Goal: Communication & Community: Share content

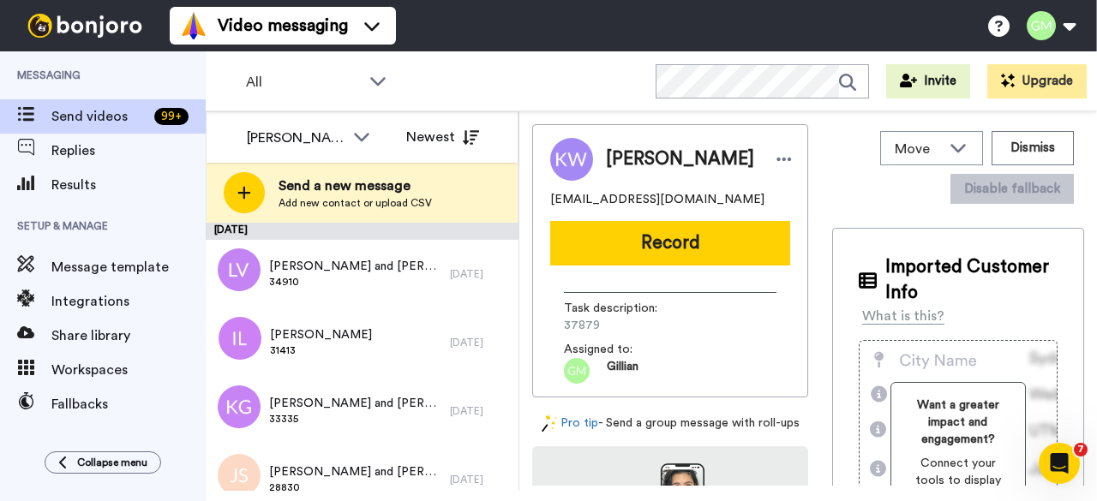
scroll to position [915, 0]
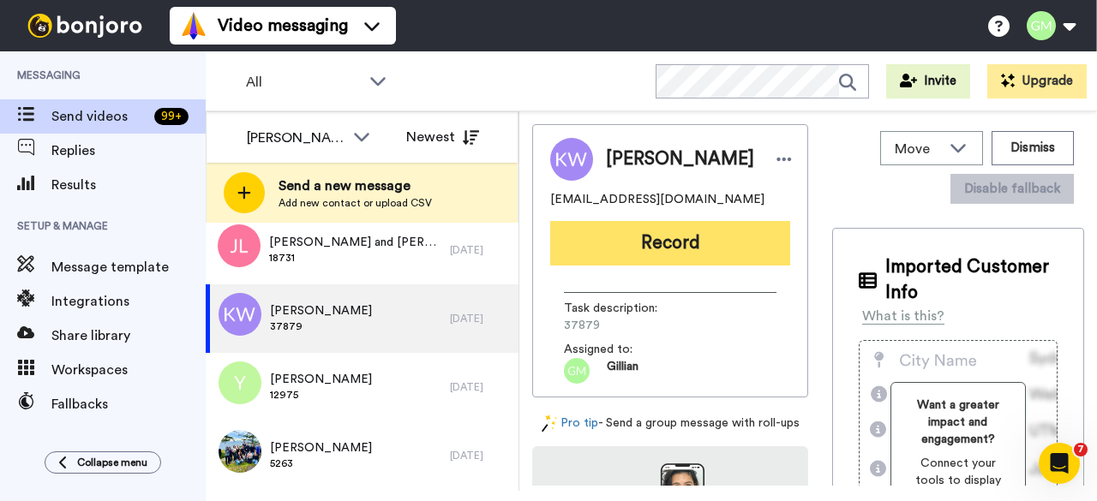
click at [668, 254] on button "Record" at bounding box center [670, 243] width 240 height 45
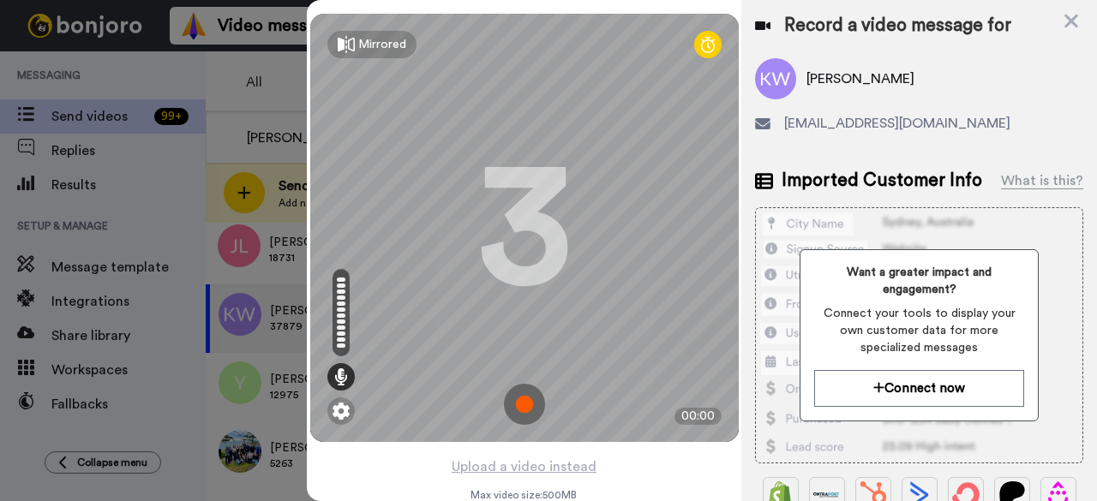
click at [528, 409] on img at bounding box center [524, 404] width 41 height 41
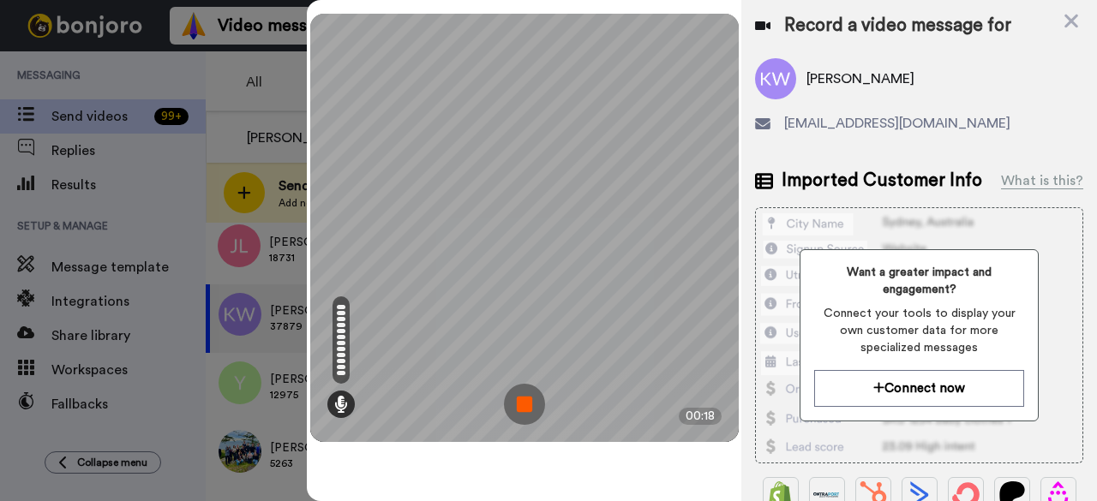
click at [536, 396] on img at bounding box center [524, 404] width 41 height 41
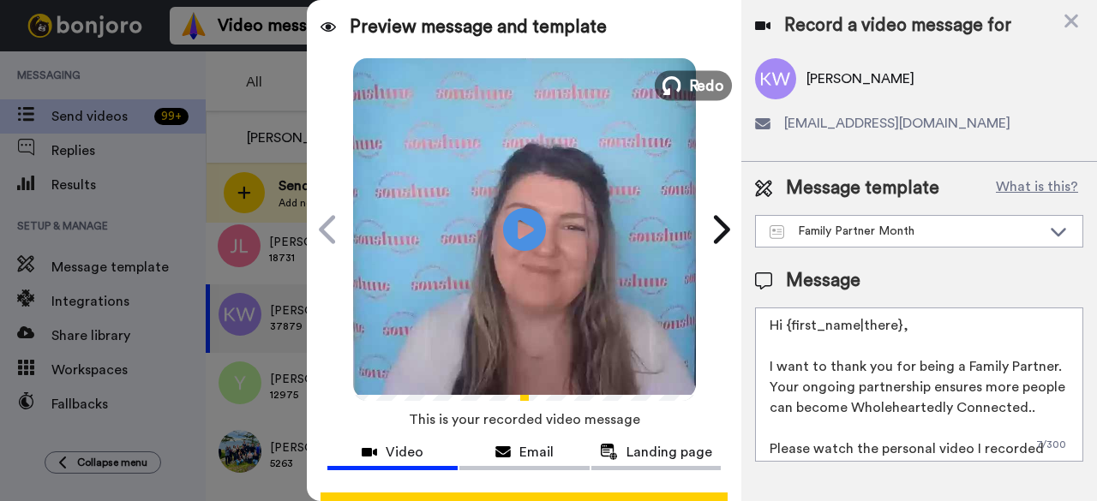
click at [688, 90] on span "Redo" at bounding box center [706, 85] width 36 height 22
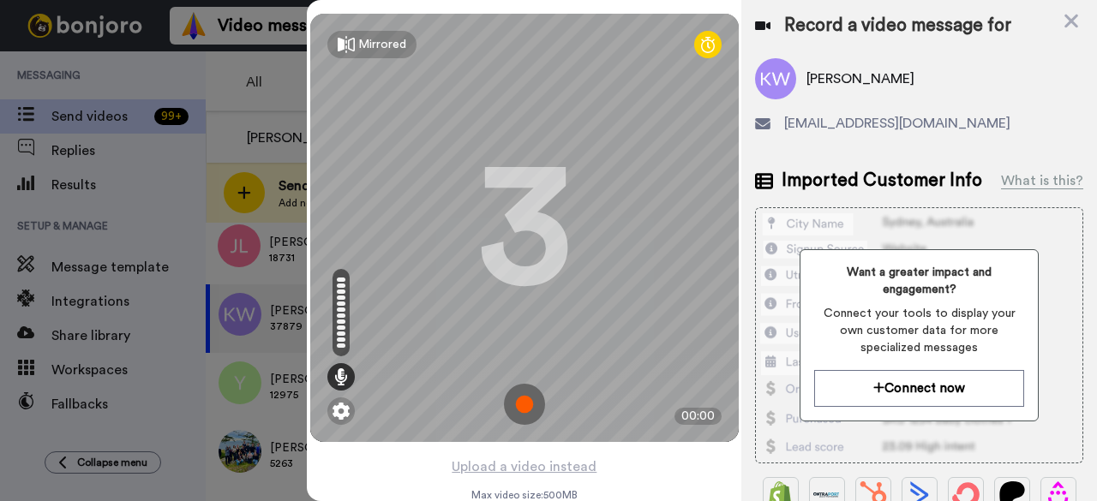
click at [518, 410] on img at bounding box center [524, 404] width 41 height 41
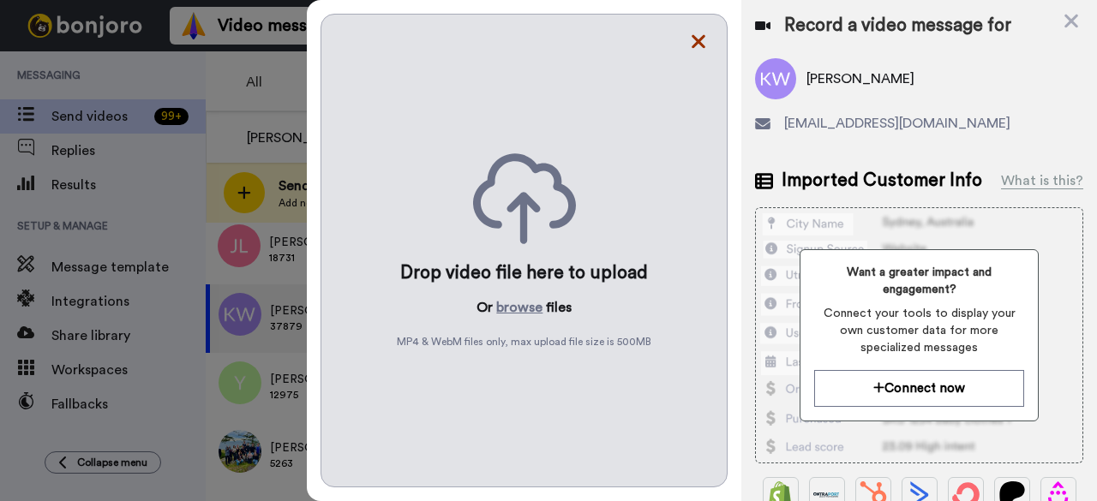
click at [698, 49] on icon at bounding box center [698, 41] width 17 height 21
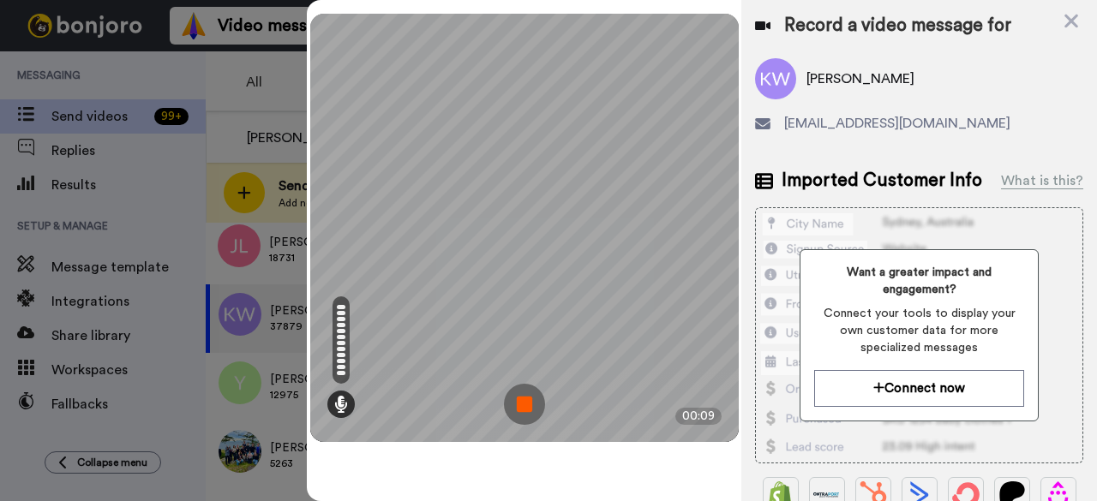
click at [536, 403] on img at bounding box center [524, 404] width 41 height 41
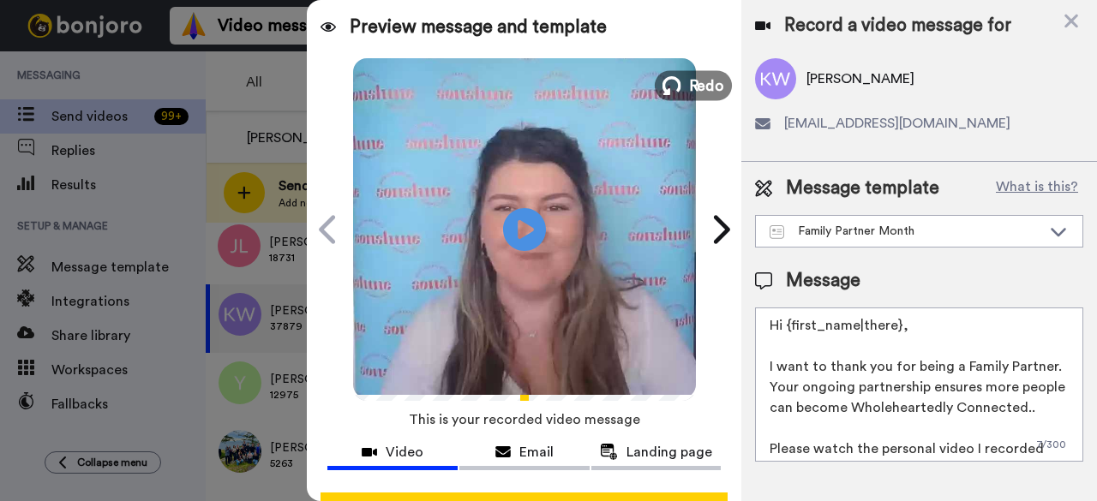
click at [688, 87] on span "Redo" at bounding box center [706, 85] width 36 height 22
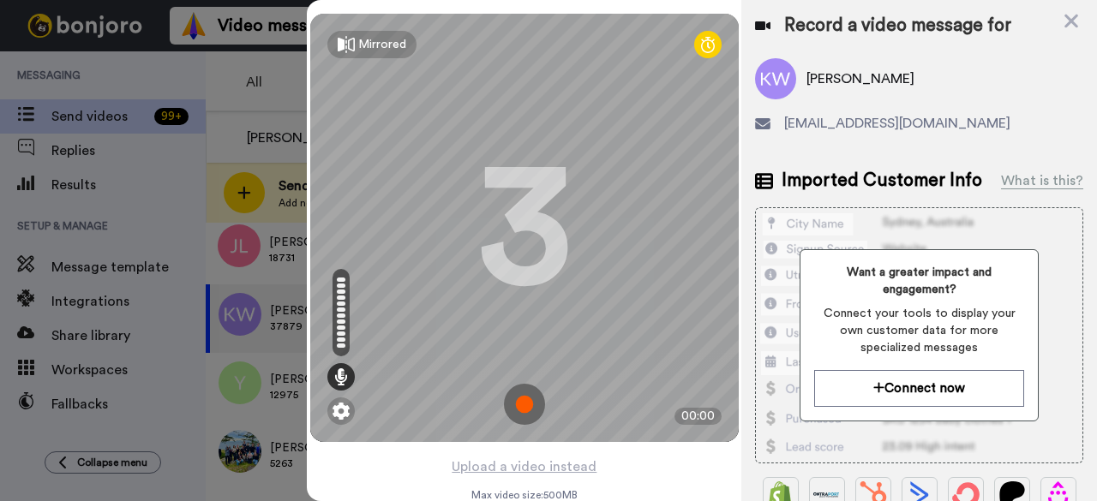
click at [528, 404] on img at bounding box center [524, 404] width 41 height 41
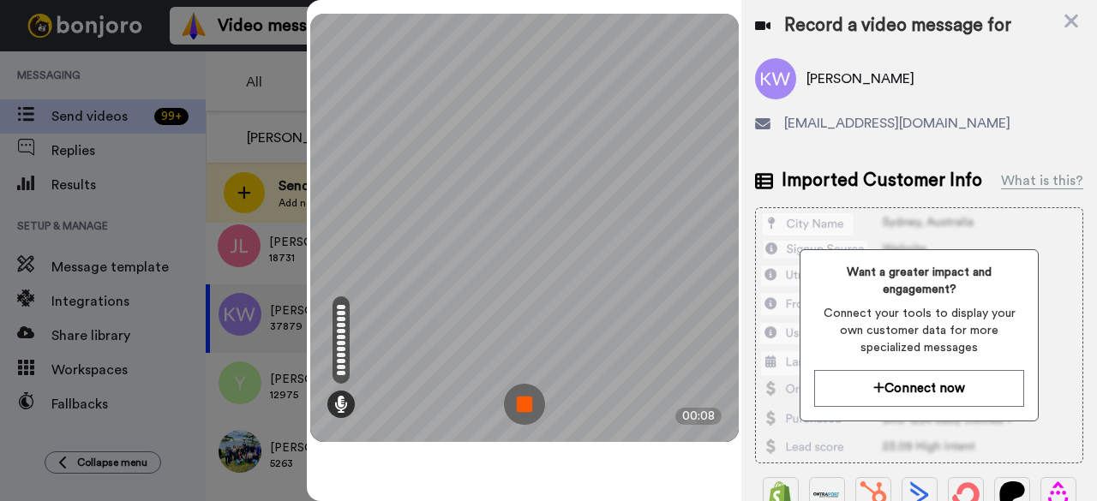
click at [531, 404] on img at bounding box center [524, 404] width 41 height 41
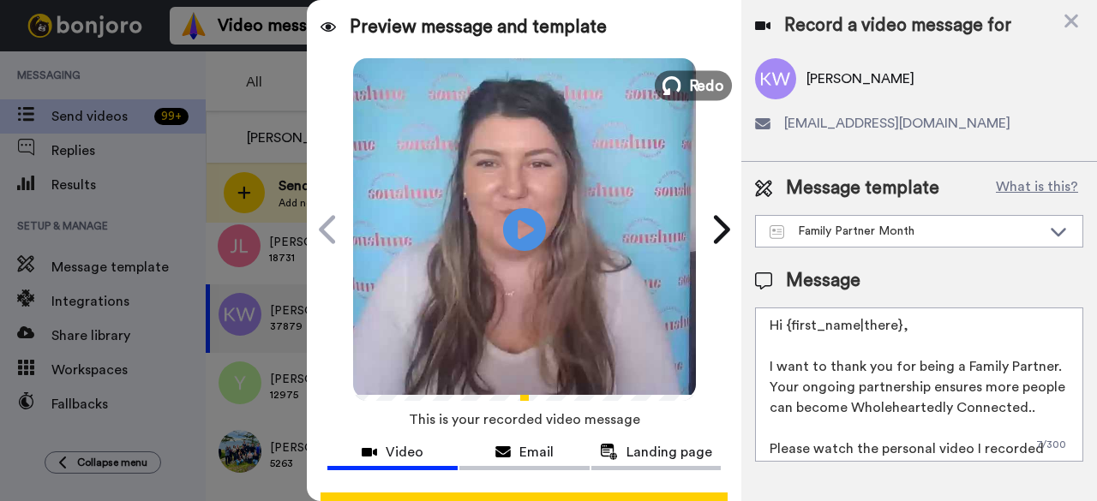
click at [698, 93] on span "Redo" at bounding box center [706, 85] width 36 height 22
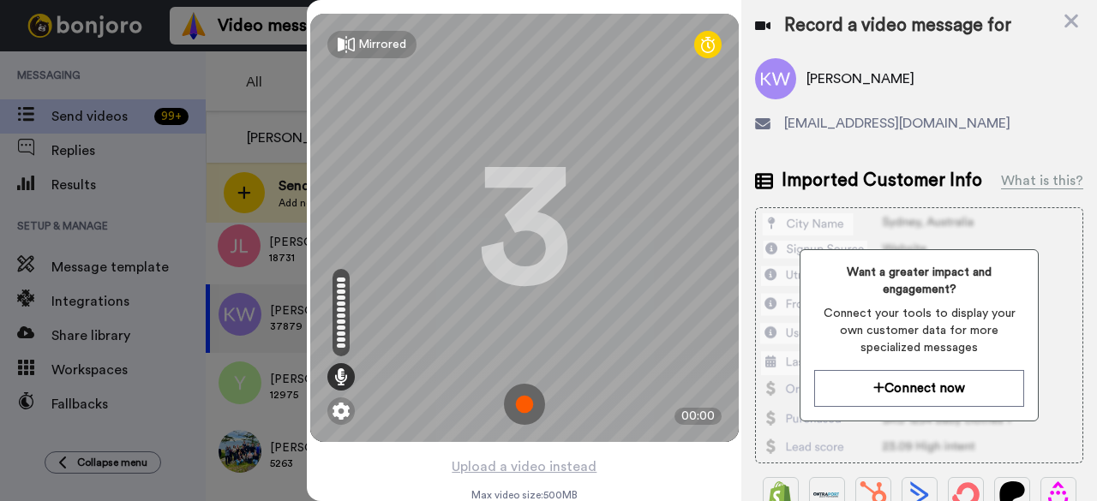
click at [524, 406] on img at bounding box center [524, 404] width 41 height 41
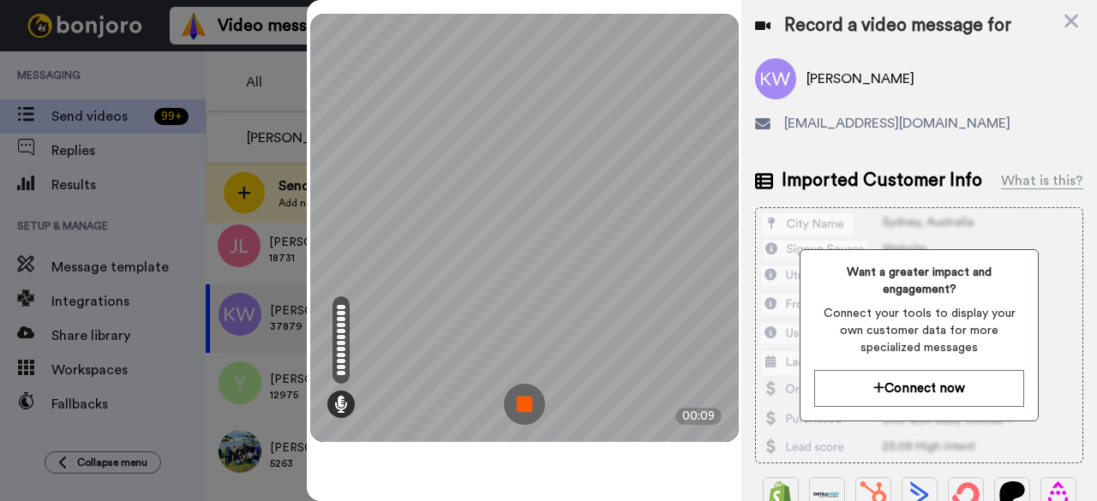
click at [514, 402] on img at bounding box center [524, 404] width 41 height 41
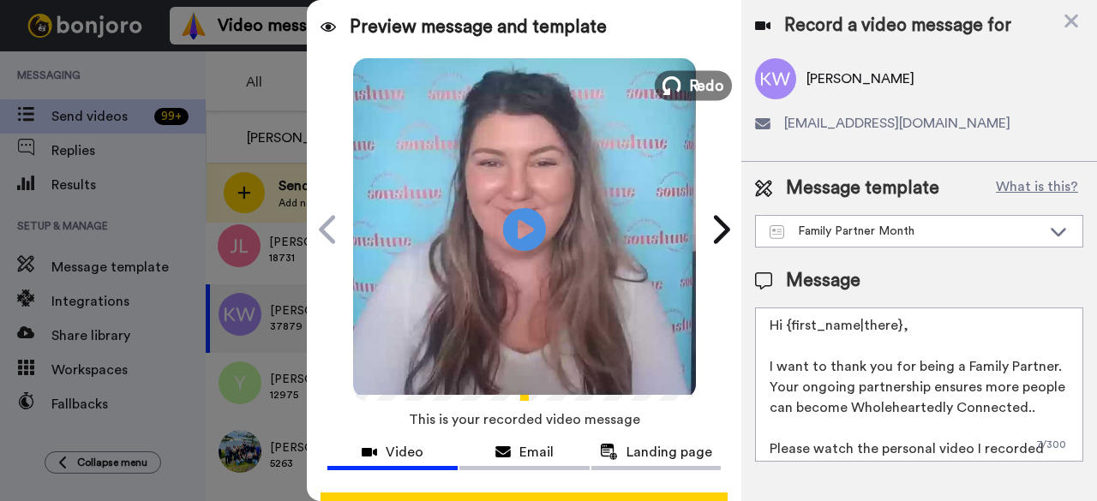
click at [688, 90] on span "Redo" at bounding box center [706, 85] width 36 height 22
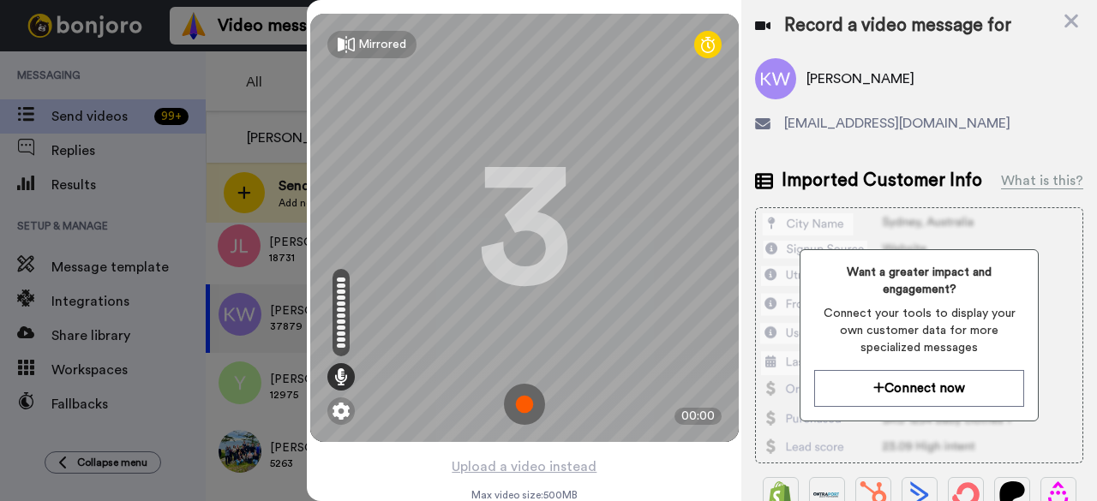
click at [511, 404] on img at bounding box center [524, 404] width 41 height 41
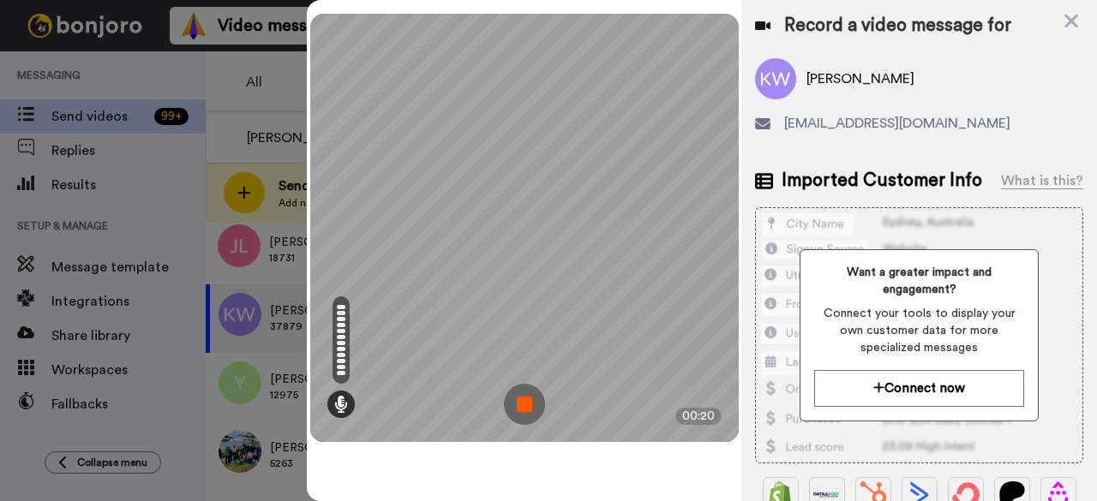
click at [534, 404] on img at bounding box center [524, 404] width 41 height 41
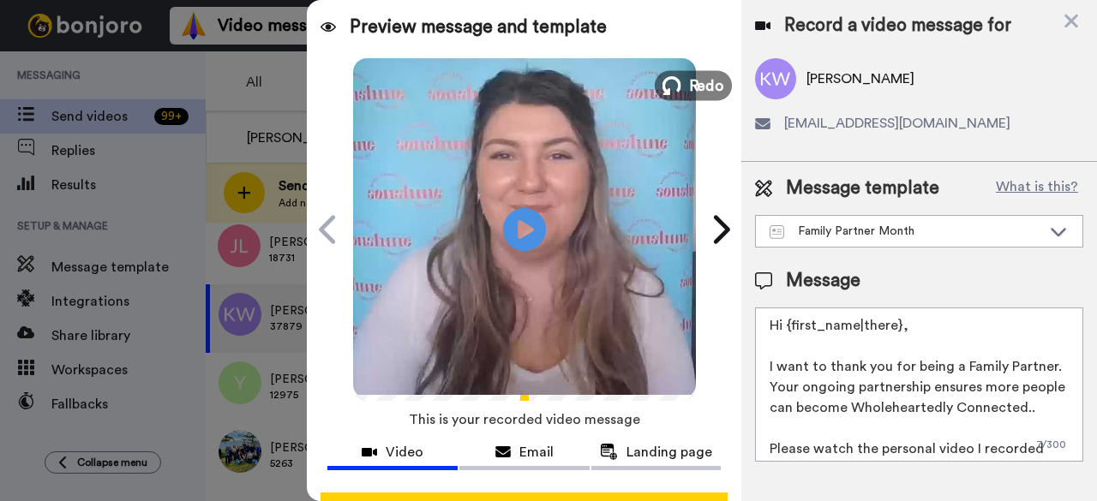
click at [694, 88] on span "Redo" at bounding box center [706, 85] width 36 height 22
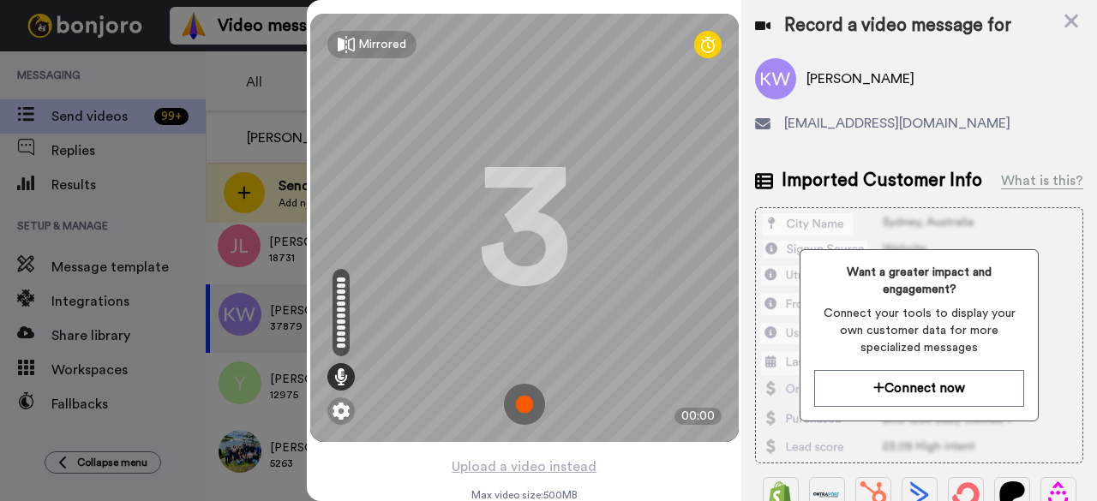
click at [519, 414] on img at bounding box center [524, 404] width 41 height 41
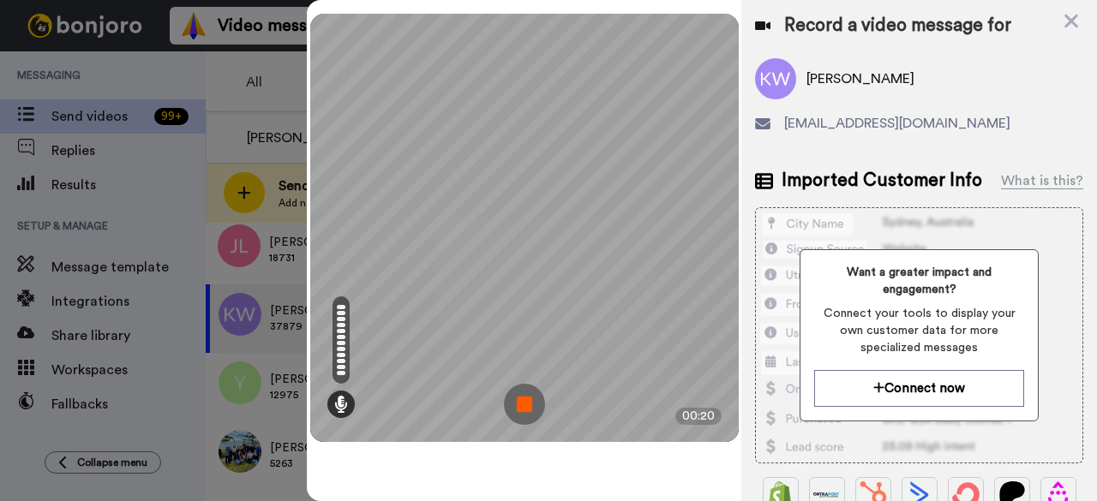
click at [526, 402] on img at bounding box center [524, 404] width 41 height 41
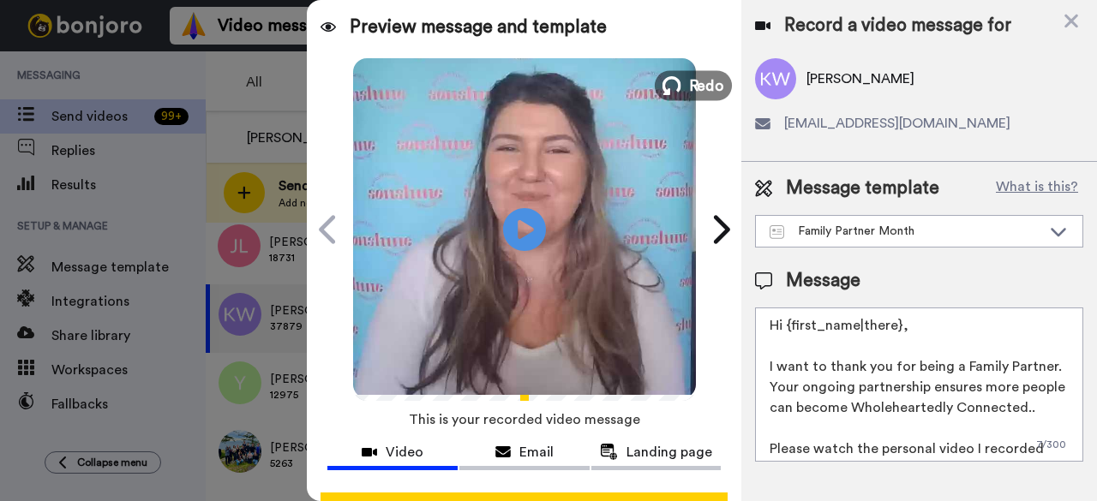
click at [692, 83] on span "Redo" at bounding box center [706, 85] width 36 height 22
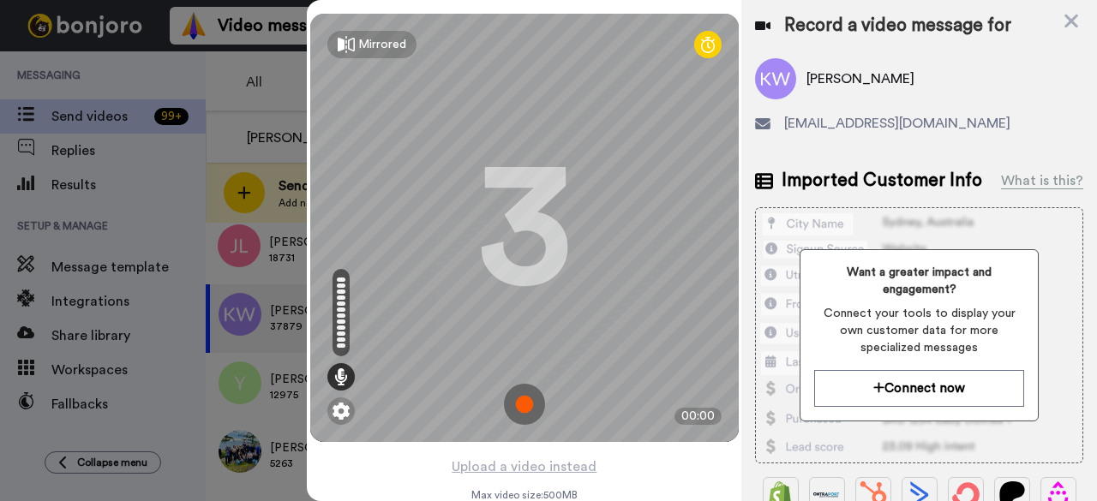
click at [514, 398] on img at bounding box center [524, 404] width 41 height 41
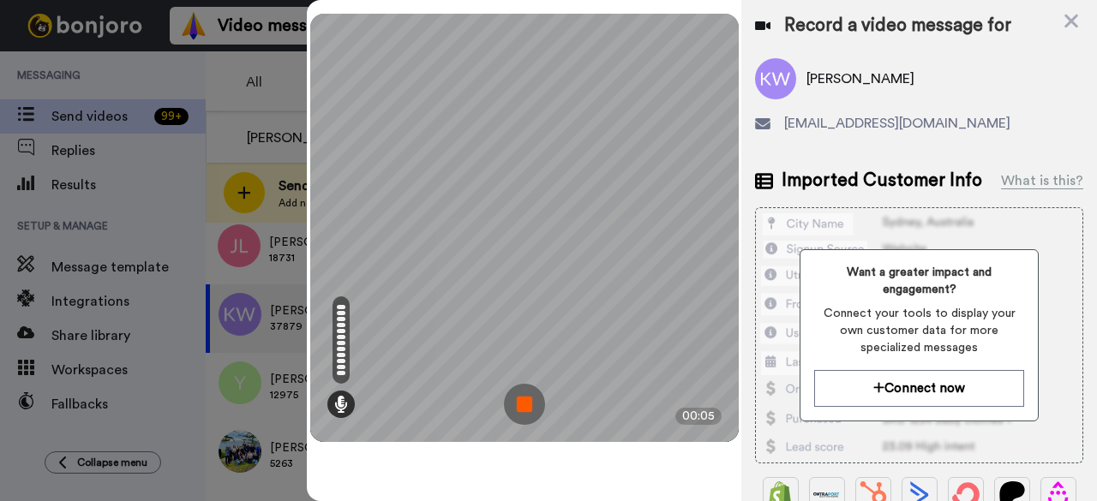
click at [523, 398] on img at bounding box center [524, 404] width 41 height 41
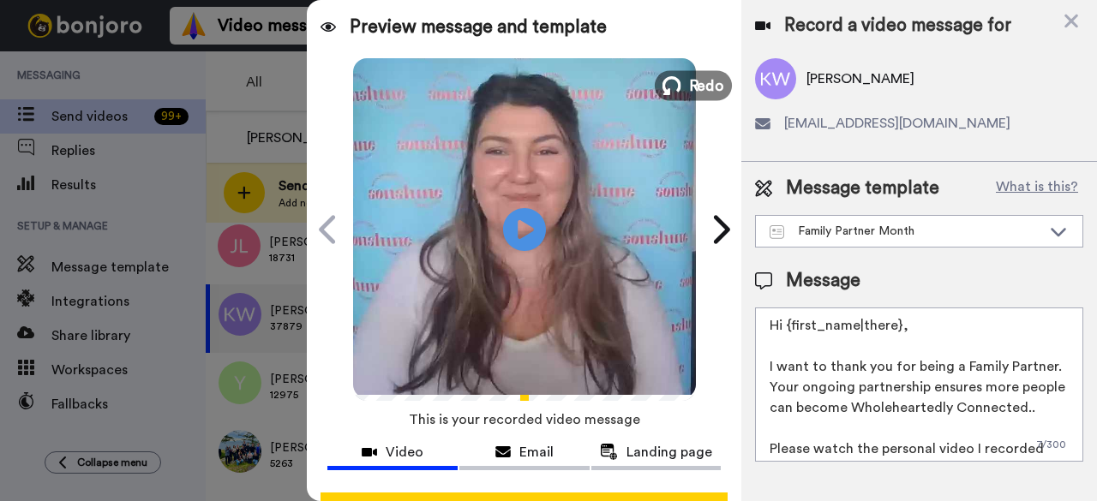
click at [699, 79] on span "Redo" at bounding box center [706, 85] width 36 height 22
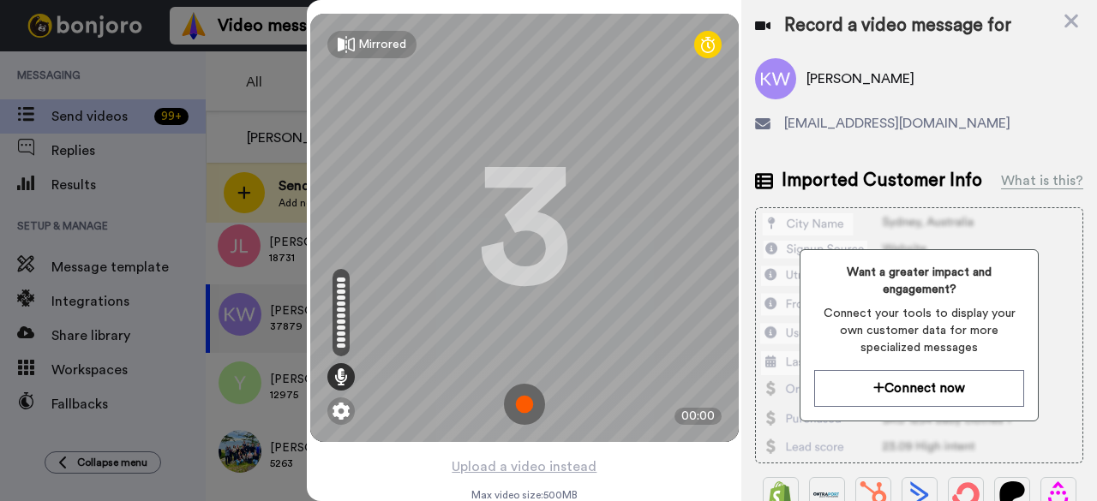
click at [530, 397] on img at bounding box center [524, 404] width 41 height 41
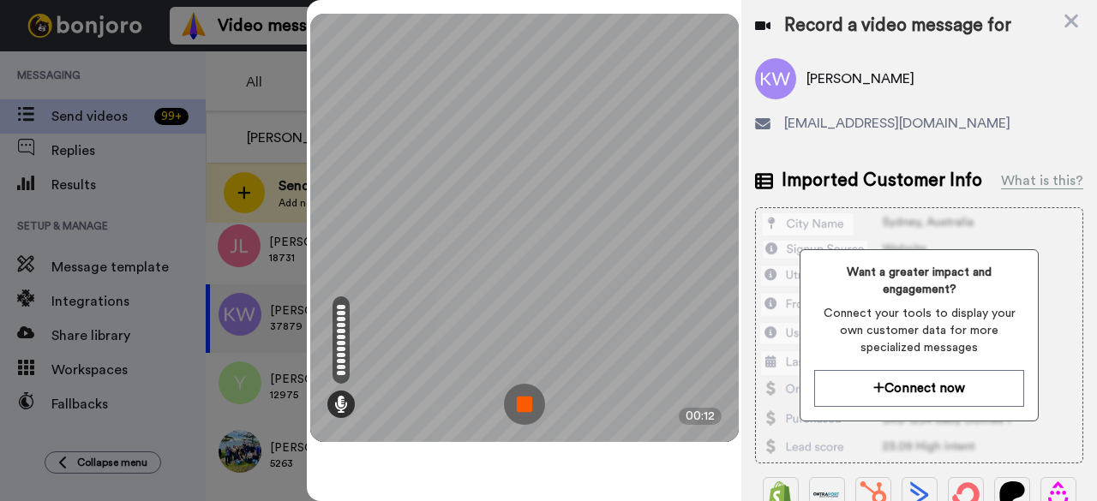
click at [530, 397] on img at bounding box center [524, 404] width 41 height 41
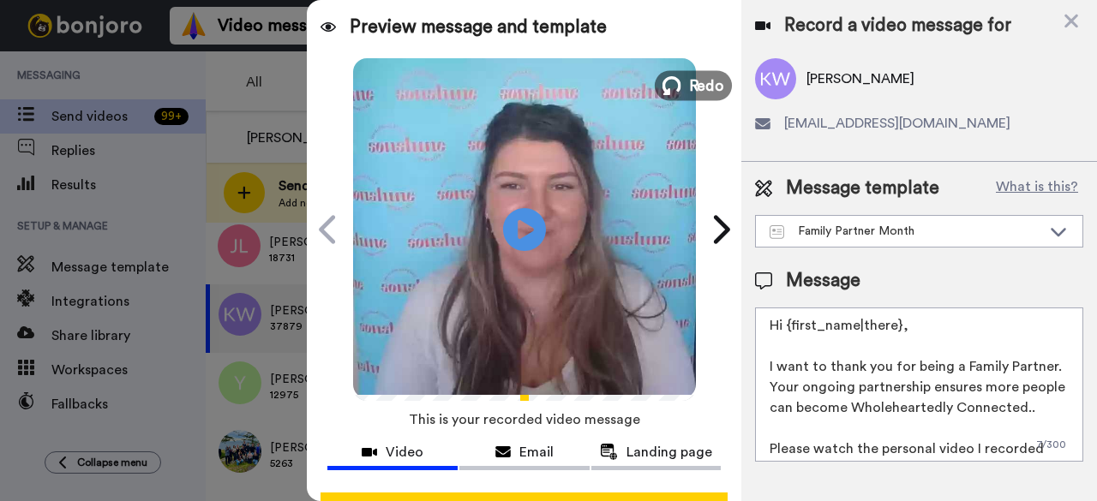
click at [688, 93] on span "Redo" at bounding box center [706, 85] width 36 height 22
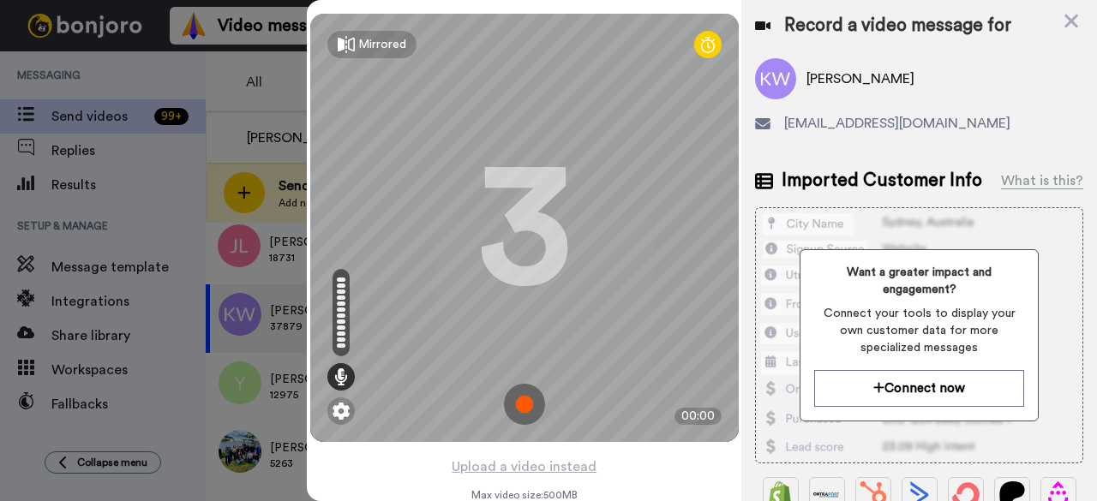
click at [521, 407] on img at bounding box center [524, 404] width 41 height 41
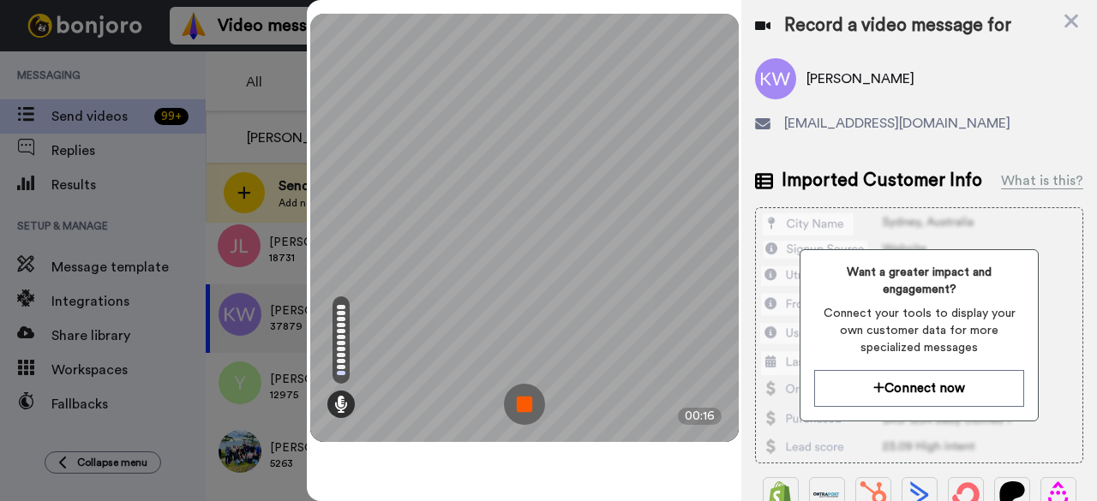
click at [523, 407] on img at bounding box center [524, 404] width 41 height 41
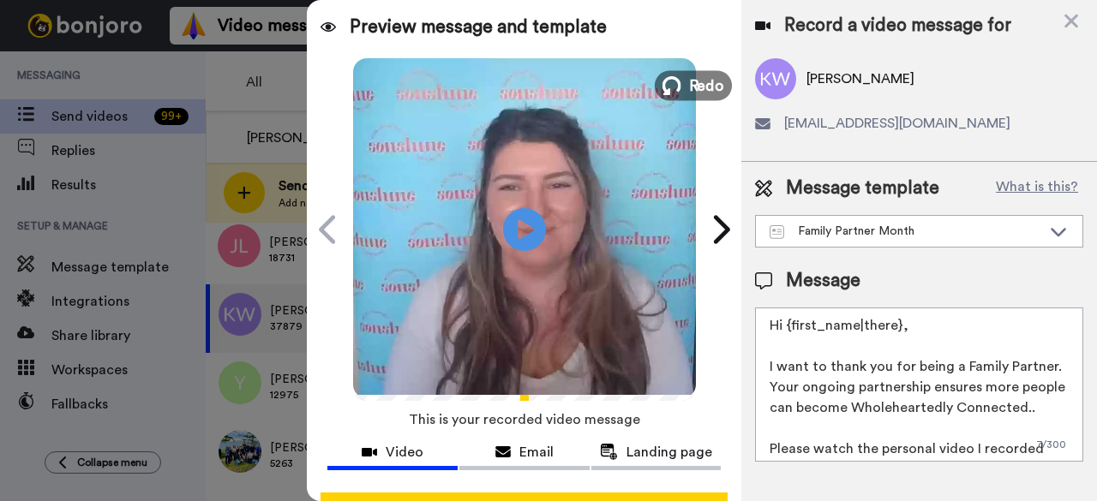
click at [689, 70] on button "Redo" at bounding box center [693, 85] width 77 height 30
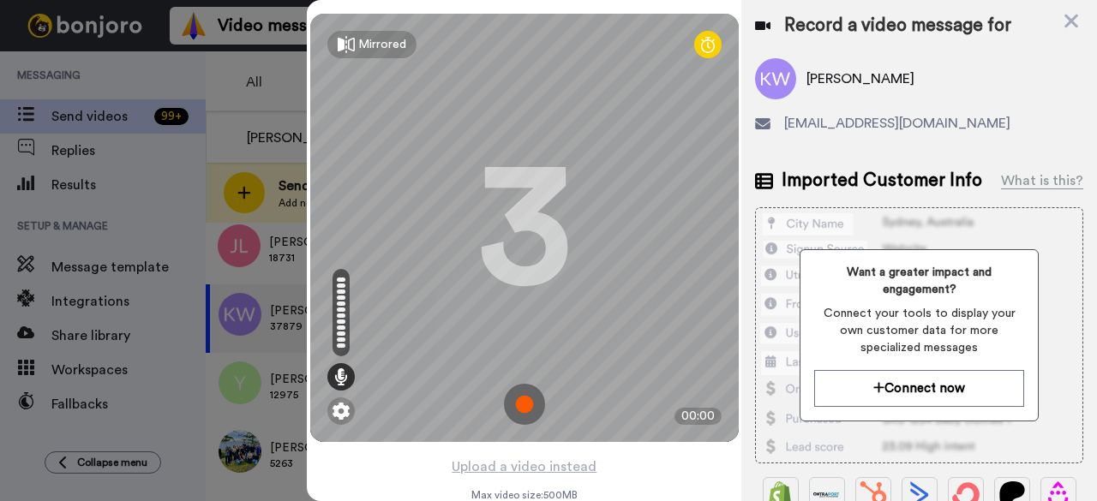
click at [521, 395] on img at bounding box center [524, 404] width 41 height 41
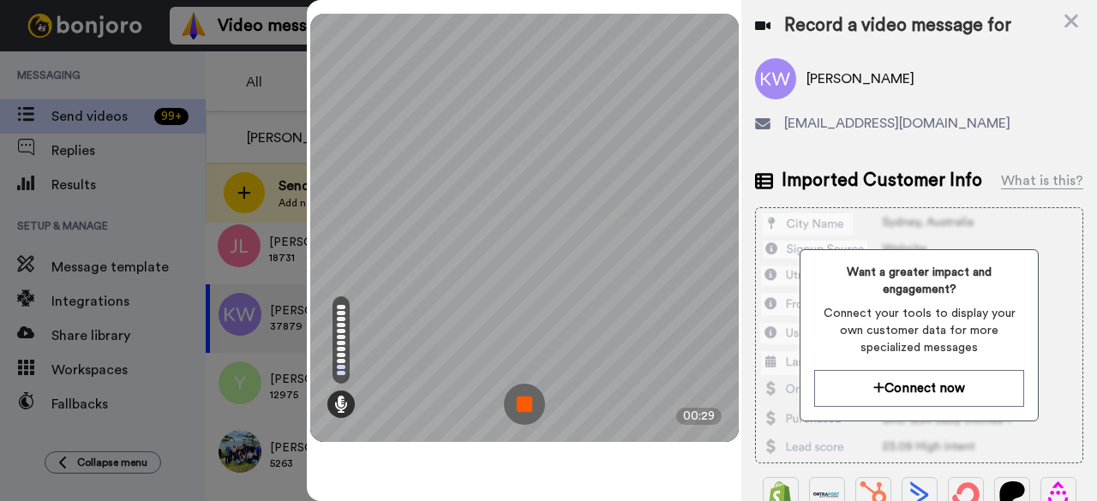
click at [527, 394] on img at bounding box center [524, 404] width 41 height 41
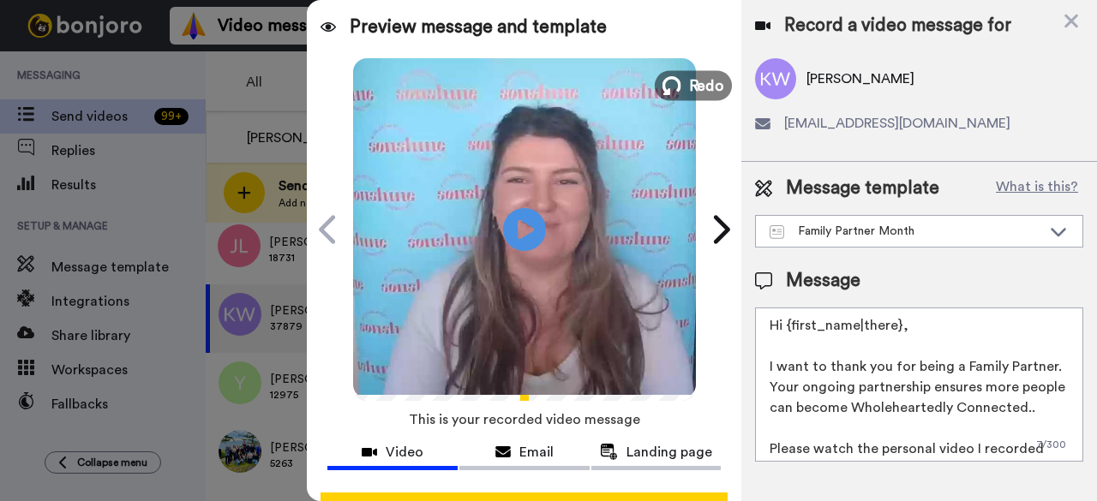
click at [703, 80] on span "Redo" at bounding box center [706, 85] width 36 height 22
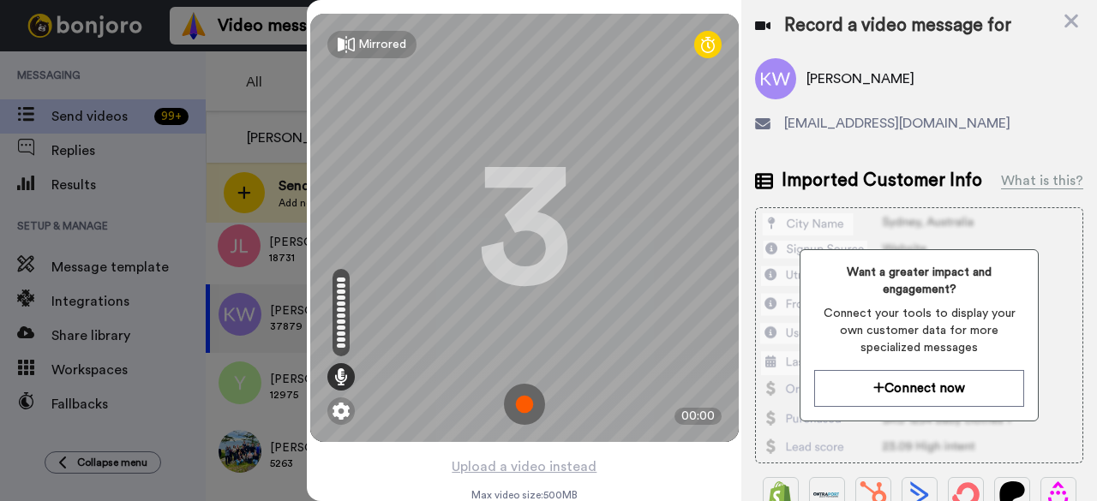
click at [524, 413] on img at bounding box center [524, 404] width 41 height 41
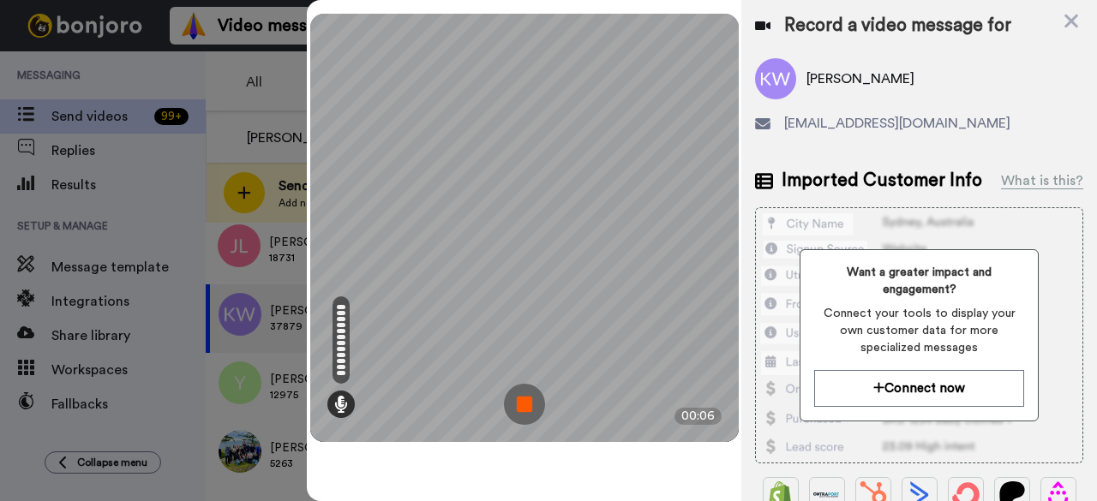
click at [536, 401] on img at bounding box center [524, 404] width 41 height 41
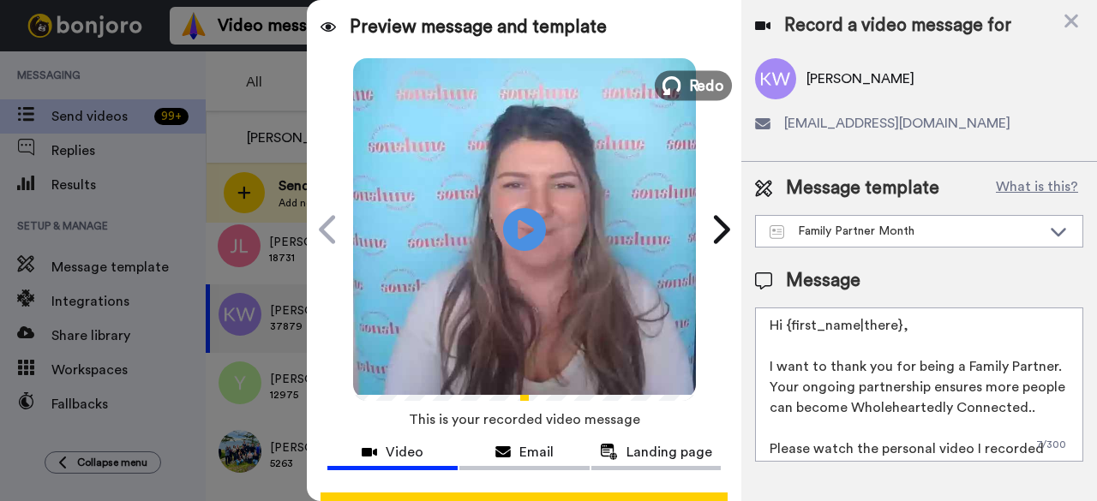
click at [690, 82] on span "Redo" at bounding box center [706, 85] width 36 height 22
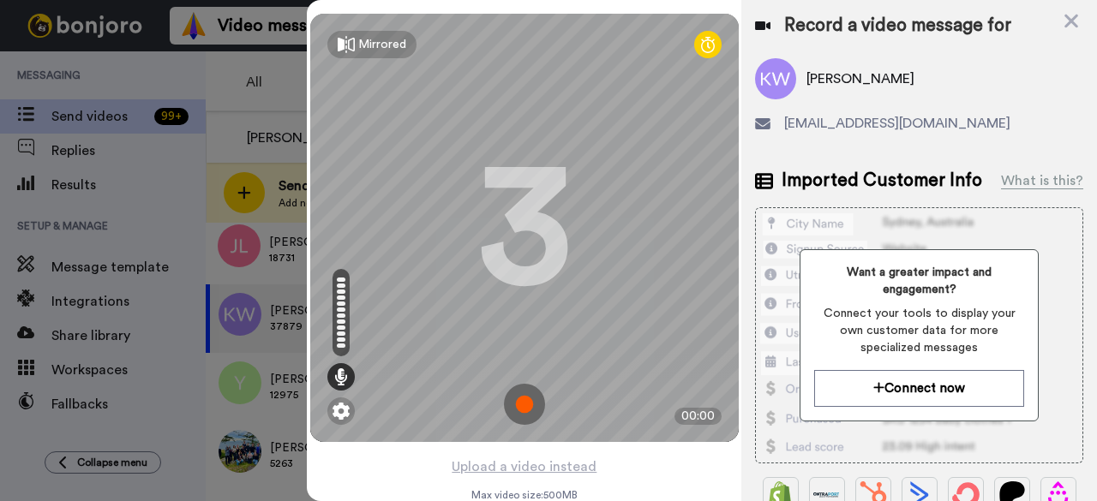
click at [512, 402] on img at bounding box center [524, 404] width 41 height 41
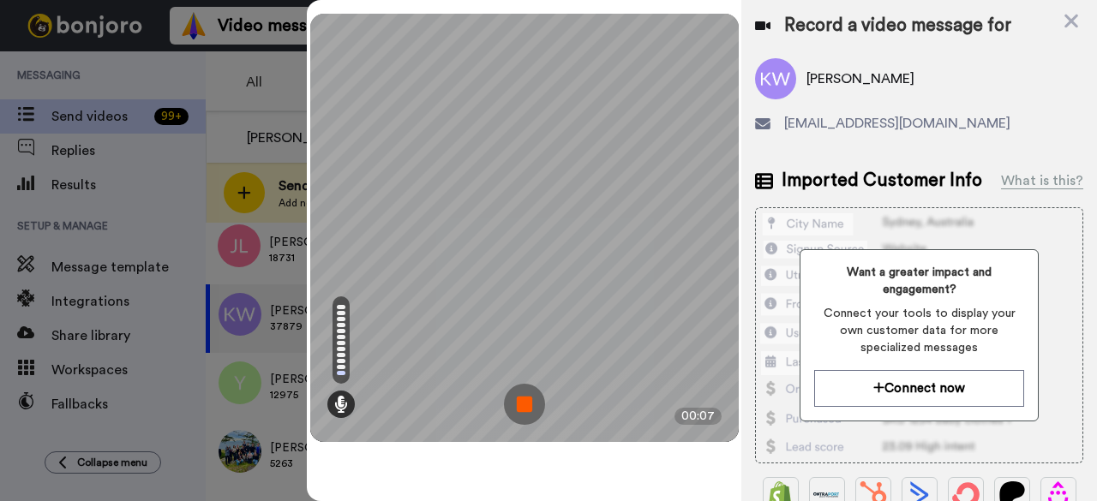
click at [524, 403] on img at bounding box center [524, 404] width 41 height 41
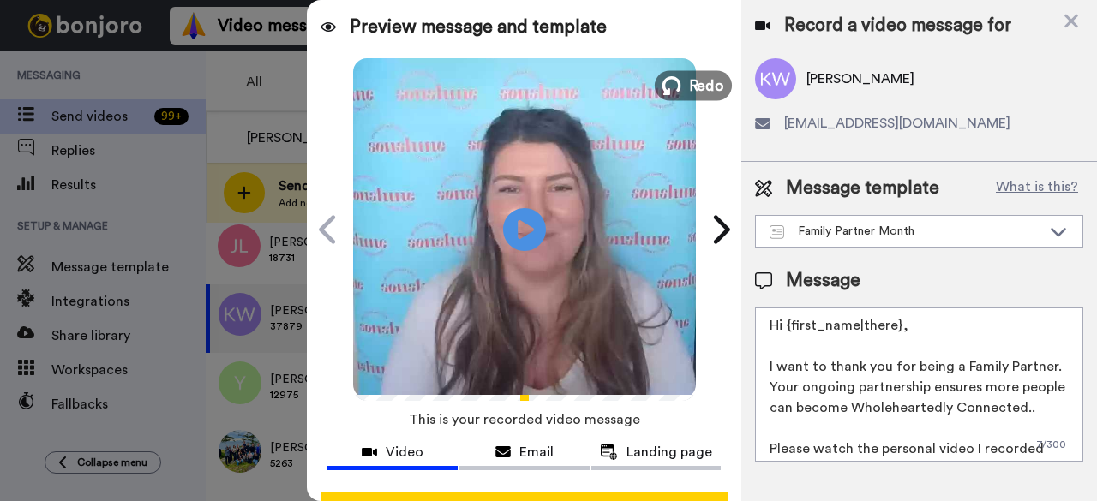
click at [688, 90] on span "Redo" at bounding box center [706, 85] width 36 height 22
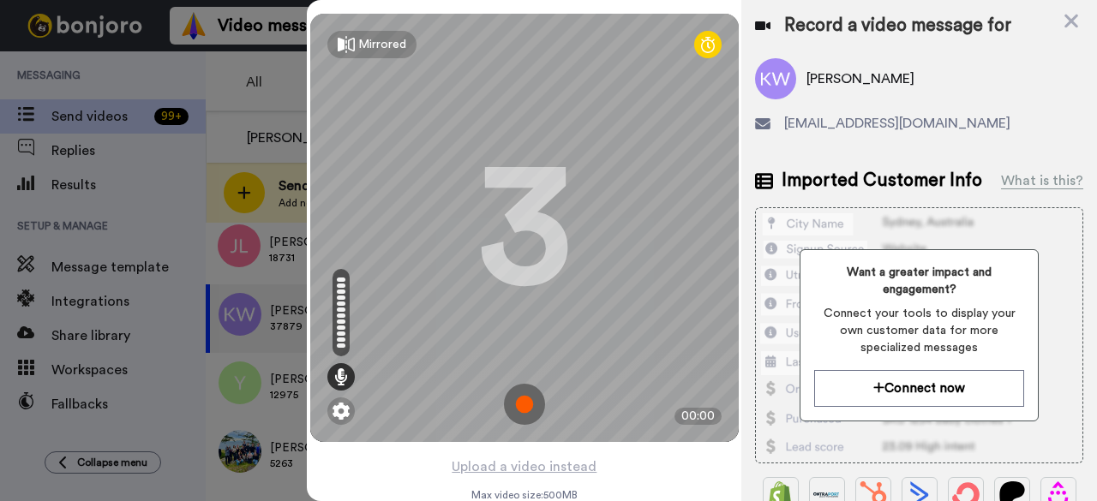
click at [529, 407] on img at bounding box center [524, 404] width 41 height 41
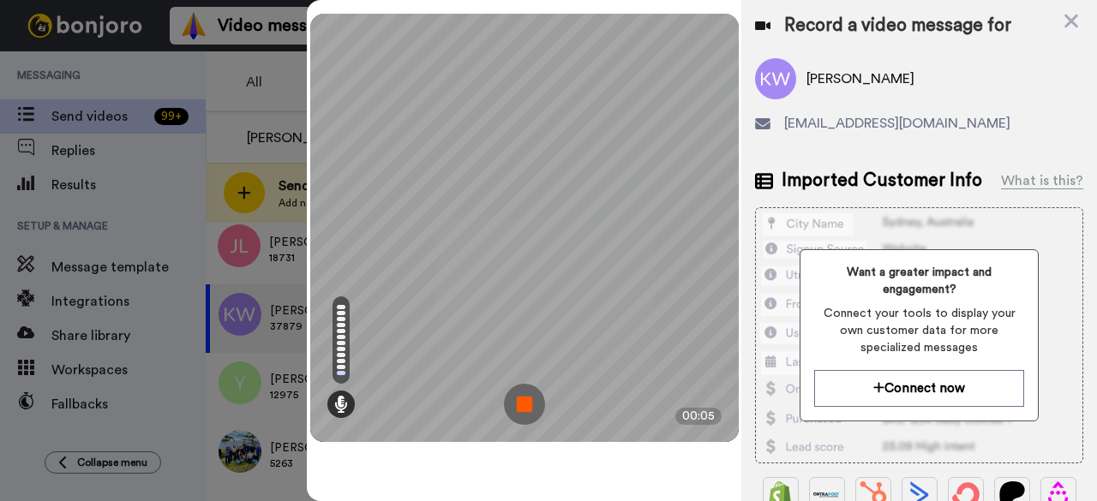
click at [529, 407] on img at bounding box center [524, 404] width 41 height 41
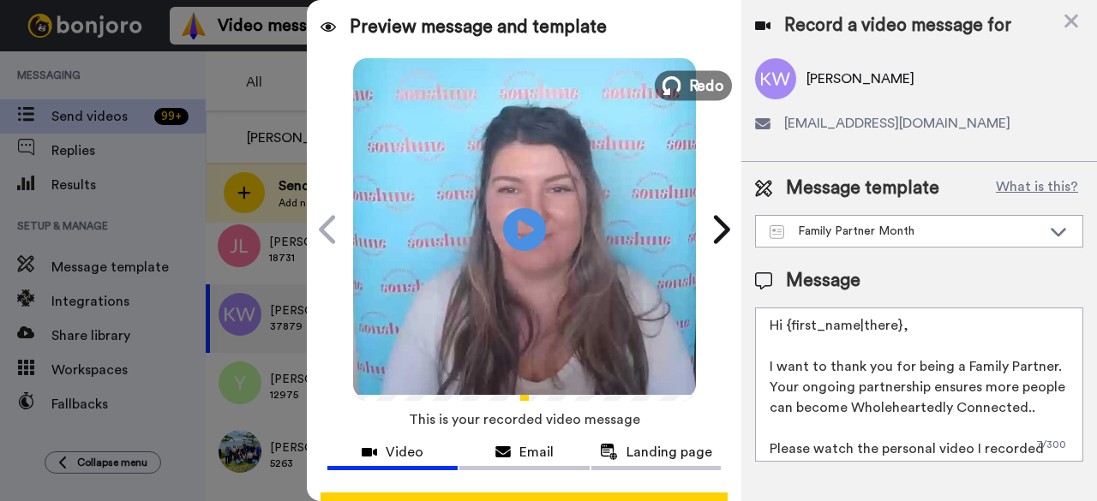
click at [684, 73] on button "Redo" at bounding box center [693, 85] width 77 height 30
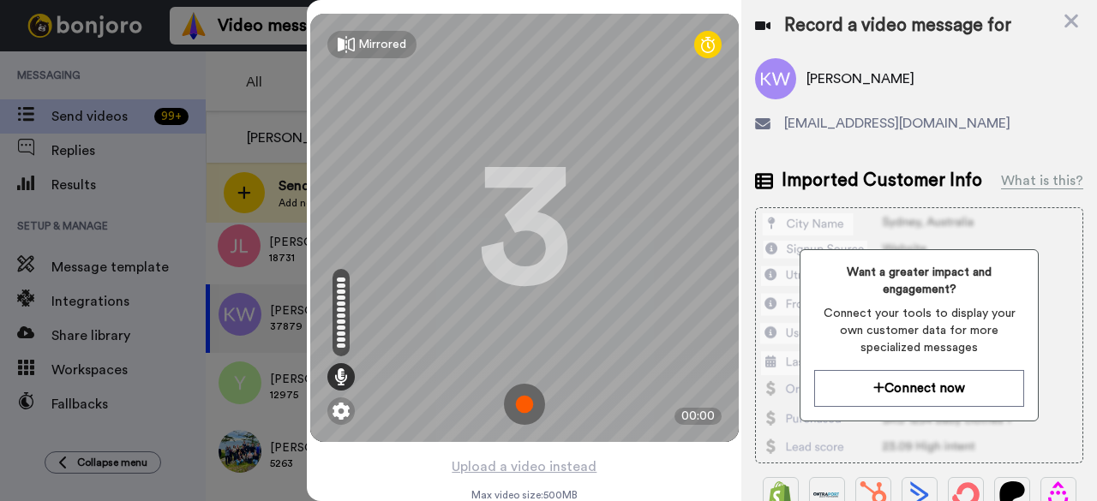
click at [525, 398] on img at bounding box center [524, 404] width 41 height 41
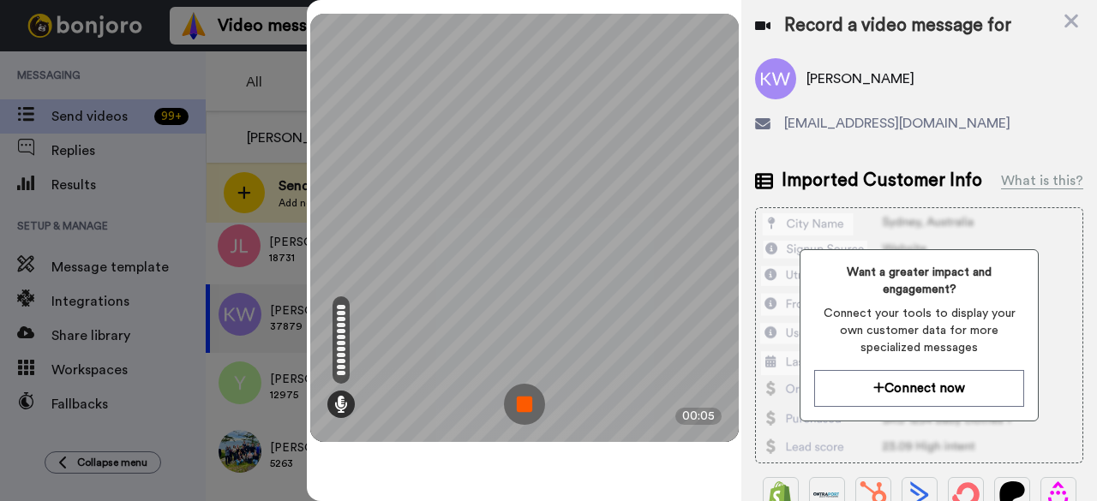
click at [526, 398] on img at bounding box center [524, 404] width 41 height 41
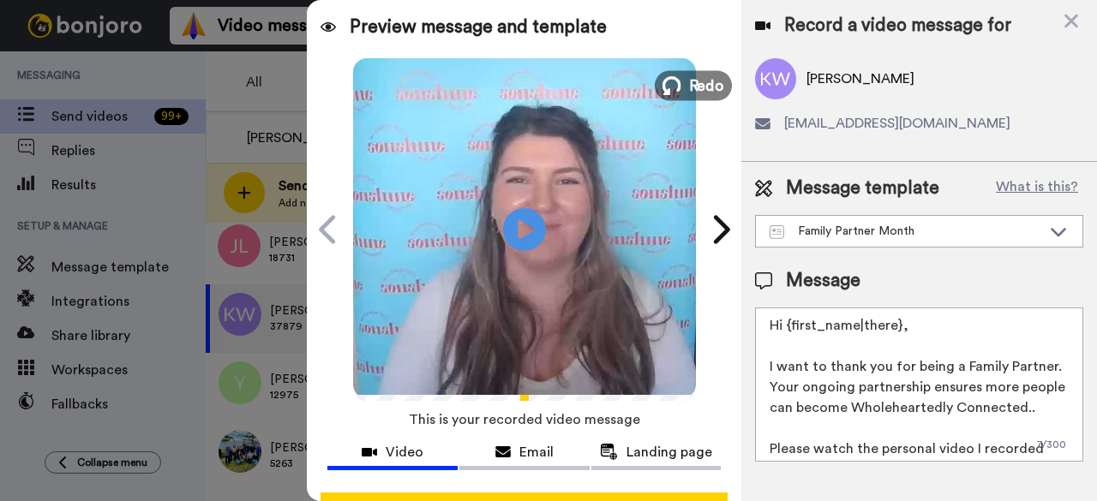
click at [689, 74] on span "Redo" at bounding box center [706, 85] width 36 height 22
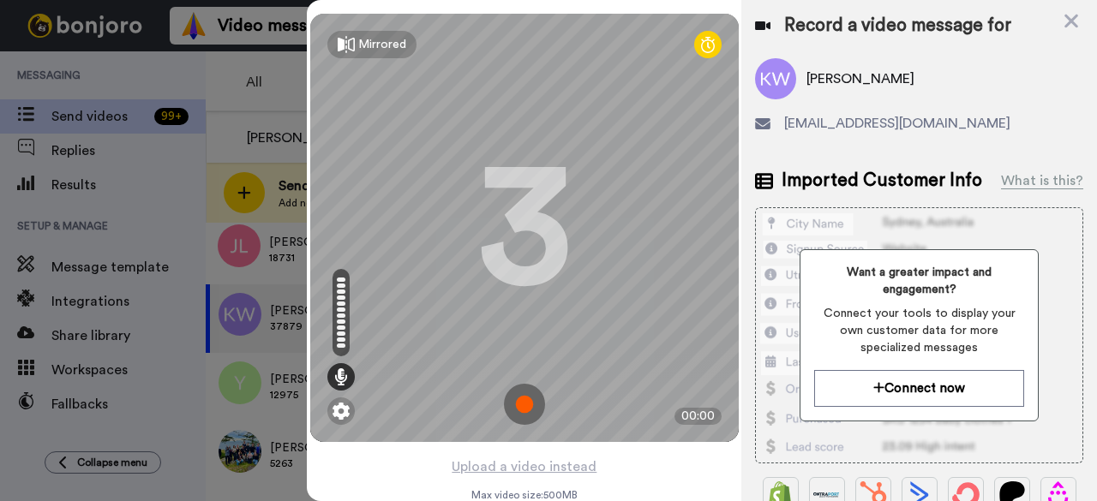
click at [526, 410] on img at bounding box center [524, 404] width 41 height 41
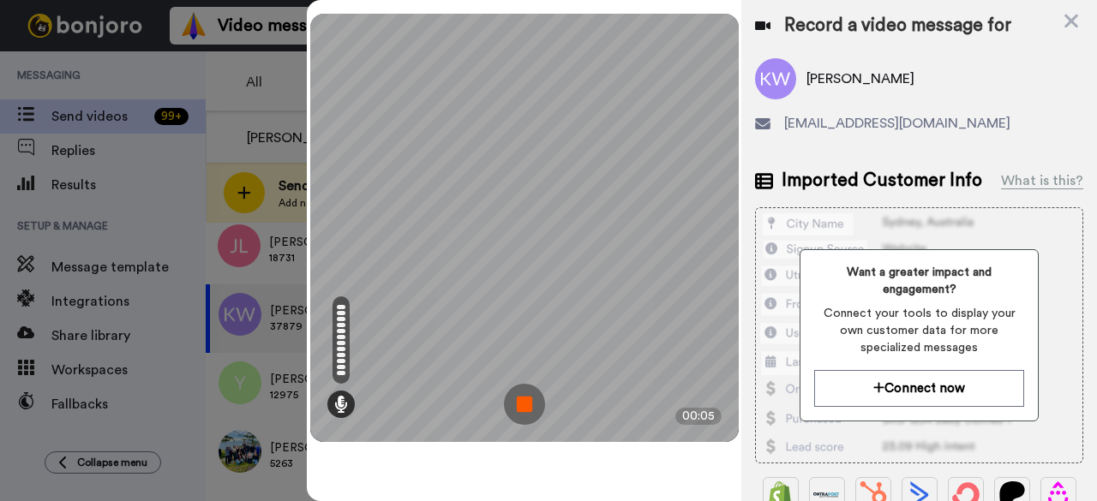
click at [539, 409] on img at bounding box center [524, 404] width 41 height 41
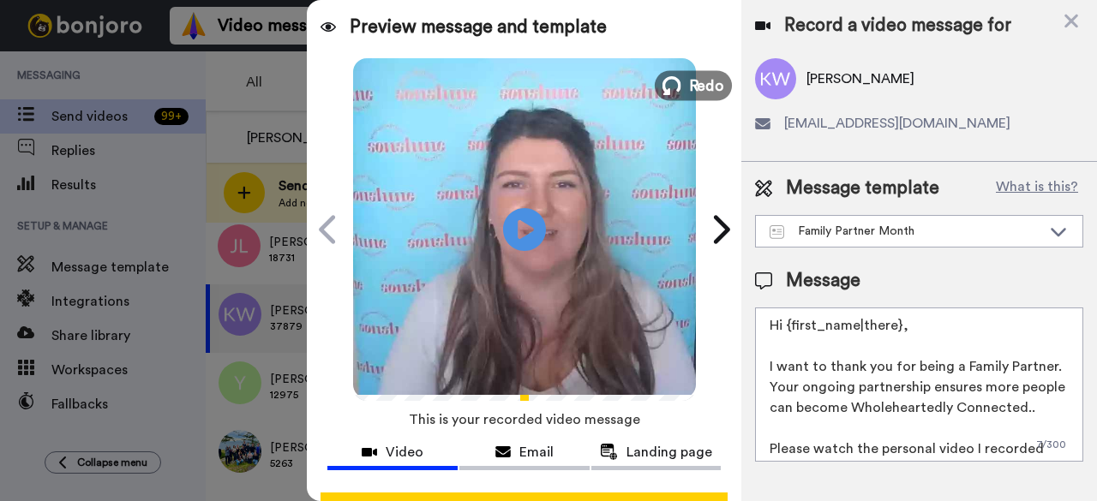
click at [688, 93] on span "Redo" at bounding box center [706, 85] width 36 height 22
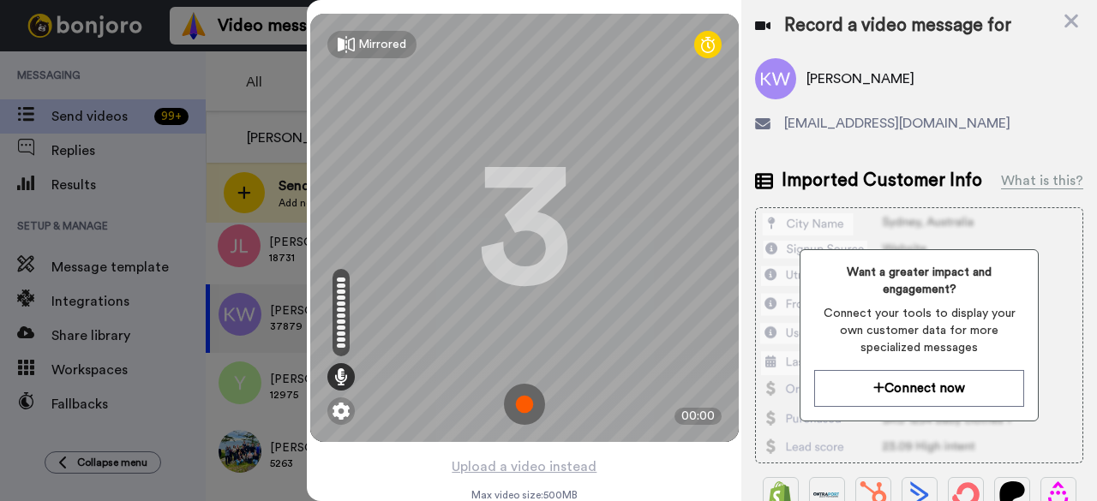
click at [530, 399] on img at bounding box center [524, 404] width 41 height 41
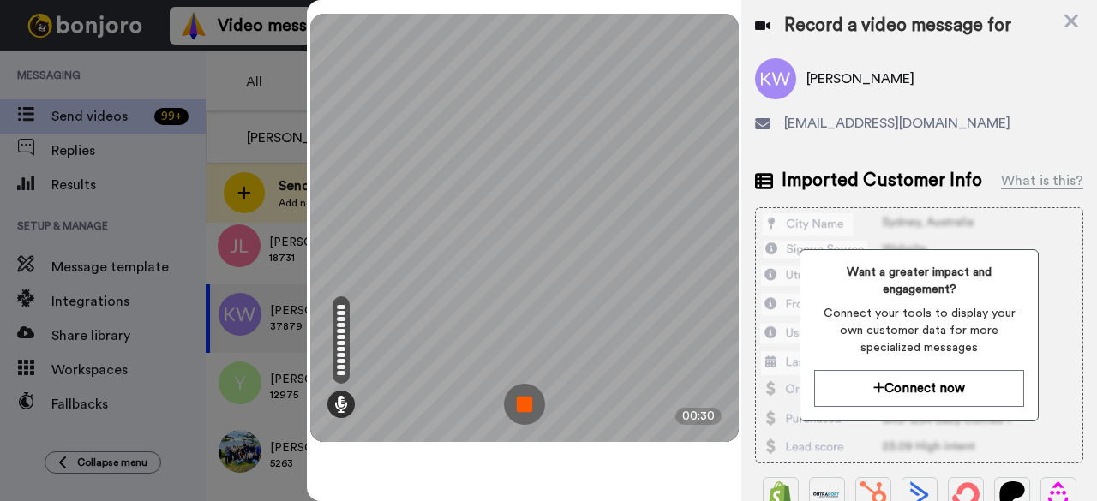
click at [529, 398] on img at bounding box center [524, 404] width 41 height 41
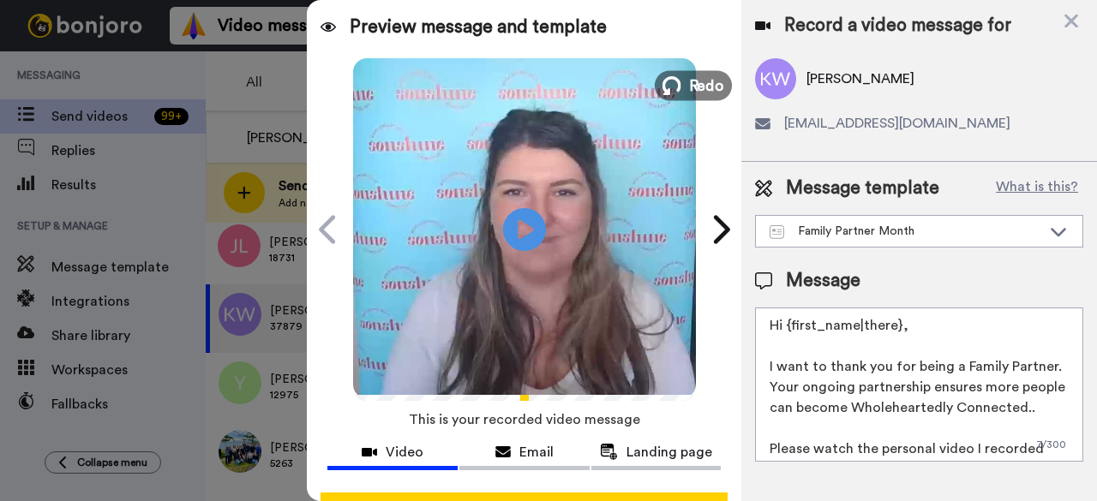
click at [688, 78] on span "Redo" at bounding box center [706, 85] width 36 height 22
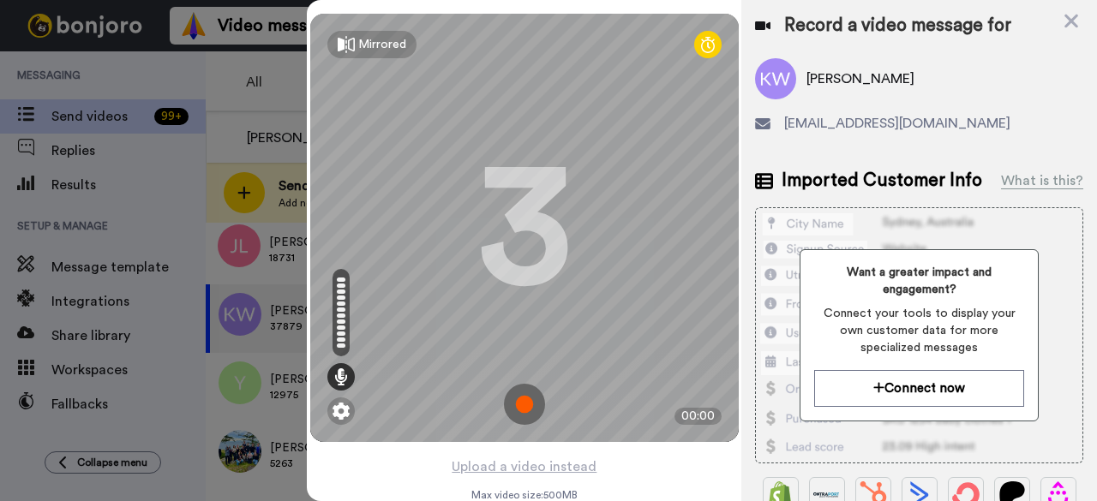
click at [519, 405] on img at bounding box center [524, 404] width 41 height 41
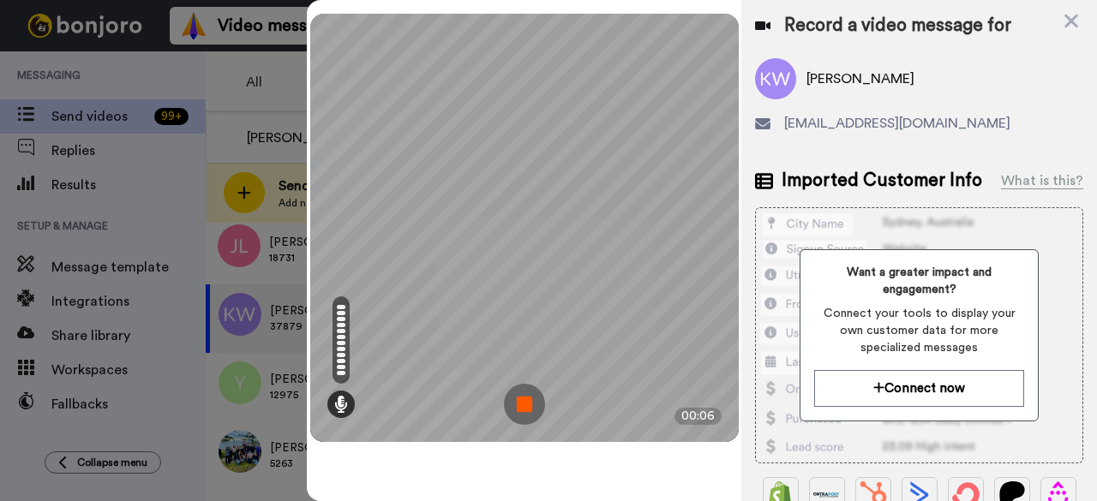
click at [519, 404] on img at bounding box center [524, 404] width 41 height 41
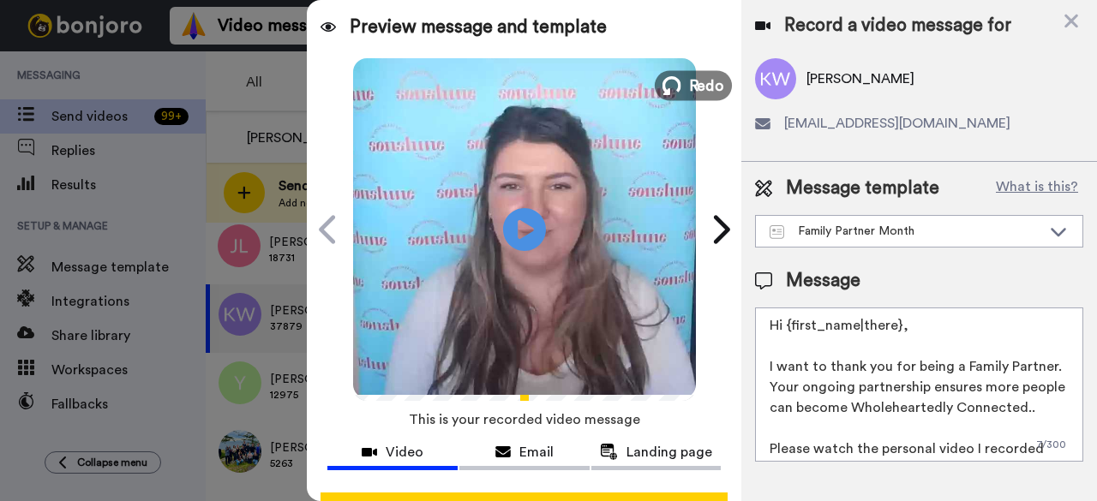
click at [703, 81] on span "Redo" at bounding box center [706, 85] width 36 height 22
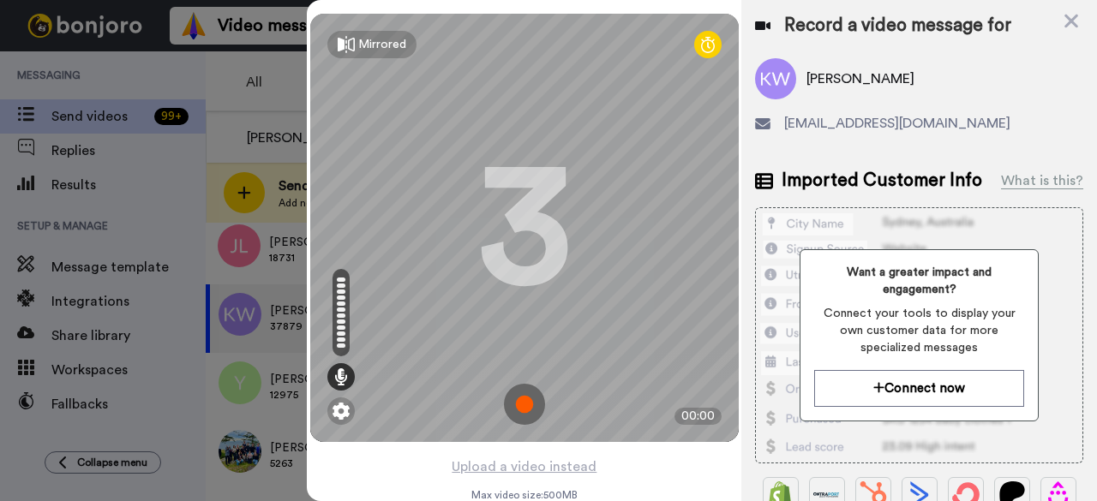
click at [511, 395] on img at bounding box center [524, 404] width 41 height 41
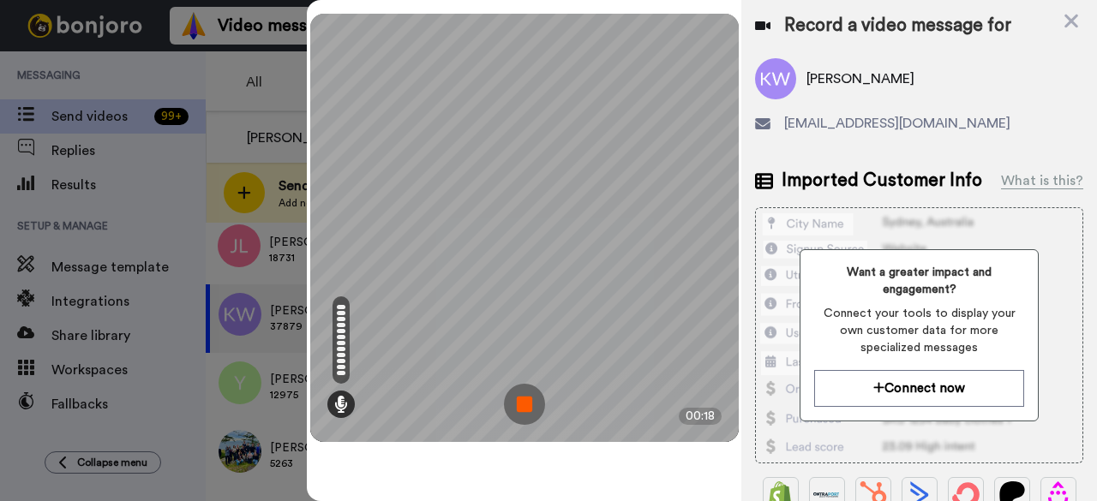
click at [514, 395] on img at bounding box center [524, 404] width 41 height 41
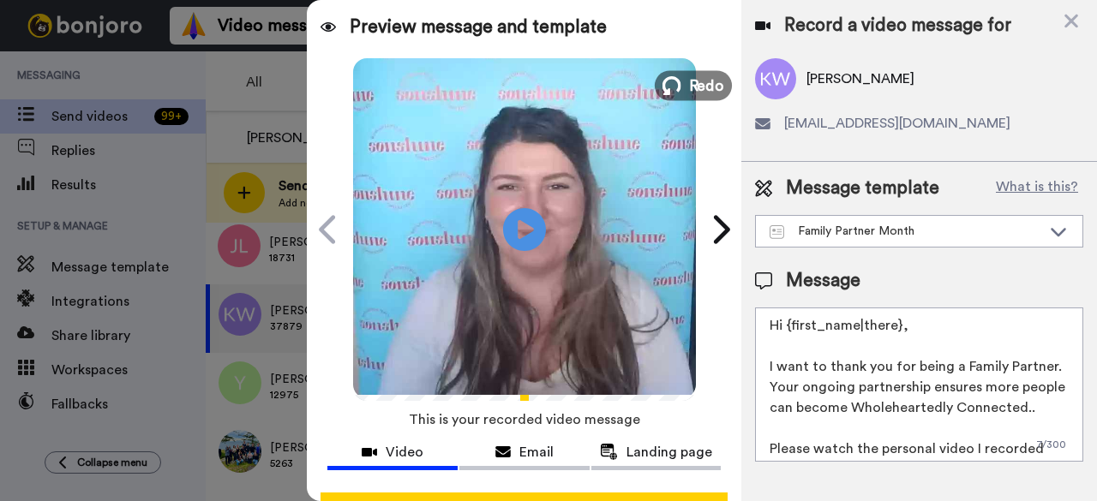
click at [696, 88] on span "Redo" at bounding box center [706, 85] width 36 height 22
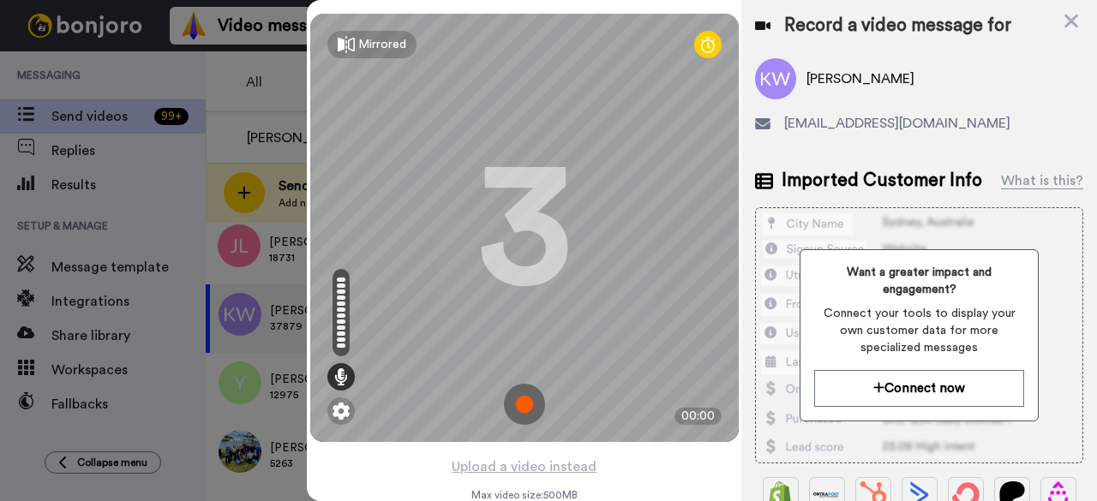
click at [522, 409] on img at bounding box center [524, 404] width 41 height 41
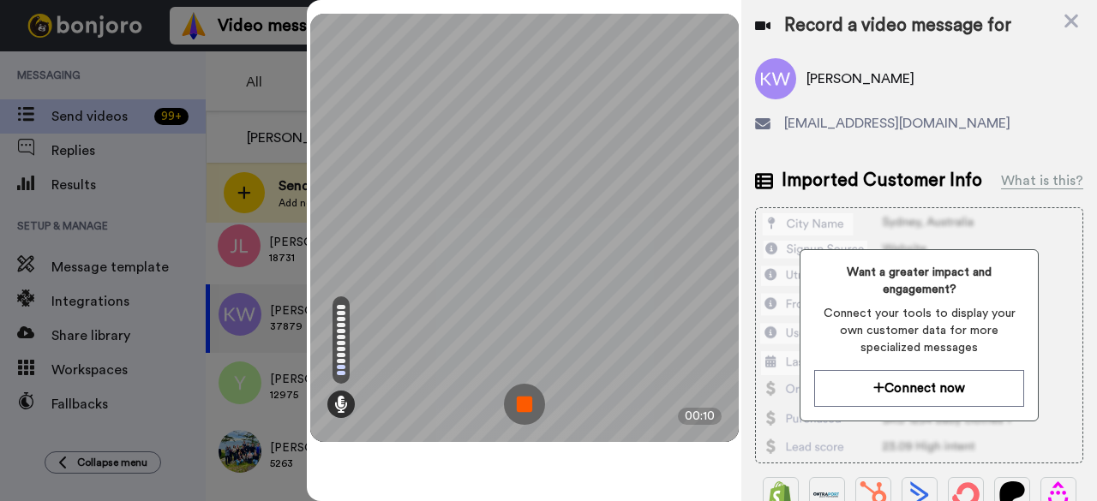
click at [534, 405] on img at bounding box center [524, 404] width 41 height 41
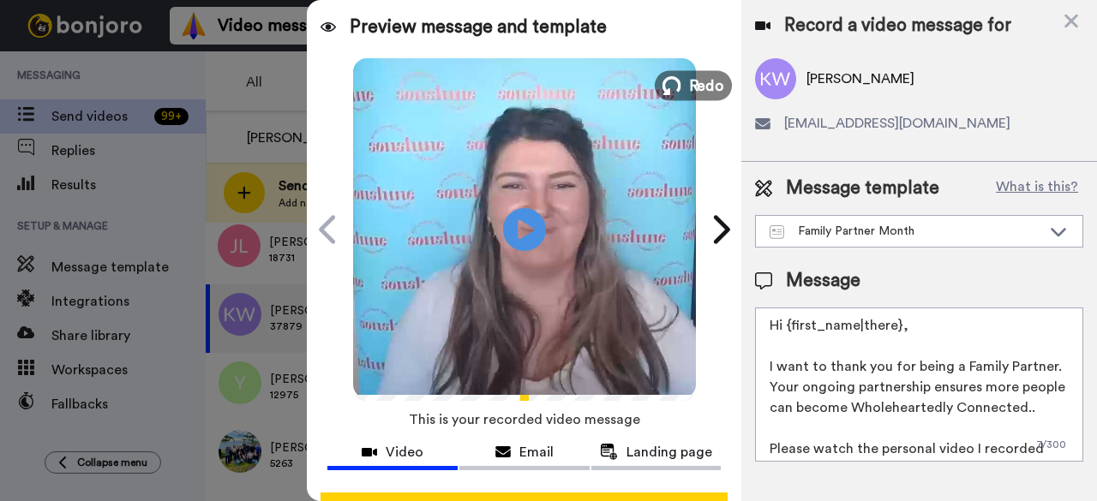
click at [702, 92] on span "Redo" at bounding box center [706, 85] width 36 height 22
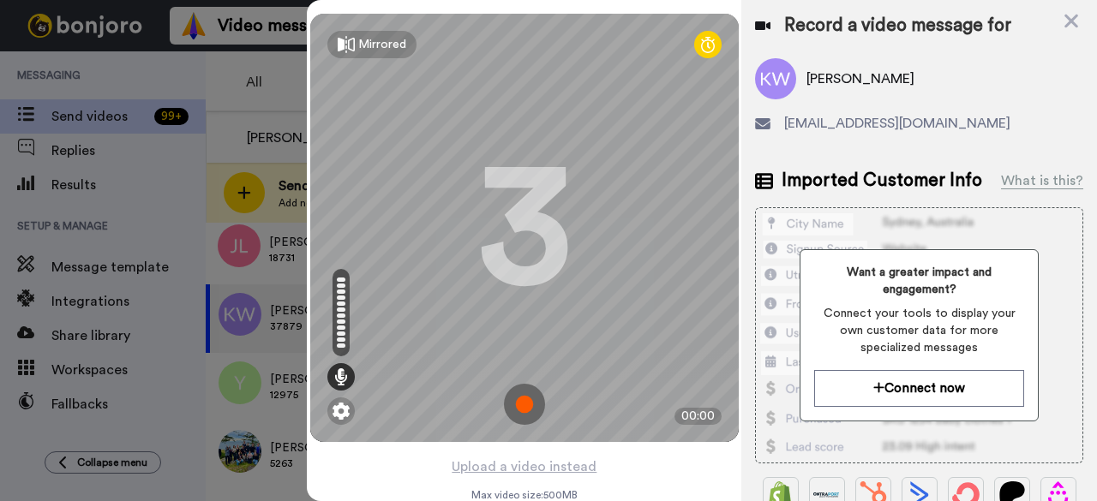
click at [524, 404] on img at bounding box center [524, 404] width 41 height 41
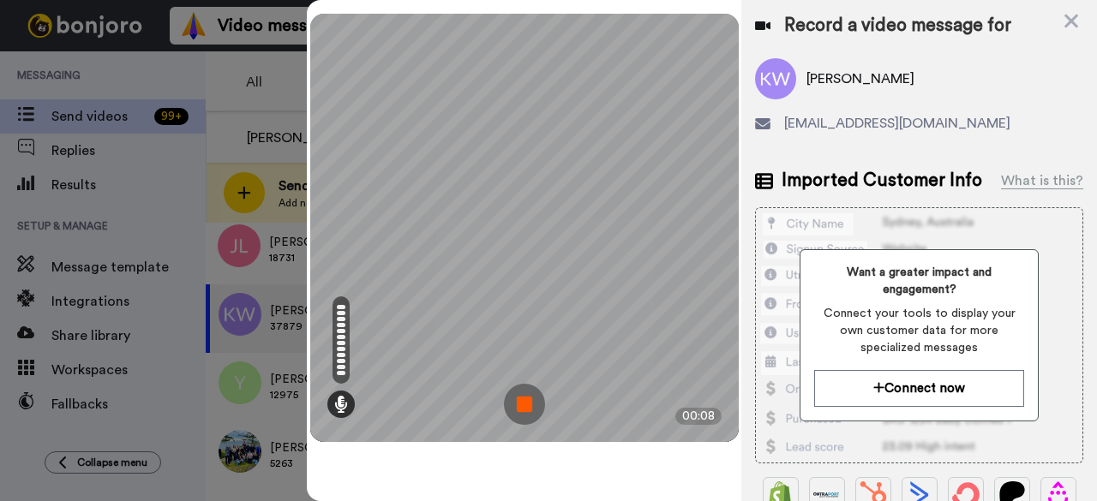
click at [524, 404] on img at bounding box center [524, 404] width 41 height 41
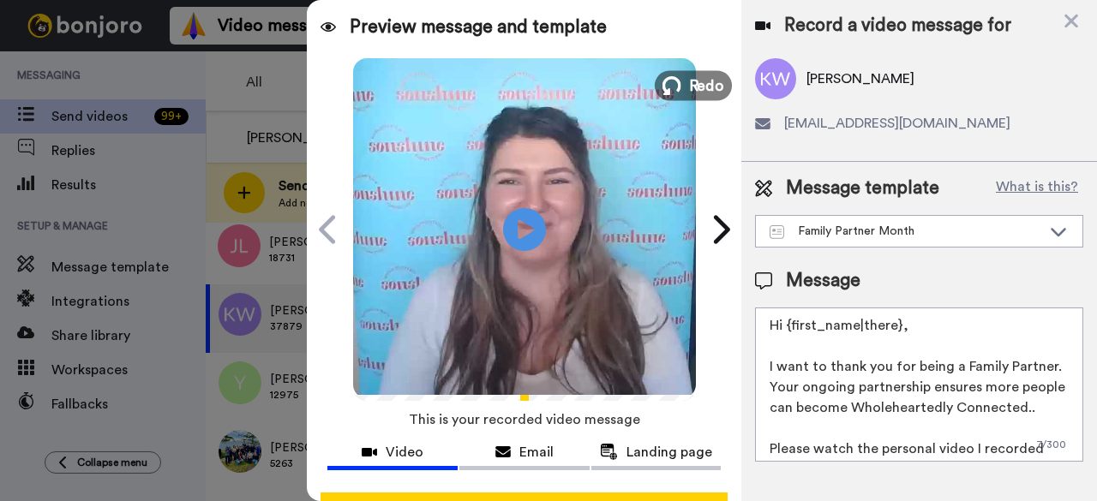
click at [688, 81] on span "Redo" at bounding box center [706, 85] width 36 height 22
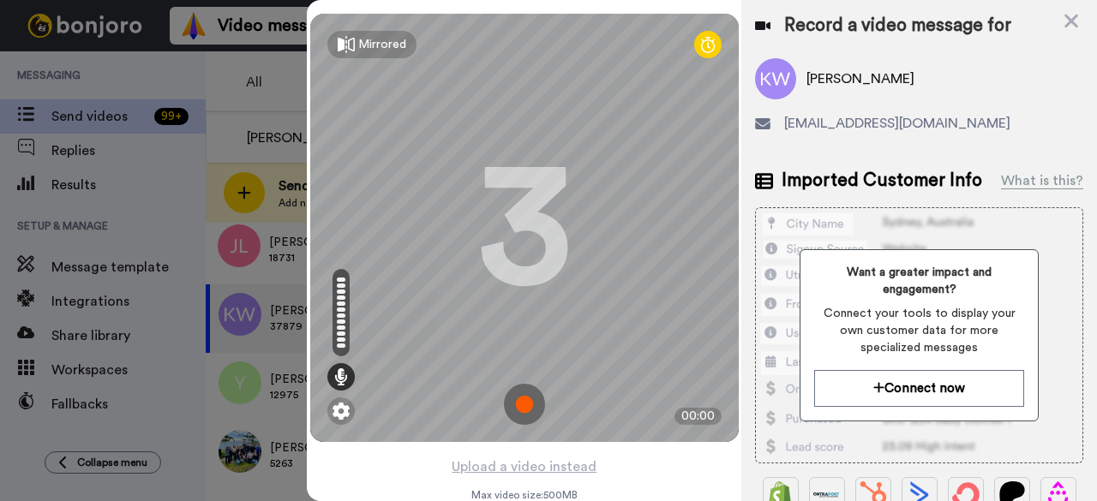
click at [526, 404] on img at bounding box center [524, 404] width 41 height 41
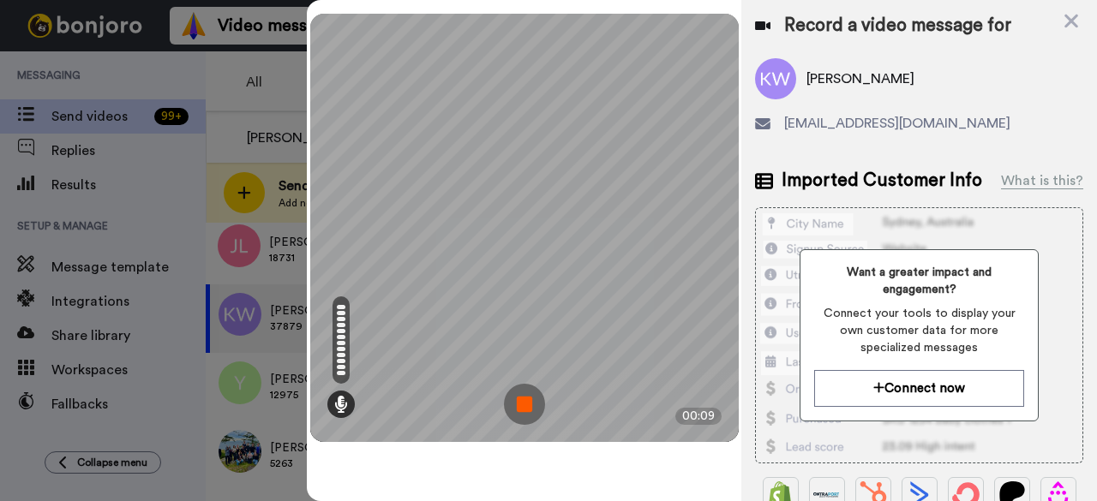
click at [526, 404] on img at bounding box center [524, 404] width 41 height 41
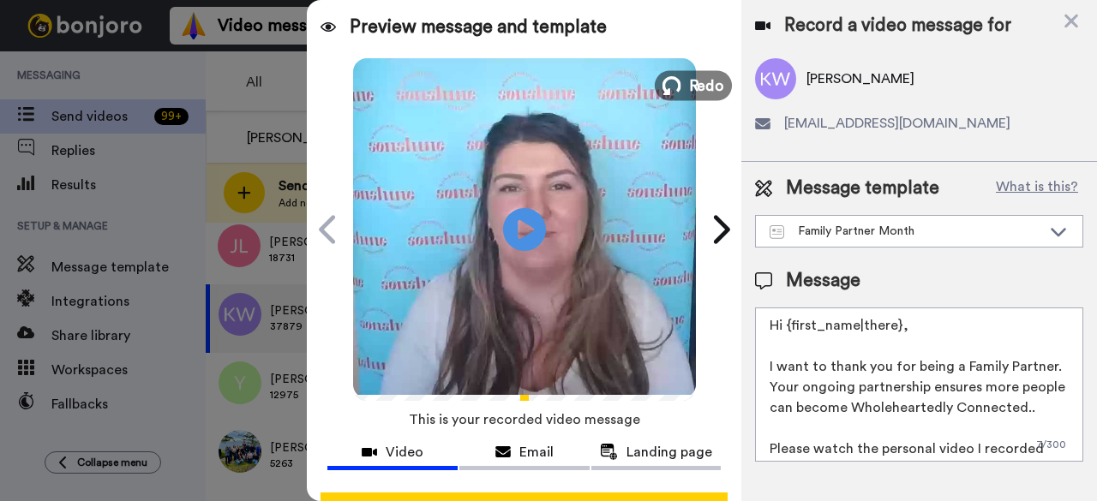
click at [688, 92] on span "Redo" at bounding box center [706, 85] width 36 height 22
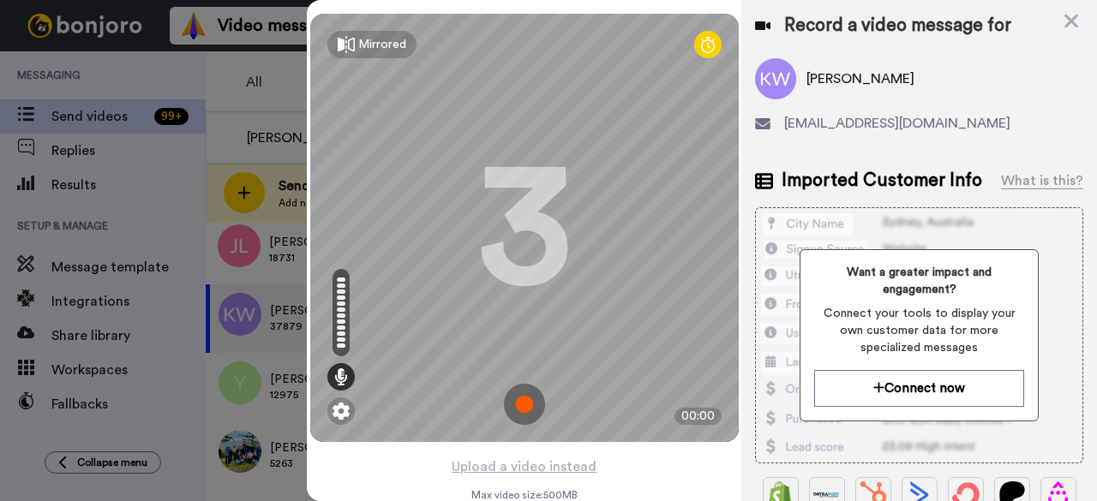
click at [524, 400] on img at bounding box center [524, 404] width 41 height 41
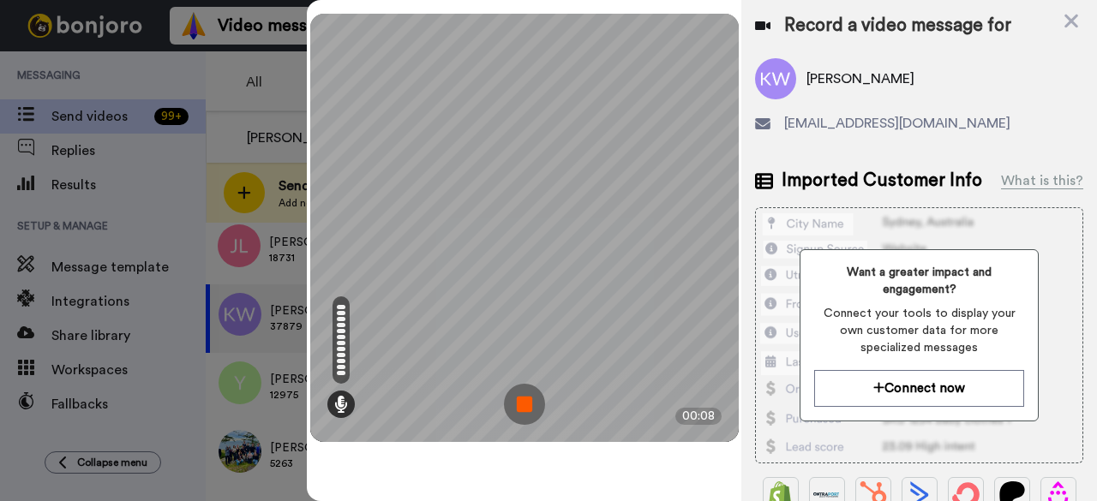
click at [533, 400] on img at bounding box center [524, 404] width 41 height 41
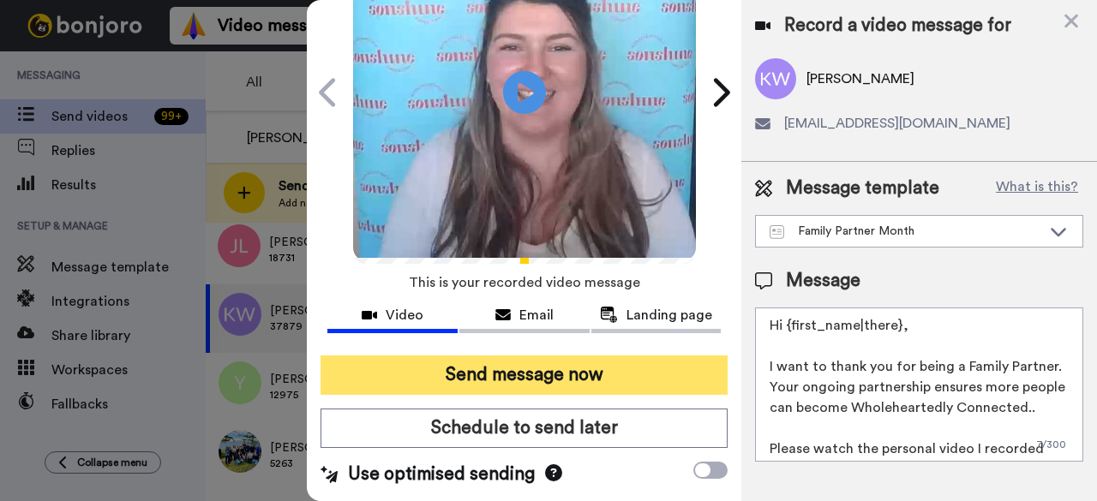
scroll to position [0, 0]
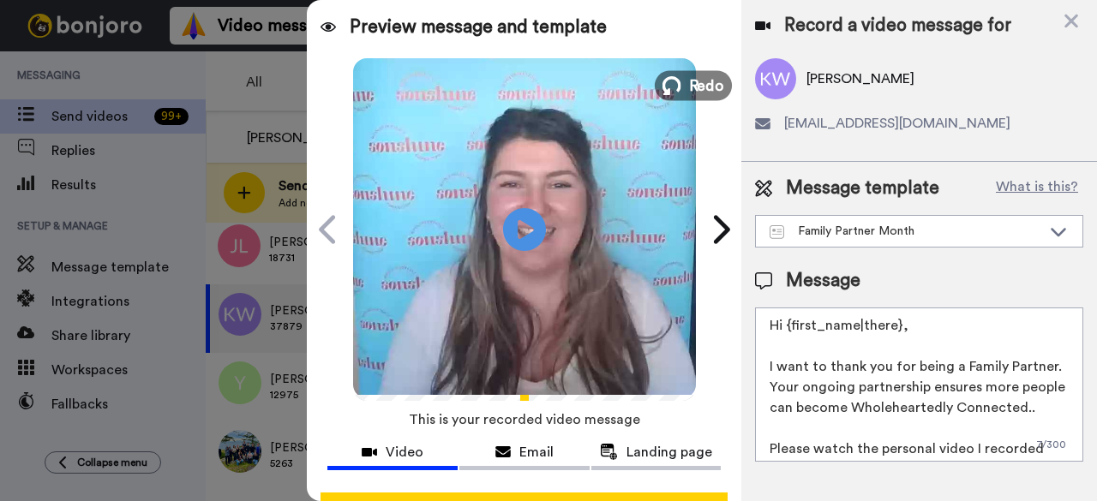
click at [691, 93] on span "Redo" at bounding box center [706, 85] width 36 height 22
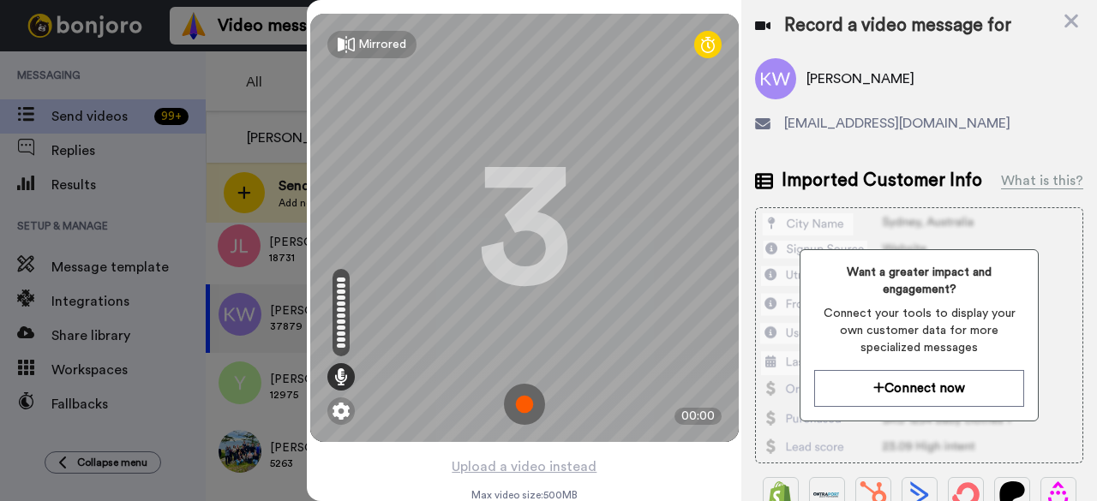
click at [517, 404] on img at bounding box center [524, 404] width 41 height 41
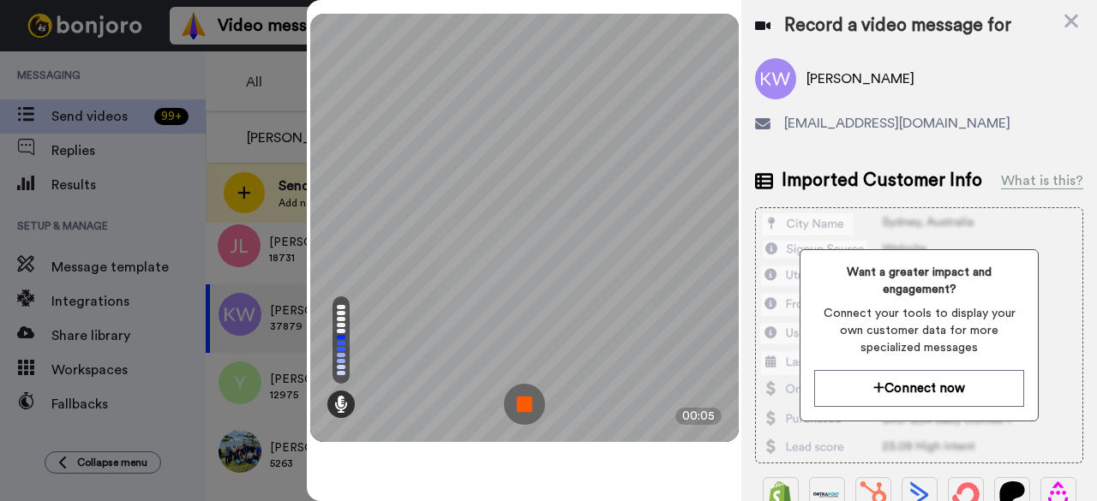
click at [517, 404] on img at bounding box center [524, 404] width 41 height 41
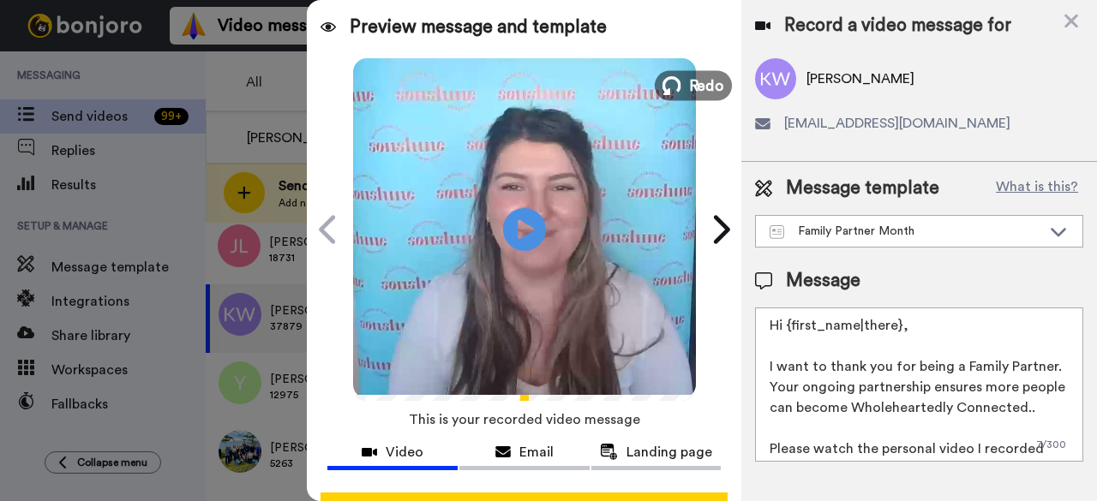
click at [698, 93] on span "Redo" at bounding box center [706, 85] width 36 height 22
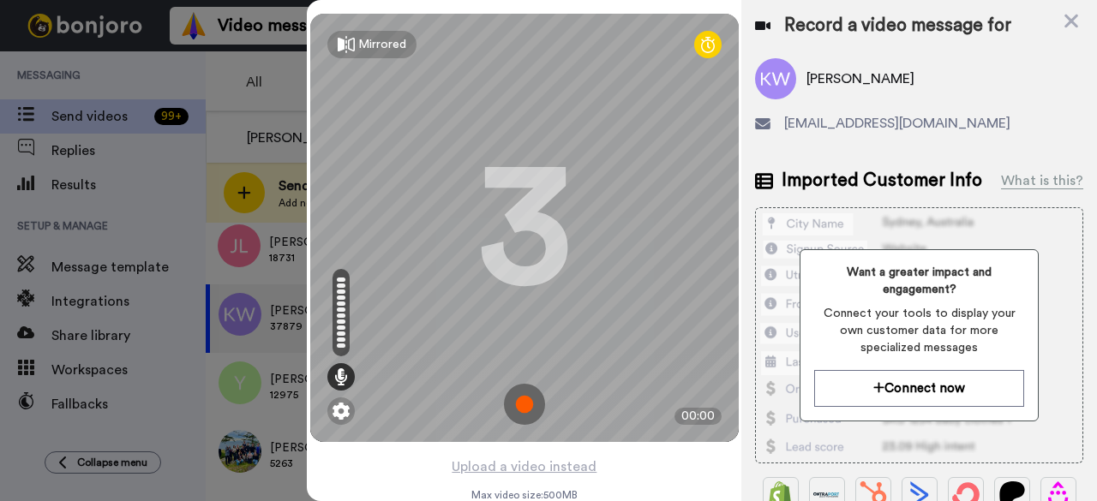
click at [521, 404] on img at bounding box center [524, 404] width 41 height 41
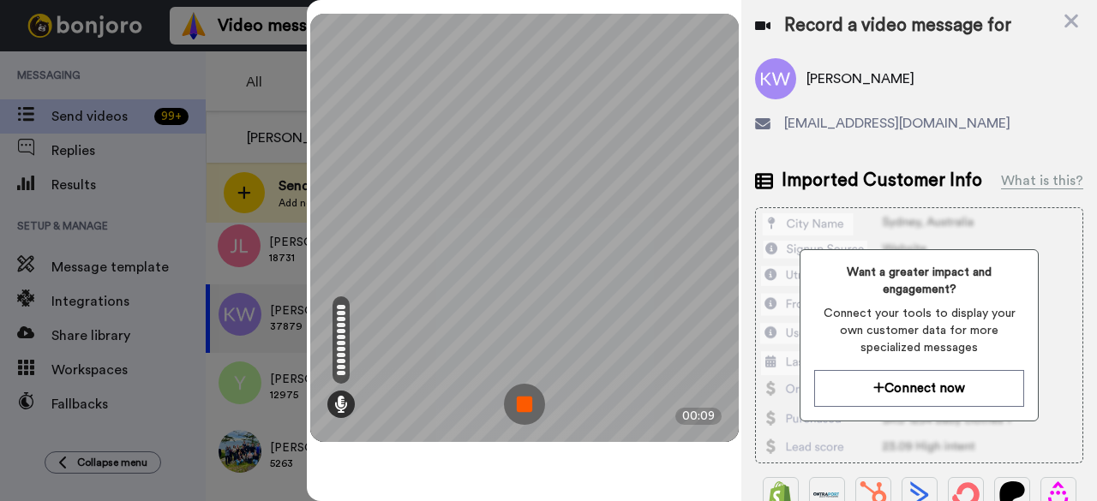
click at [526, 402] on img at bounding box center [524, 404] width 41 height 41
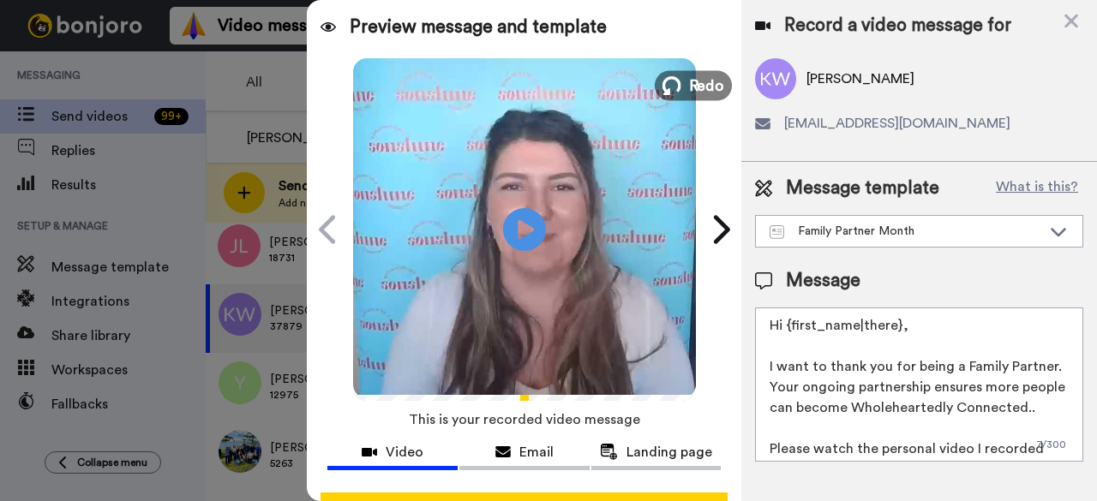
click at [706, 85] on span "Redo" at bounding box center [706, 85] width 36 height 22
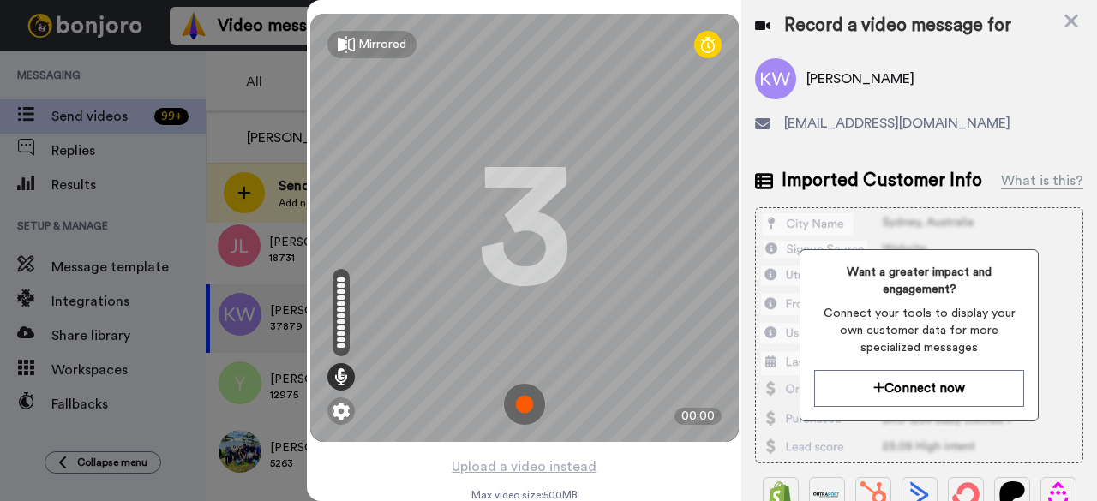
click at [512, 398] on img at bounding box center [524, 404] width 41 height 41
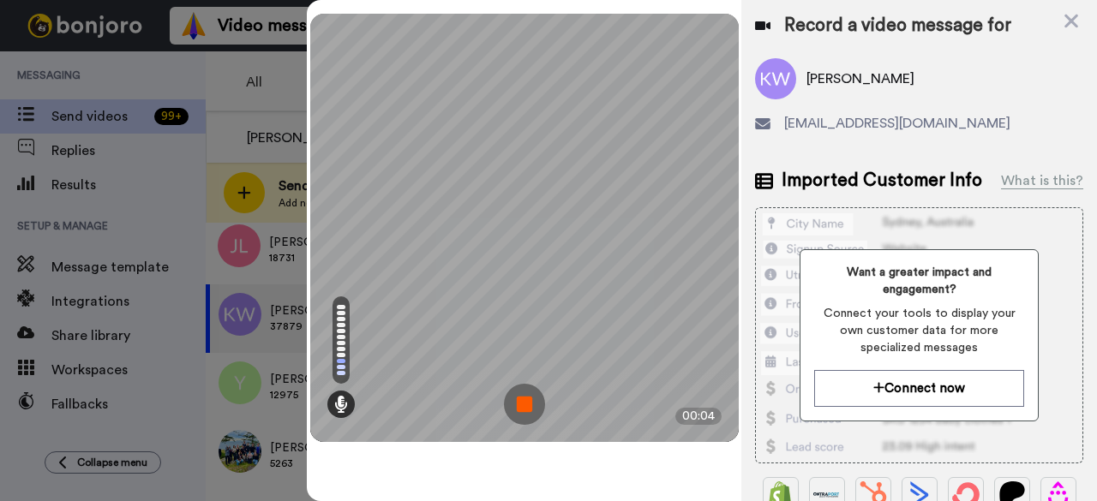
click at [528, 405] on img at bounding box center [524, 404] width 41 height 41
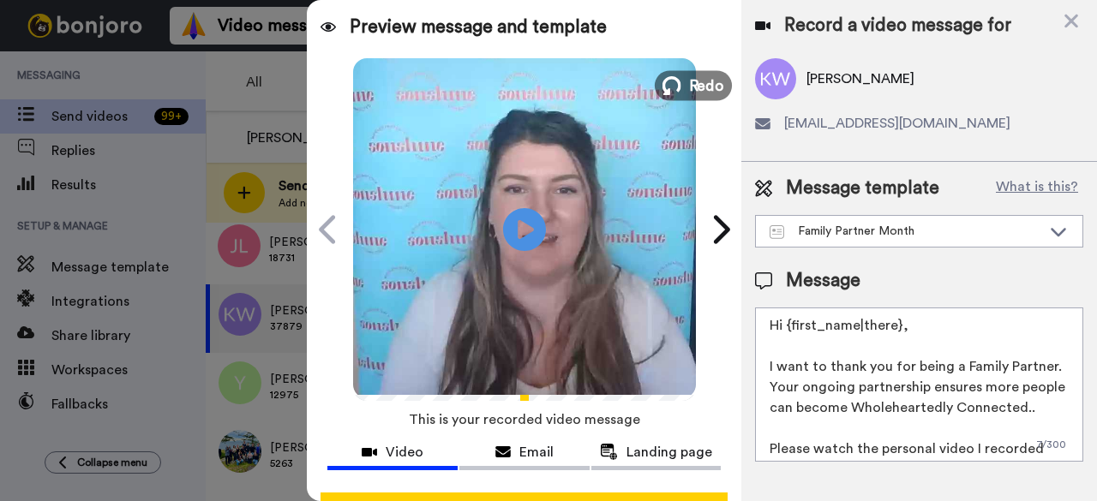
click at [688, 78] on span "Redo" at bounding box center [706, 85] width 36 height 22
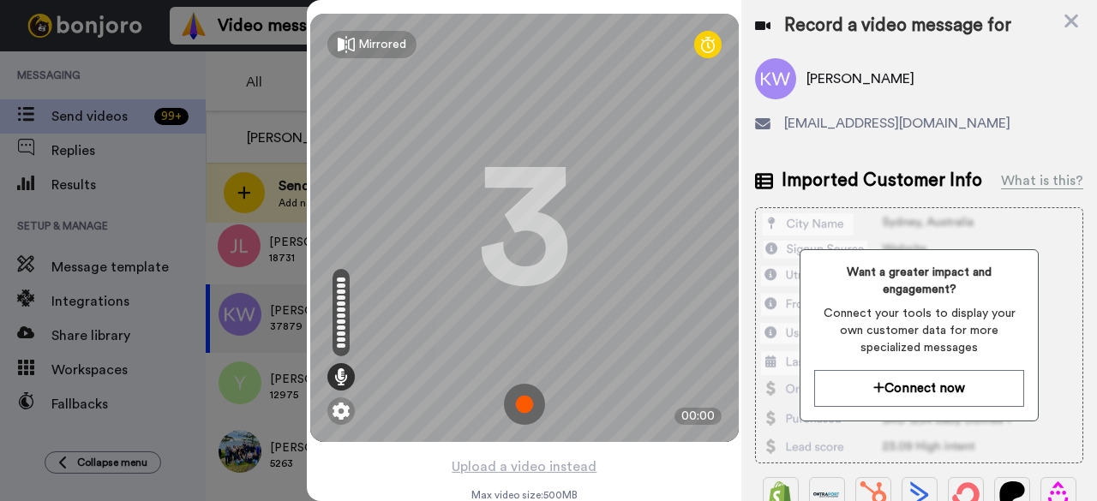
click at [517, 406] on img at bounding box center [524, 404] width 41 height 41
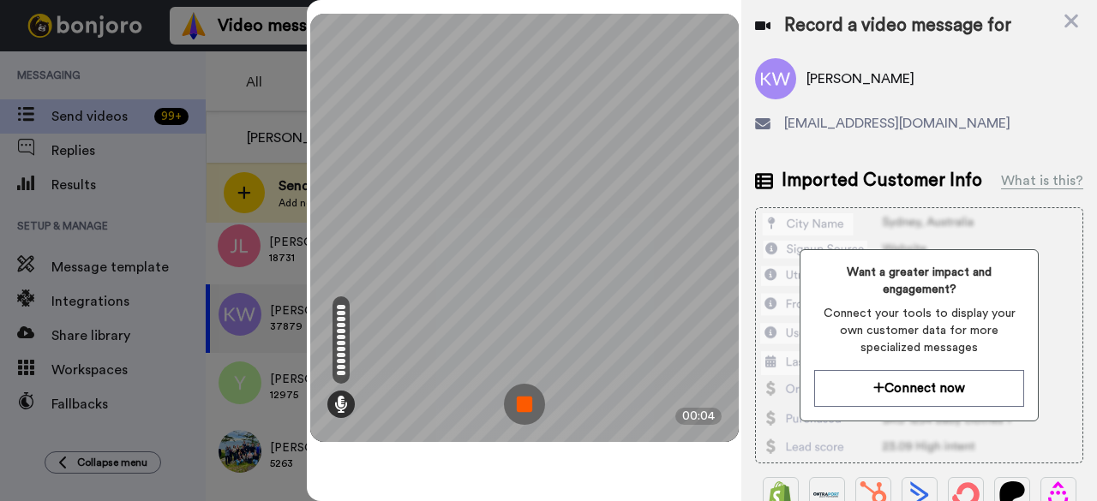
click at [517, 406] on img at bounding box center [524, 404] width 41 height 41
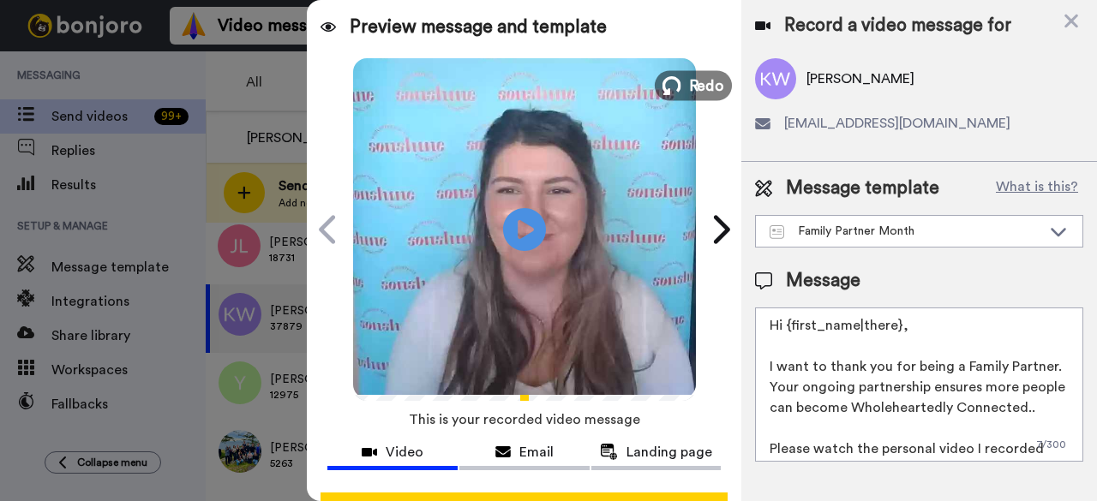
click at [708, 90] on span "Redo" at bounding box center [706, 85] width 36 height 22
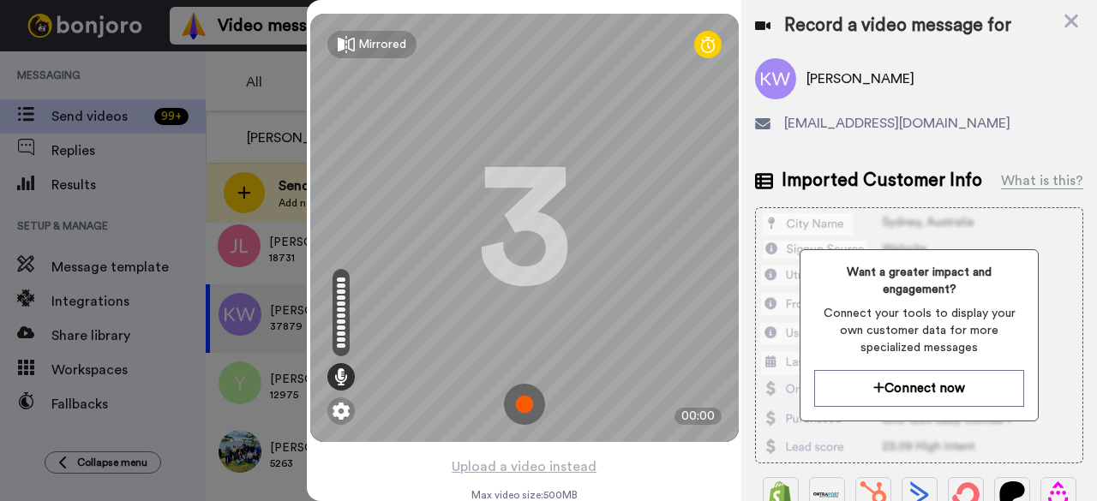
click at [516, 406] on img at bounding box center [524, 404] width 41 height 41
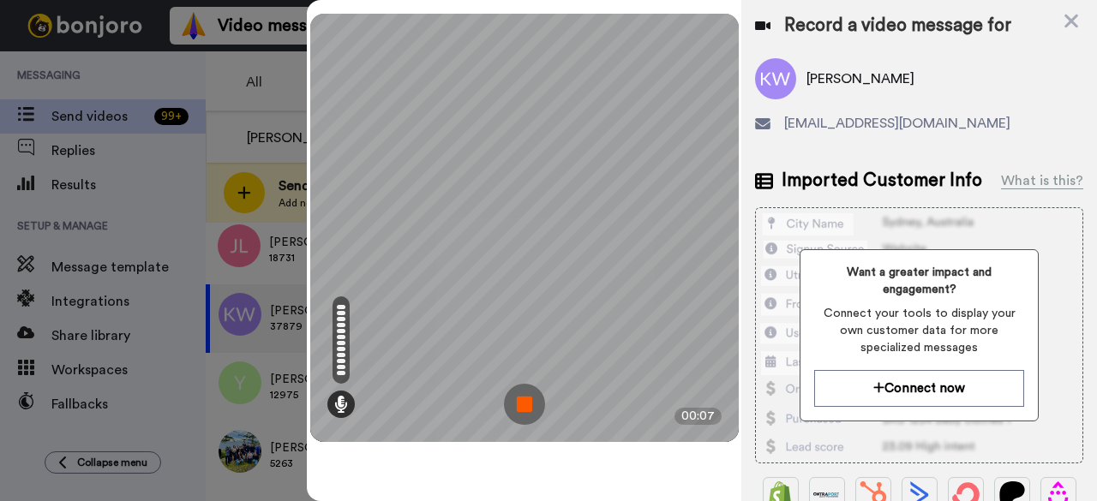
click at [519, 410] on img at bounding box center [524, 404] width 41 height 41
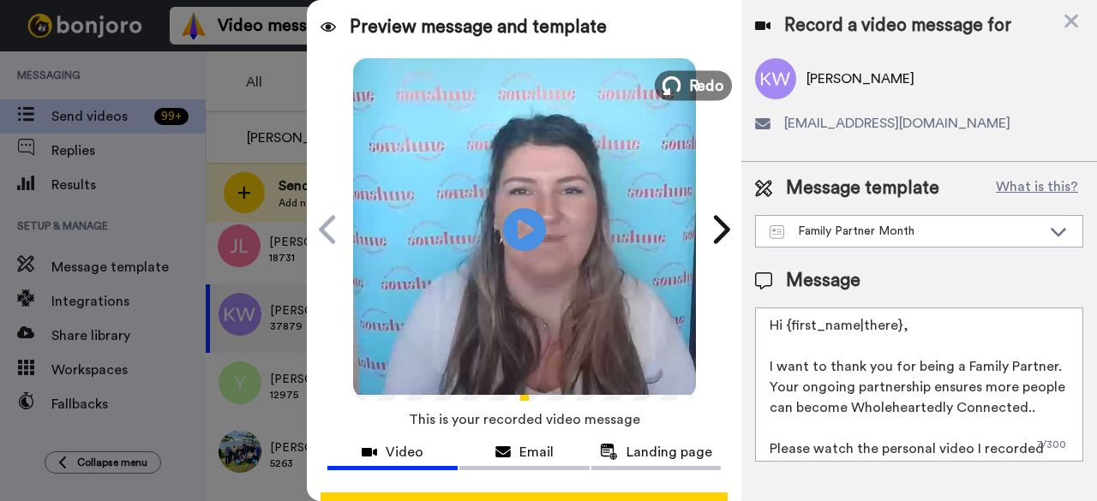
click at [701, 86] on span "Redo" at bounding box center [706, 85] width 36 height 22
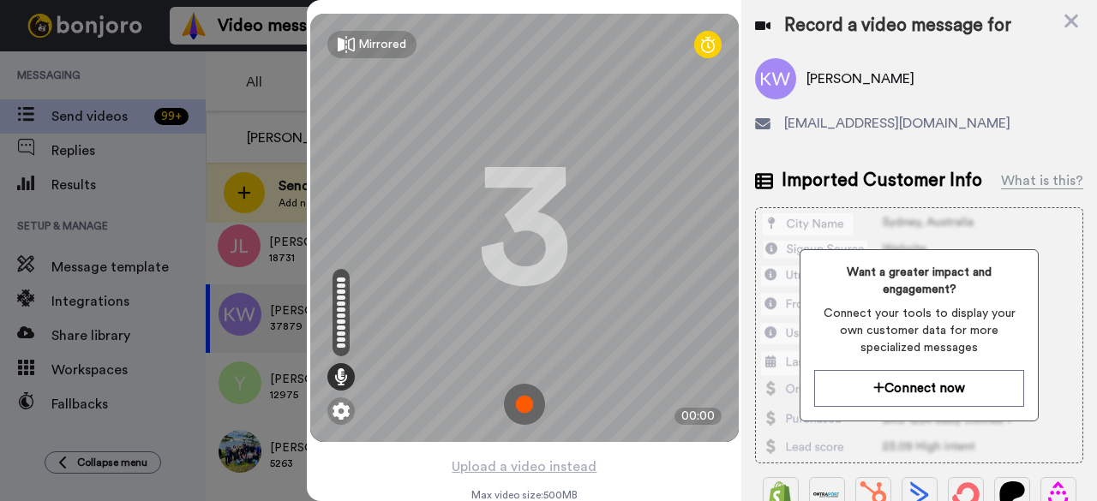
click at [510, 407] on img at bounding box center [524, 404] width 41 height 41
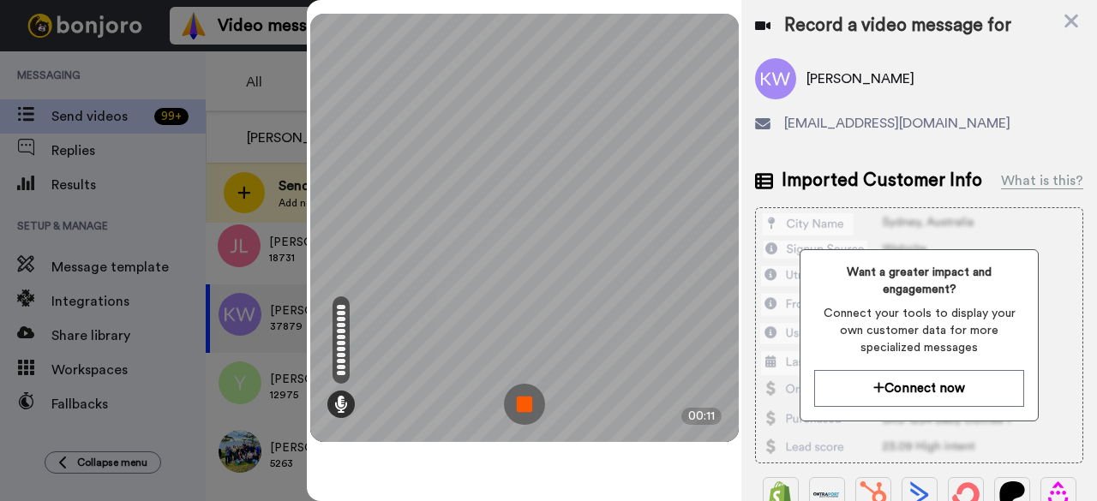
click at [534, 408] on img at bounding box center [524, 404] width 41 height 41
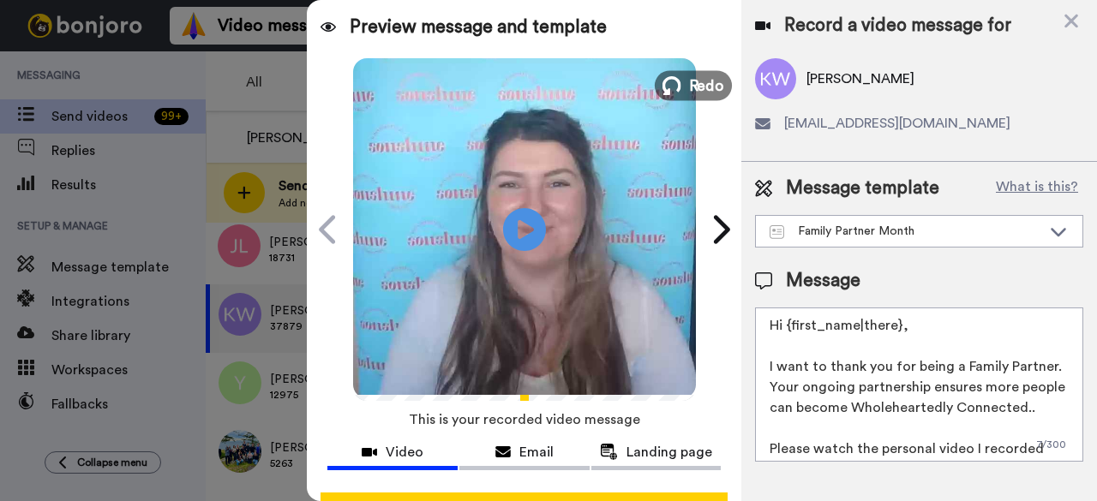
click at [710, 96] on span "Redo" at bounding box center [706, 85] width 36 height 22
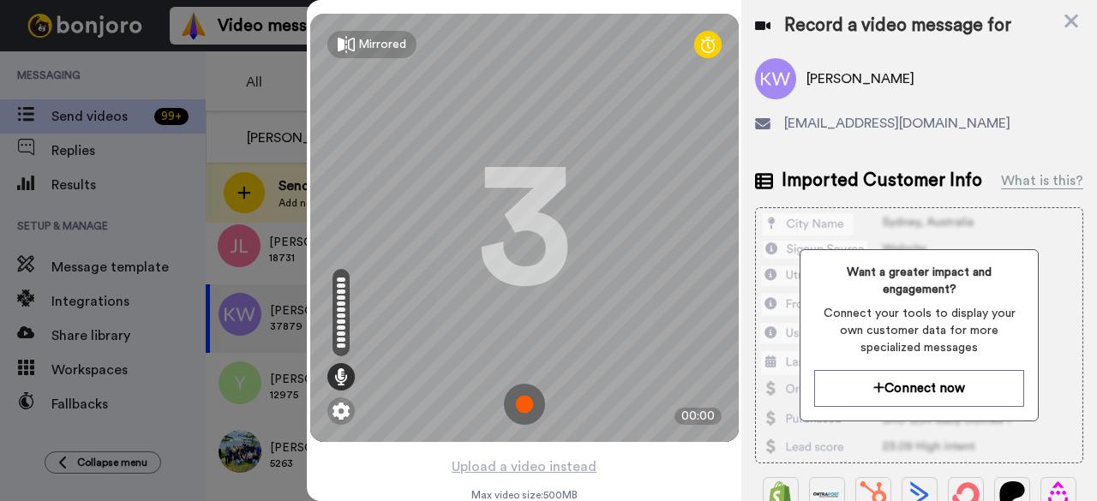
click at [533, 404] on img at bounding box center [524, 404] width 41 height 41
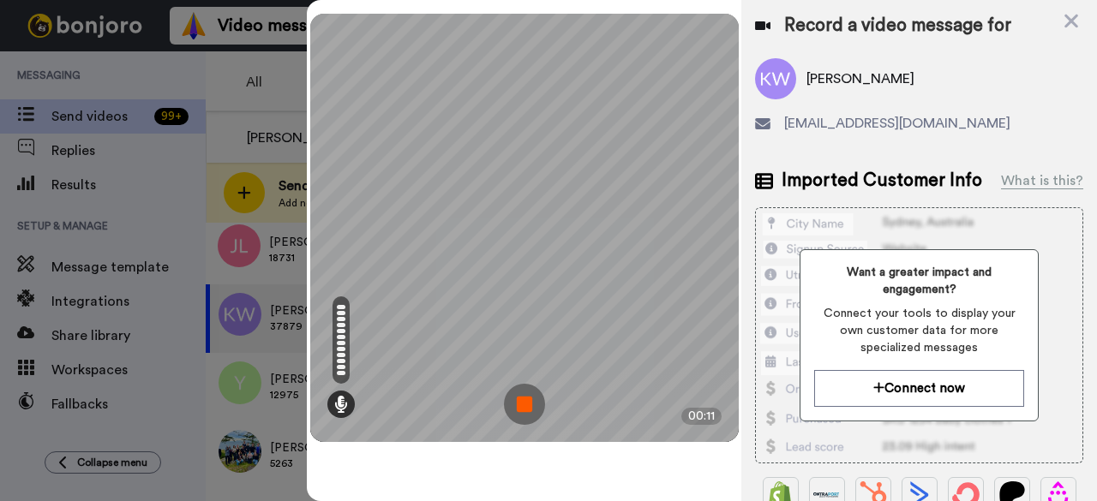
click at [525, 396] on img at bounding box center [524, 404] width 41 height 41
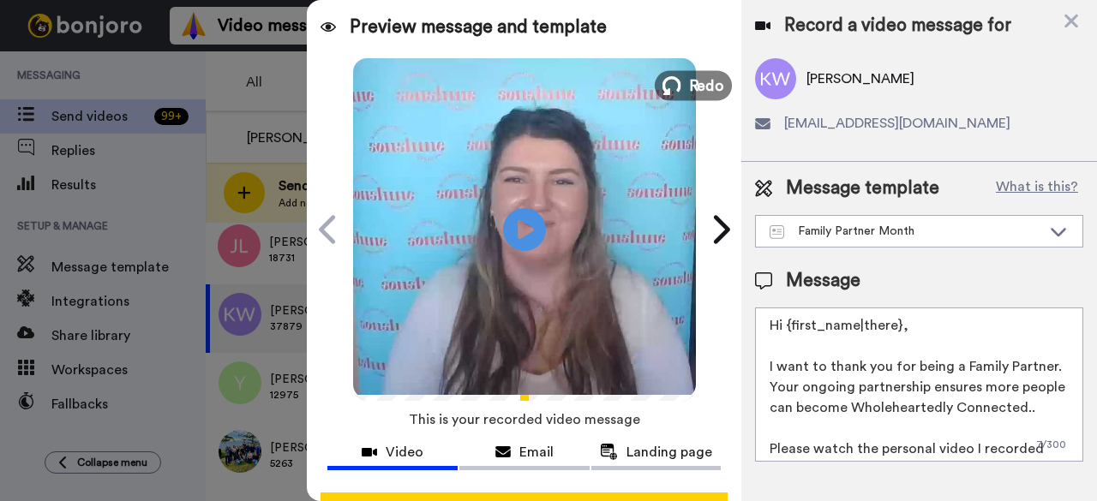
click at [718, 88] on button "Redo" at bounding box center [693, 85] width 77 height 30
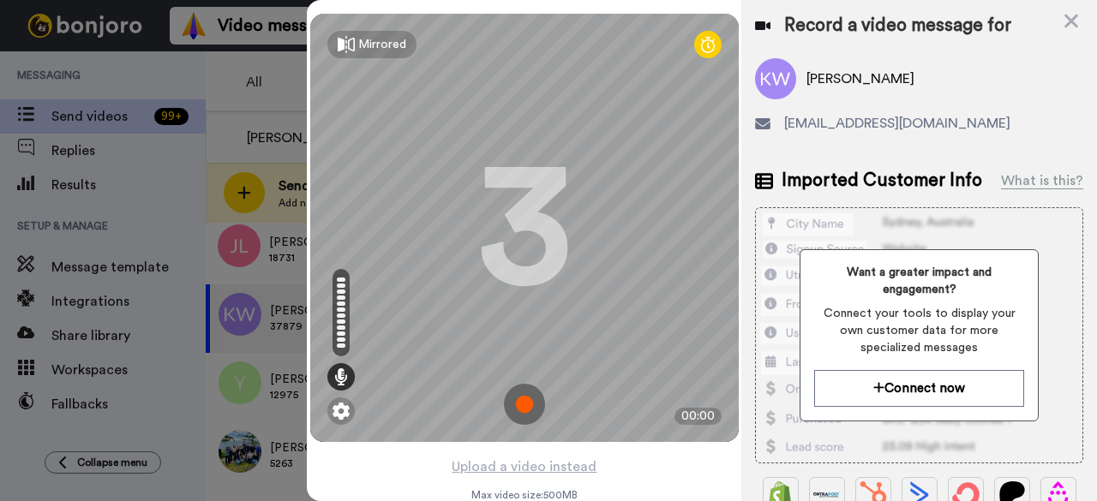
click at [522, 398] on img at bounding box center [524, 404] width 41 height 41
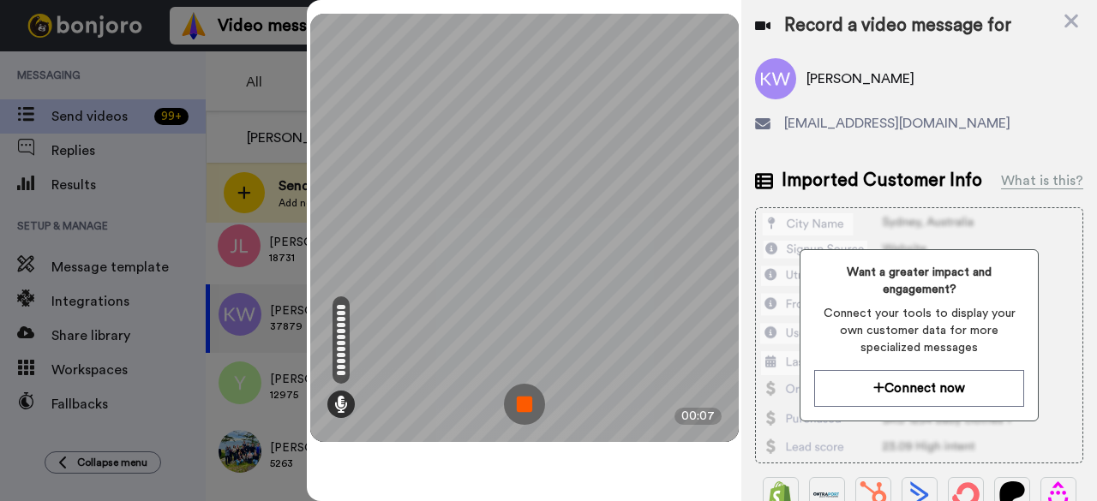
click at [524, 392] on img at bounding box center [524, 404] width 41 height 41
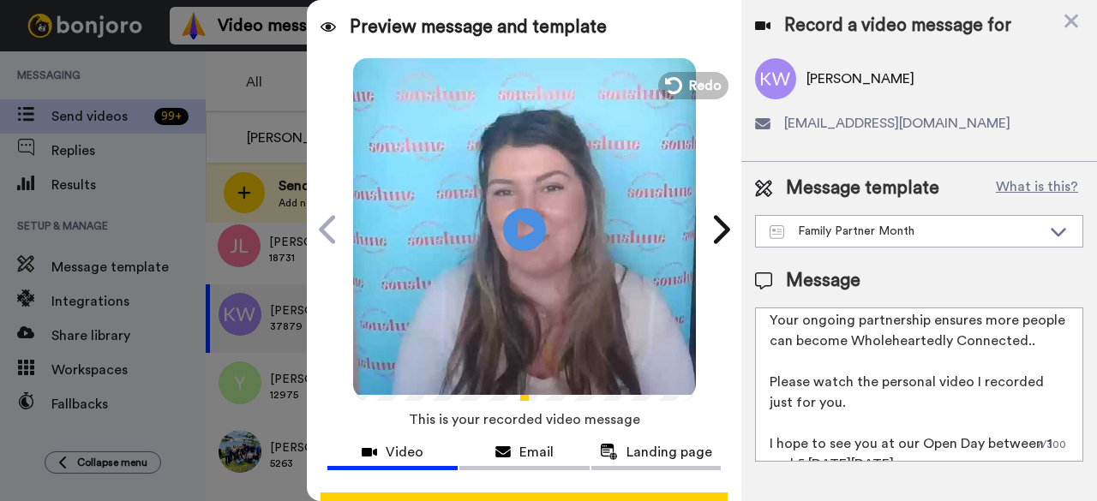
scroll to position [107, 0]
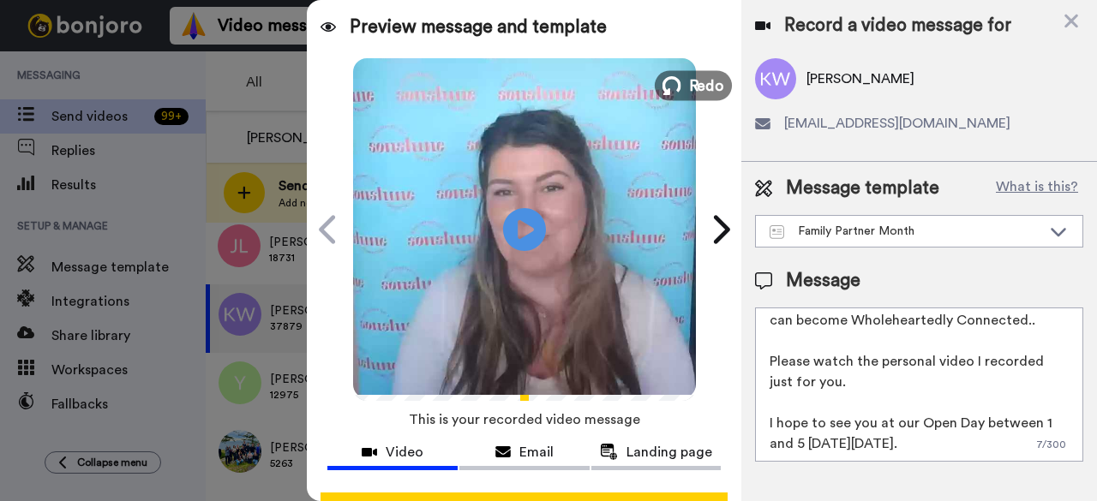
click at [704, 87] on span "Redo" at bounding box center [706, 85] width 36 height 22
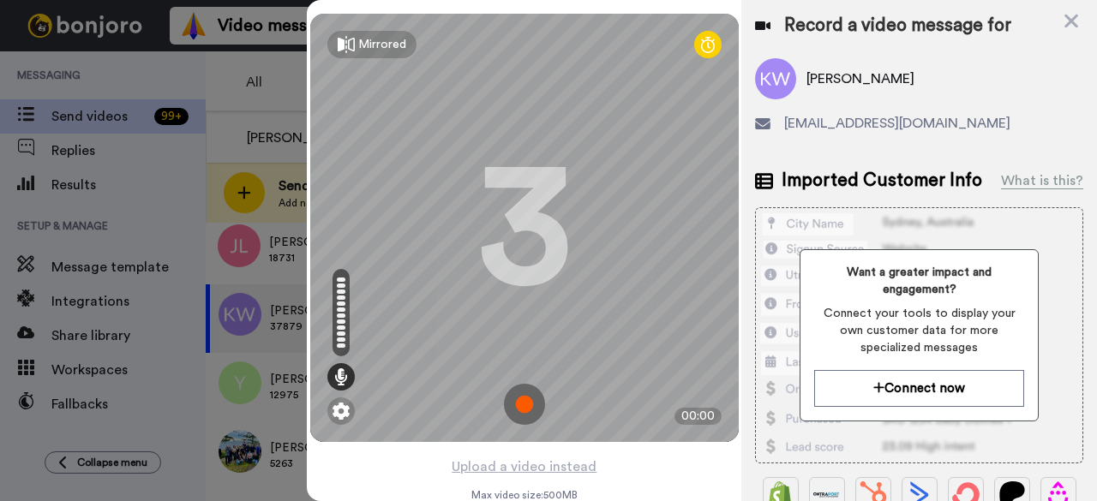
click at [519, 404] on img at bounding box center [524, 404] width 41 height 41
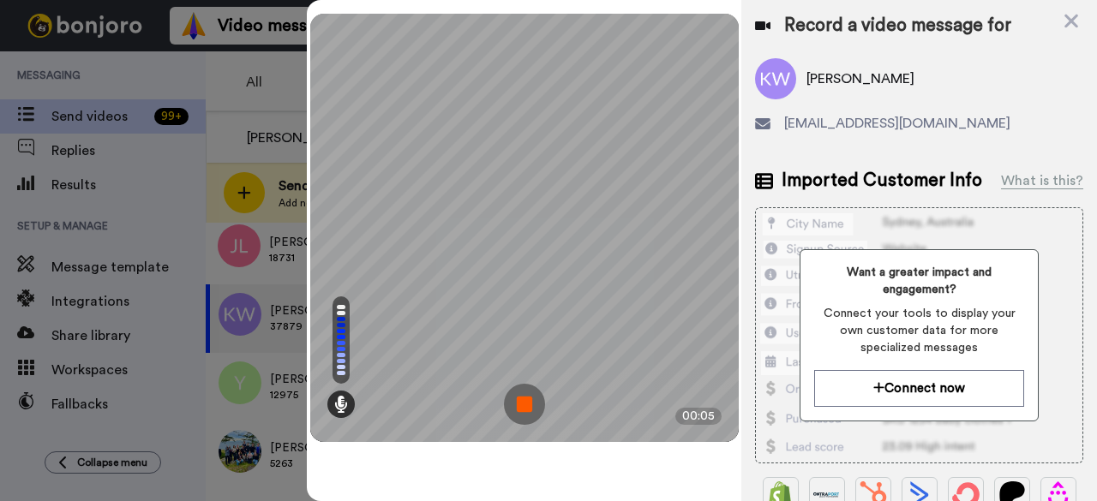
click at [513, 404] on img at bounding box center [524, 404] width 41 height 41
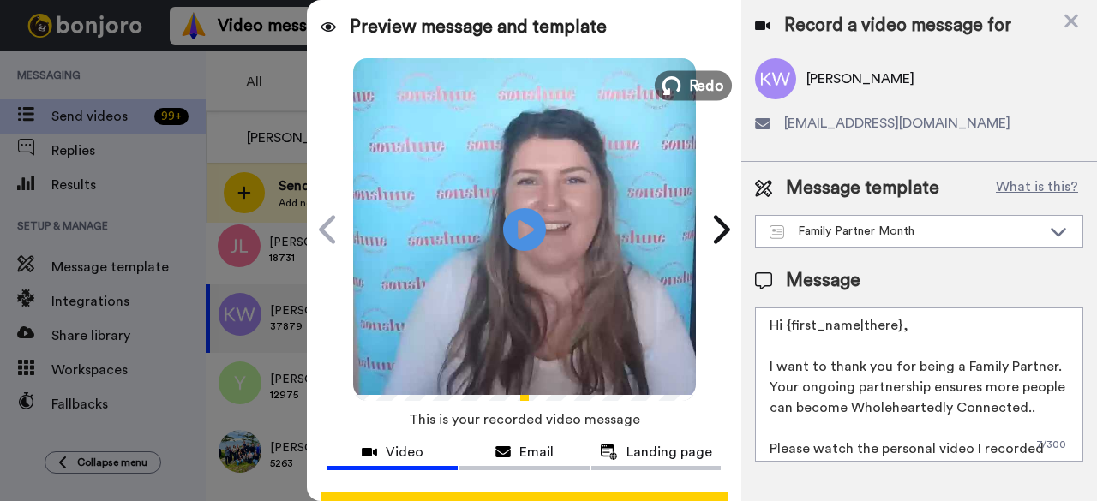
click at [671, 91] on icon at bounding box center [671, 85] width 19 height 19
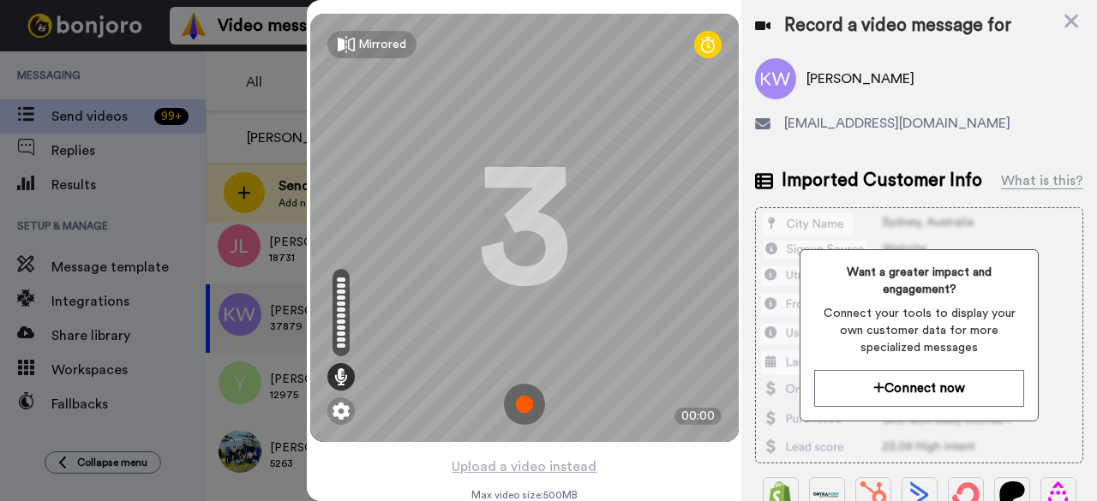
click at [519, 406] on img at bounding box center [524, 404] width 41 height 41
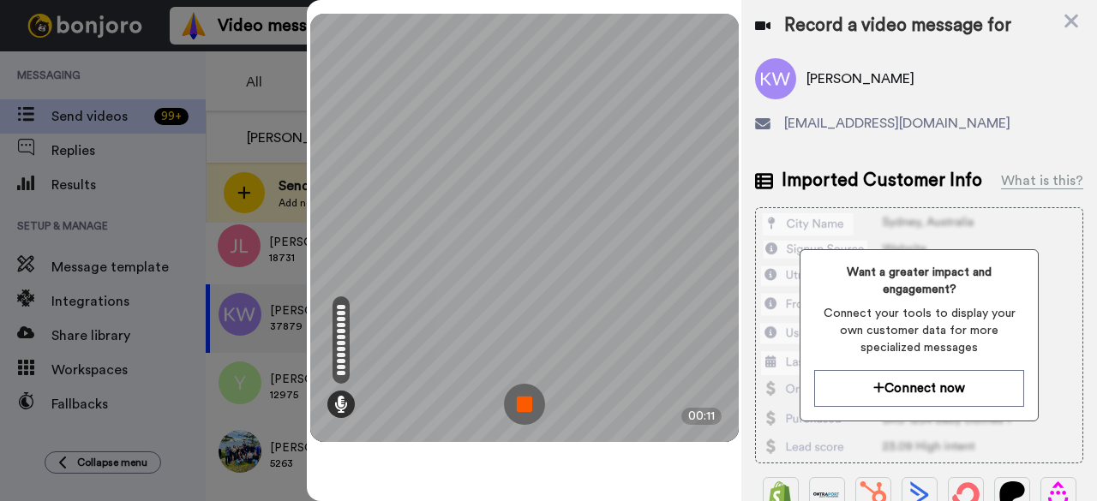
click at [519, 406] on img at bounding box center [524, 404] width 41 height 41
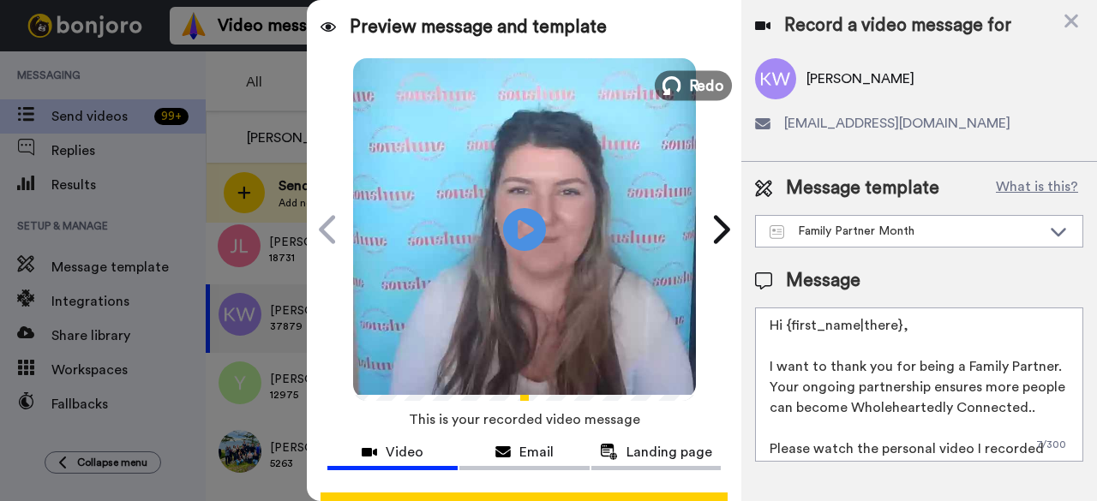
click at [694, 93] on span "Redo" at bounding box center [706, 85] width 36 height 22
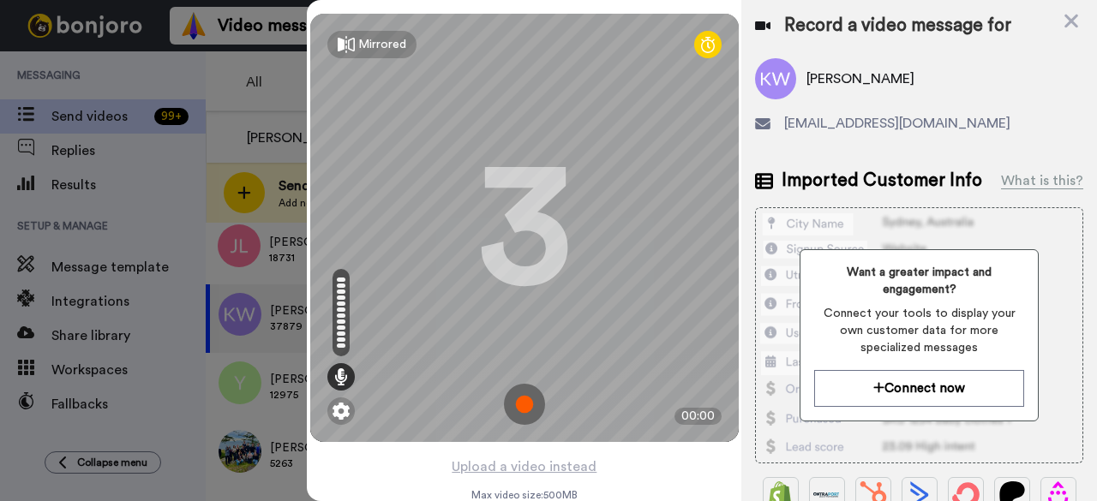
click at [526, 411] on img at bounding box center [524, 404] width 41 height 41
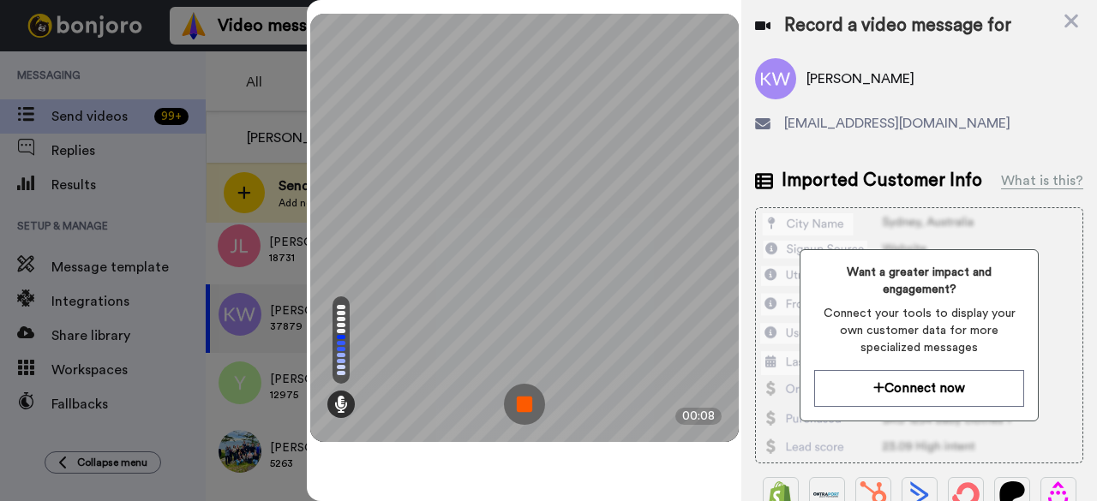
click at [526, 411] on img at bounding box center [524, 404] width 41 height 41
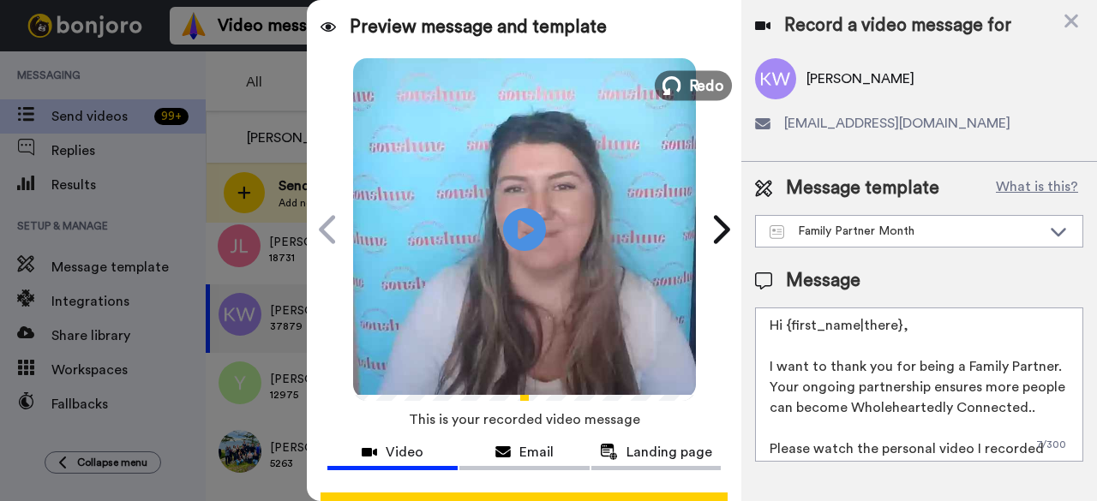
click at [696, 93] on span "Redo" at bounding box center [706, 85] width 36 height 22
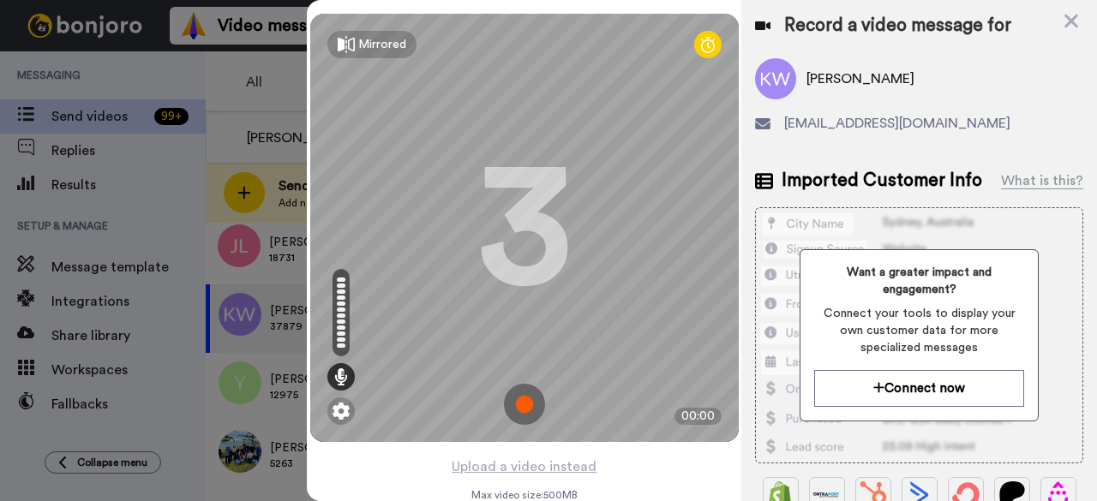
click at [524, 398] on img at bounding box center [524, 404] width 41 height 41
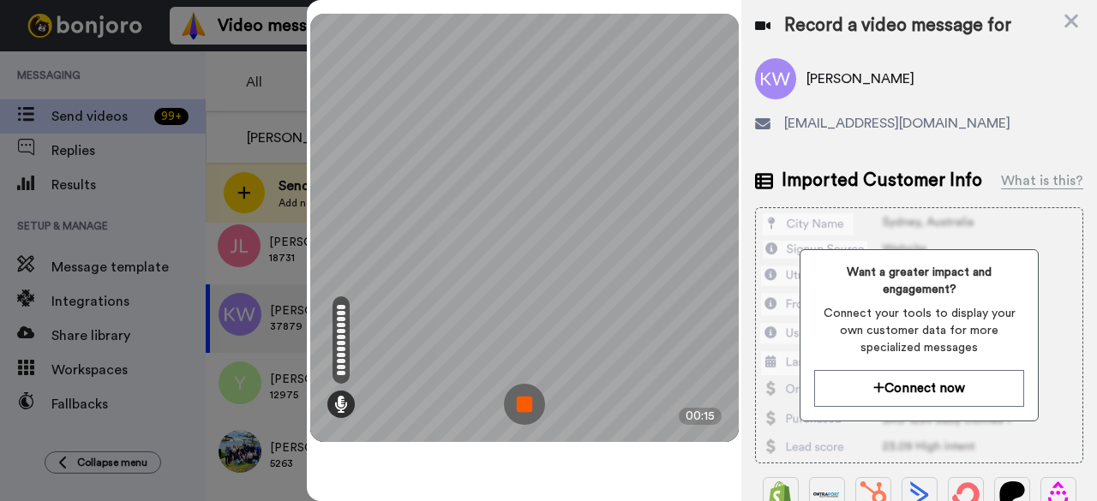
click at [524, 398] on img at bounding box center [524, 404] width 41 height 41
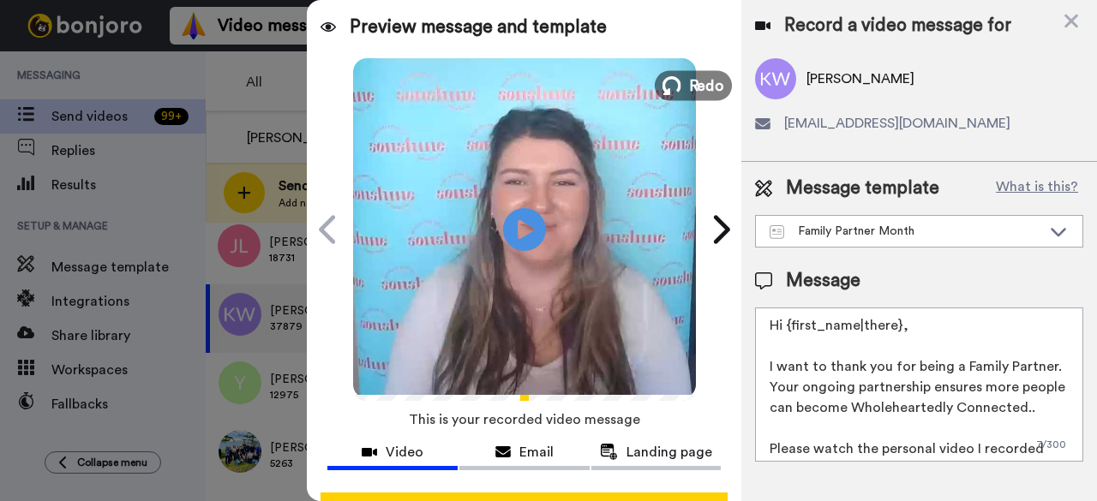
click at [674, 85] on icon at bounding box center [671, 85] width 19 height 19
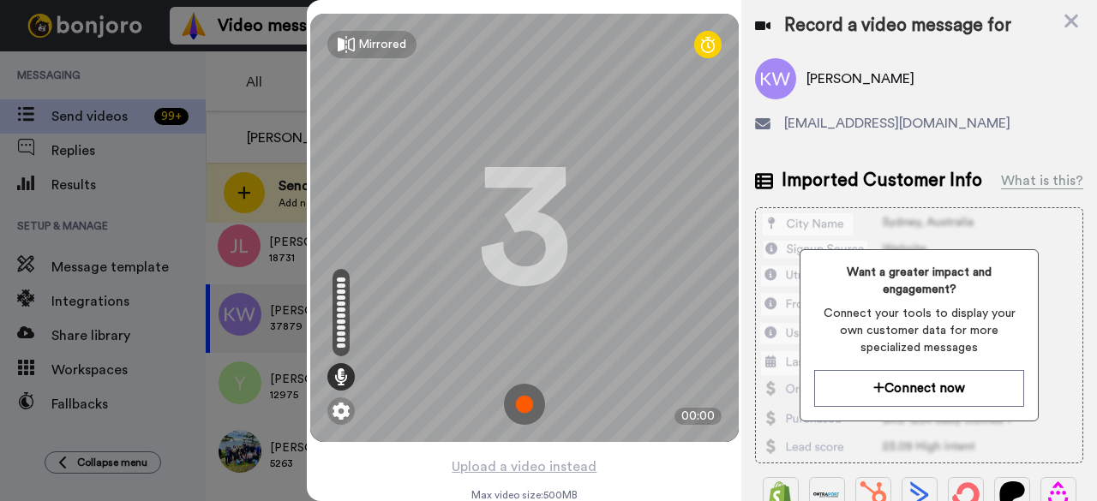
click at [532, 398] on img at bounding box center [524, 404] width 41 height 41
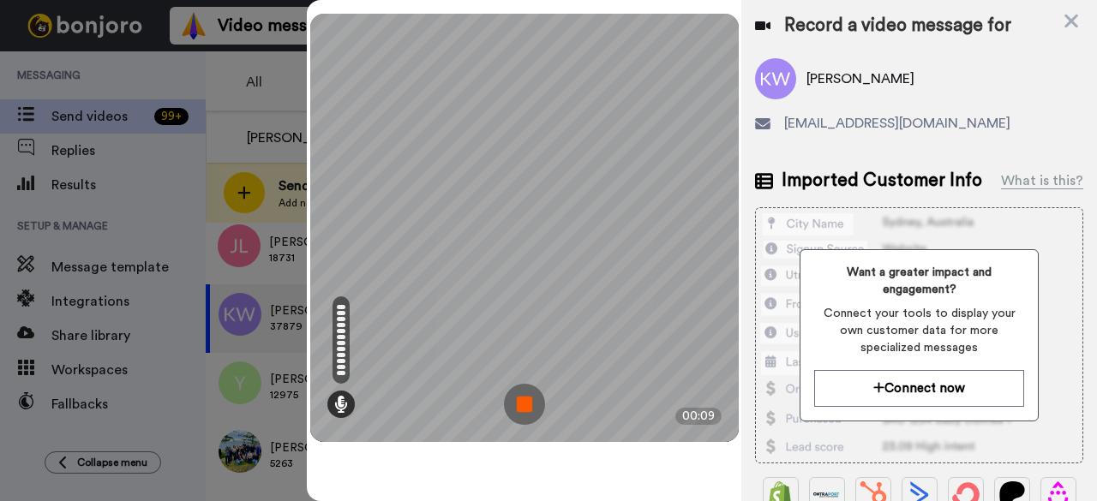
click at [532, 397] on img at bounding box center [524, 404] width 41 height 41
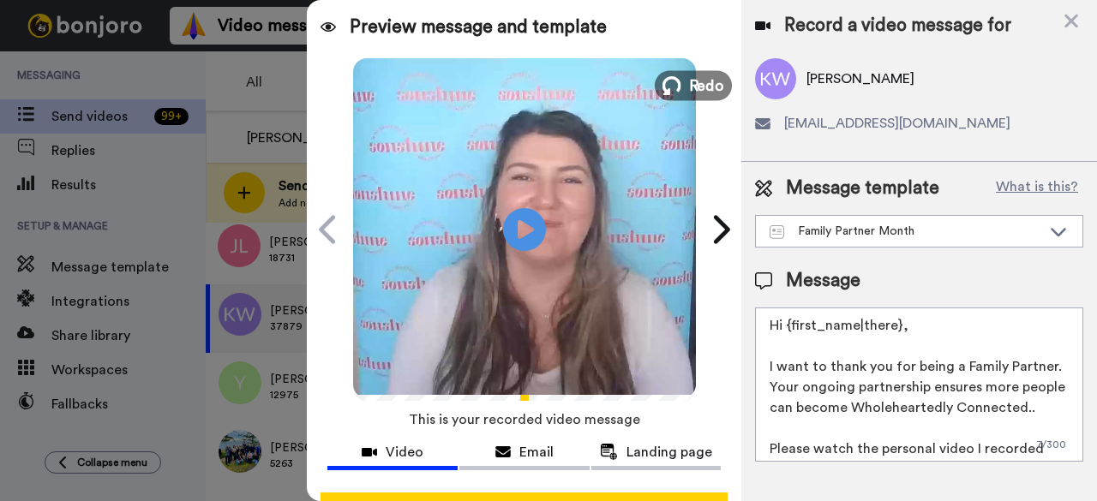
click at [692, 87] on span "Redo" at bounding box center [706, 85] width 36 height 22
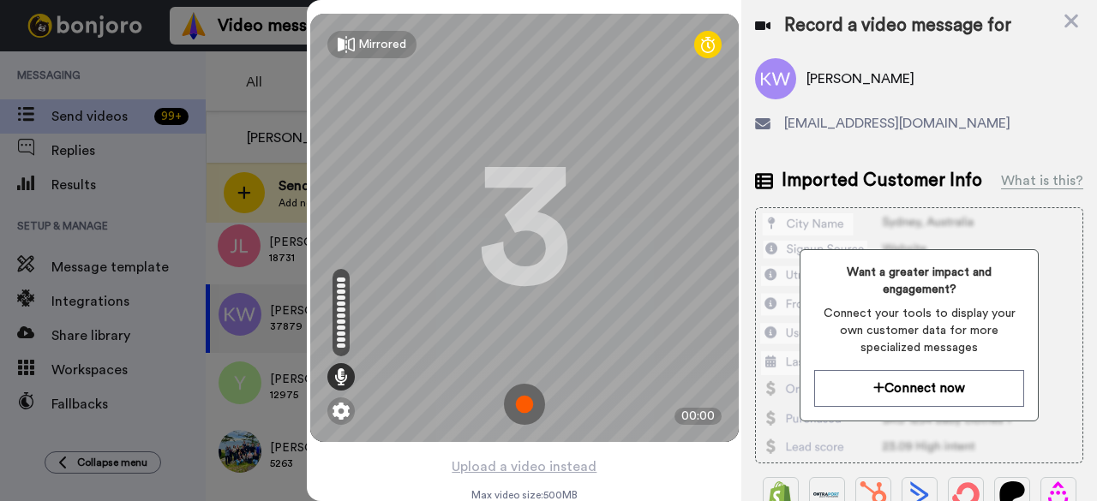
click at [525, 416] on img at bounding box center [524, 404] width 41 height 41
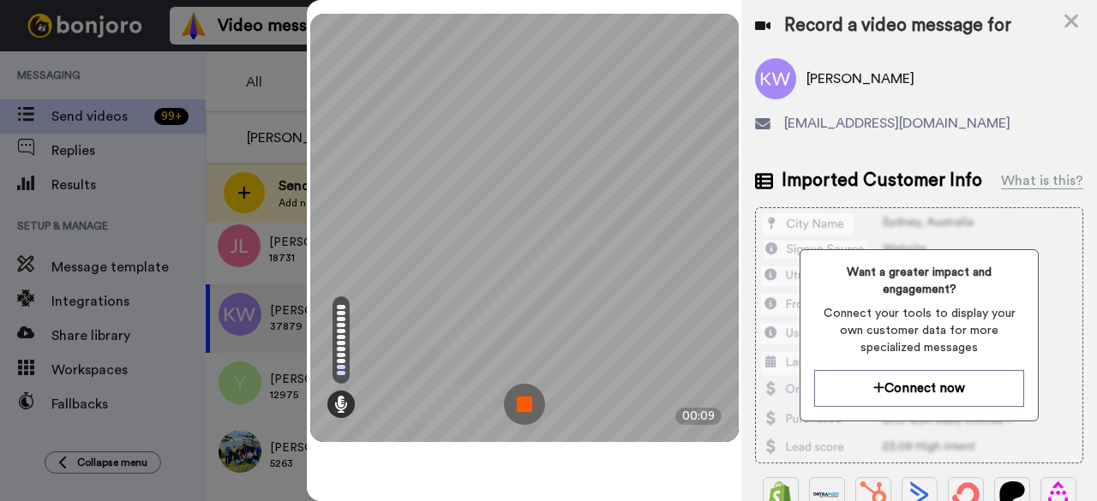
click at [525, 416] on img at bounding box center [524, 404] width 41 height 41
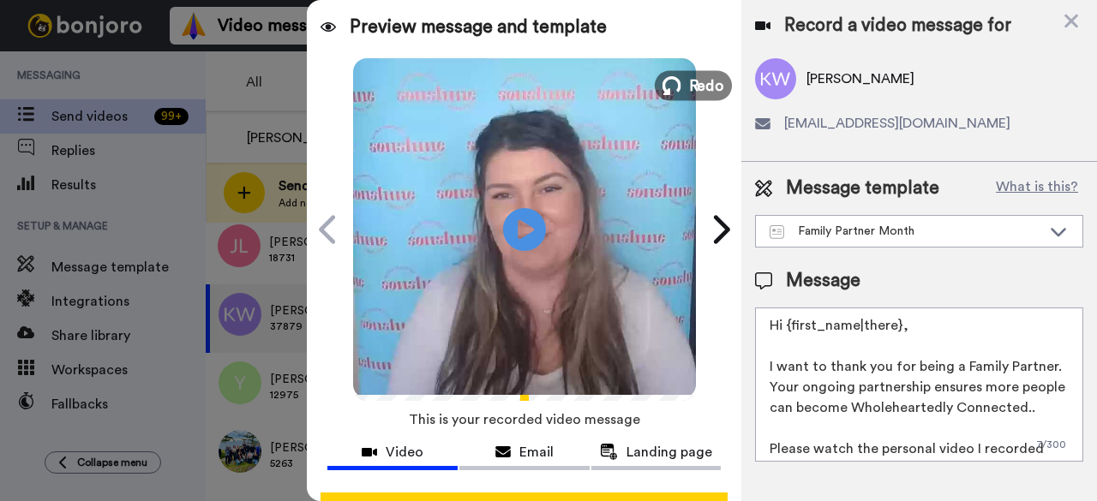
click at [701, 80] on span "Redo" at bounding box center [706, 85] width 36 height 22
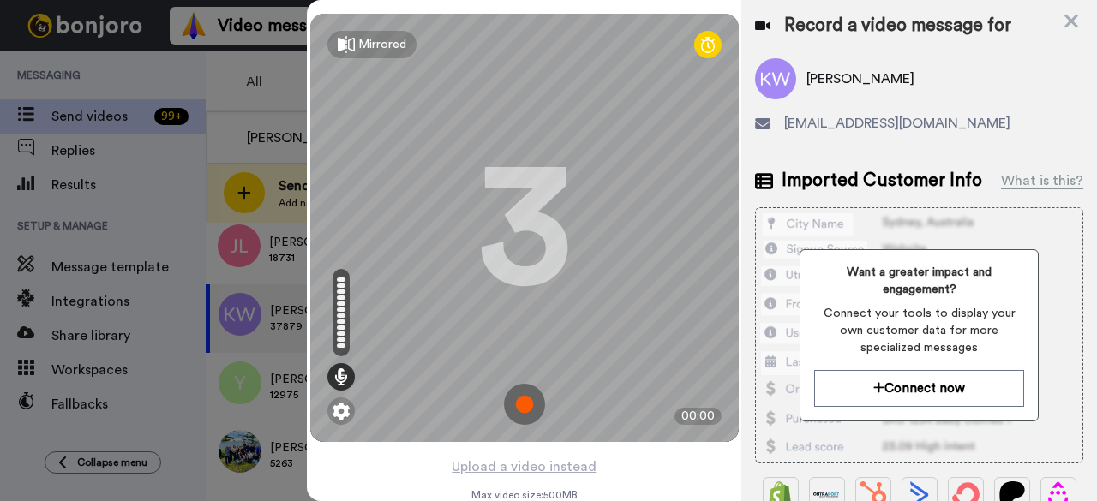
click at [524, 403] on img at bounding box center [524, 404] width 41 height 41
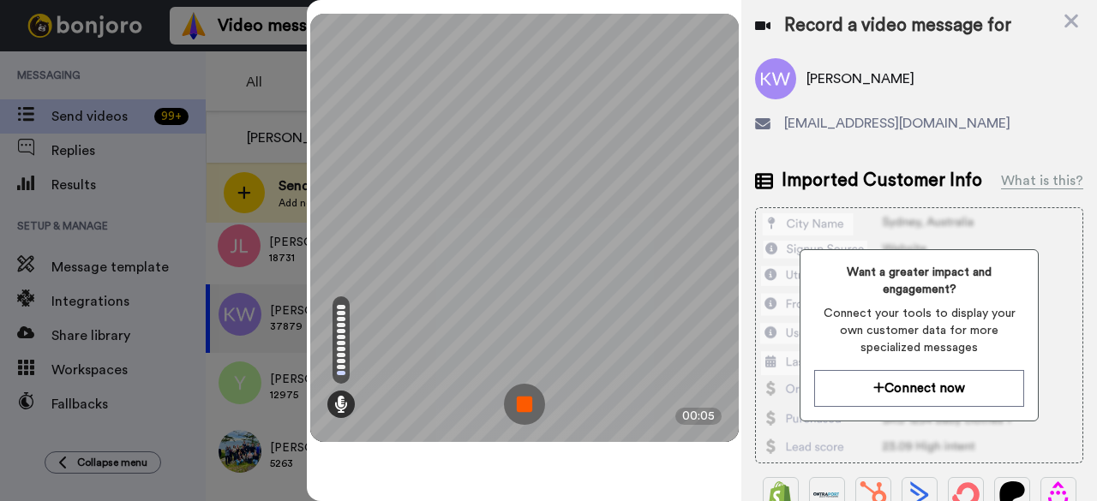
click at [519, 392] on img at bounding box center [524, 404] width 41 height 41
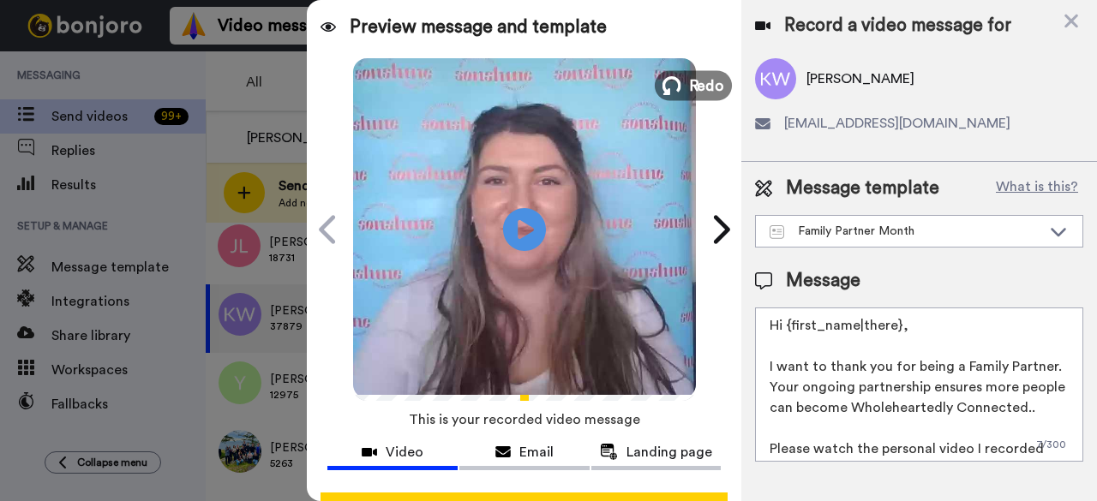
click at [680, 83] on button "Redo" at bounding box center [693, 85] width 77 height 30
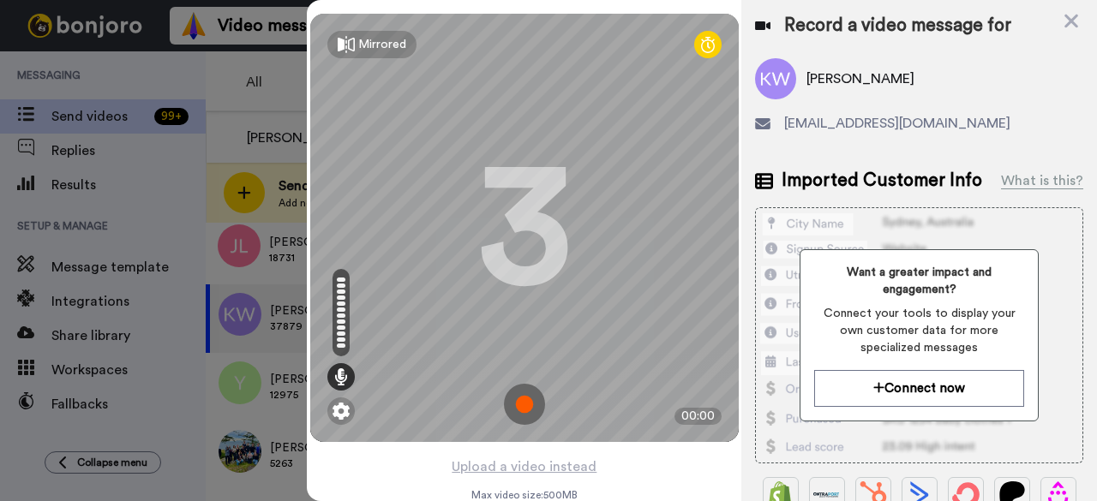
click at [524, 407] on img at bounding box center [524, 404] width 41 height 41
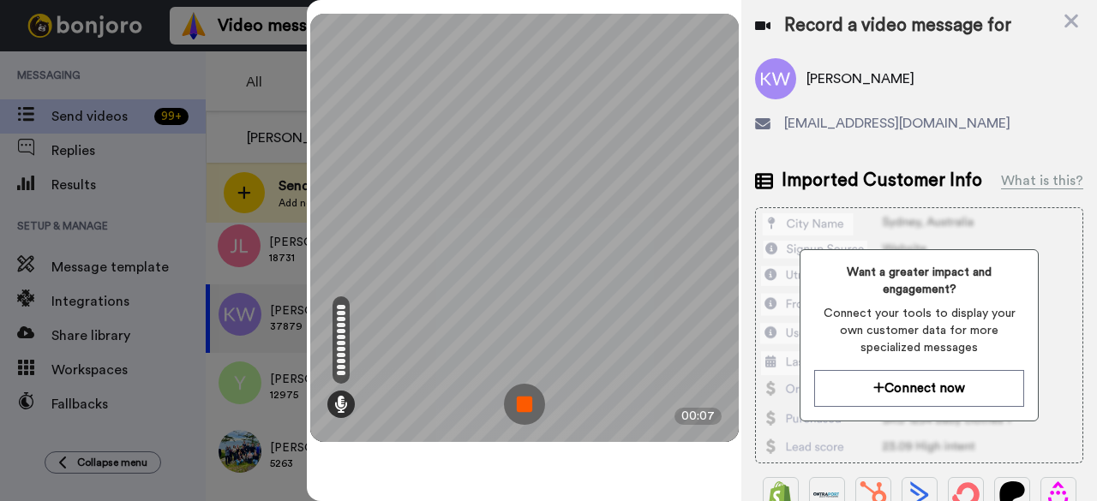
click at [519, 405] on img at bounding box center [524, 404] width 41 height 41
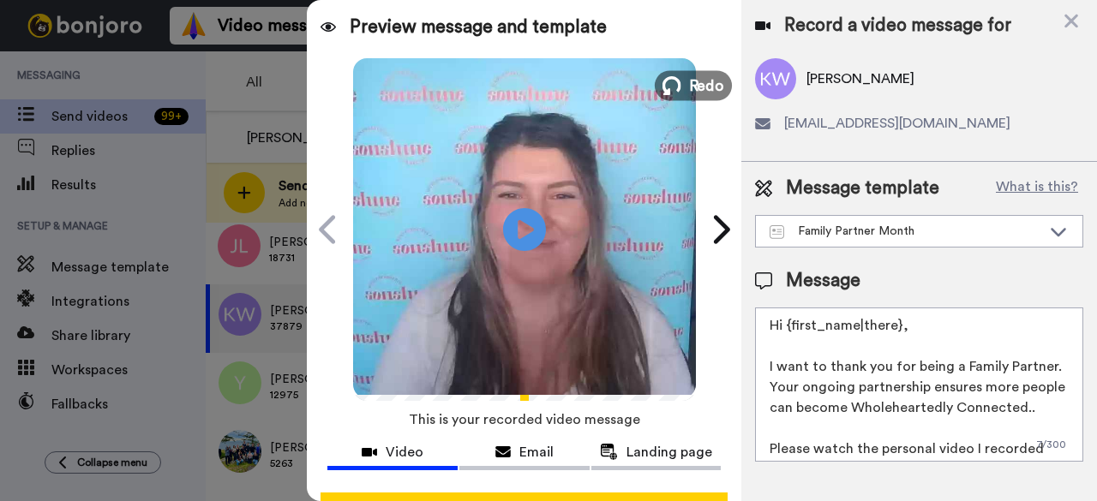
click at [674, 88] on icon at bounding box center [671, 85] width 19 height 19
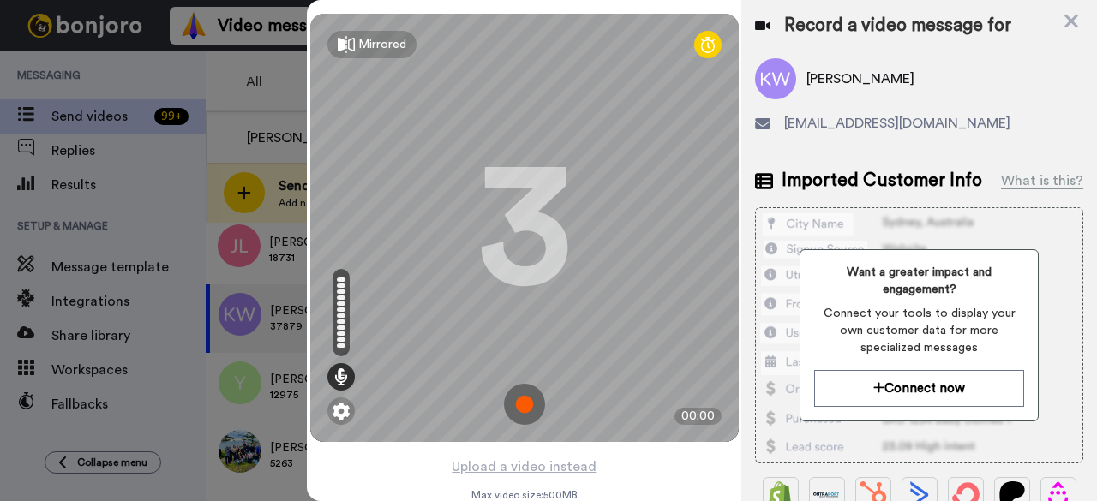
click at [525, 404] on img at bounding box center [524, 404] width 41 height 41
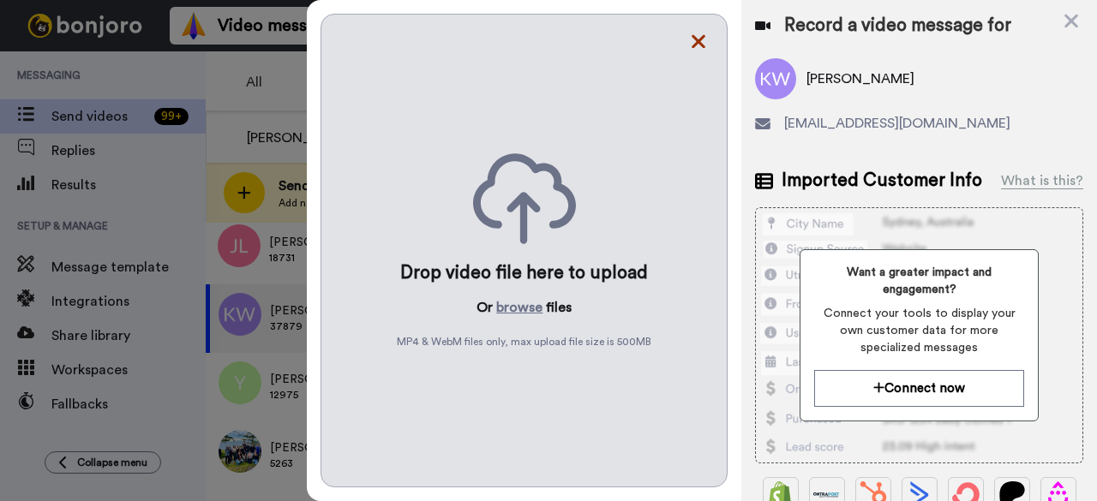
click at [698, 38] on icon at bounding box center [698, 41] width 17 height 21
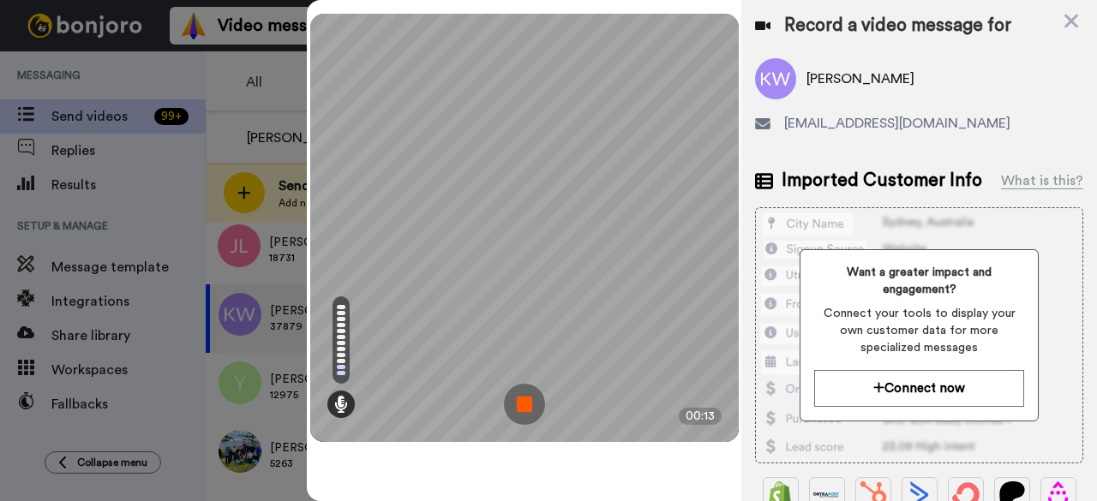
click at [516, 401] on img at bounding box center [524, 404] width 41 height 41
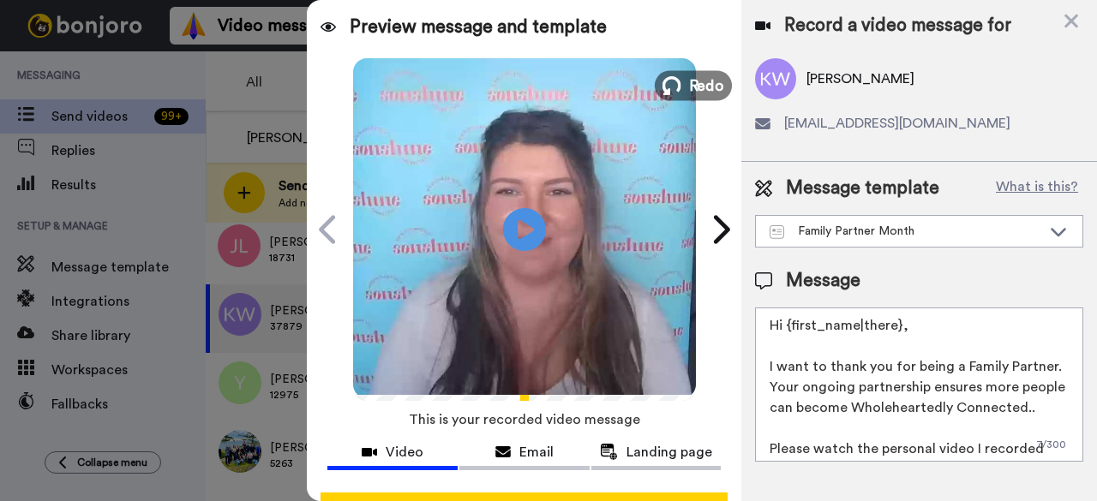
click at [708, 92] on span "Redo" at bounding box center [706, 85] width 36 height 22
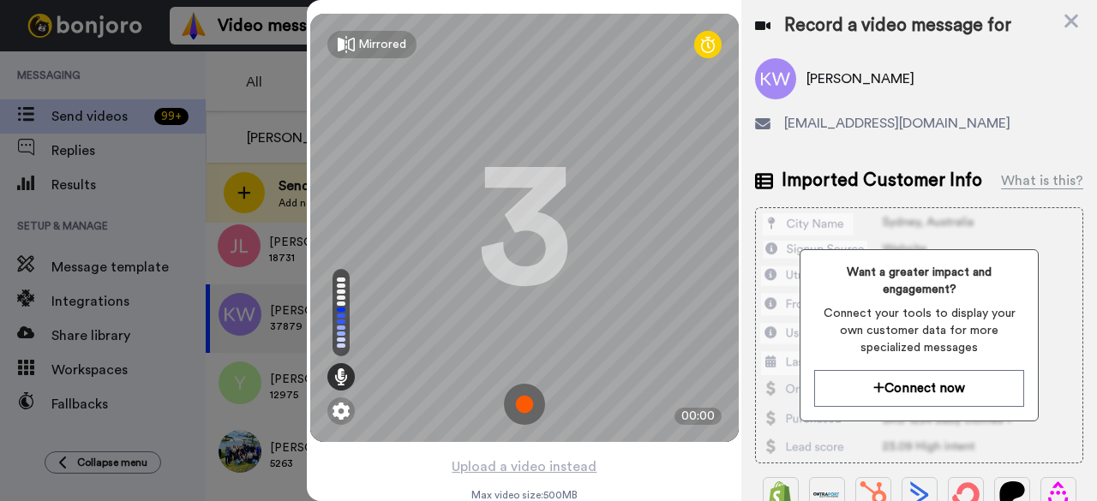
click at [519, 398] on img at bounding box center [524, 404] width 41 height 41
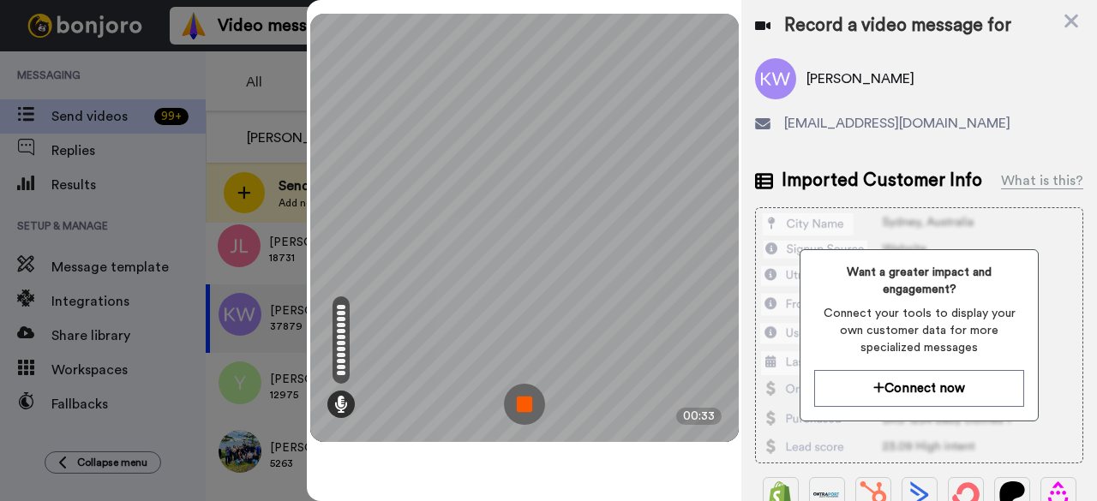
click at [527, 406] on img at bounding box center [524, 404] width 41 height 41
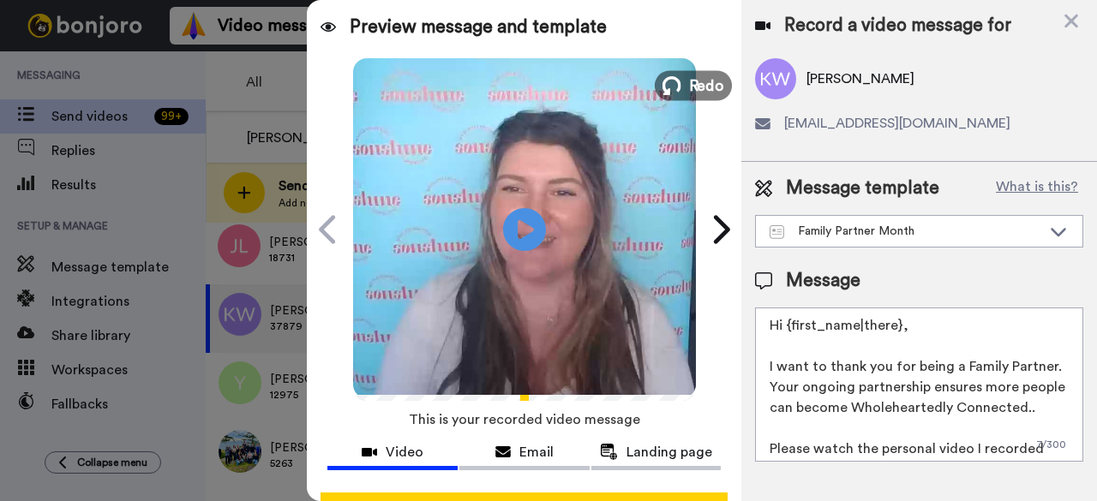
click at [688, 88] on span "Redo" at bounding box center [706, 85] width 36 height 22
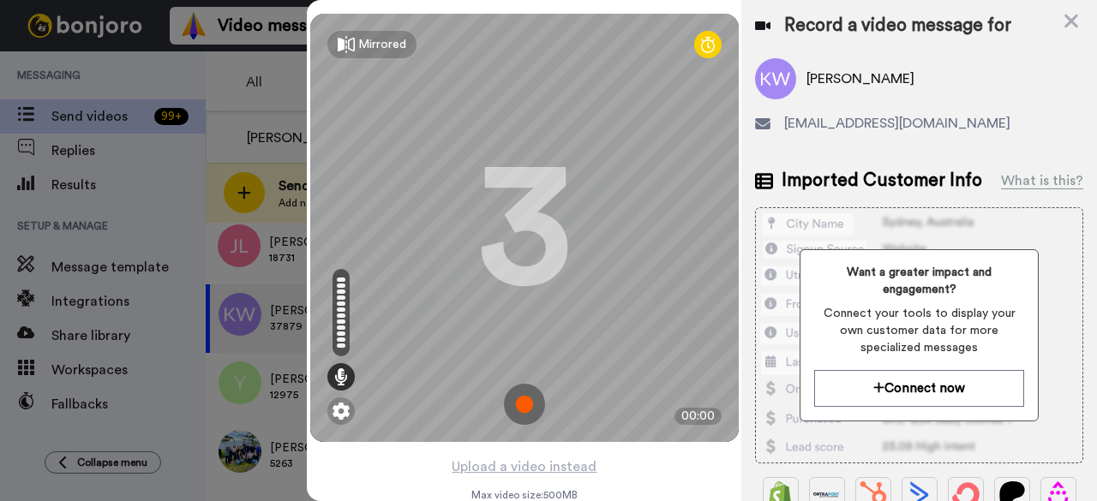
click at [526, 412] on img at bounding box center [524, 404] width 41 height 41
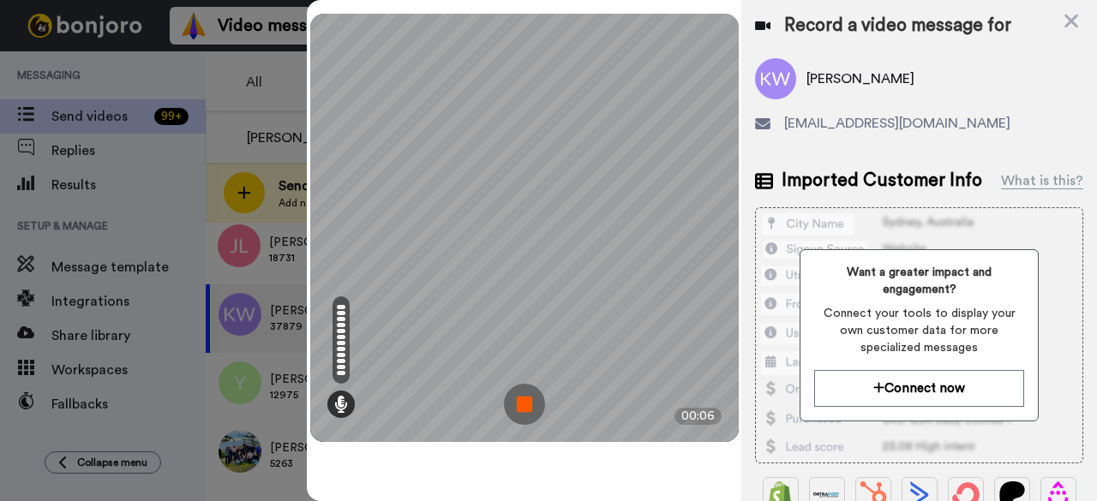
click at [526, 400] on img at bounding box center [524, 404] width 41 height 41
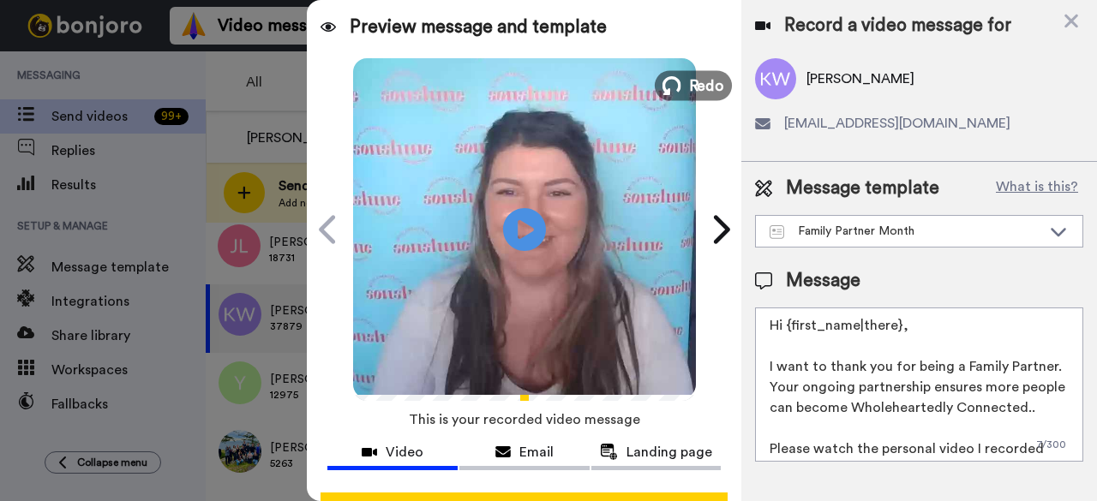
click at [688, 83] on span "Redo" at bounding box center [706, 85] width 36 height 22
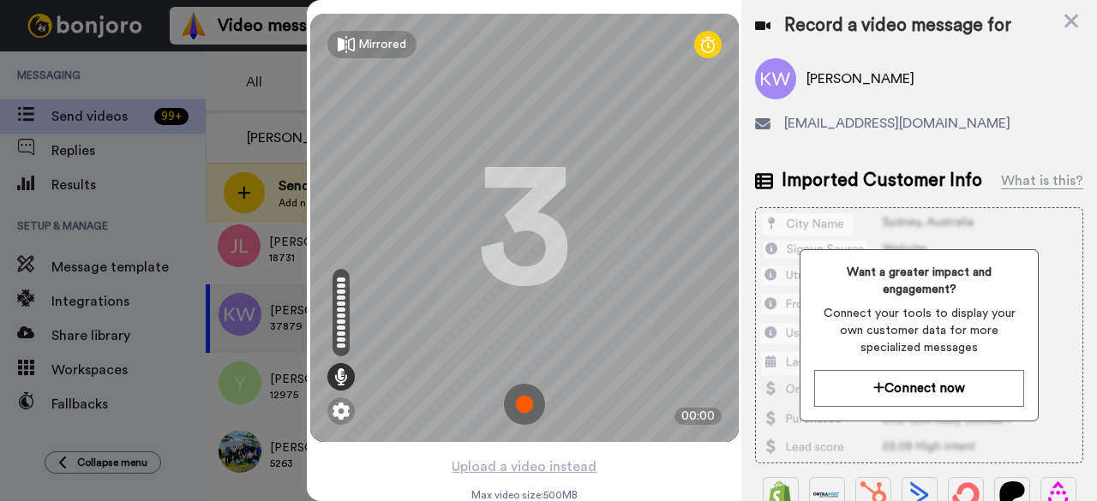
click at [523, 393] on img at bounding box center [524, 404] width 41 height 41
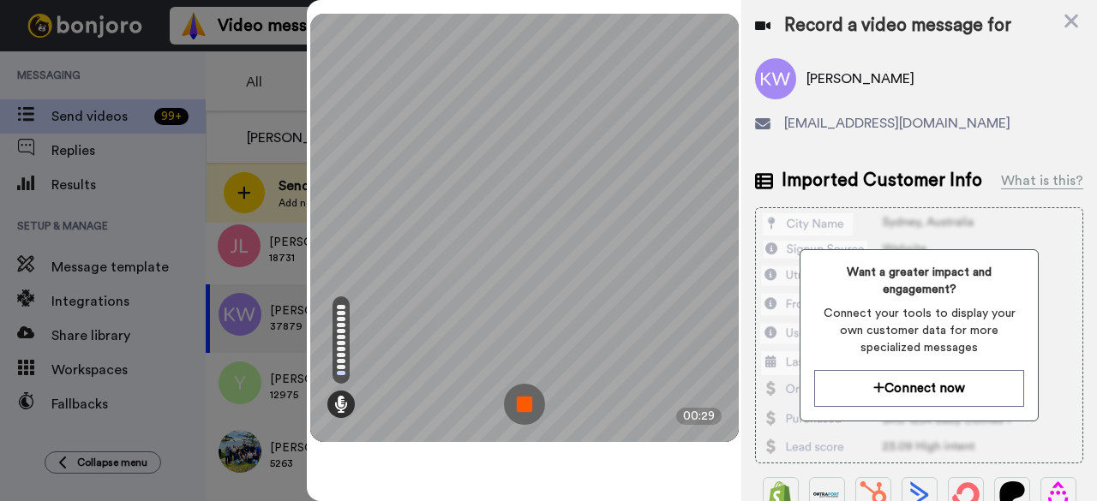
click at [523, 388] on img at bounding box center [524, 404] width 41 height 41
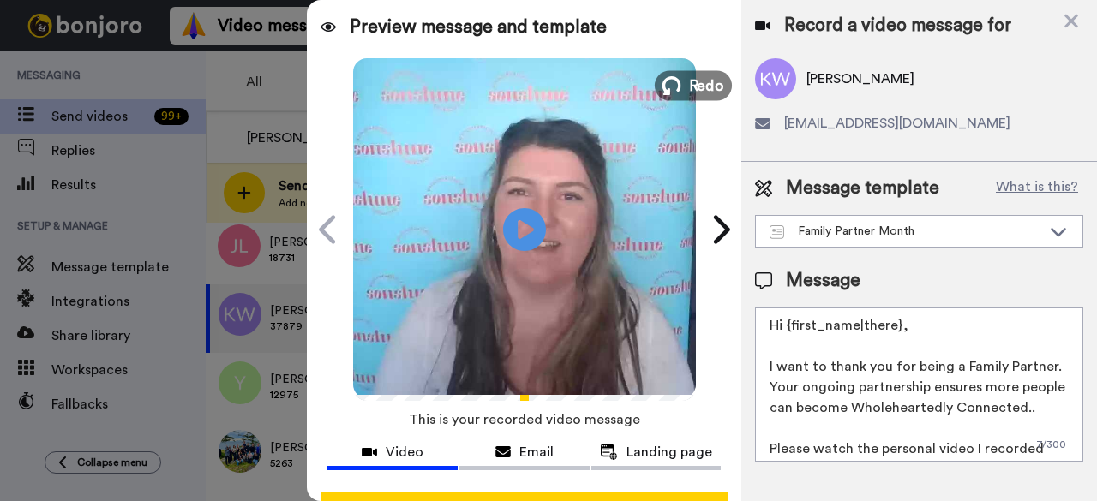
click at [698, 95] on span "Redo" at bounding box center [706, 85] width 36 height 22
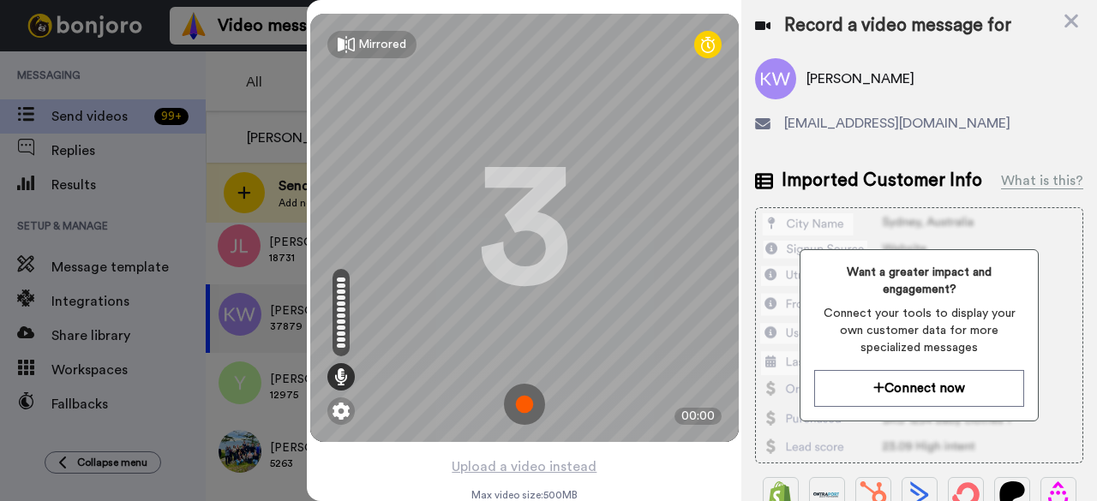
click at [535, 410] on img at bounding box center [524, 404] width 41 height 41
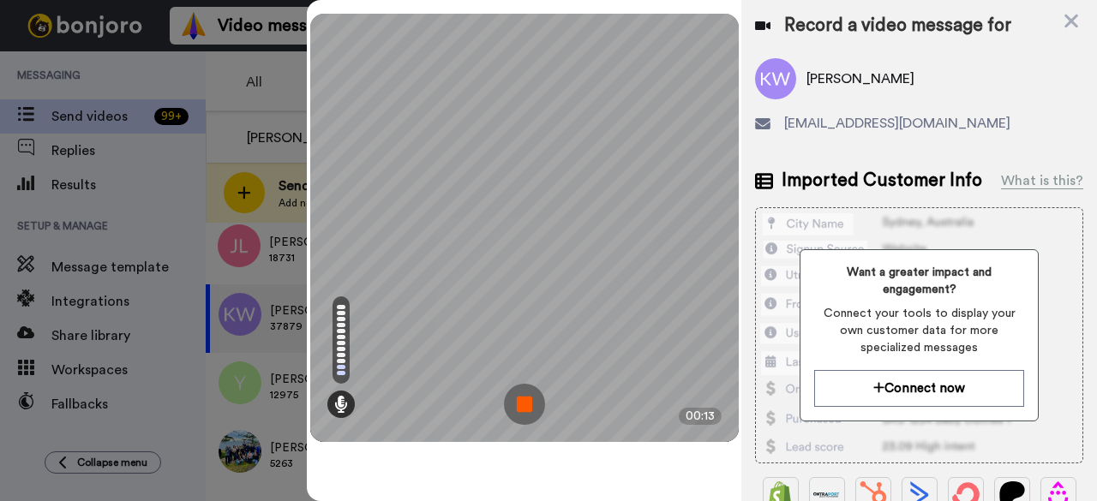
click at [531, 410] on img at bounding box center [524, 404] width 41 height 41
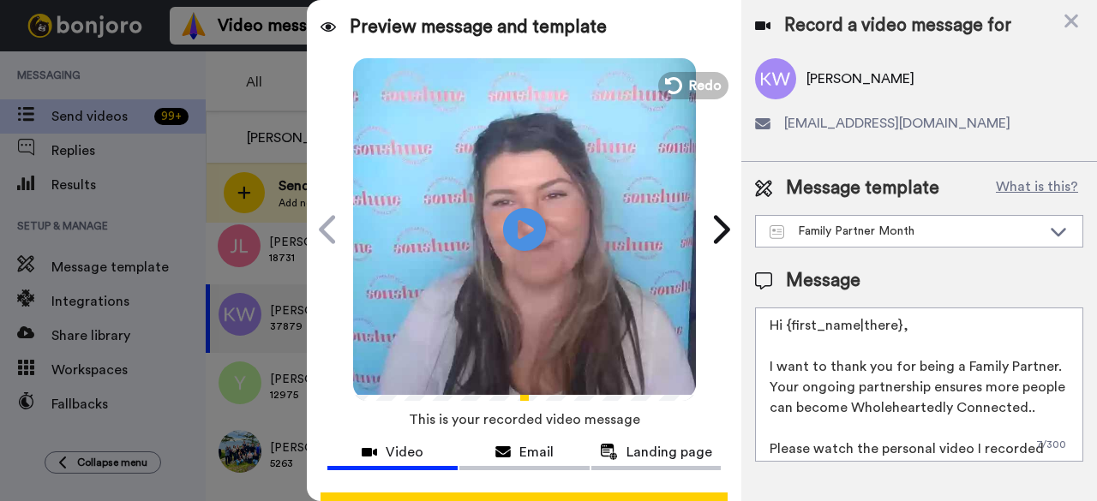
click at [715, 98] on div "Play/Pause" at bounding box center [524, 229] width 428 height 343
click at [711, 88] on span "Redo" at bounding box center [706, 85] width 36 height 22
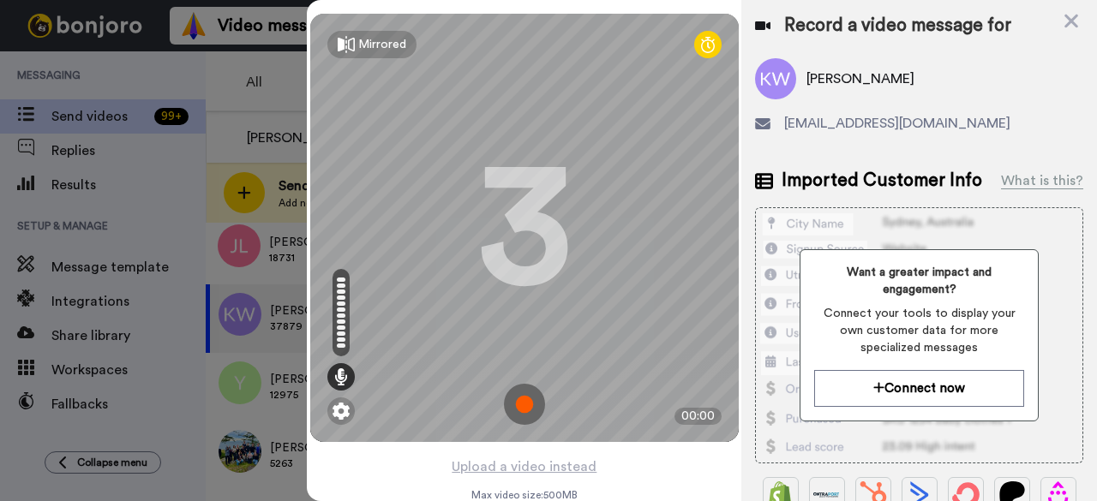
click at [532, 419] on img at bounding box center [524, 404] width 41 height 41
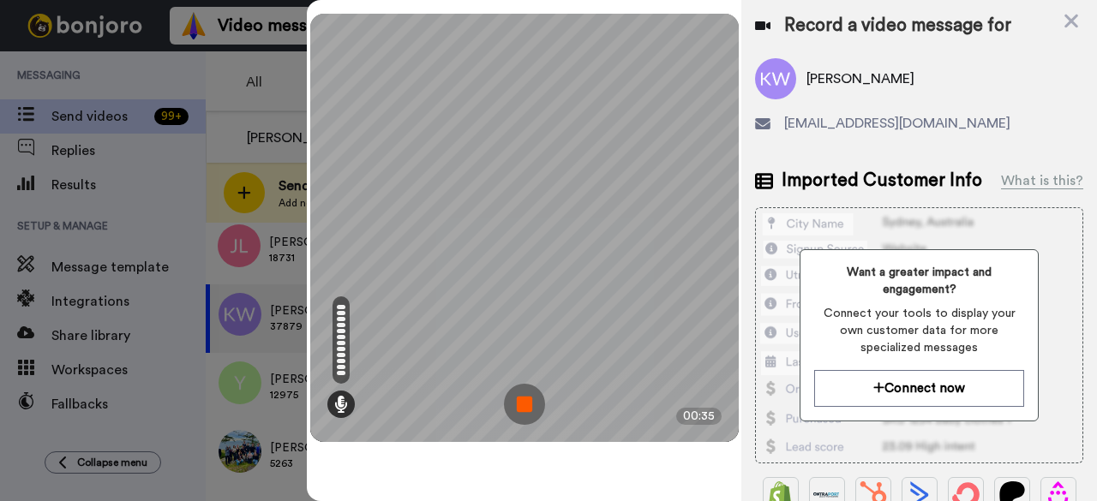
click at [520, 409] on img at bounding box center [524, 404] width 41 height 41
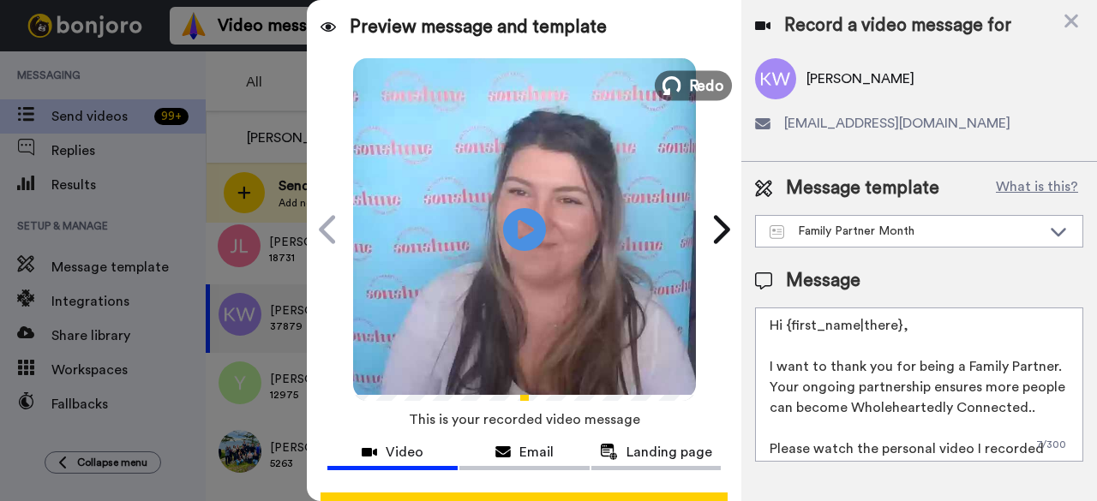
click at [707, 87] on span "Redo" at bounding box center [706, 85] width 36 height 22
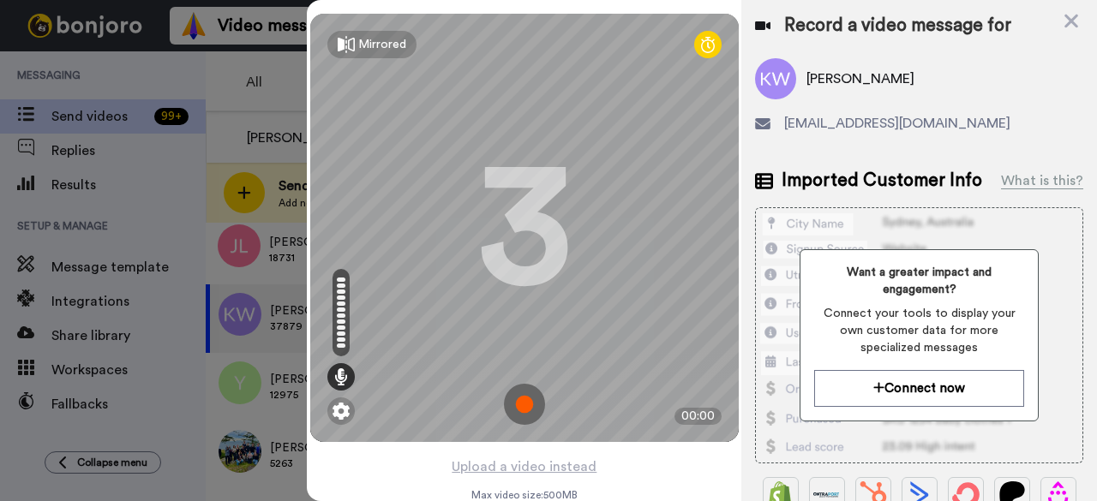
click at [518, 392] on img at bounding box center [524, 404] width 41 height 41
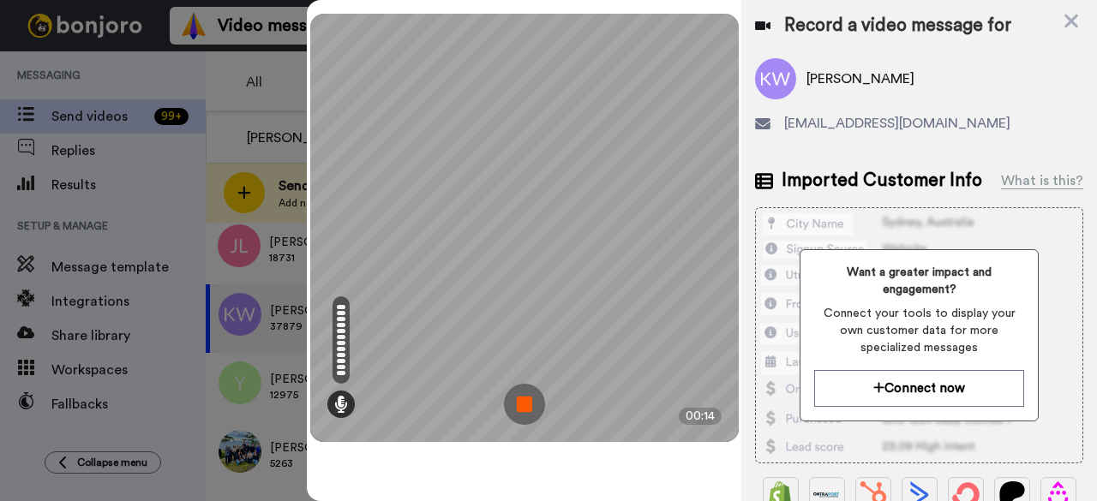
click at [518, 392] on img at bounding box center [524, 404] width 41 height 41
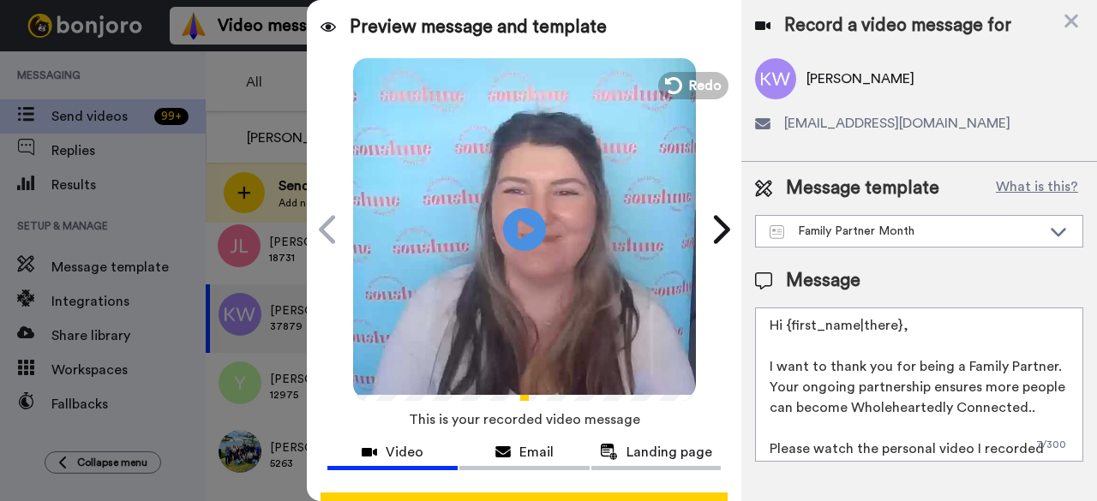
click at [686, 112] on video at bounding box center [524, 227] width 343 height 343
click at [688, 97] on button "Redo" at bounding box center [693, 85] width 77 height 30
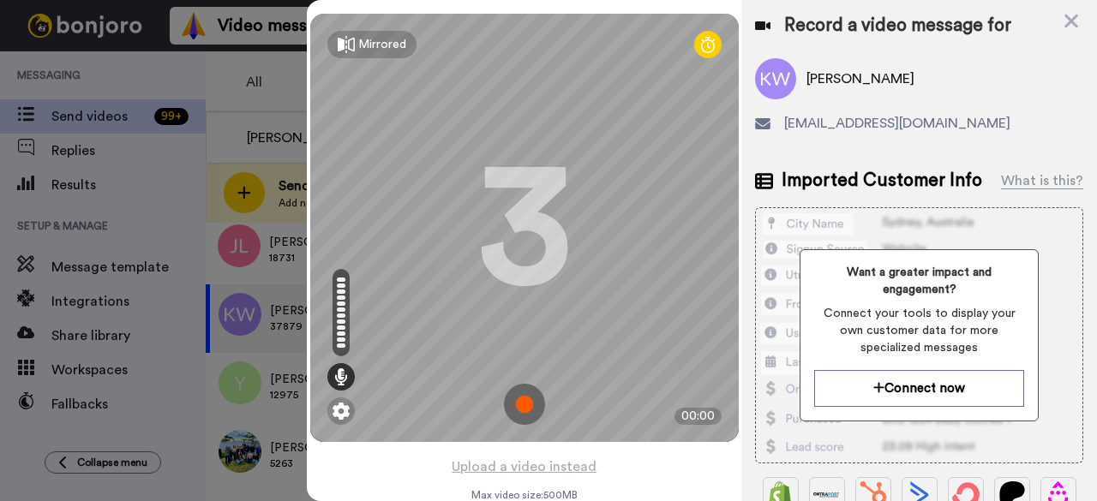
click at [511, 404] on img at bounding box center [524, 404] width 41 height 41
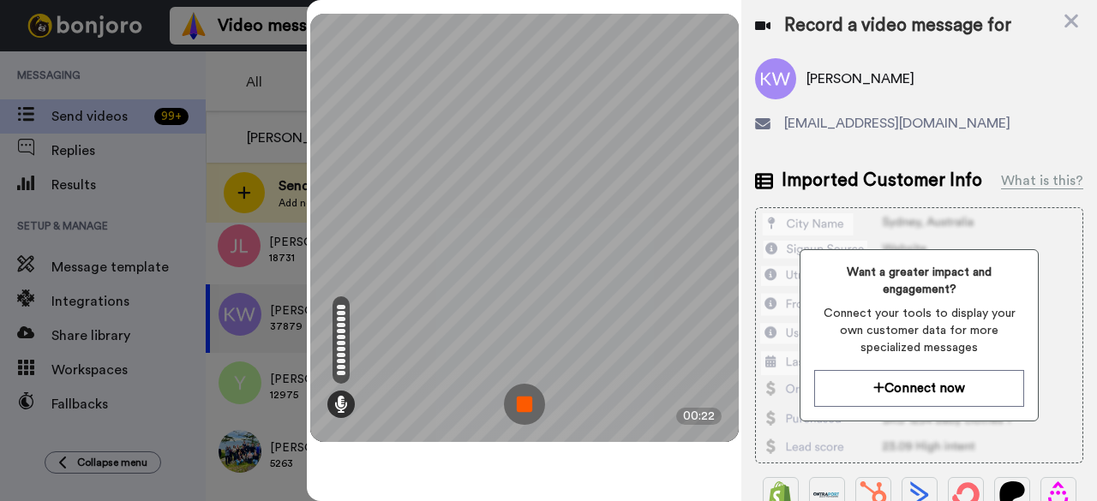
click at [518, 416] on img at bounding box center [524, 404] width 41 height 41
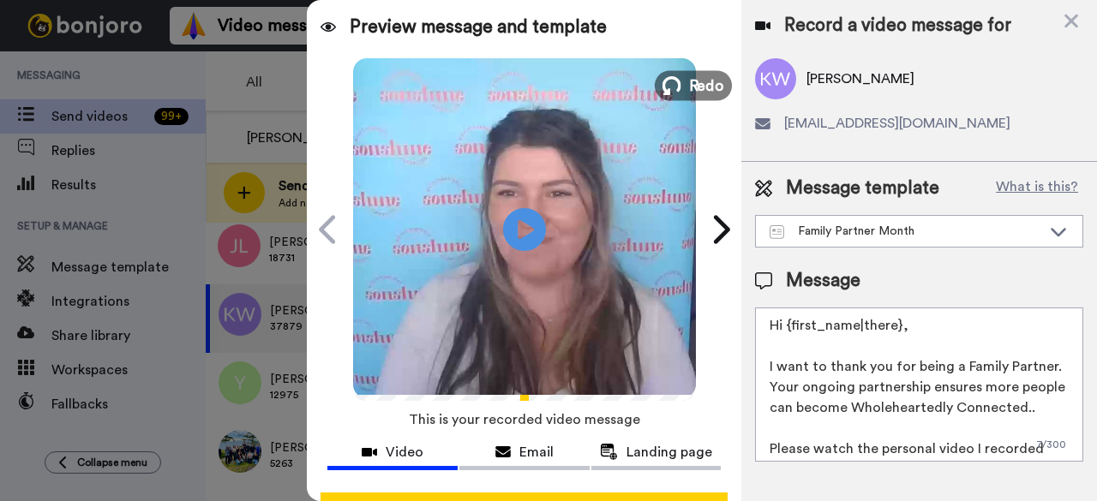
click at [689, 92] on span "Redo" at bounding box center [706, 85] width 36 height 22
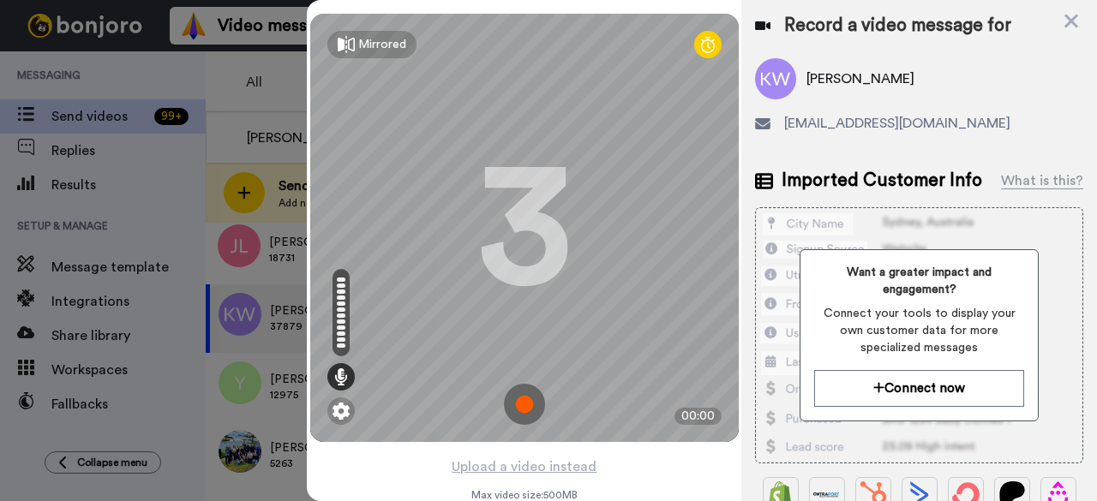
click at [524, 409] on img at bounding box center [524, 404] width 41 height 41
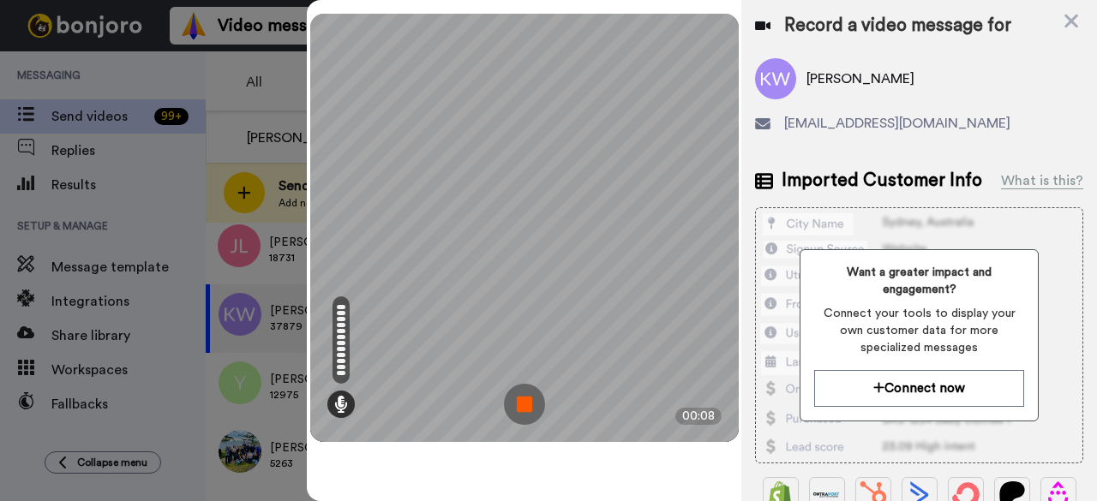
click at [533, 404] on img at bounding box center [524, 404] width 41 height 41
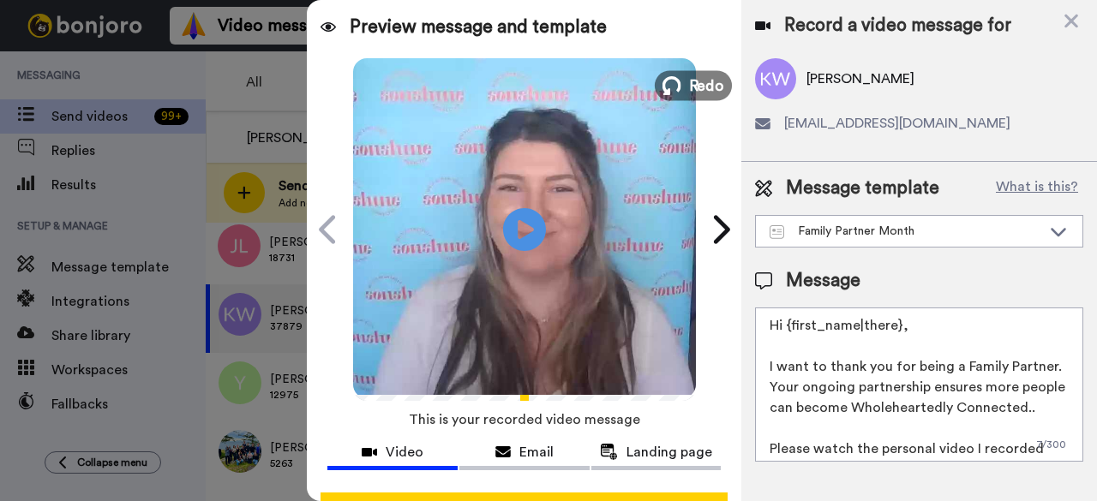
click at [704, 89] on span "Redo" at bounding box center [706, 85] width 36 height 22
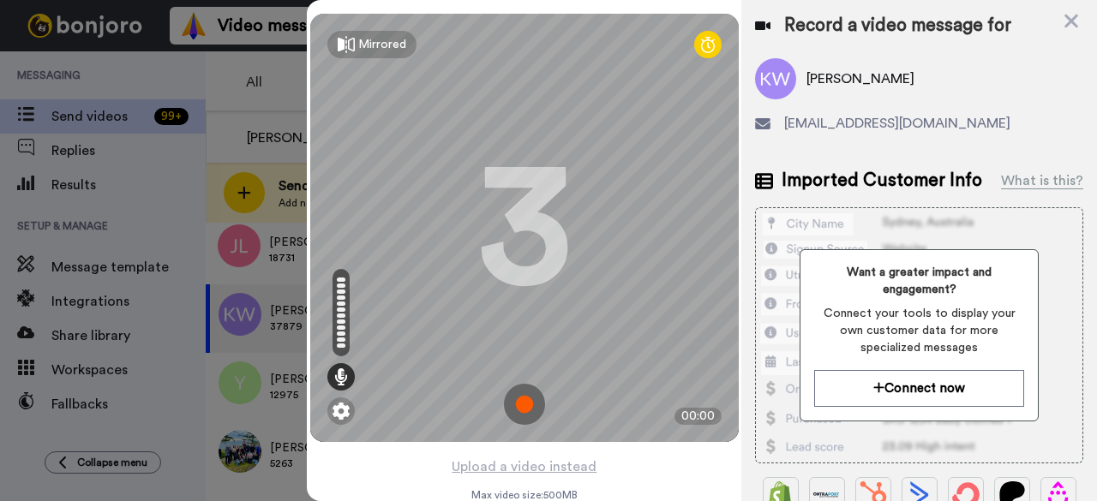
click at [523, 404] on img at bounding box center [524, 404] width 41 height 41
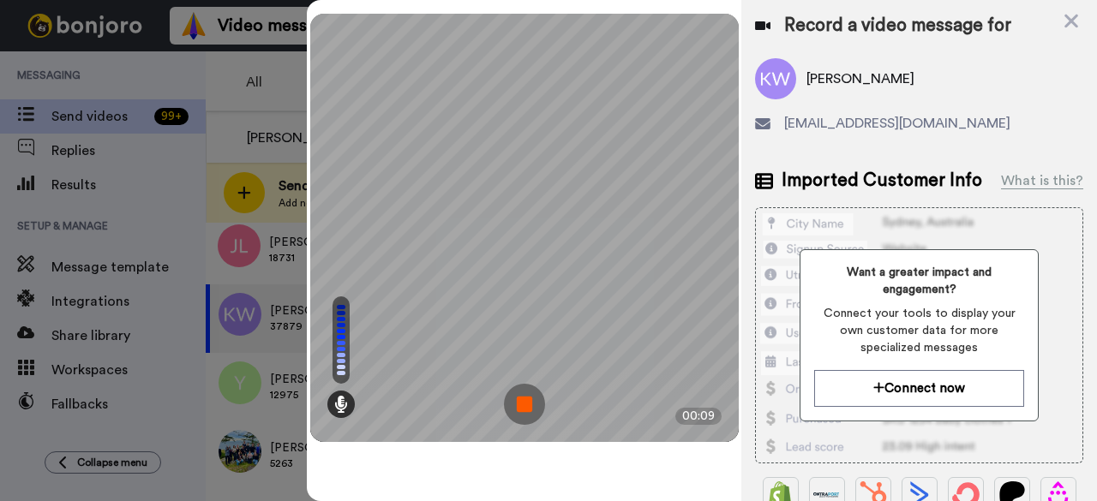
click at [533, 401] on img at bounding box center [524, 404] width 41 height 41
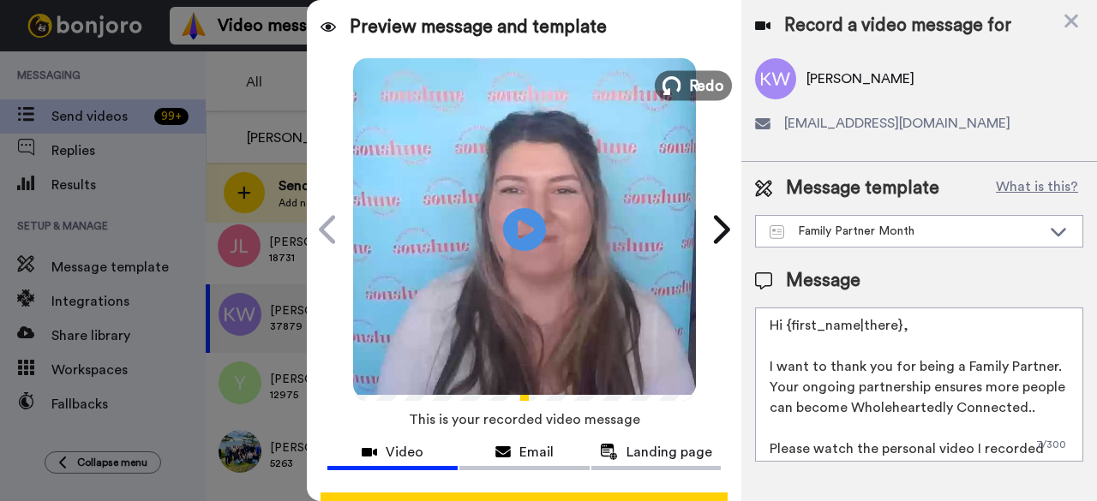
click at [688, 76] on span "Redo" at bounding box center [706, 85] width 36 height 22
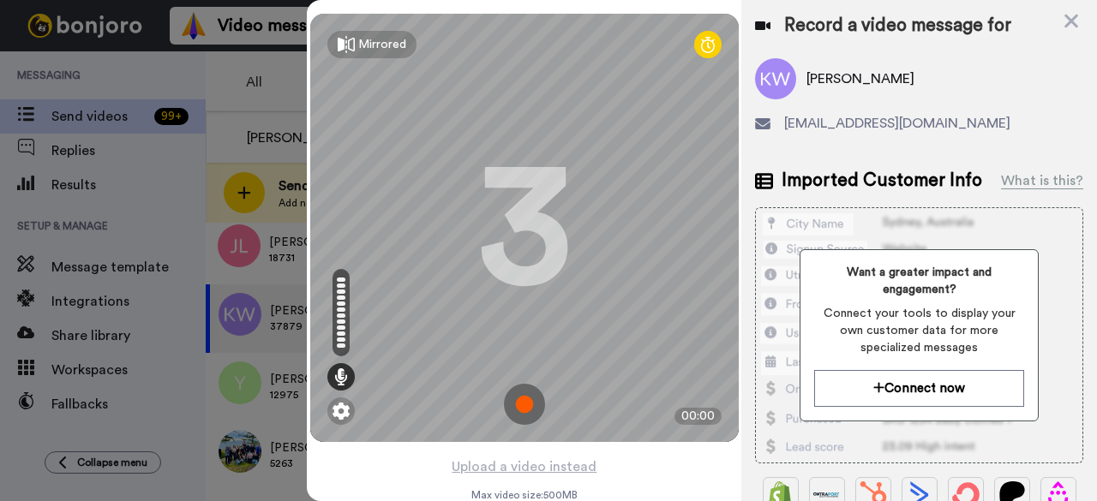
click at [518, 410] on img at bounding box center [524, 404] width 41 height 41
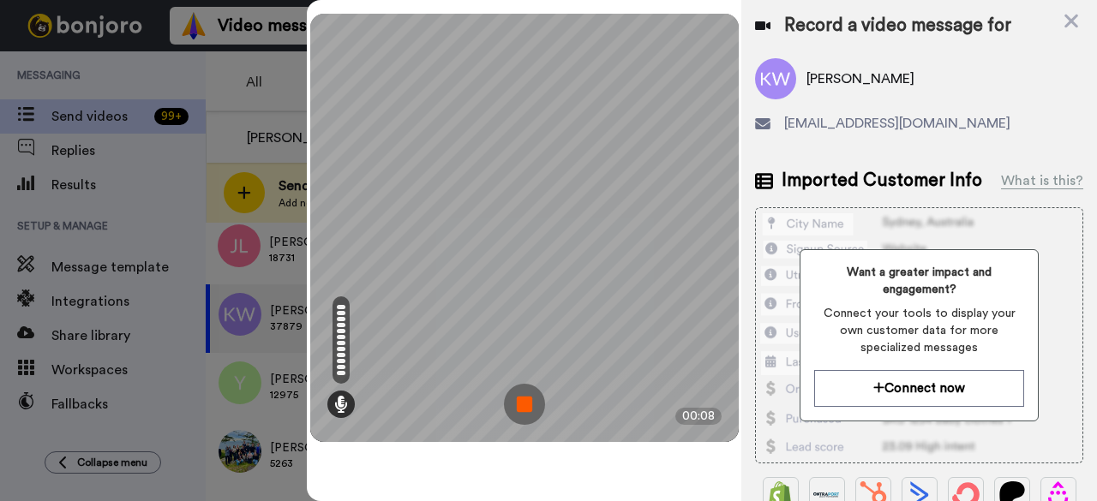
click at [518, 410] on img at bounding box center [524, 404] width 41 height 41
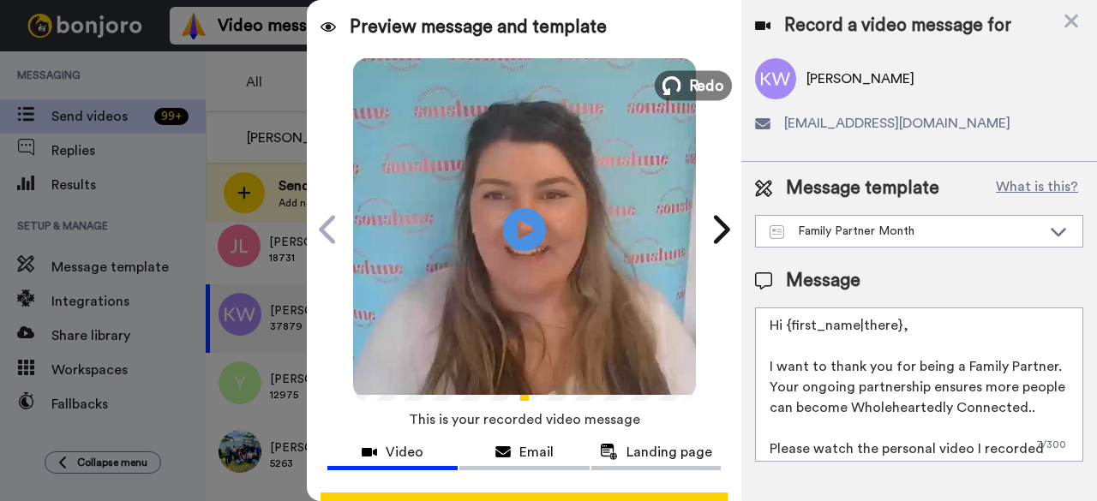
click at [689, 76] on span "Redo" at bounding box center [706, 85] width 36 height 22
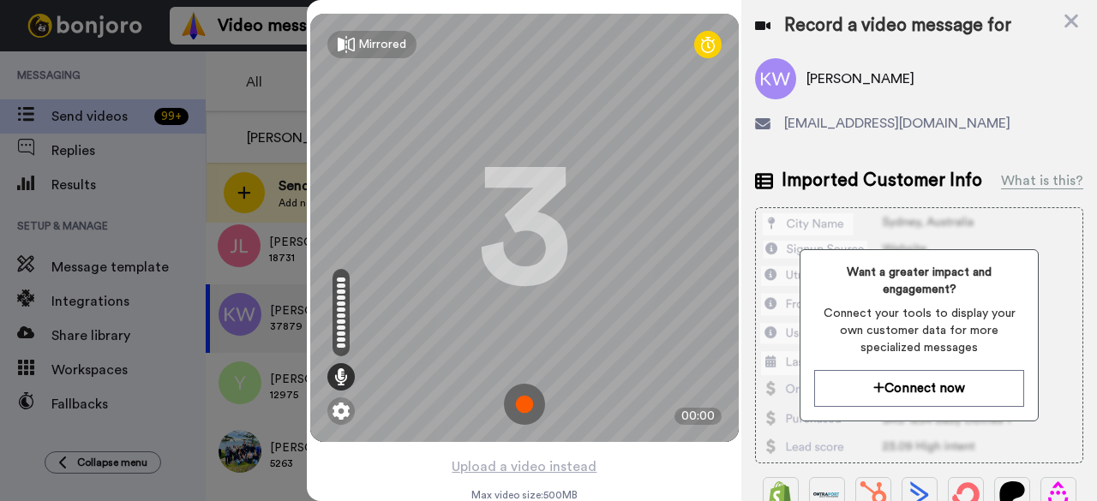
click at [514, 397] on img at bounding box center [524, 404] width 41 height 41
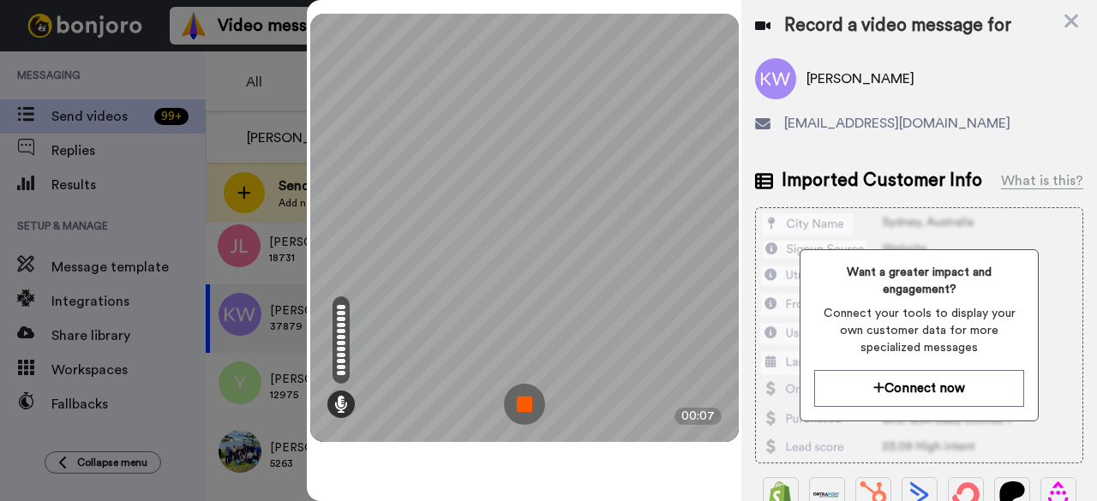
click at [514, 397] on img at bounding box center [524, 404] width 41 height 41
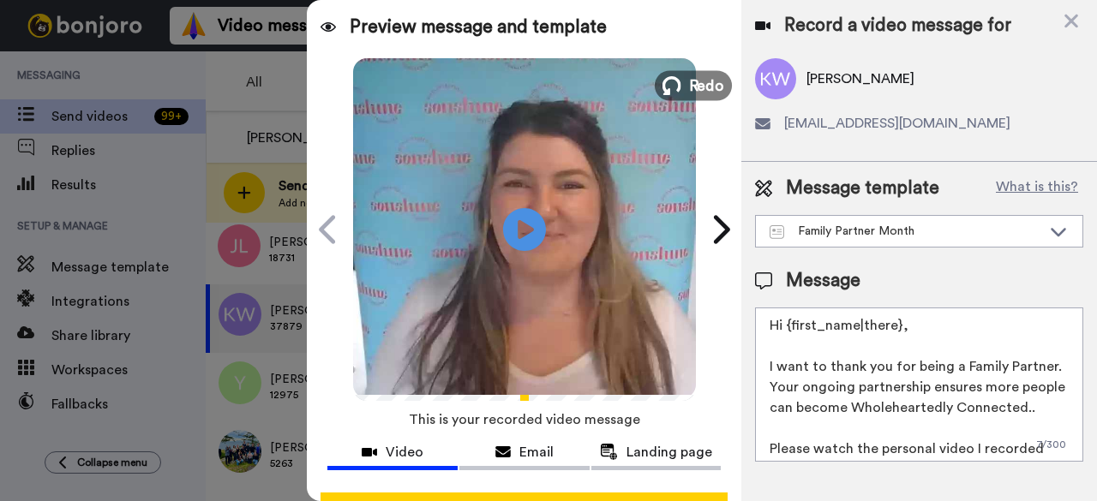
click at [688, 83] on span "Redo" at bounding box center [706, 85] width 36 height 22
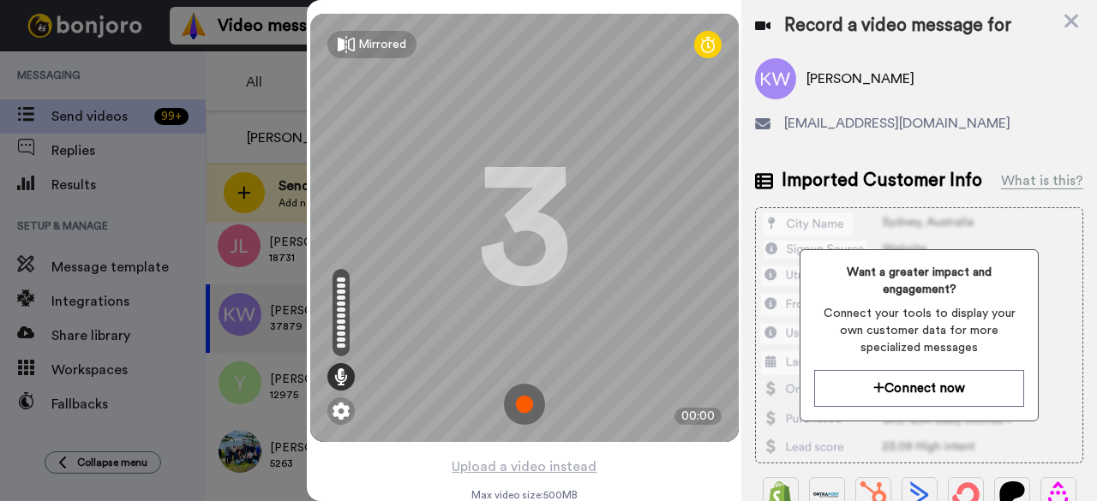
click at [524, 409] on img at bounding box center [524, 404] width 41 height 41
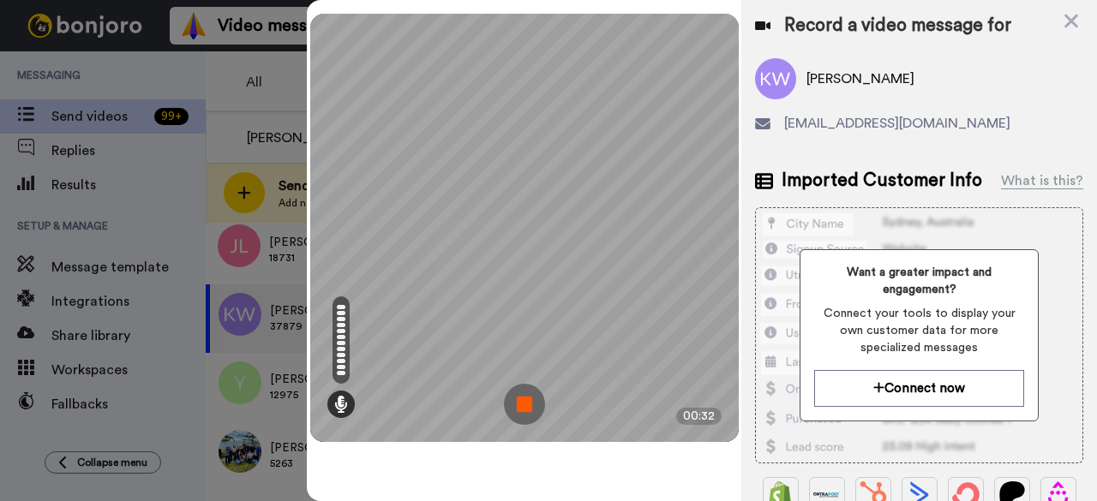
click at [530, 409] on img at bounding box center [524, 404] width 41 height 41
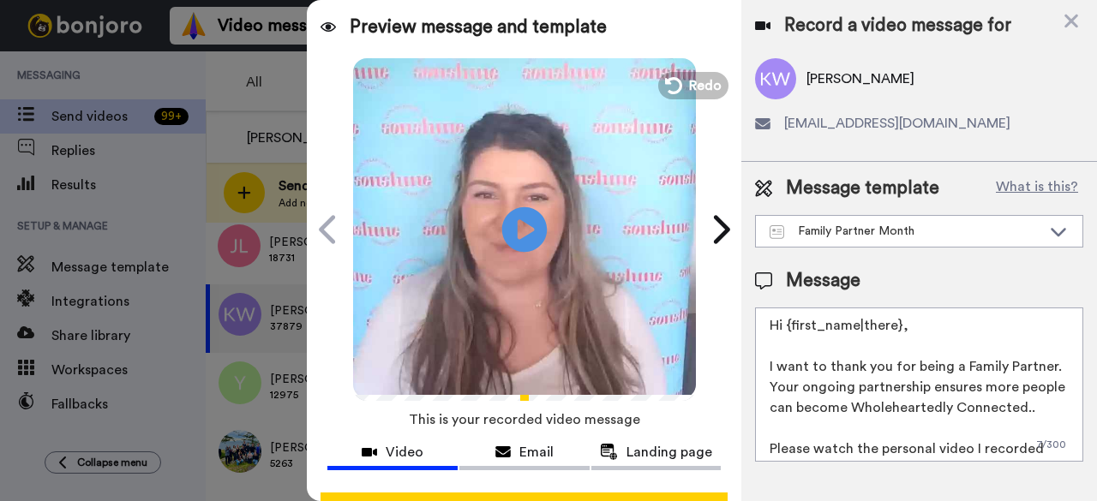
click at [506, 232] on icon at bounding box center [524, 229] width 45 height 45
click at [688, 96] on span "Redo" at bounding box center [706, 85] width 36 height 22
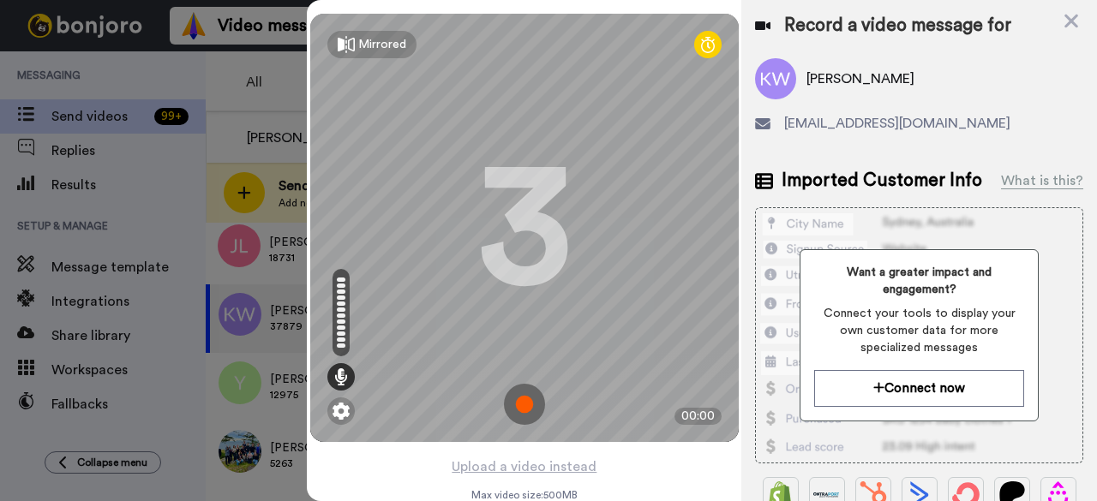
click at [529, 404] on img at bounding box center [524, 404] width 41 height 41
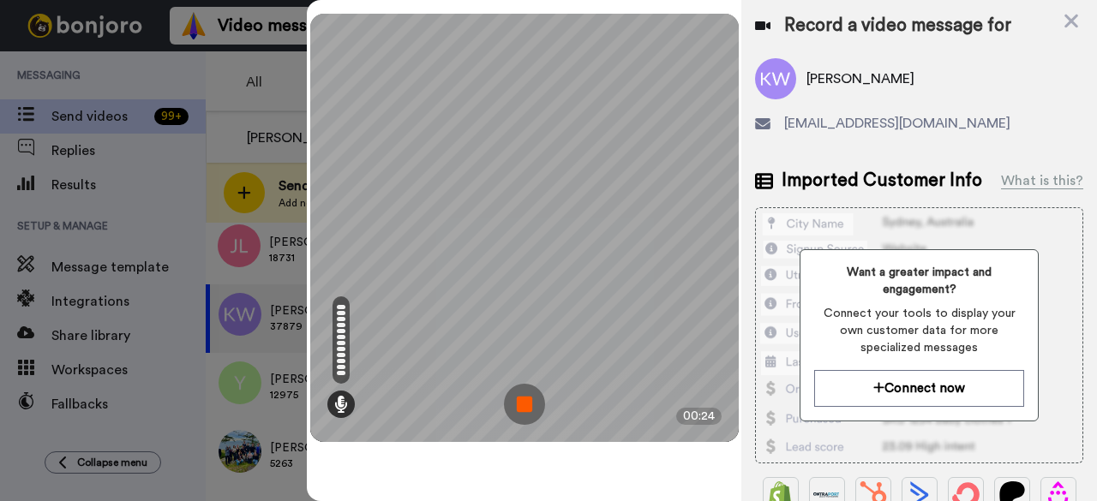
click at [529, 404] on img at bounding box center [524, 404] width 41 height 41
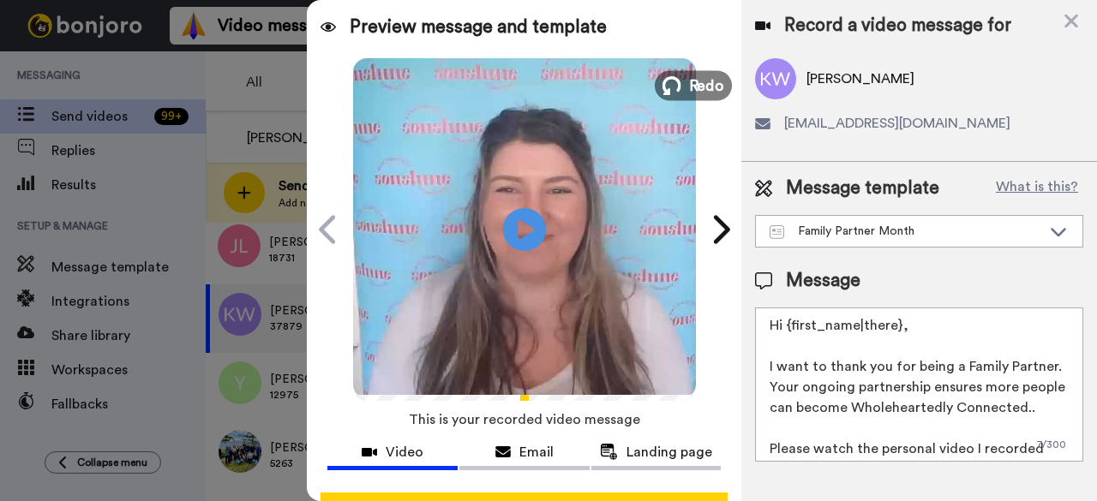
click at [698, 87] on span "Redo" at bounding box center [706, 85] width 36 height 22
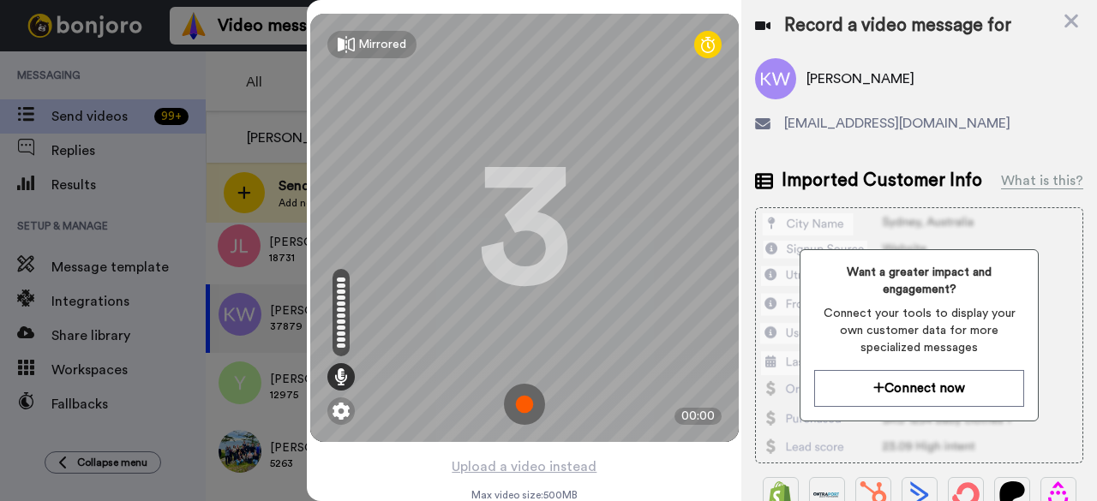
click at [530, 409] on img at bounding box center [524, 404] width 41 height 41
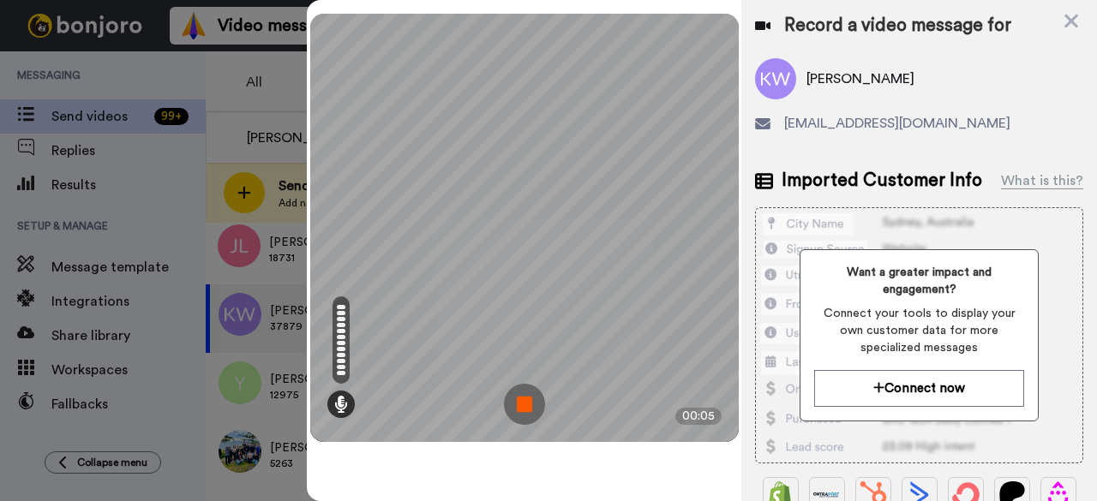
click at [538, 390] on img at bounding box center [524, 404] width 41 height 41
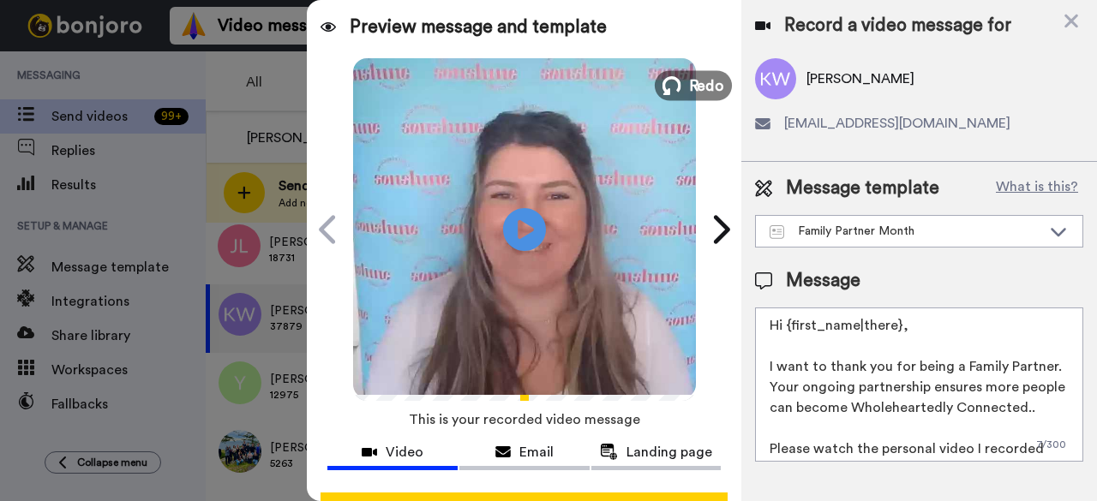
click at [707, 87] on span "Redo" at bounding box center [706, 85] width 36 height 22
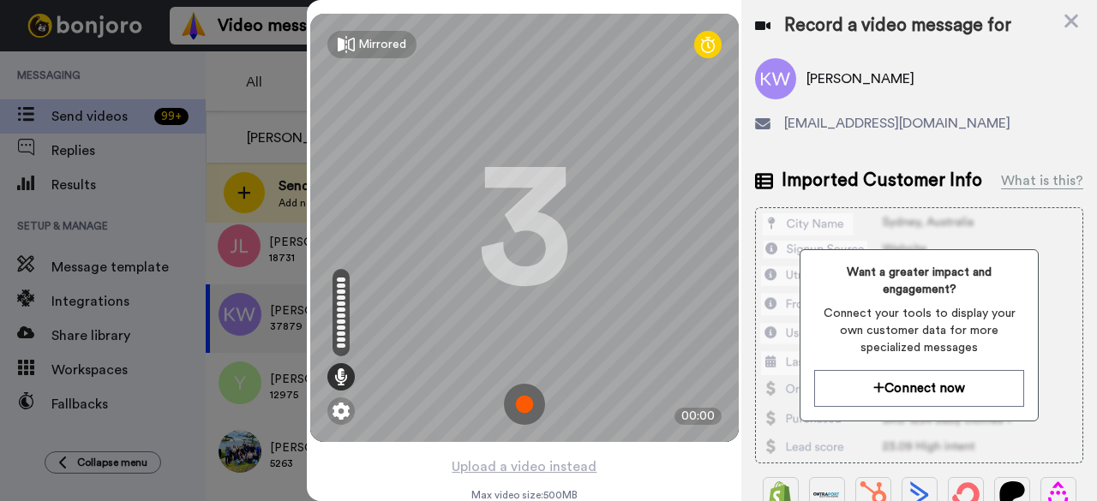
click at [530, 406] on img at bounding box center [524, 404] width 41 height 41
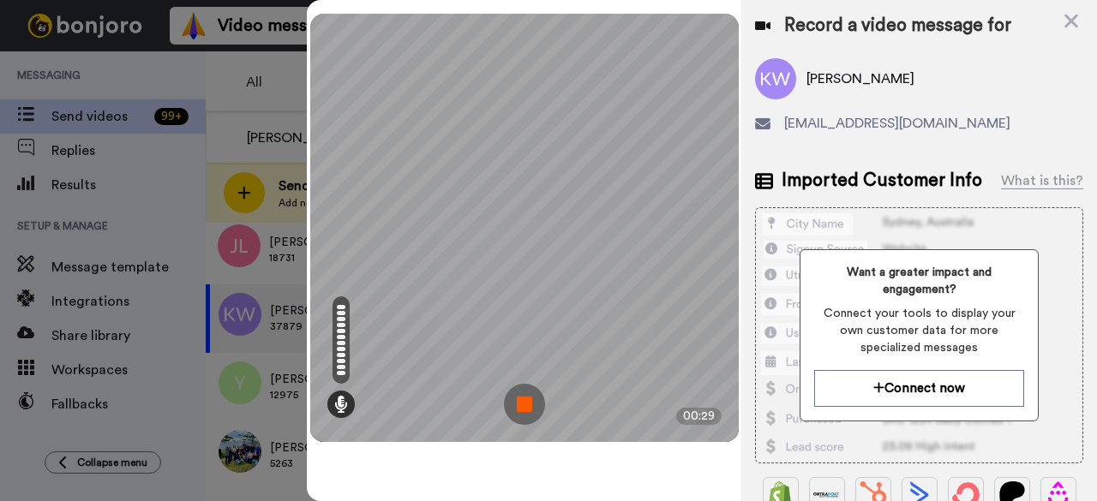
click at [533, 401] on img at bounding box center [524, 404] width 41 height 41
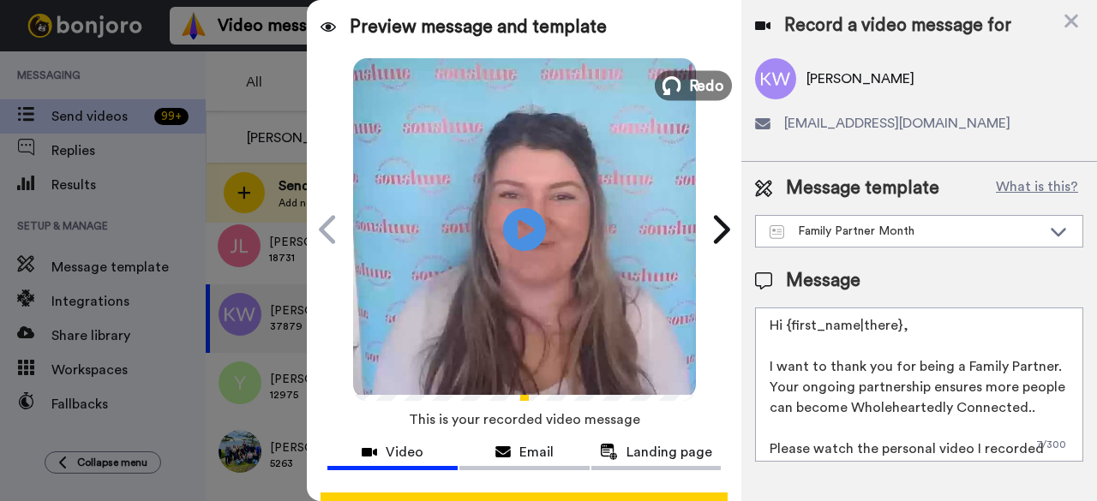
click at [678, 86] on button "Redo" at bounding box center [693, 85] width 77 height 30
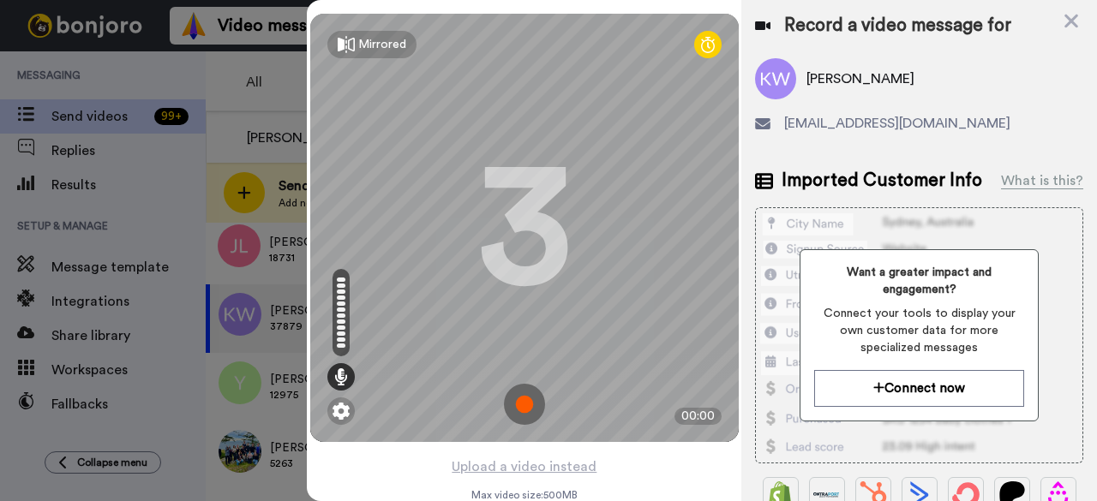
click at [528, 407] on img at bounding box center [524, 404] width 41 height 41
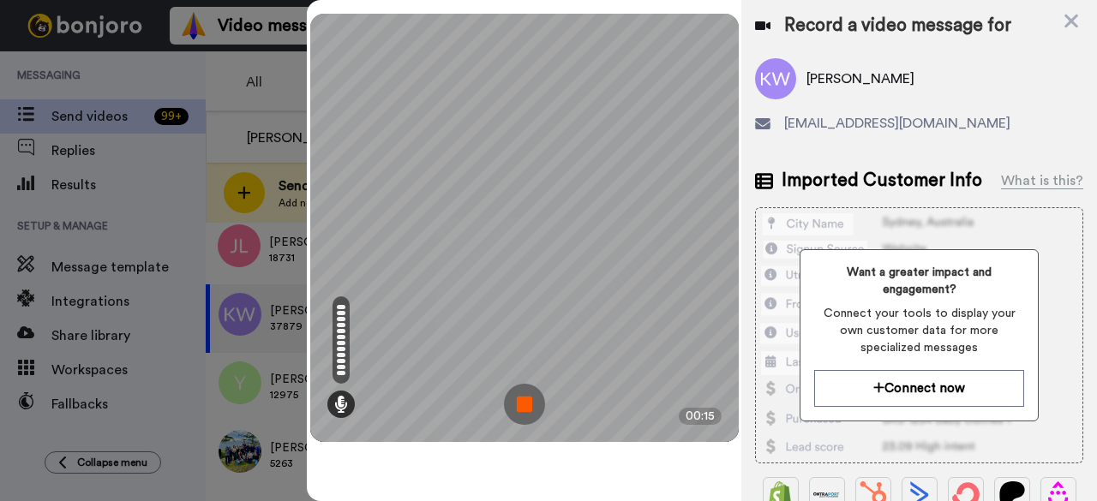
click at [539, 403] on img at bounding box center [524, 404] width 41 height 41
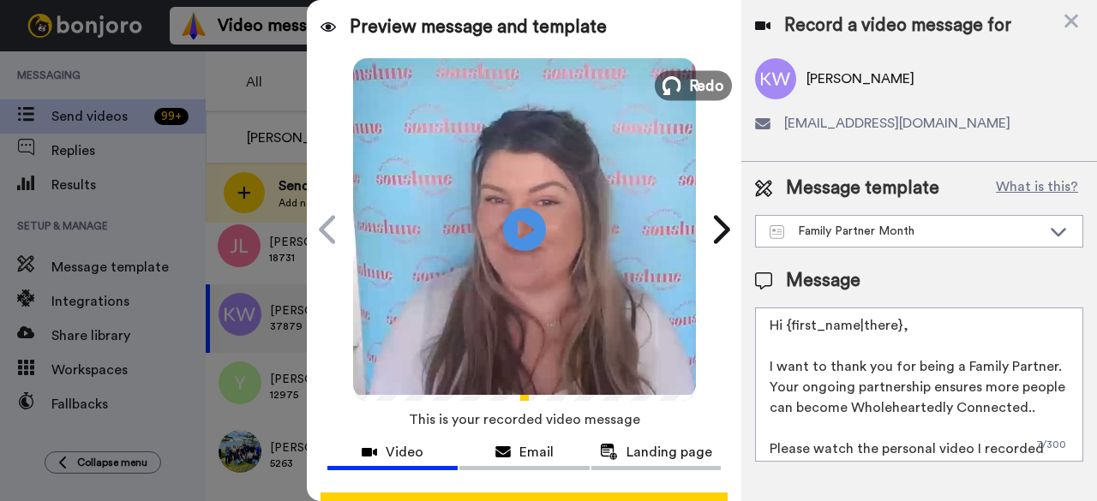
click at [710, 95] on span "Redo" at bounding box center [706, 85] width 36 height 22
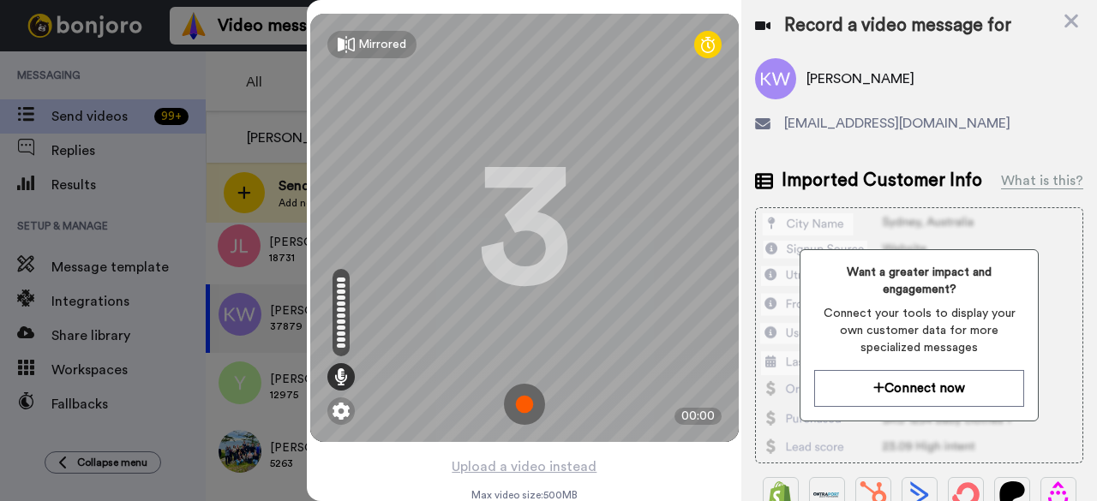
click at [519, 396] on img at bounding box center [524, 404] width 41 height 41
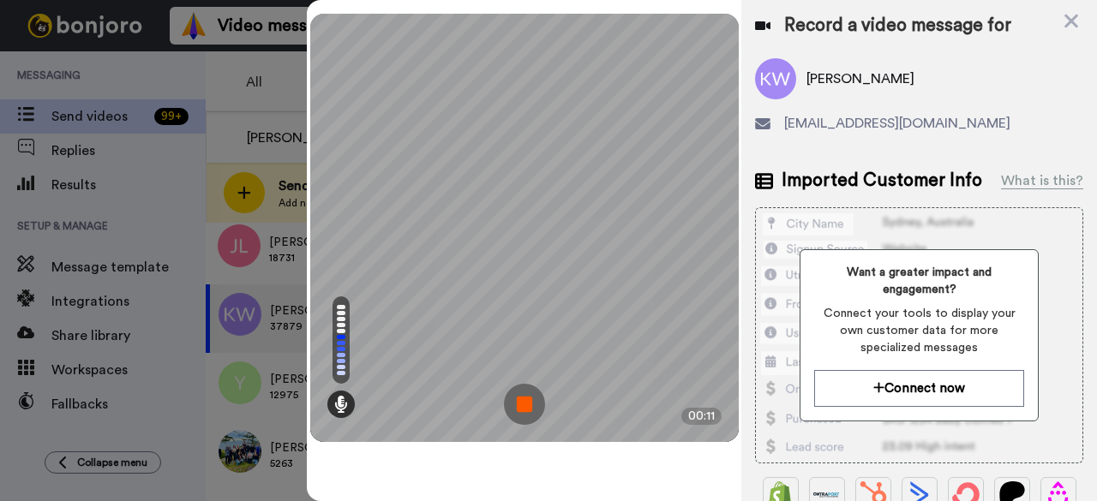
click at [525, 414] on img at bounding box center [524, 404] width 41 height 41
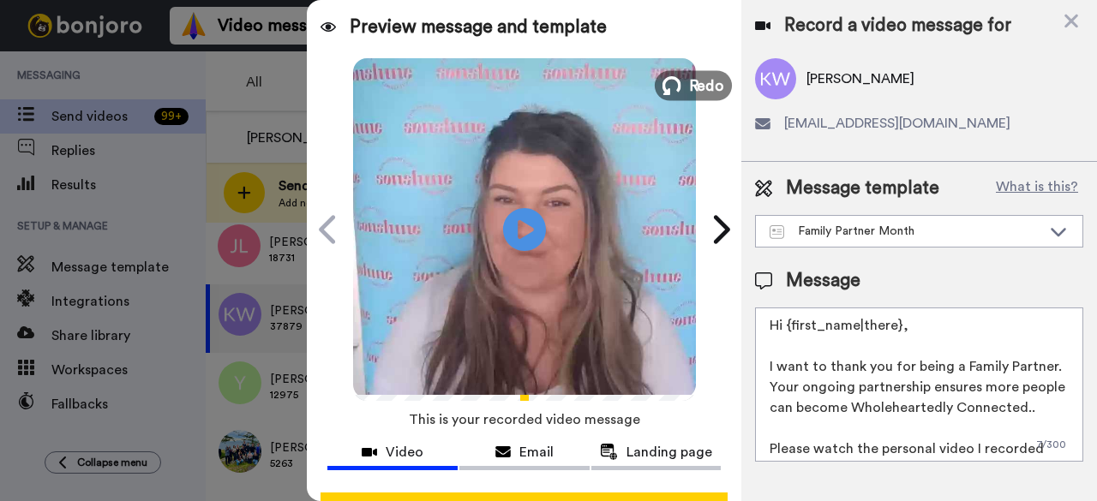
click at [677, 88] on button "Redo" at bounding box center [693, 85] width 77 height 30
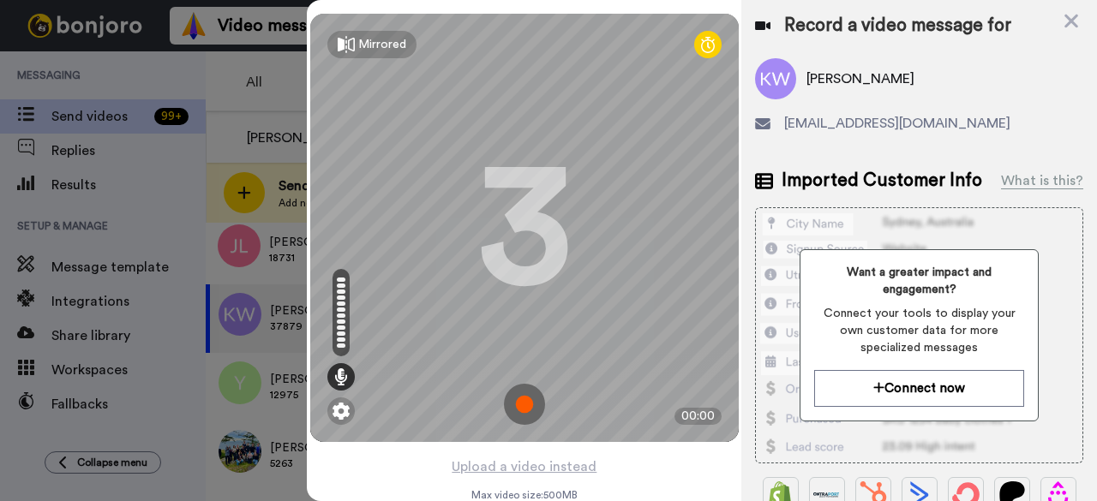
click at [524, 405] on img at bounding box center [524, 404] width 41 height 41
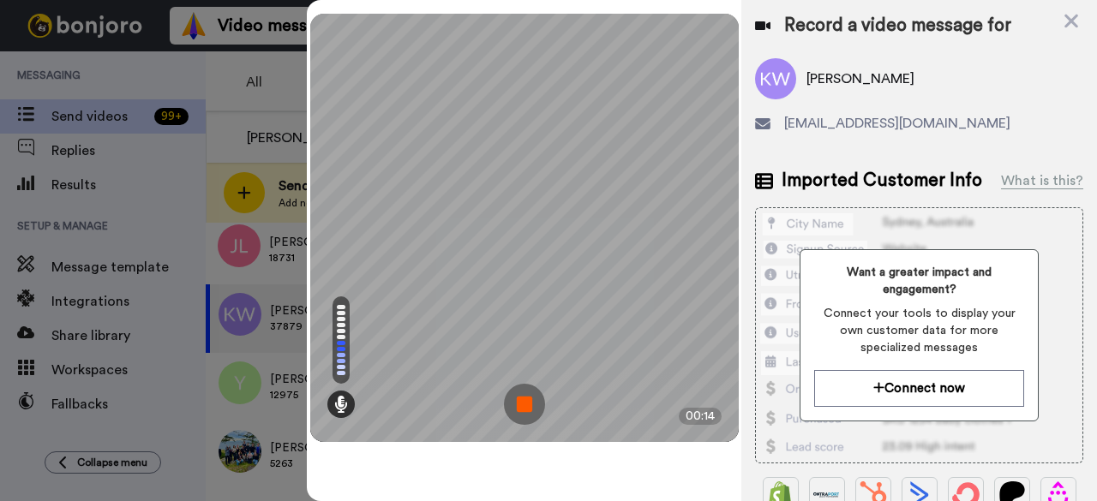
click at [517, 400] on img at bounding box center [524, 404] width 41 height 41
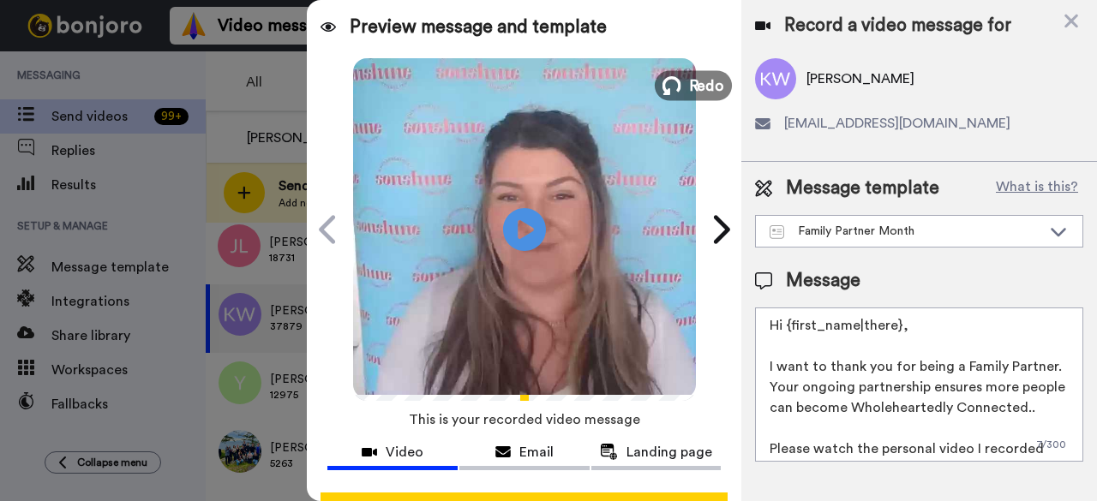
click at [682, 87] on button "Redo" at bounding box center [693, 85] width 77 height 30
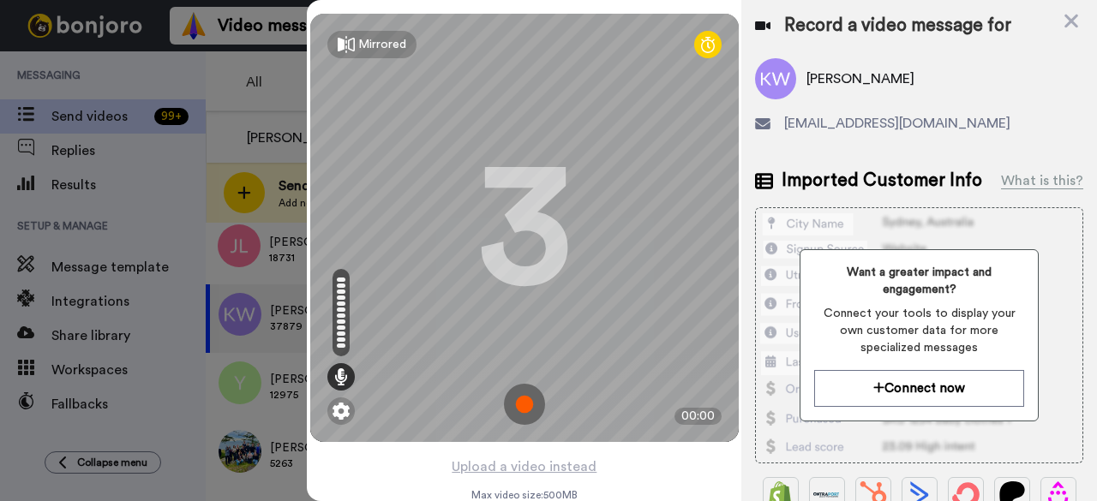
click at [522, 400] on img at bounding box center [524, 404] width 41 height 41
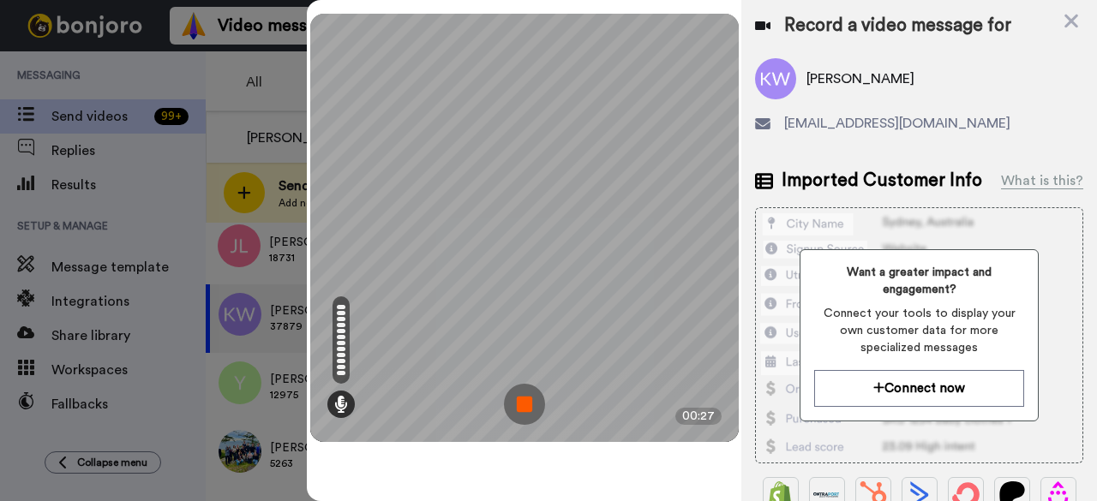
click at [521, 394] on img at bounding box center [524, 404] width 41 height 41
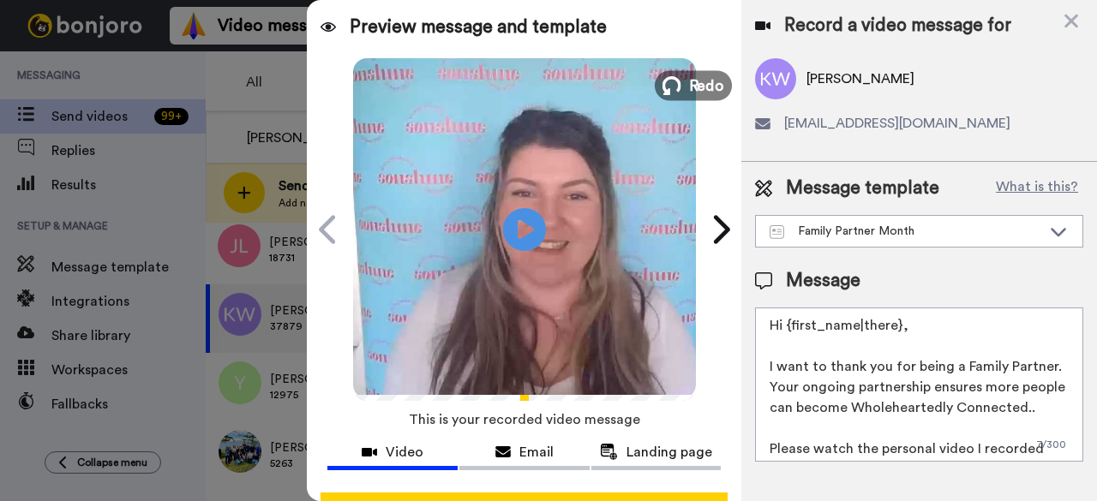
click at [704, 85] on span "Redo" at bounding box center [706, 85] width 36 height 22
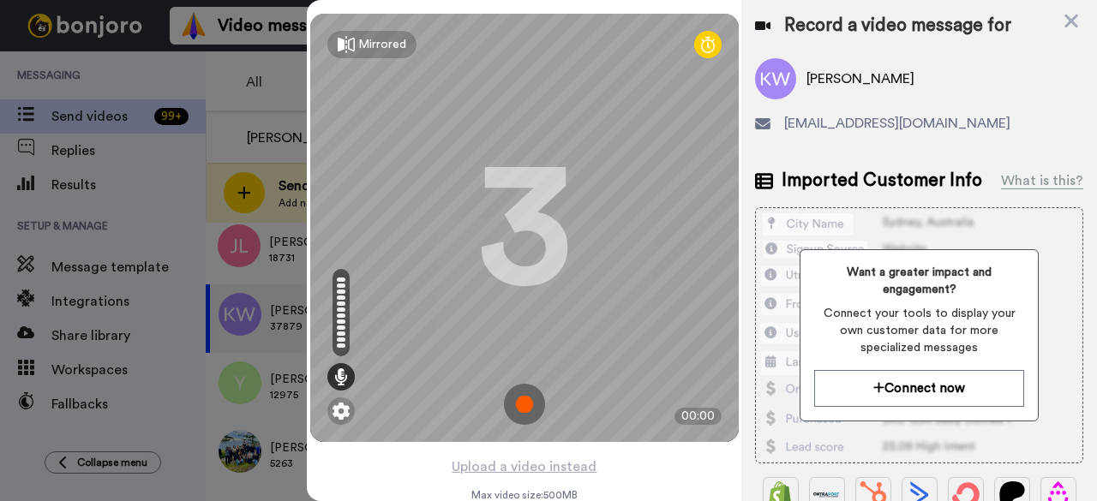
click at [528, 404] on img at bounding box center [524, 404] width 41 height 41
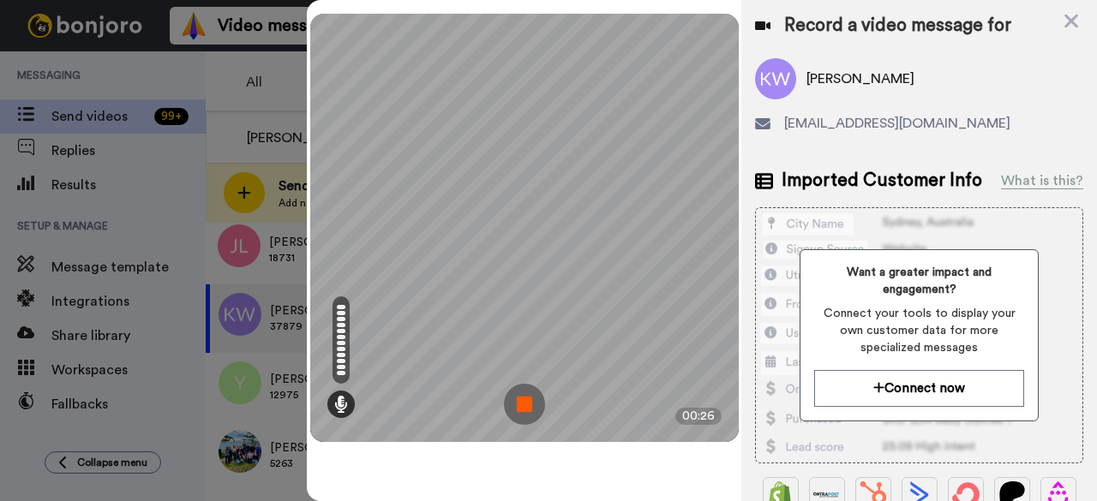
click at [542, 406] on img at bounding box center [524, 404] width 41 height 41
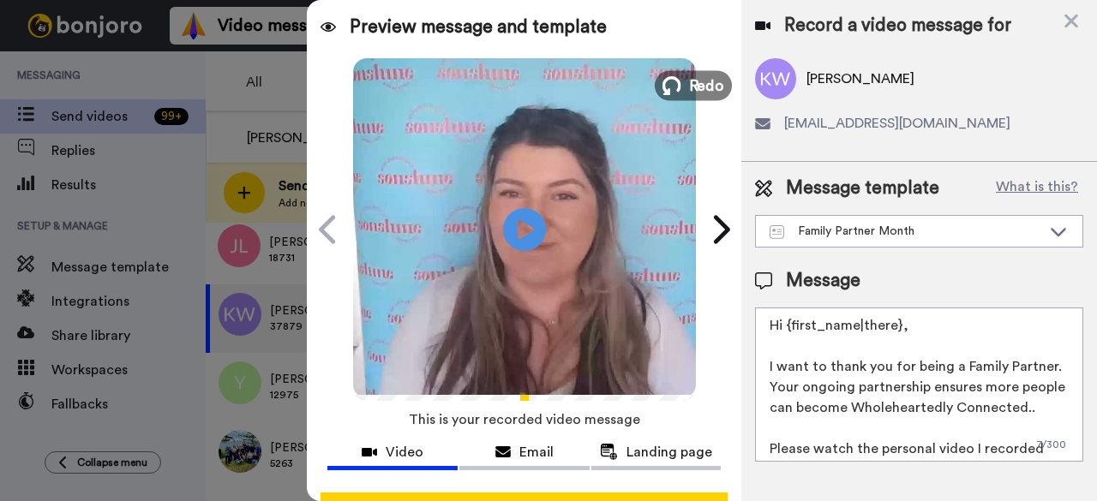
click at [674, 83] on icon at bounding box center [671, 85] width 19 height 19
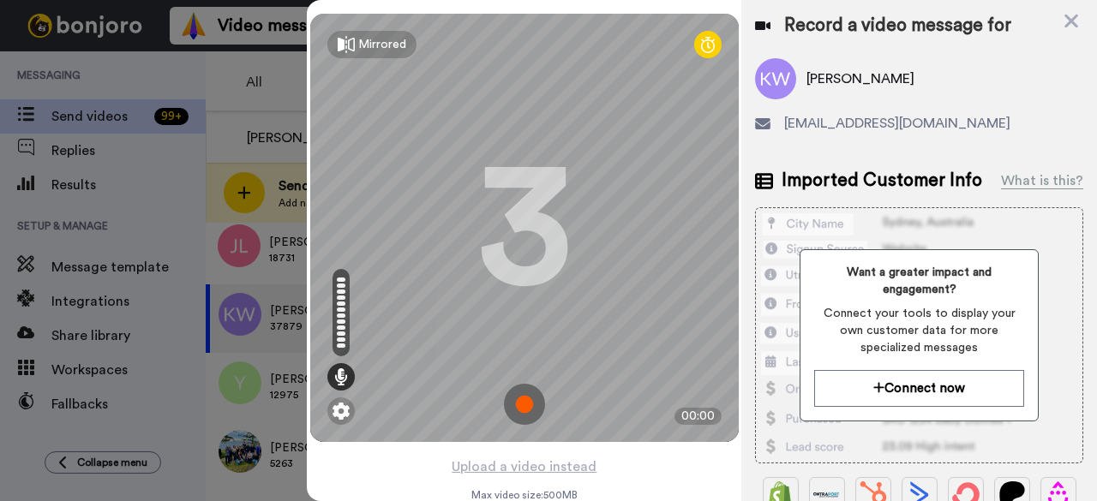
click at [507, 405] on img at bounding box center [524, 404] width 41 height 41
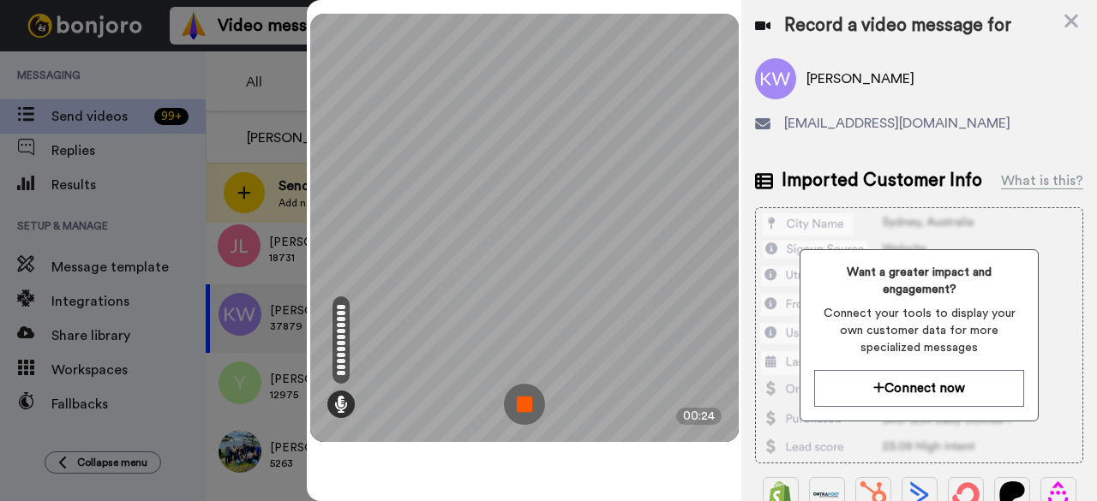
click at [526, 406] on img at bounding box center [524, 404] width 41 height 41
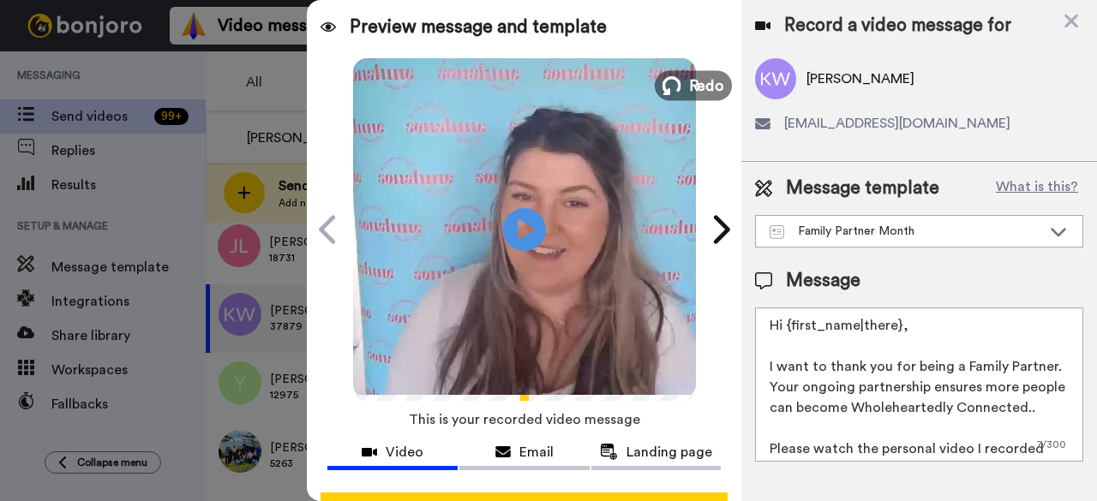
click at [666, 90] on icon at bounding box center [671, 85] width 19 height 19
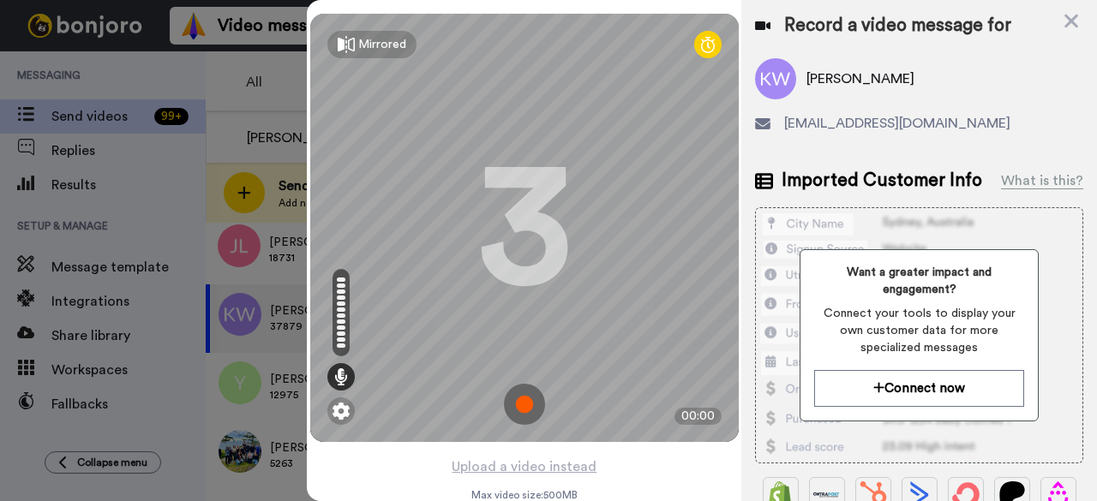
click at [520, 410] on img at bounding box center [524, 404] width 41 height 41
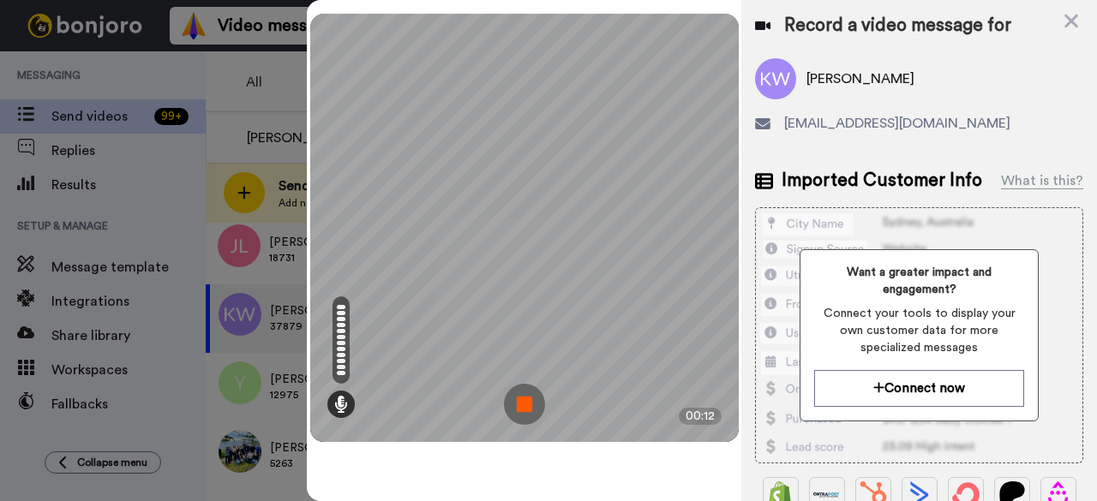
click at [530, 404] on img at bounding box center [524, 404] width 41 height 41
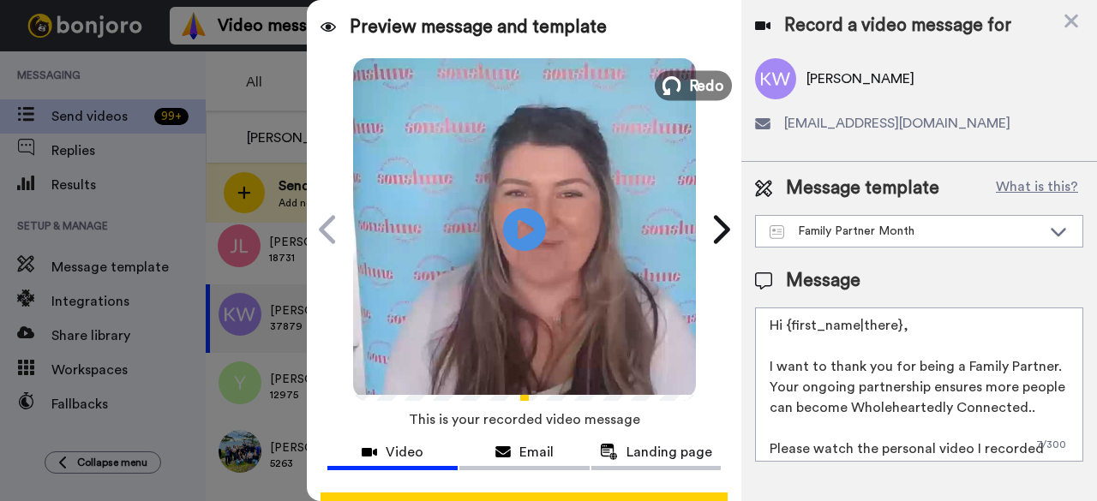
click at [677, 89] on button "Redo" at bounding box center [693, 85] width 77 height 30
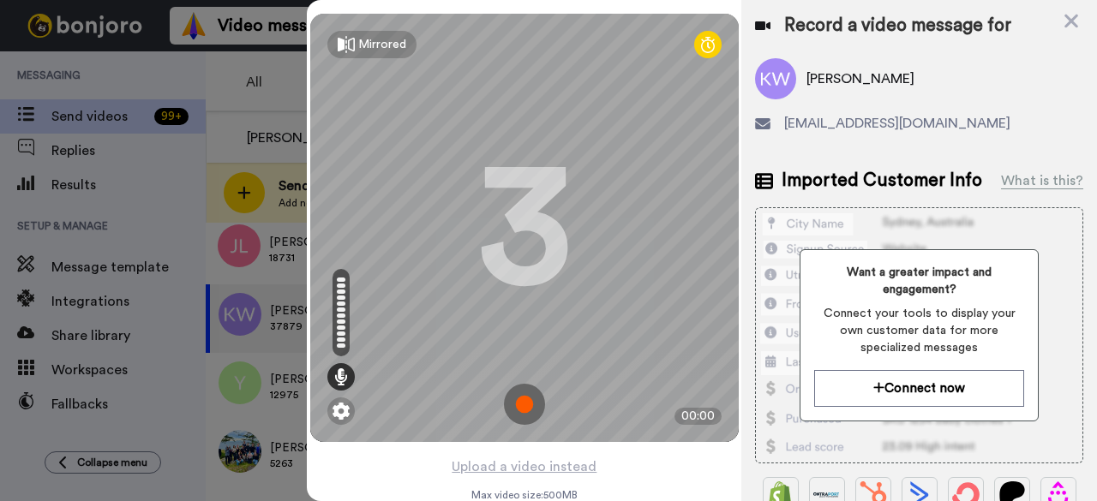
click at [518, 390] on img at bounding box center [524, 404] width 41 height 41
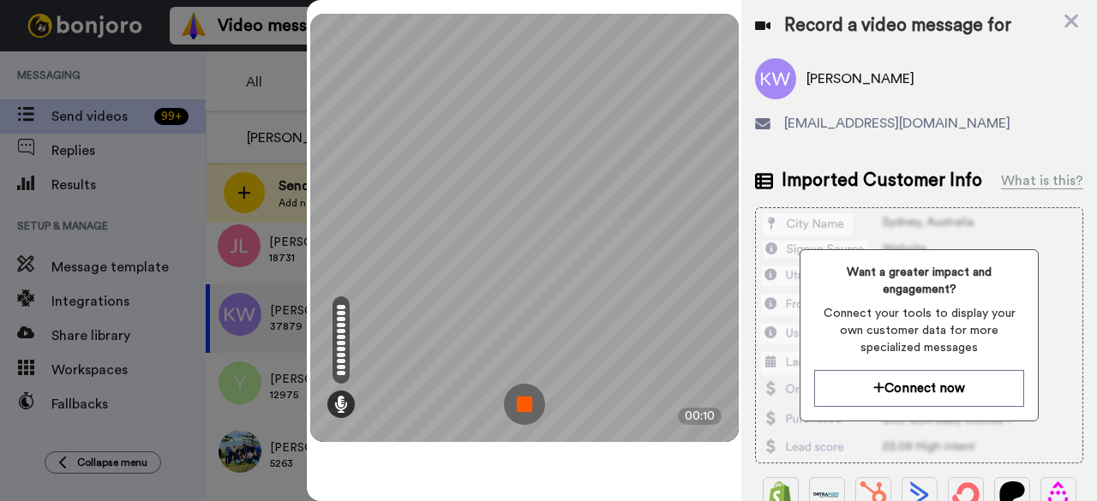
click at [515, 407] on img at bounding box center [524, 404] width 41 height 41
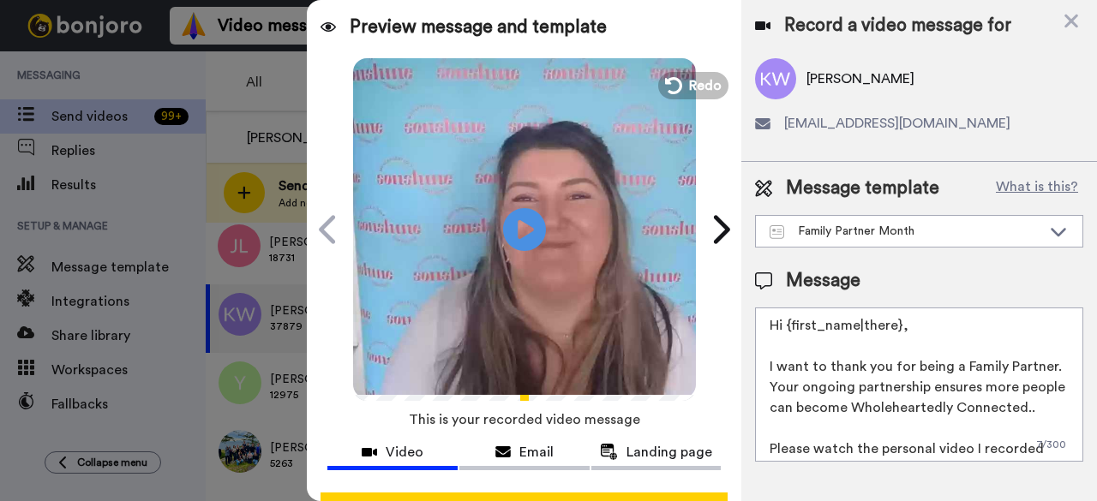
click at [696, 109] on div "Play/Pause" at bounding box center [524, 229] width 428 height 343
click at [696, 104] on div "Play/Pause" at bounding box center [524, 229] width 428 height 343
click at [695, 98] on button "Redo" at bounding box center [693, 85] width 77 height 30
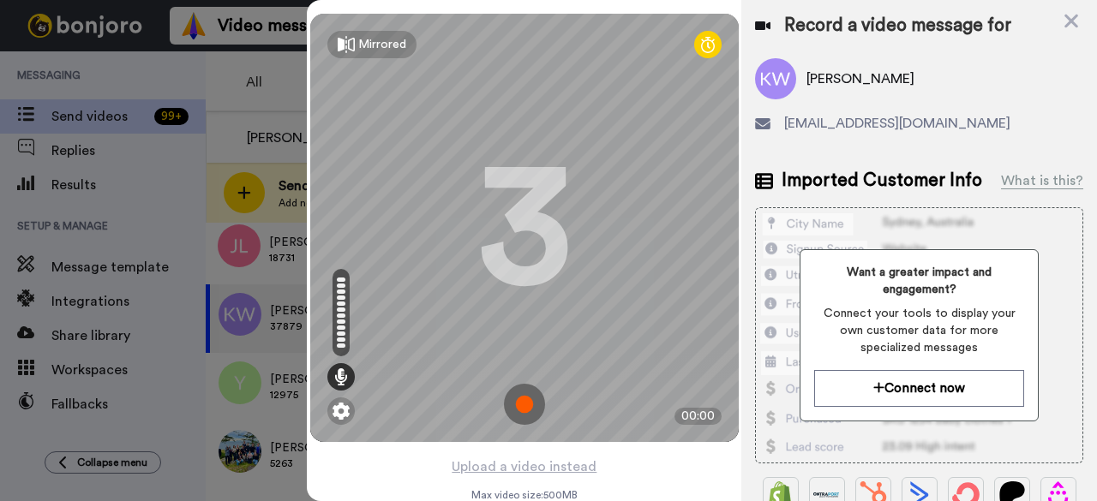
click at [518, 393] on img at bounding box center [524, 404] width 41 height 41
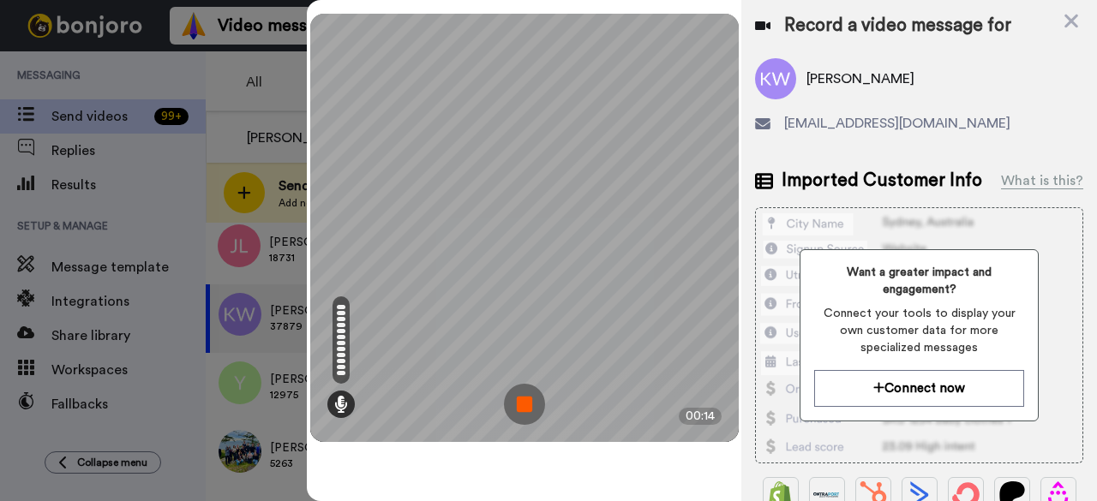
click at [541, 402] on img at bounding box center [524, 404] width 41 height 41
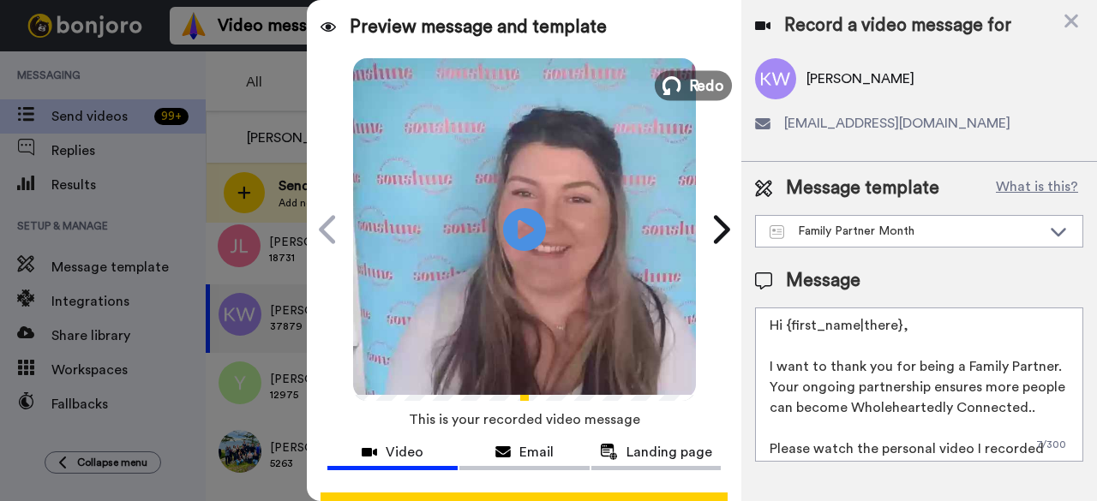
click at [691, 95] on span "Redo" at bounding box center [706, 85] width 36 height 22
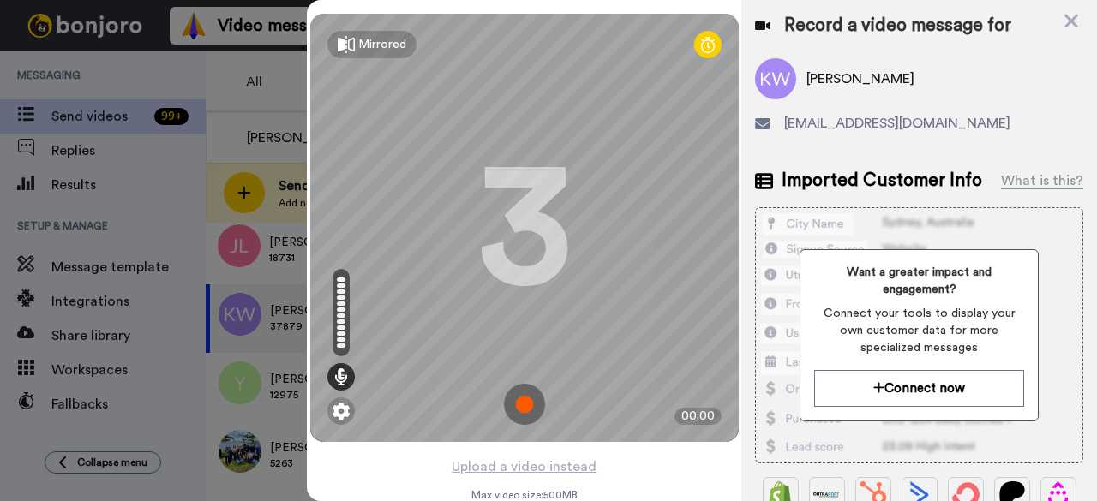
click at [530, 397] on img at bounding box center [524, 404] width 41 height 41
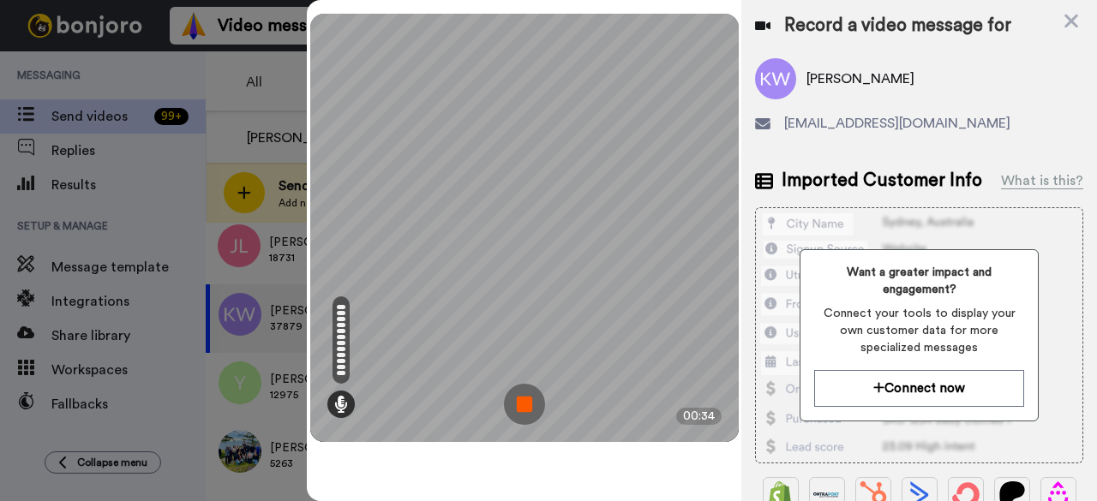
click at [536, 403] on img at bounding box center [524, 404] width 41 height 41
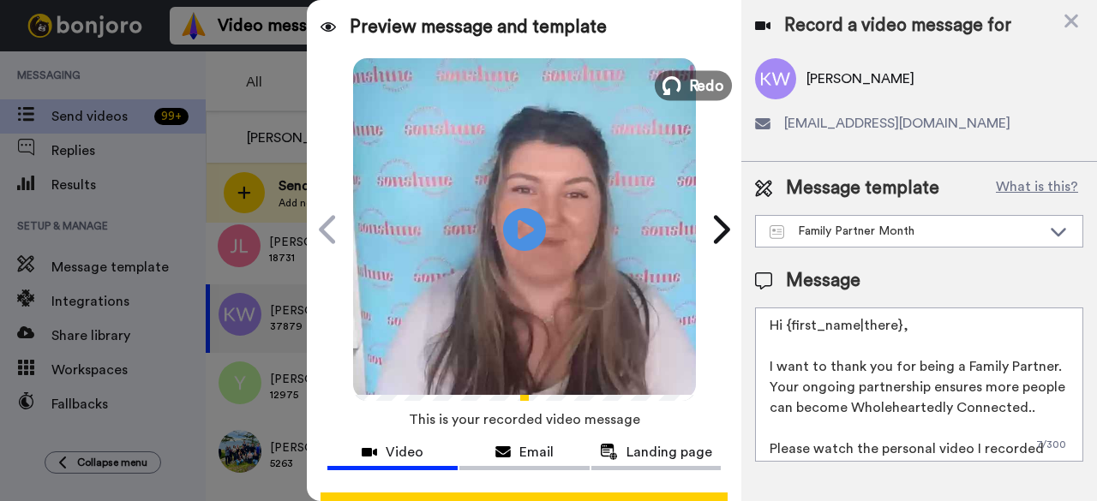
click at [668, 76] on icon at bounding box center [671, 85] width 19 height 19
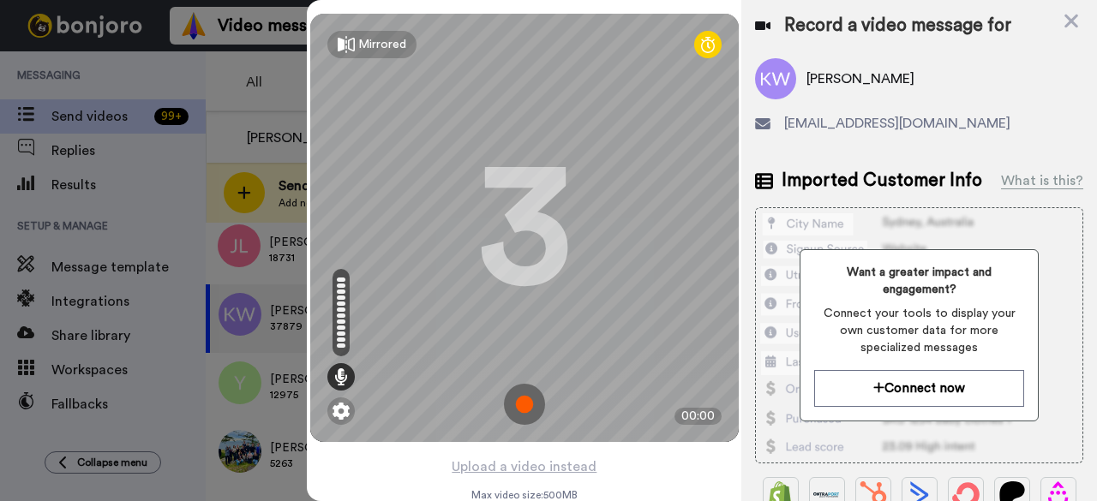
click at [523, 395] on img at bounding box center [524, 404] width 41 height 41
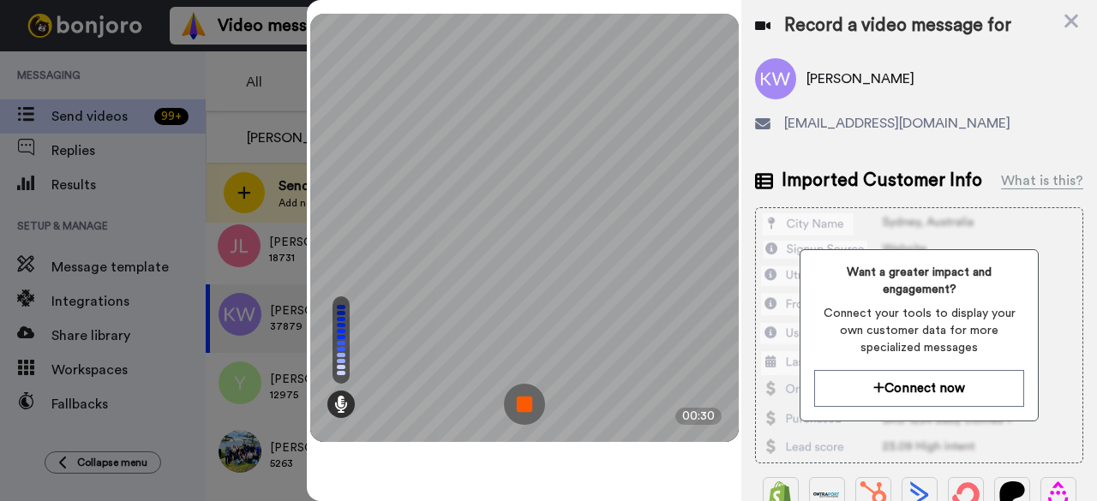
click at [524, 392] on img at bounding box center [524, 404] width 41 height 41
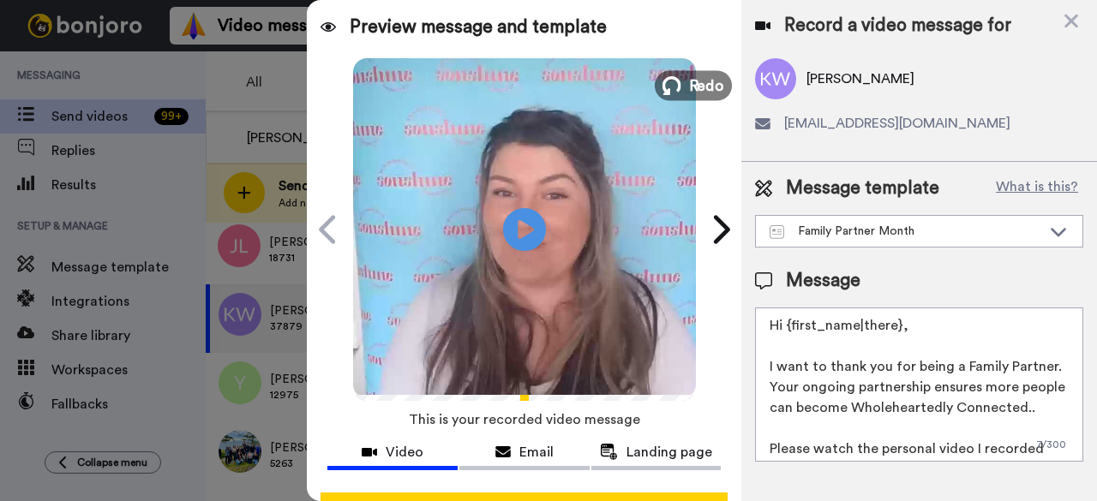
click at [662, 80] on icon at bounding box center [671, 85] width 19 height 19
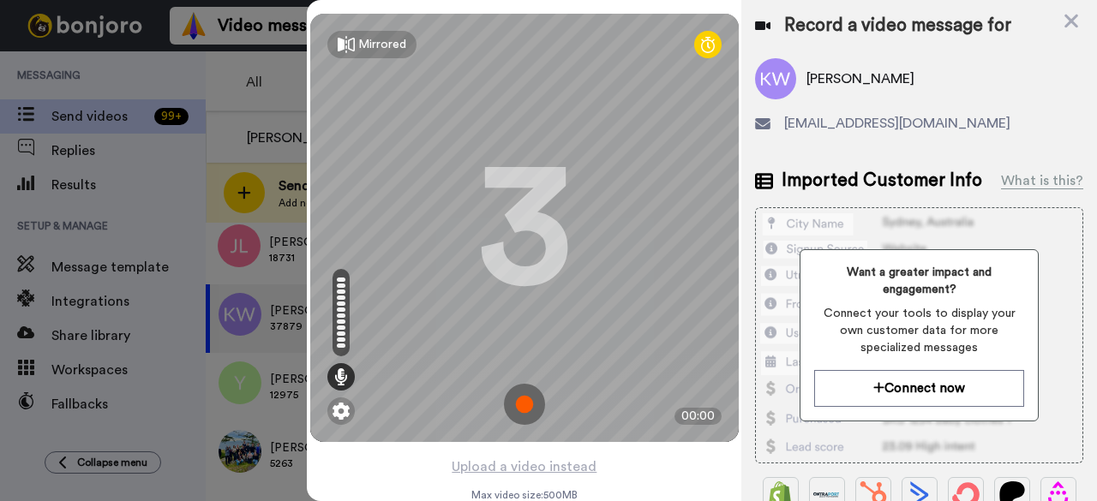
click at [512, 414] on img at bounding box center [524, 404] width 41 height 41
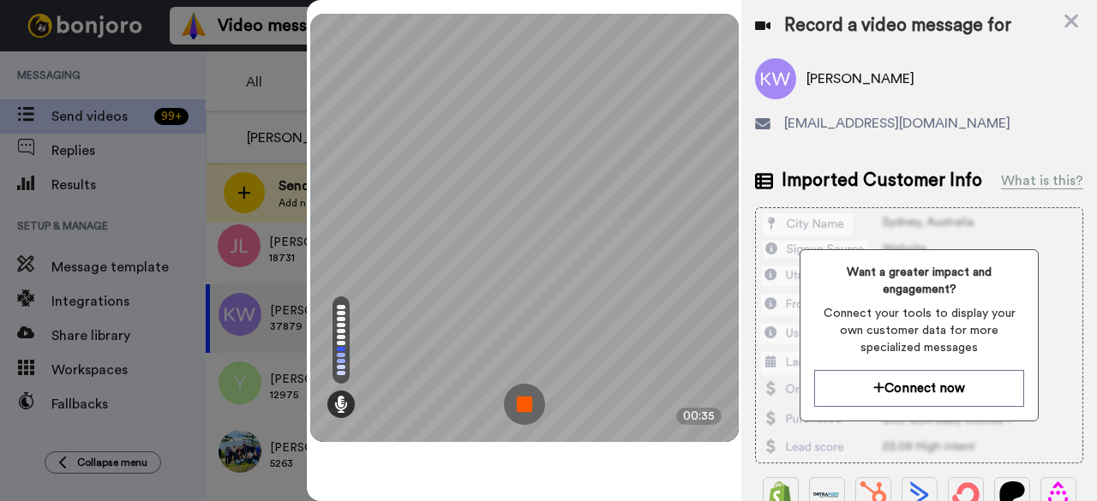
click at [514, 410] on img at bounding box center [524, 404] width 41 height 41
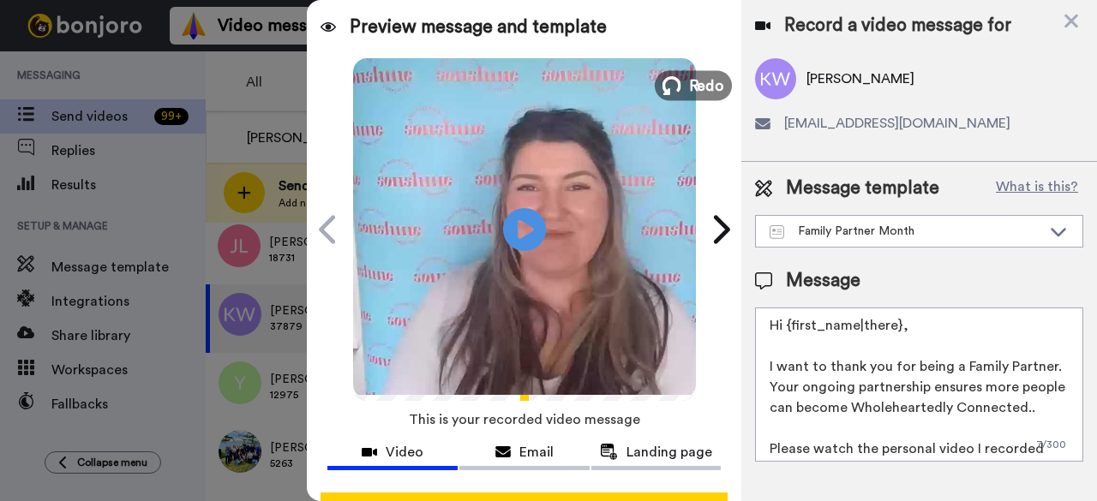
click at [688, 84] on span "Redo" at bounding box center [706, 85] width 36 height 22
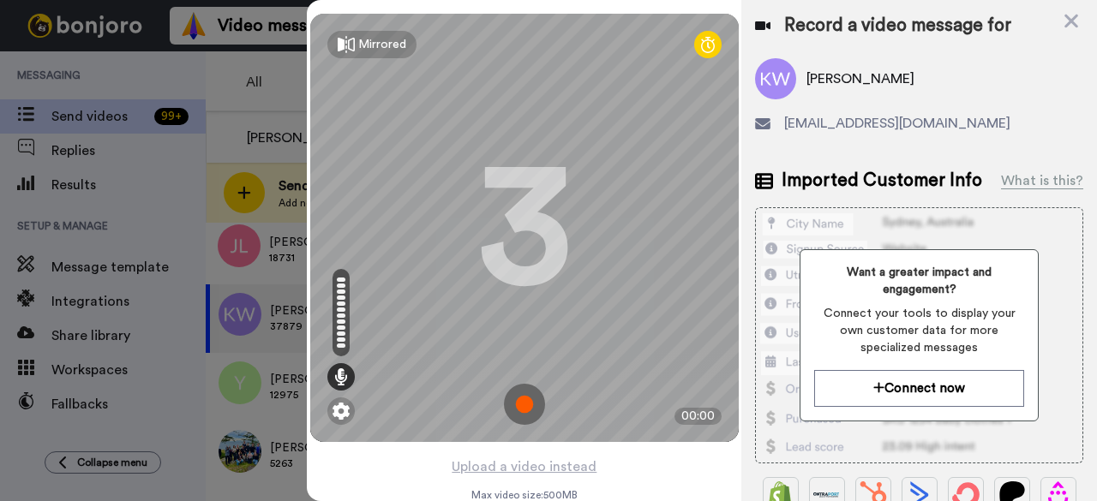
click at [528, 406] on img at bounding box center [524, 404] width 41 height 41
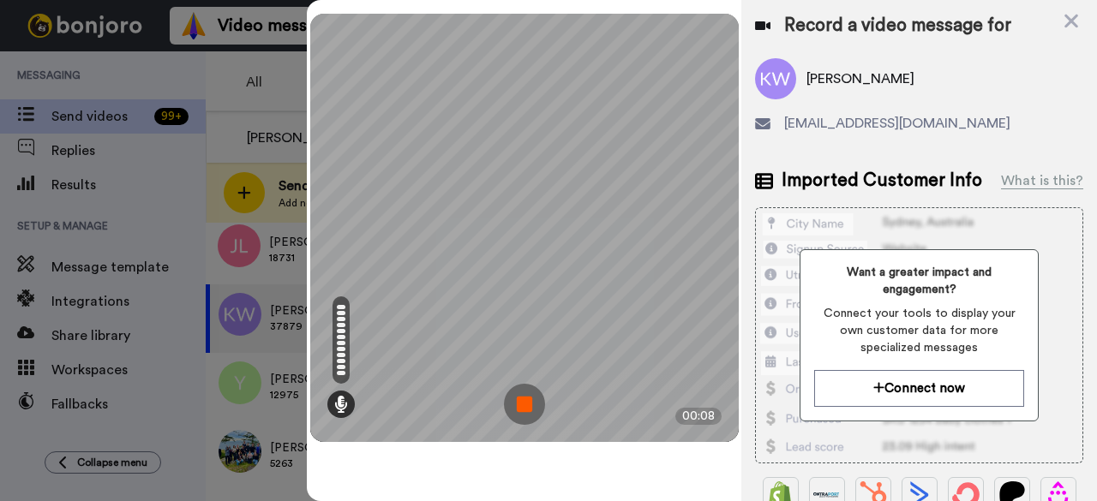
click at [535, 404] on img at bounding box center [524, 404] width 41 height 41
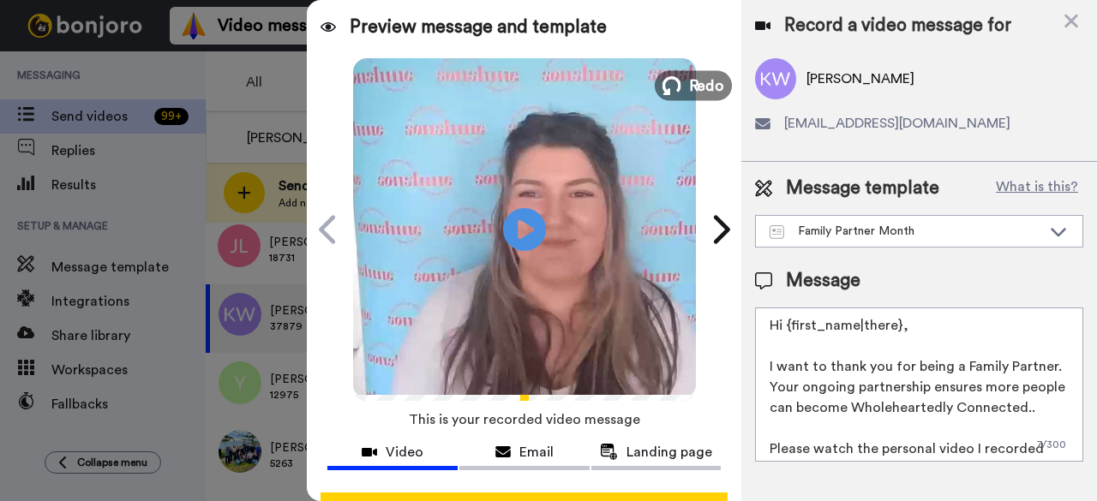
click at [667, 81] on icon at bounding box center [671, 85] width 19 height 19
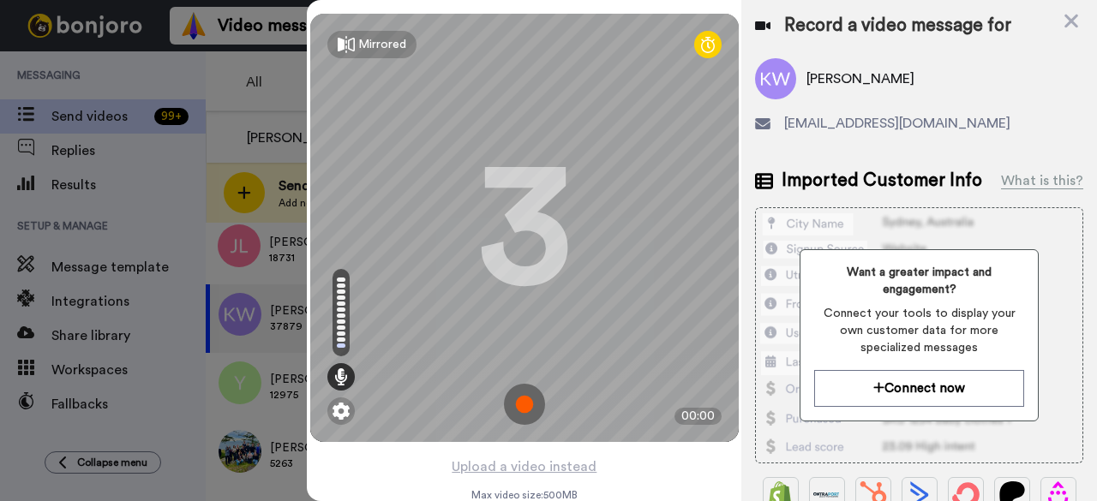
click at [506, 404] on img at bounding box center [524, 404] width 41 height 41
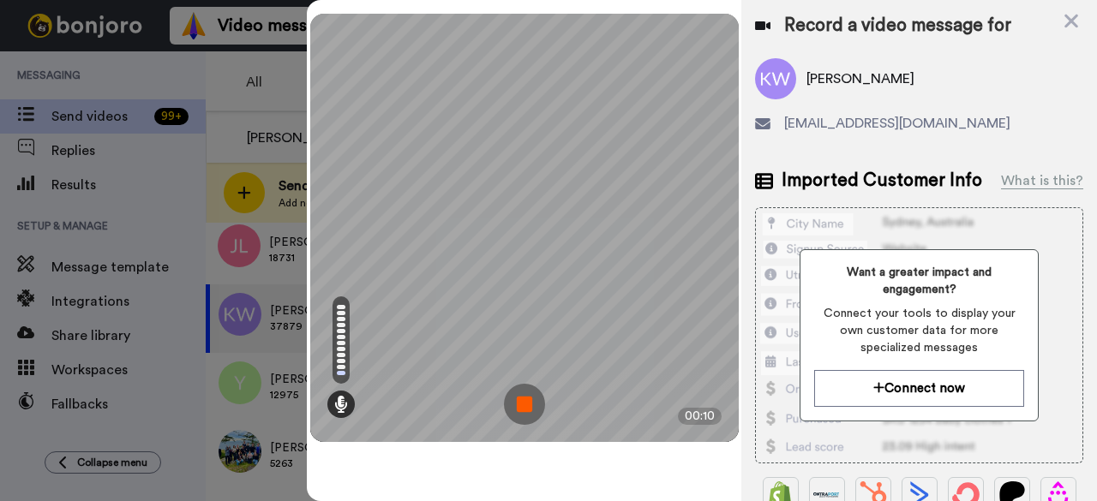
click at [516, 404] on img at bounding box center [524, 404] width 41 height 41
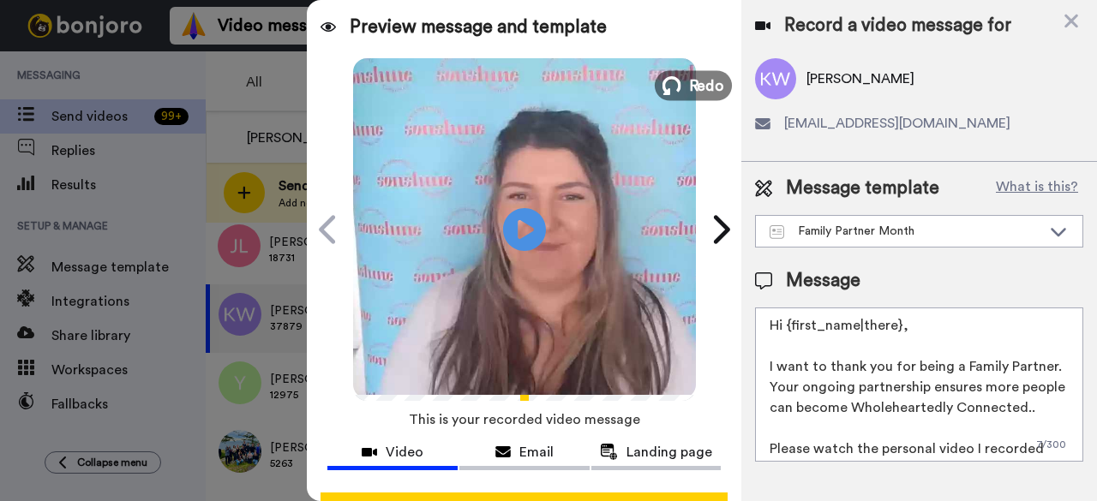
click at [688, 84] on span "Redo" at bounding box center [706, 85] width 36 height 22
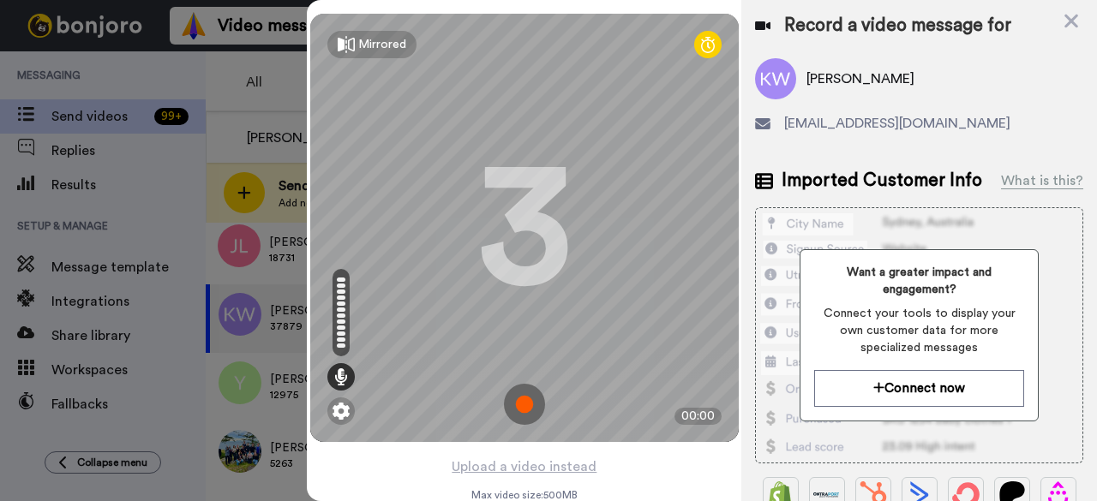
click at [524, 404] on img at bounding box center [524, 404] width 41 height 41
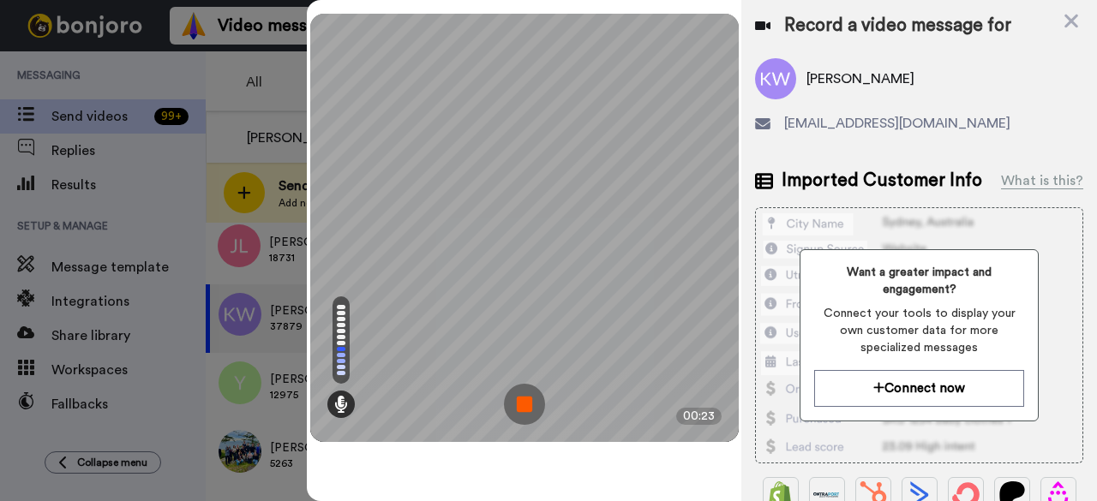
click at [526, 414] on img at bounding box center [524, 404] width 41 height 41
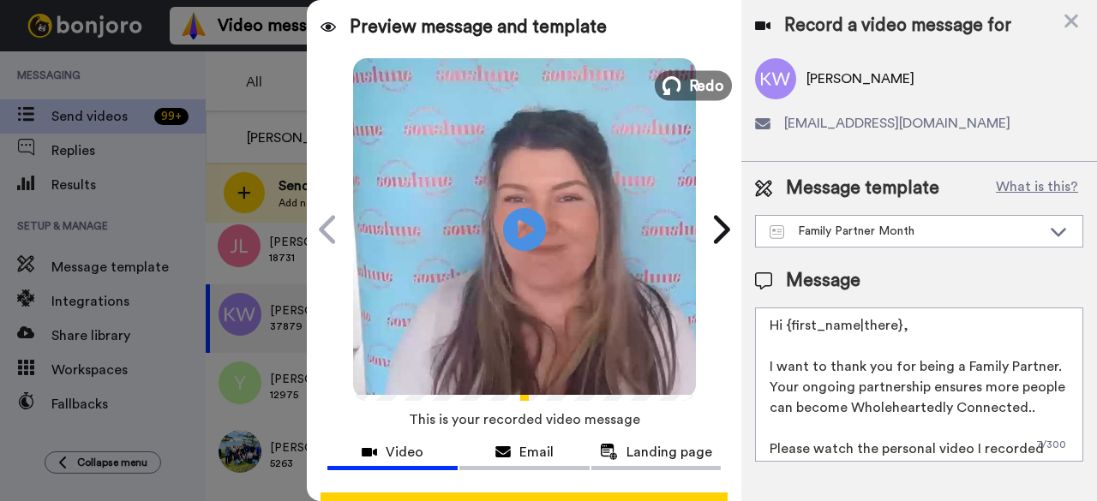
click at [688, 74] on span "Redo" at bounding box center [706, 85] width 36 height 22
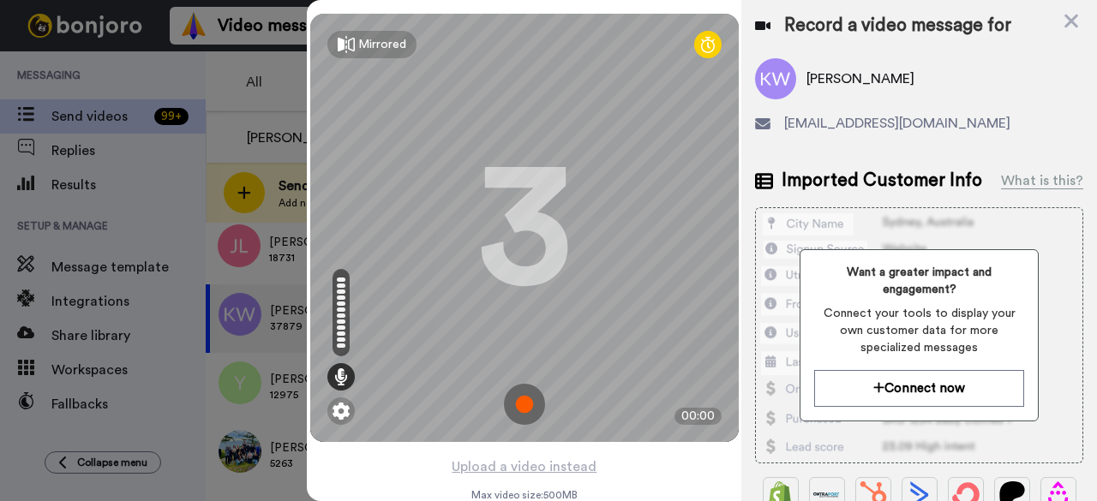
click at [512, 405] on img at bounding box center [524, 404] width 41 height 41
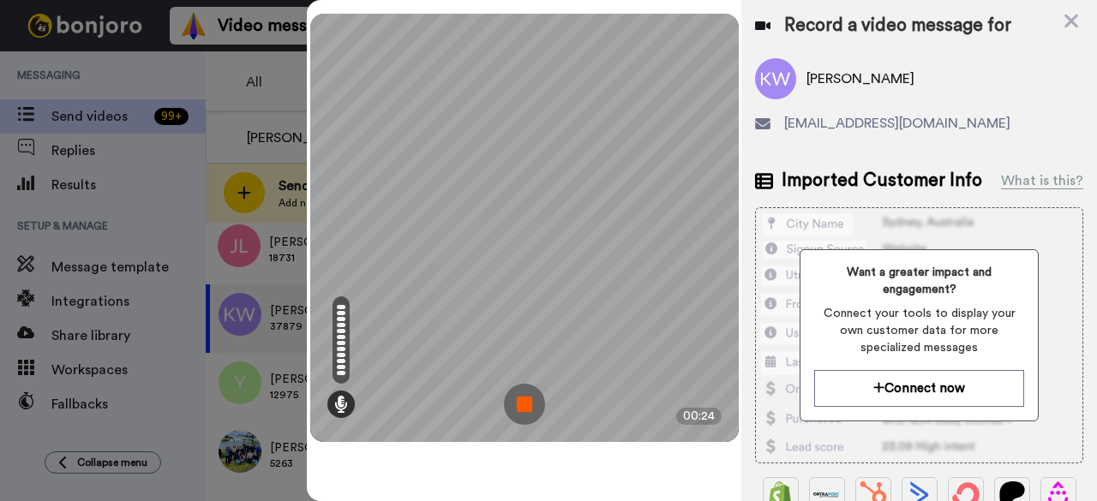
click at [516, 407] on img at bounding box center [524, 404] width 41 height 41
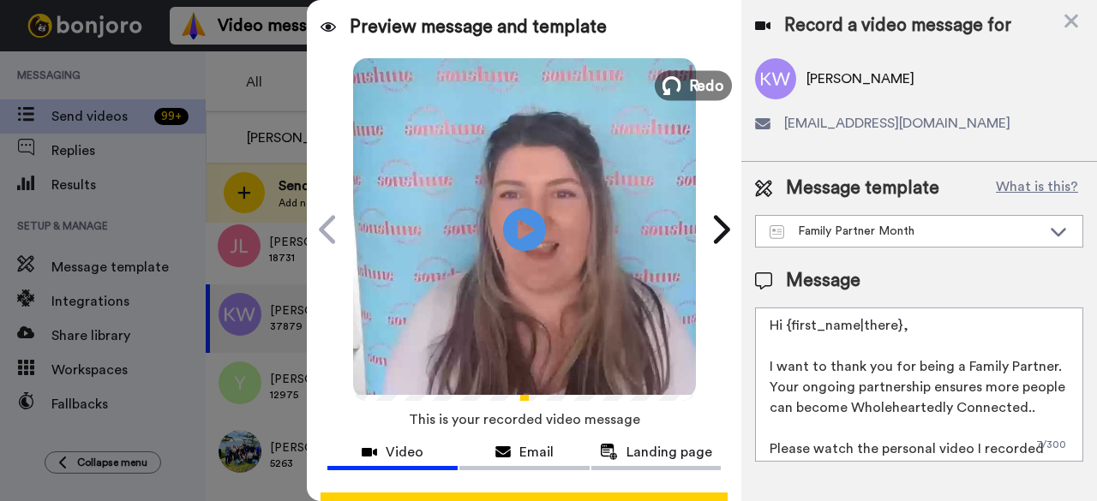
click at [707, 78] on span "Redo" at bounding box center [706, 85] width 36 height 22
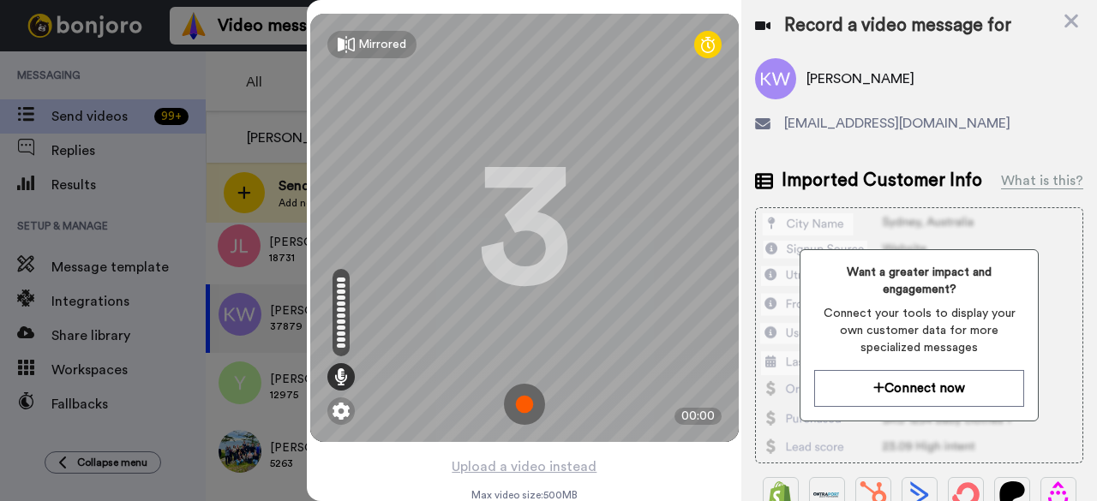
click at [533, 410] on img at bounding box center [524, 404] width 41 height 41
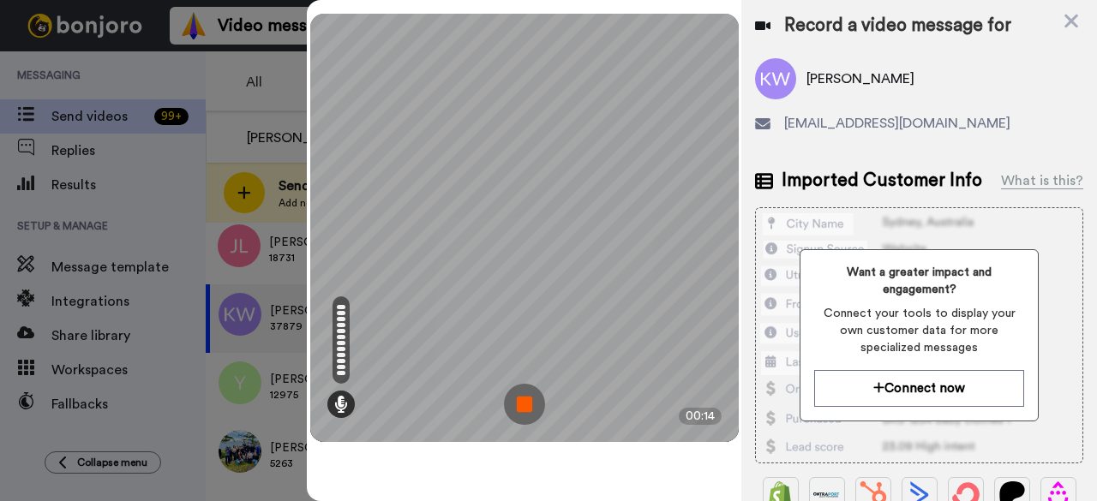
click at [538, 417] on img at bounding box center [524, 404] width 41 height 41
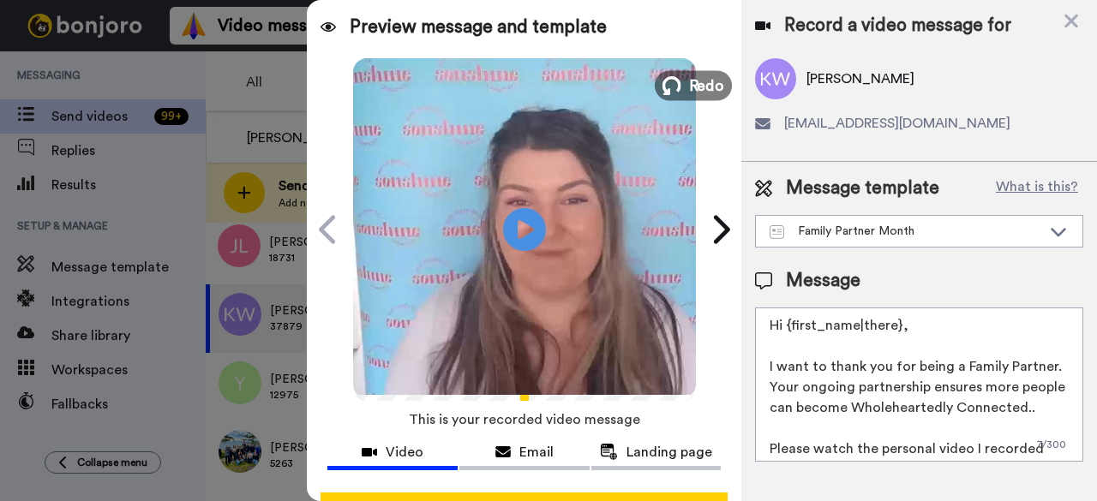
click at [711, 85] on span "Redo" at bounding box center [706, 85] width 36 height 22
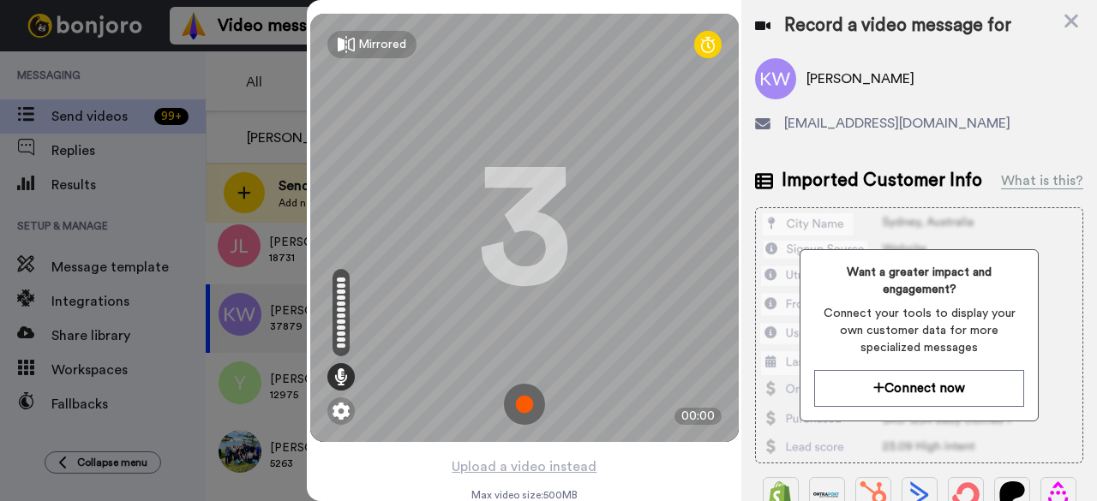
click at [522, 407] on img at bounding box center [524, 404] width 41 height 41
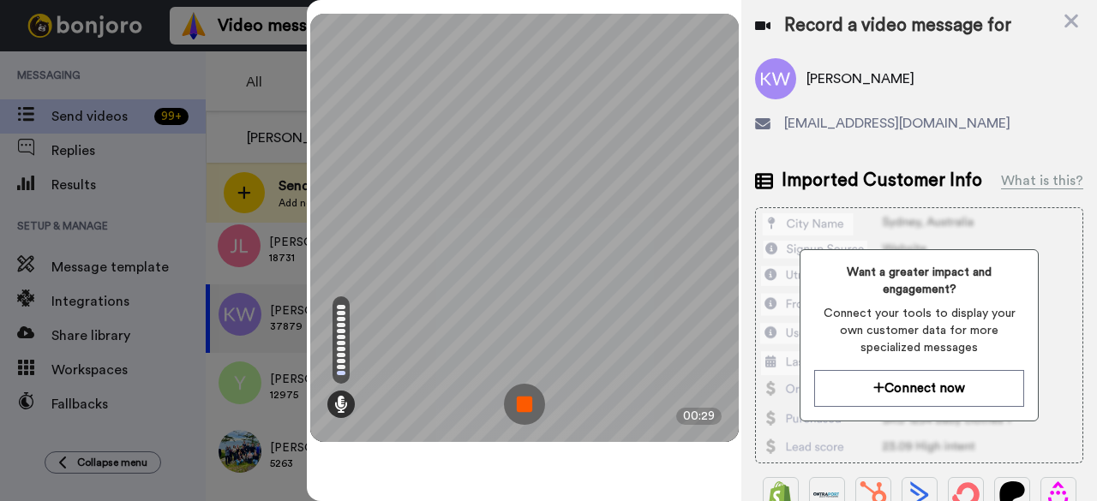
click at [518, 411] on img at bounding box center [524, 404] width 41 height 41
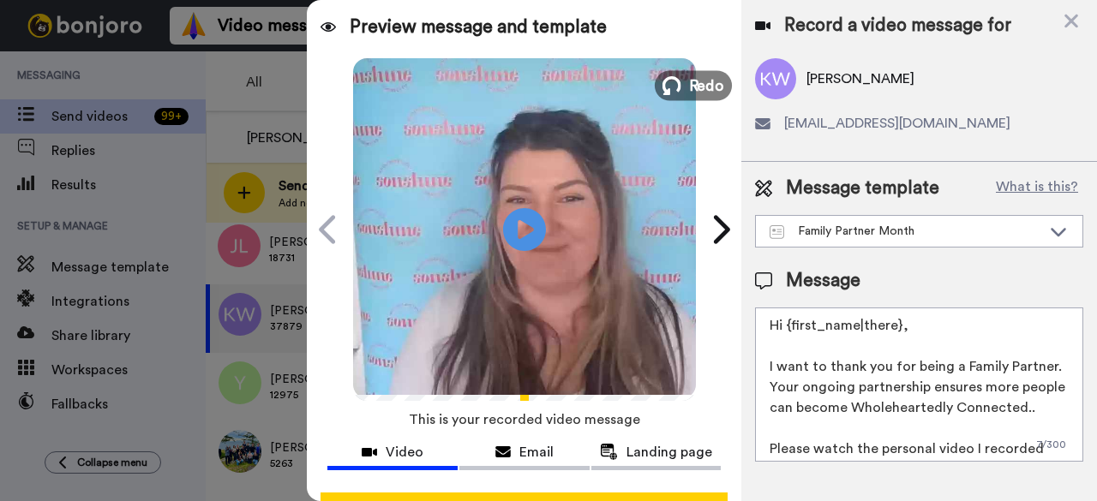
click at [697, 87] on span "Redo" at bounding box center [706, 85] width 36 height 22
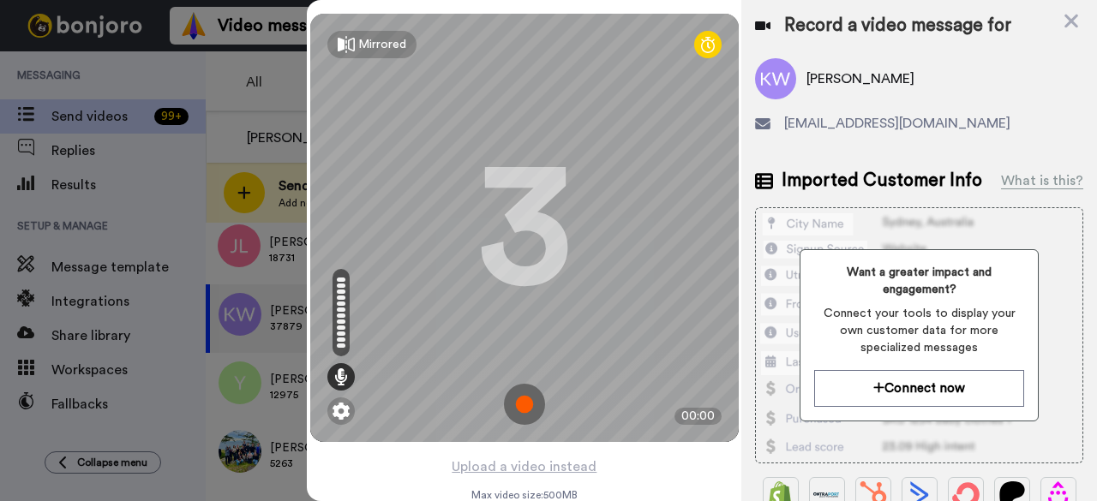
click at [522, 398] on img at bounding box center [524, 404] width 41 height 41
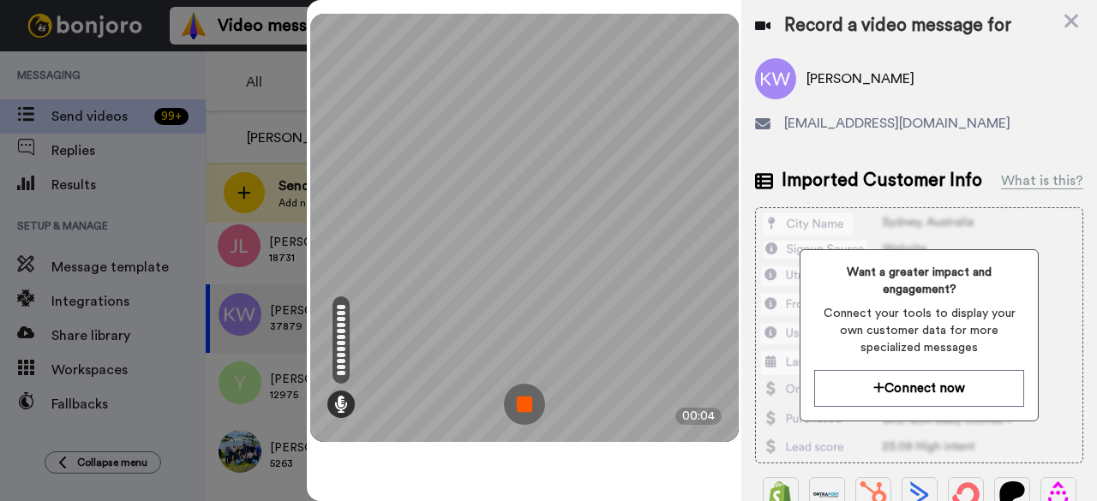
click at [533, 412] on img at bounding box center [524, 404] width 41 height 41
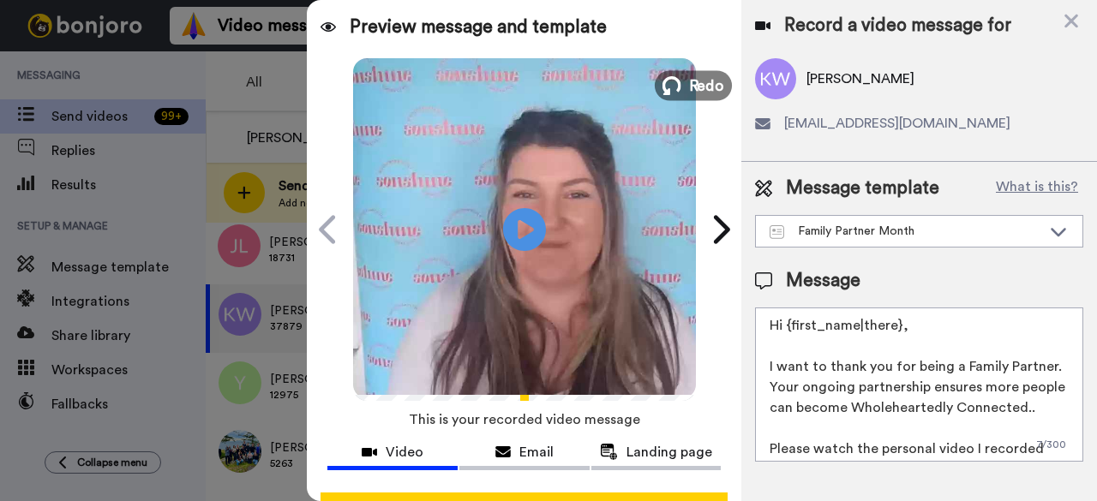
click at [692, 93] on span "Redo" at bounding box center [706, 85] width 36 height 22
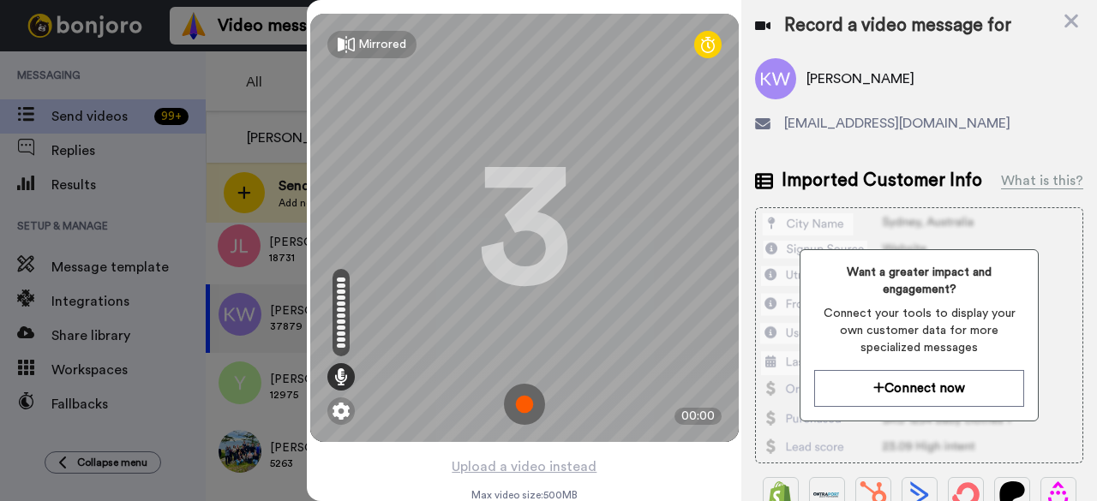
click at [524, 395] on img at bounding box center [524, 404] width 41 height 41
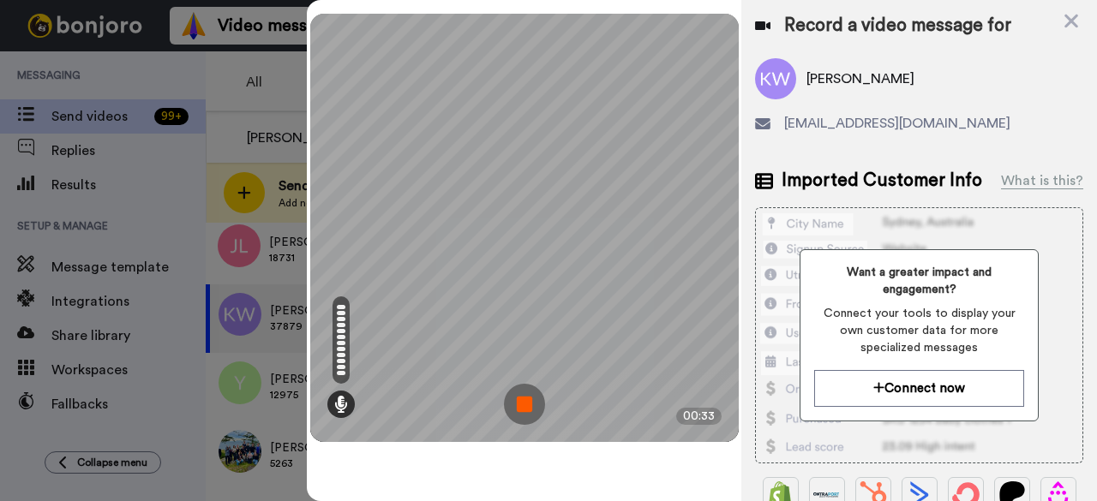
click at [516, 410] on img at bounding box center [524, 404] width 41 height 41
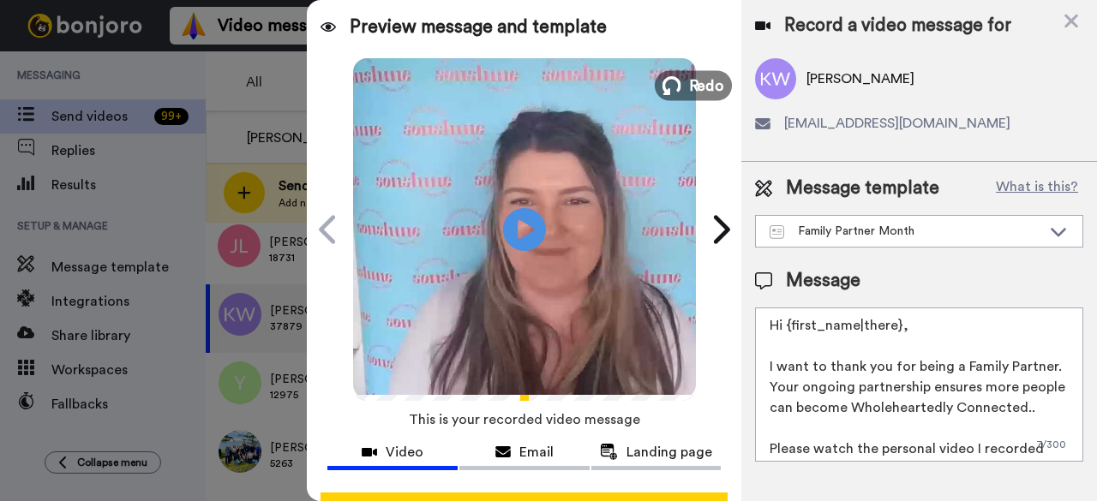
click at [693, 79] on span "Redo" at bounding box center [706, 85] width 36 height 22
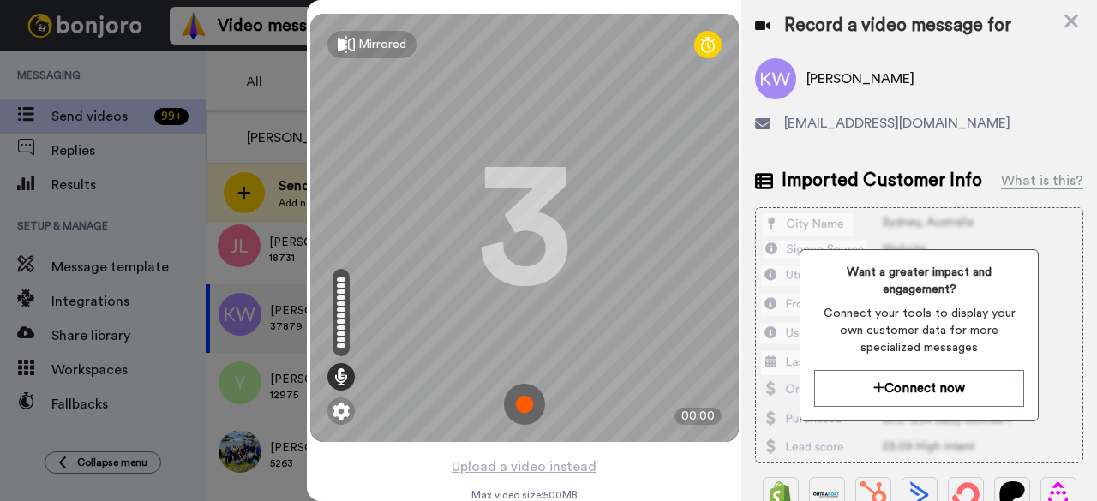
click at [513, 401] on img at bounding box center [524, 404] width 41 height 41
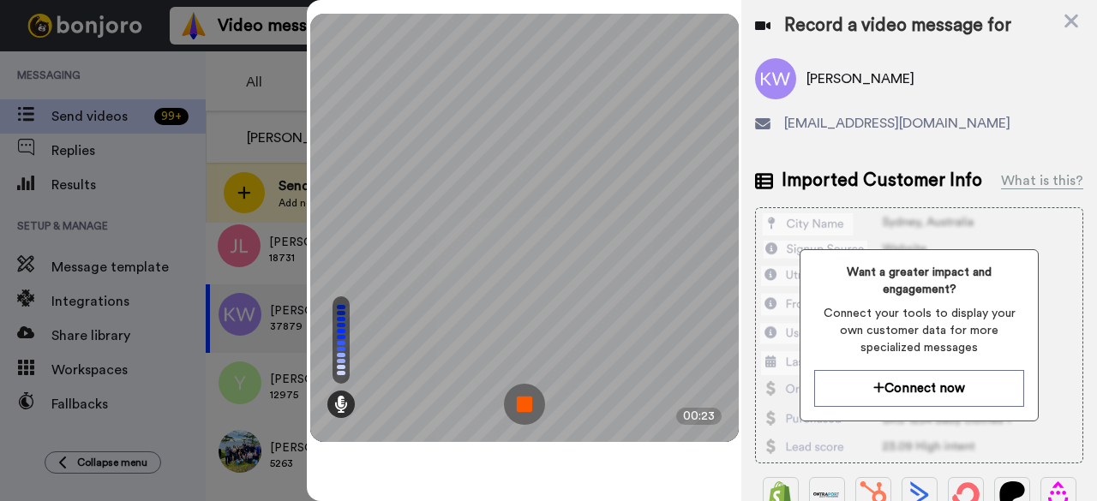
click at [518, 399] on img at bounding box center [524, 404] width 41 height 41
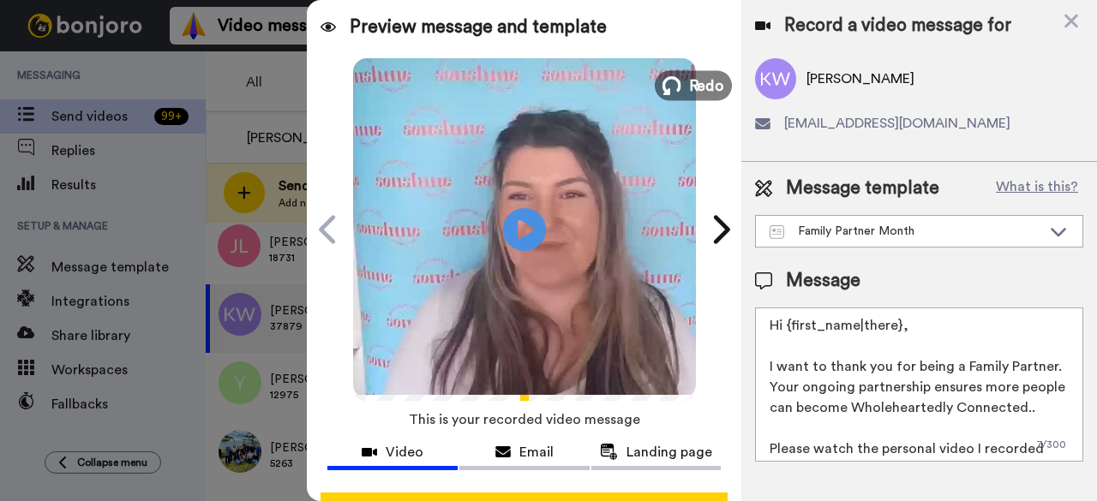
click at [688, 91] on span "Redo" at bounding box center [706, 85] width 36 height 22
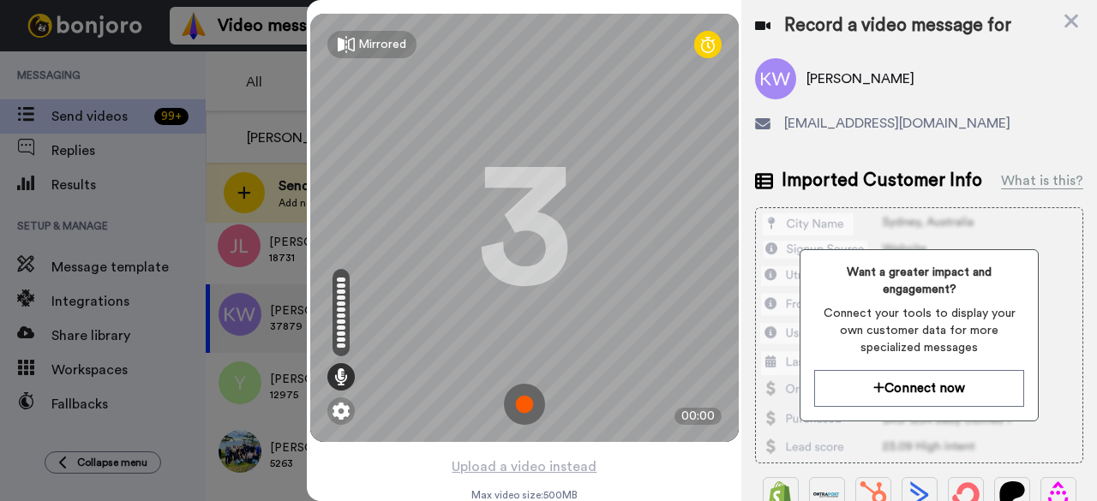
click at [531, 406] on img at bounding box center [524, 404] width 41 height 41
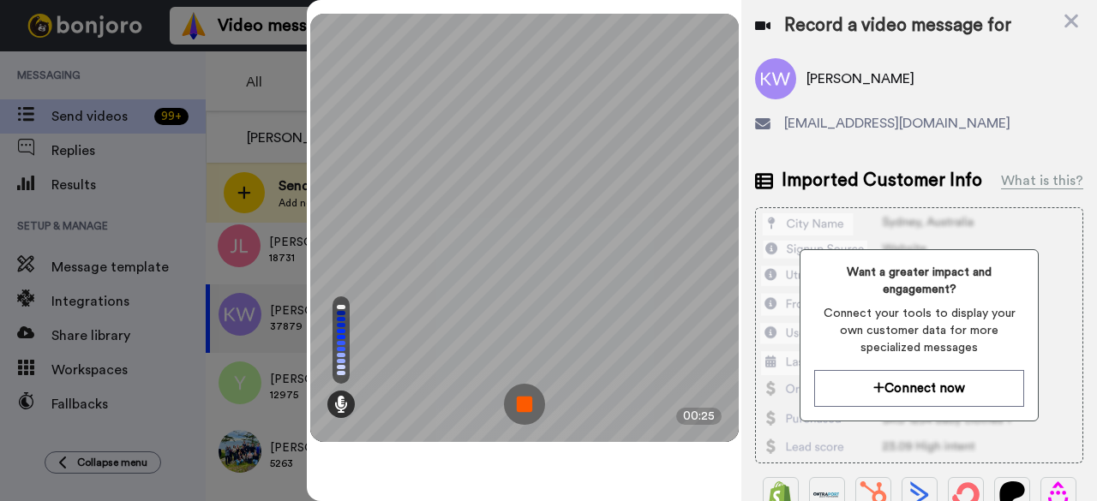
click at [531, 395] on img at bounding box center [524, 404] width 41 height 41
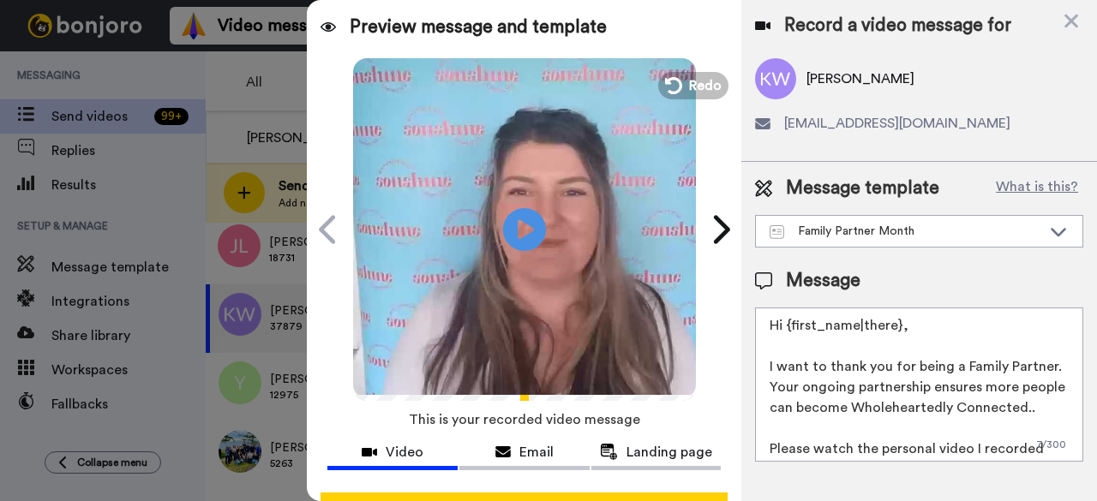
click at [710, 99] on div "Play/Pause" at bounding box center [524, 229] width 428 height 343
click at [668, 87] on icon at bounding box center [671, 85] width 19 height 19
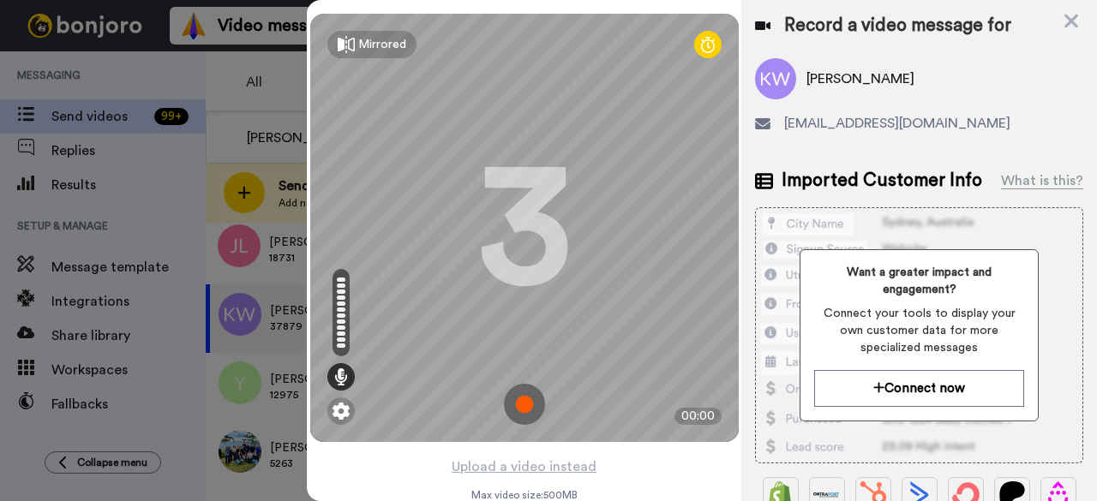
click at [524, 408] on img at bounding box center [524, 404] width 41 height 41
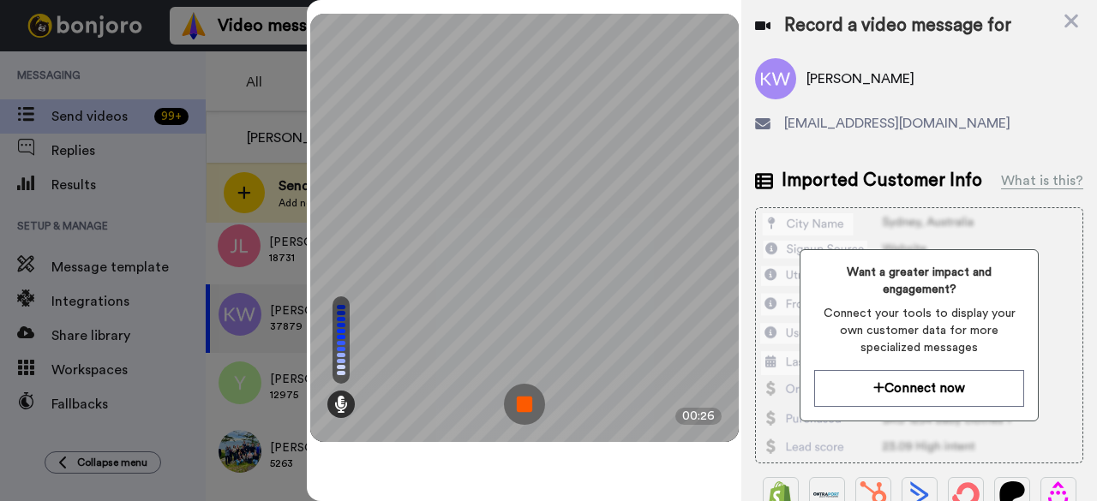
click at [518, 399] on img at bounding box center [524, 404] width 41 height 41
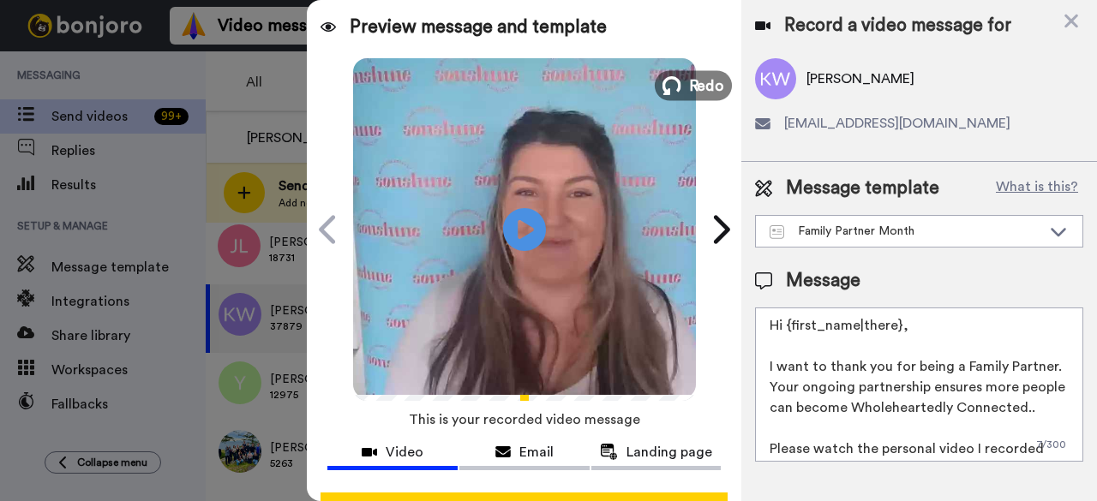
click at [682, 76] on button "Redo" at bounding box center [693, 85] width 77 height 30
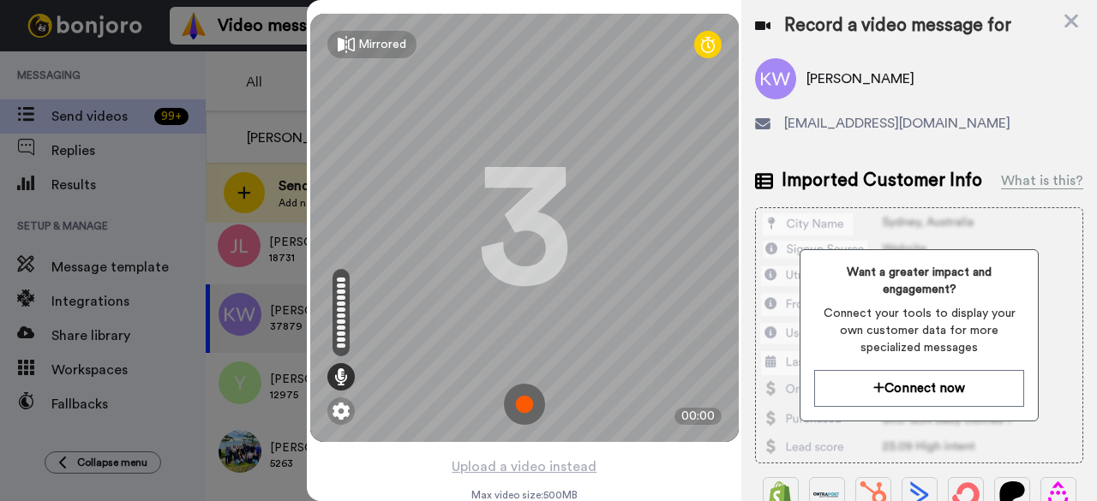
click at [522, 403] on img at bounding box center [524, 404] width 41 height 41
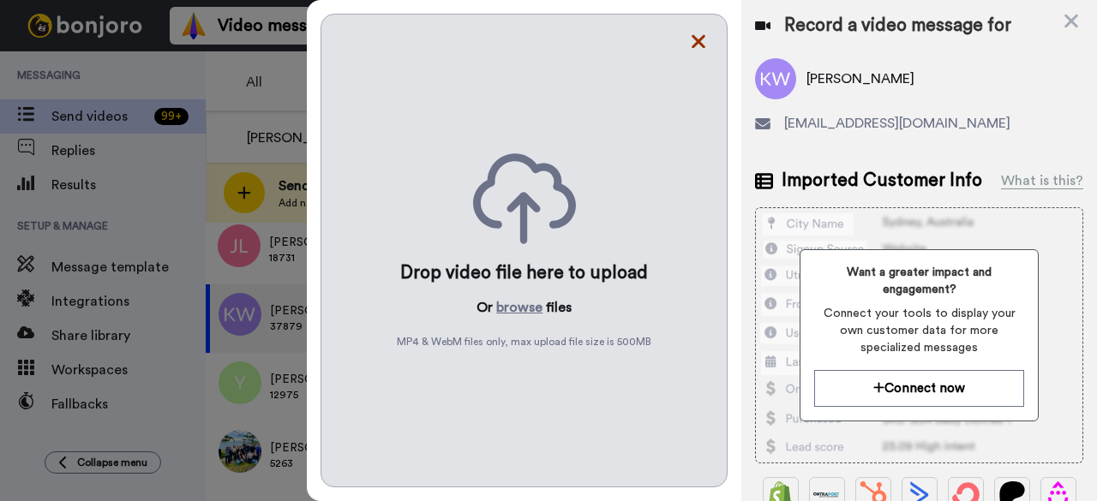
click at [696, 32] on icon at bounding box center [698, 41] width 17 height 21
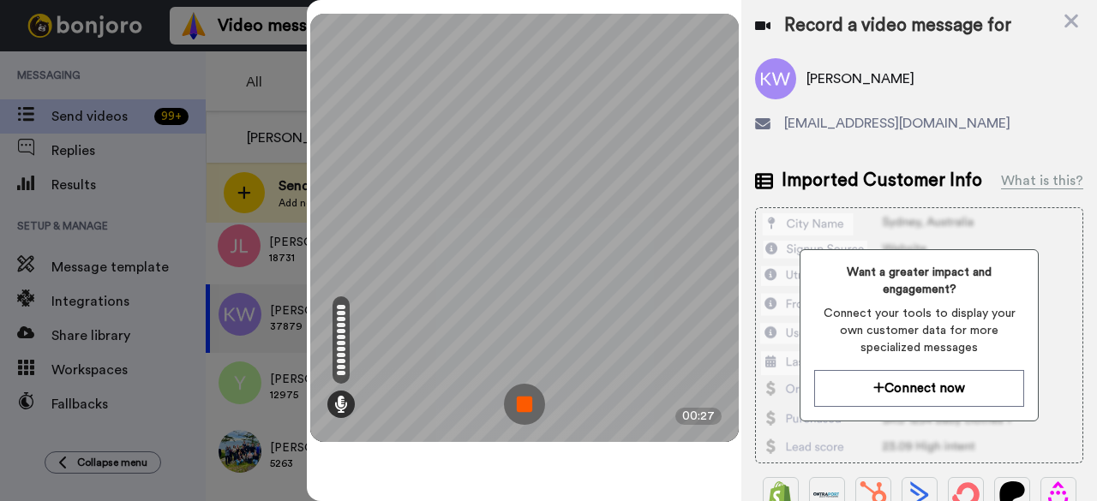
click at [530, 406] on img at bounding box center [524, 404] width 41 height 41
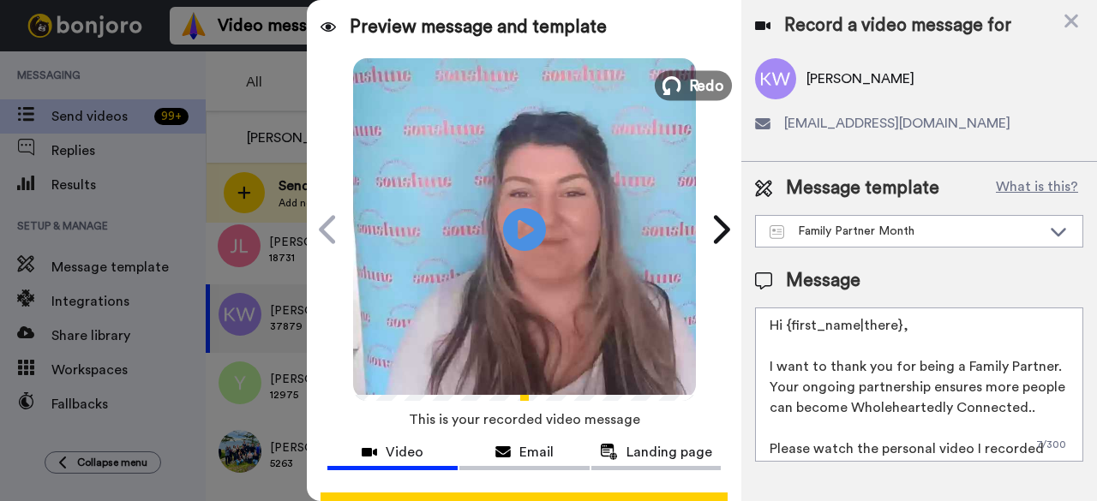
click at [709, 81] on span "Redo" at bounding box center [706, 85] width 36 height 22
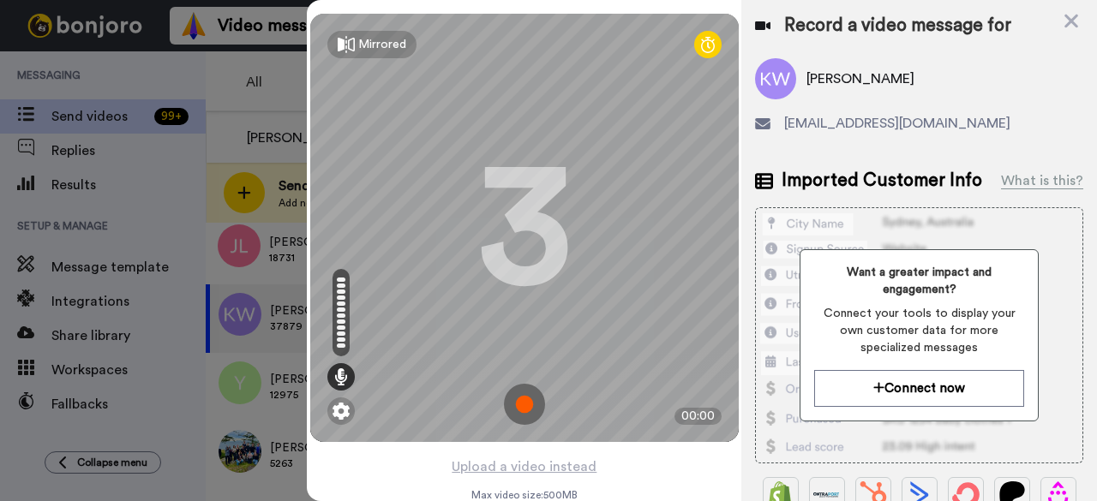
click at [525, 402] on img at bounding box center [524, 404] width 41 height 41
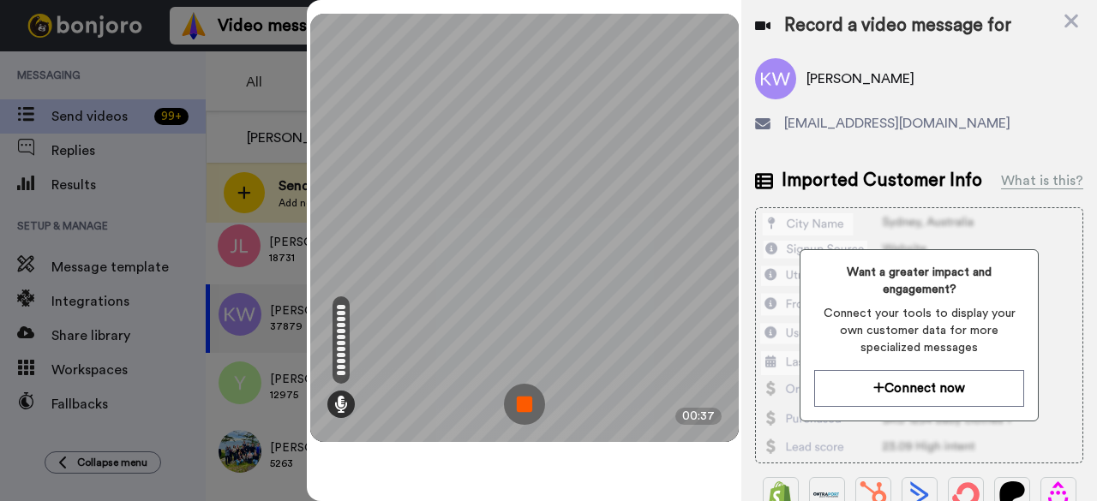
drag, startPoint x: 525, startPoint y: 402, endPoint x: 530, endPoint y: 393, distance: 9.6
click at [530, 393] on img at bounding box center [524, 404] width 41 height 41
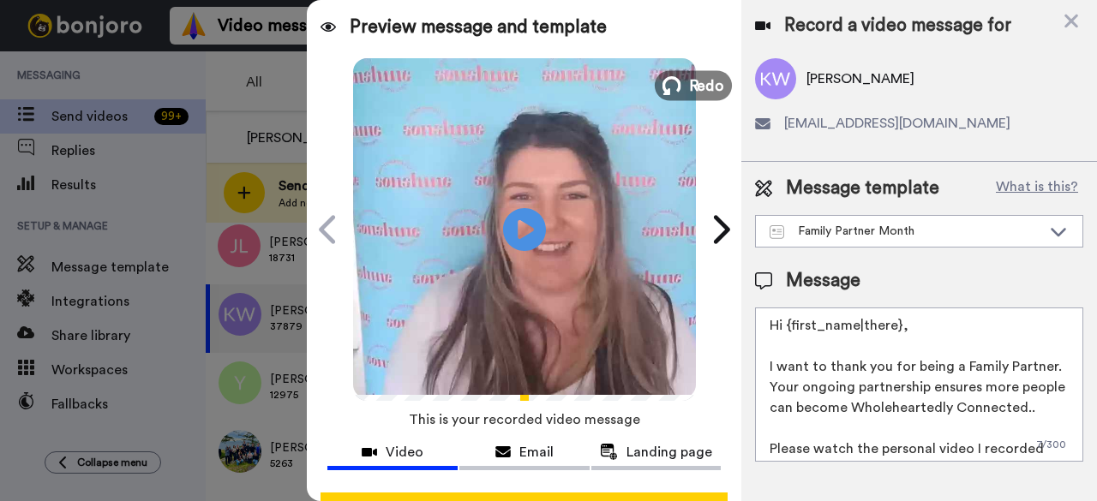
click at [691, 85] on span "Redo" at bounding box center [706, 85] width 36 height 22
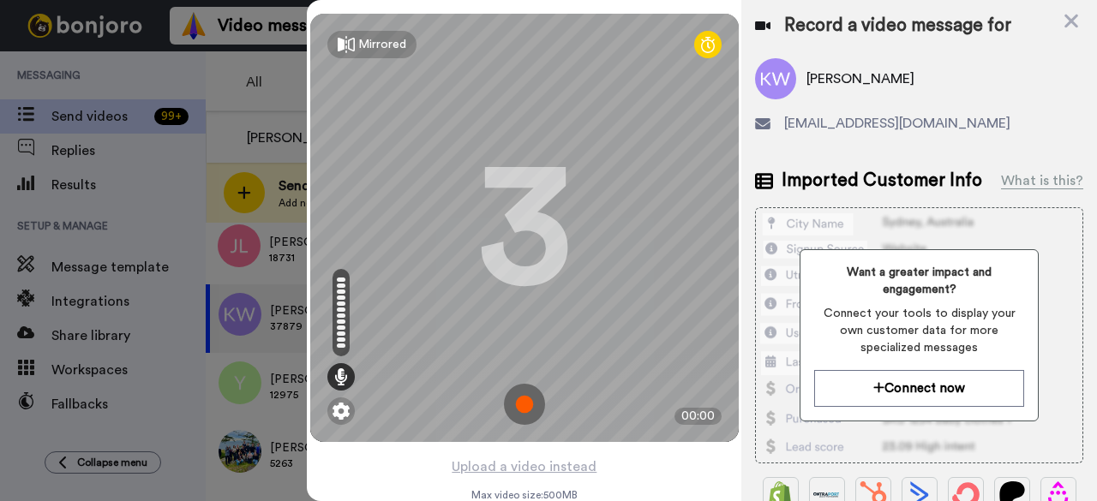
click at [536, 406] on img at bounding box center [524, 404] width 41 height 41
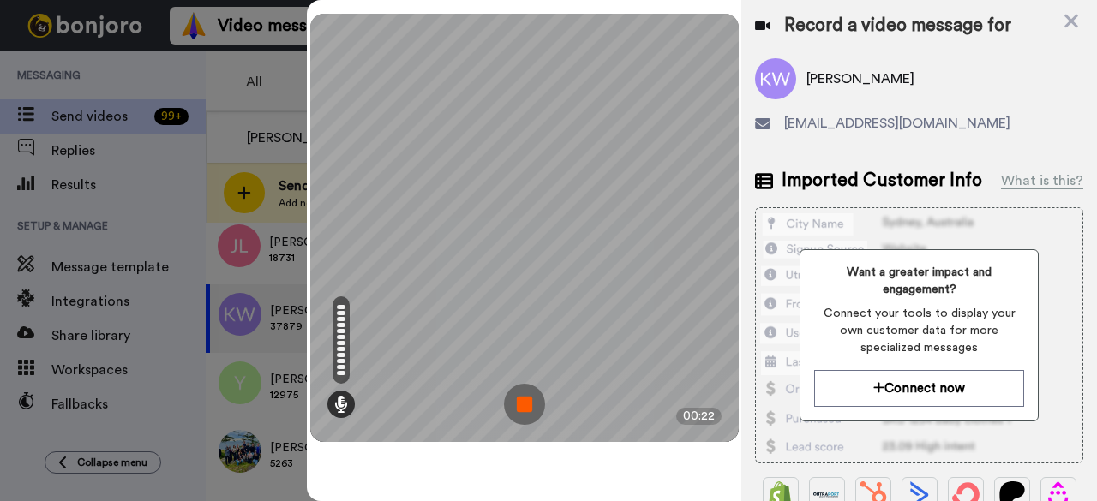
click at [531, 409] on img at bounding box center [524, 404] width 41 height 41
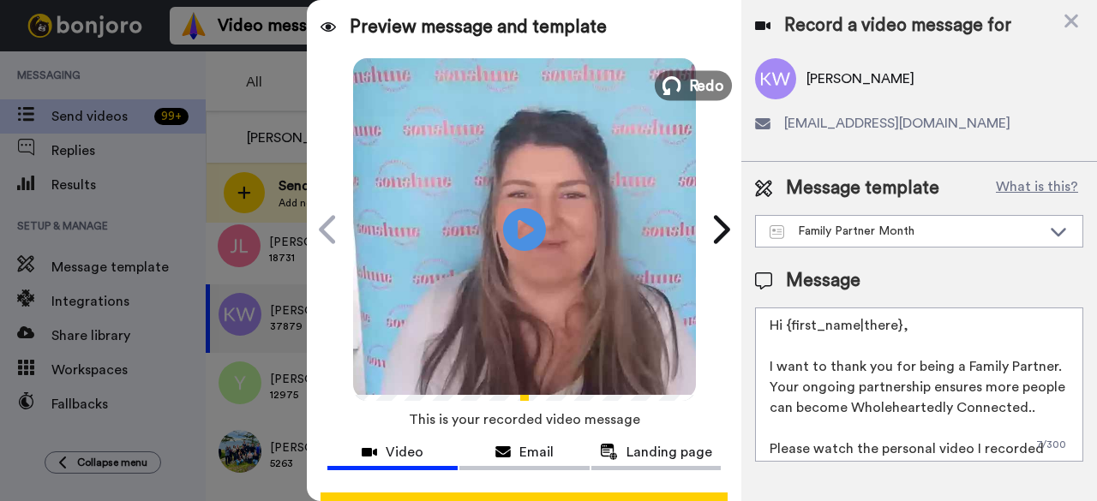
click at [688, 80] on span "Redo" at bounding box center [706, 85] width 36 height 22
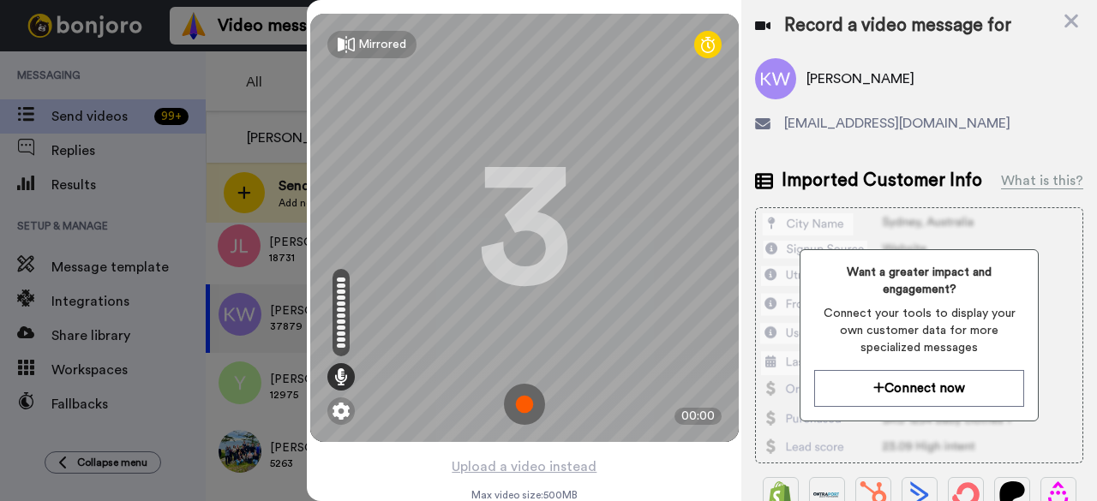
click at [521, 405] on img at bounding box center [524, 404] width 41 height 41
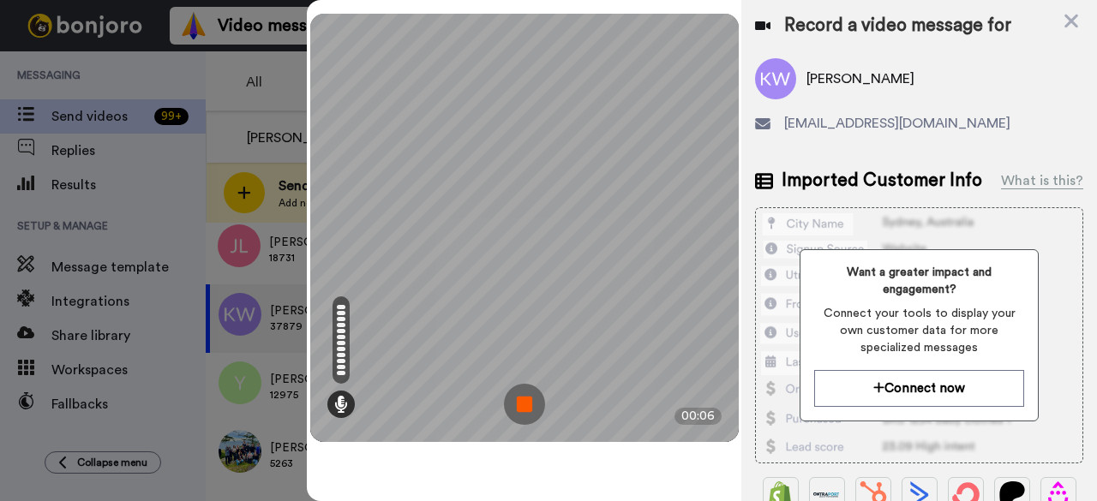
click at [521, 397] on img at bounding box center [524, 404] width 41 height 41
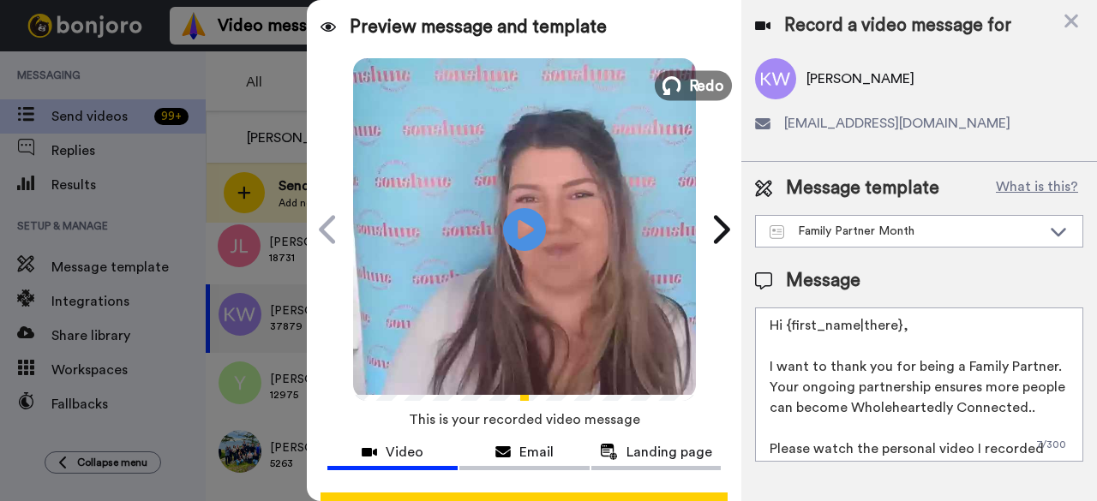
click at [705, 79] on span "Redo" at bounding box center [706, 85] width 36 height 22
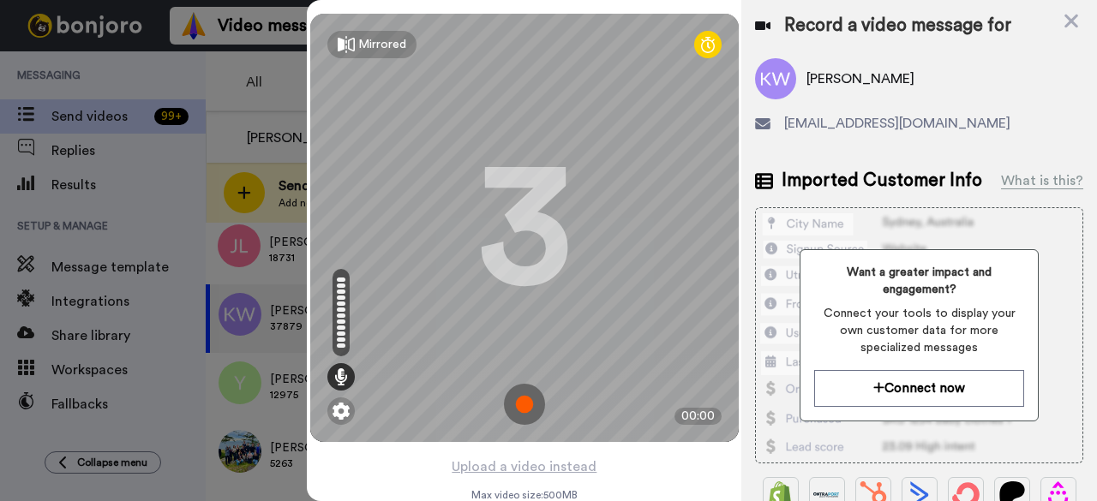
click at [530, 407] on img at bounding box center [524, 404] width 41 height 41
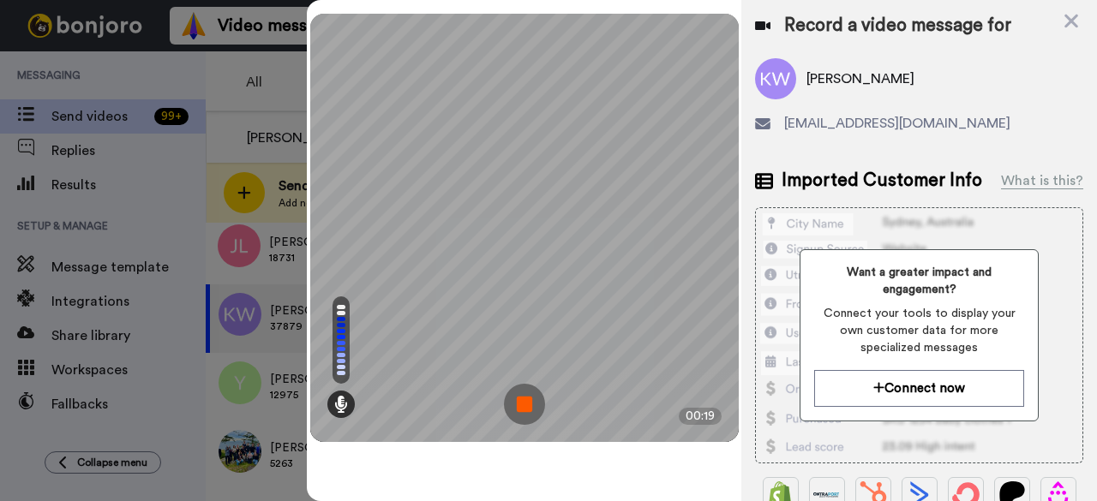
click at [528, 406] on img at bounding box center [524, 404] width 41 height 41
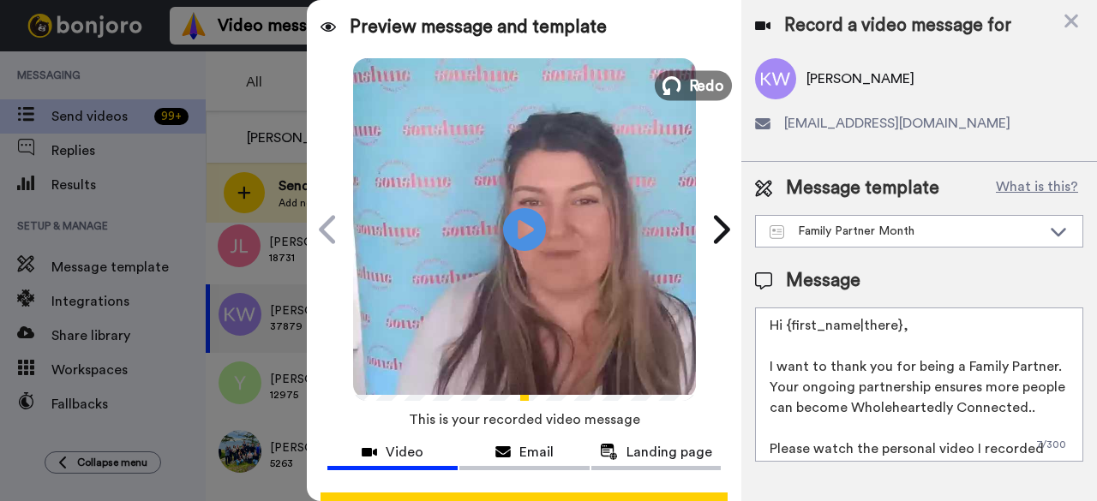
click at [696, 88] on span "Redo" at bounding box center [706, 85] width 36 height 22
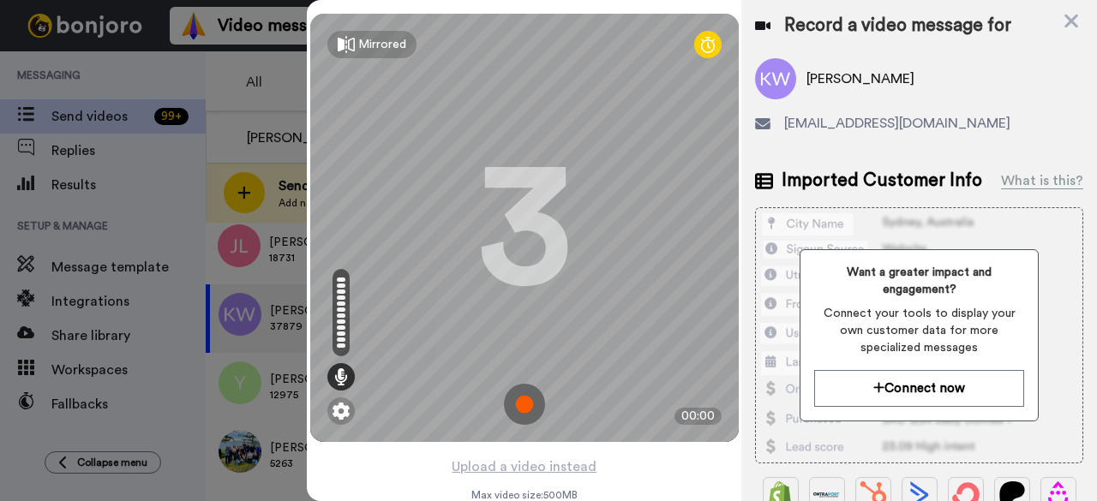
click at [521, 407] on img at bounding box center [524, 404] width 41 height 41
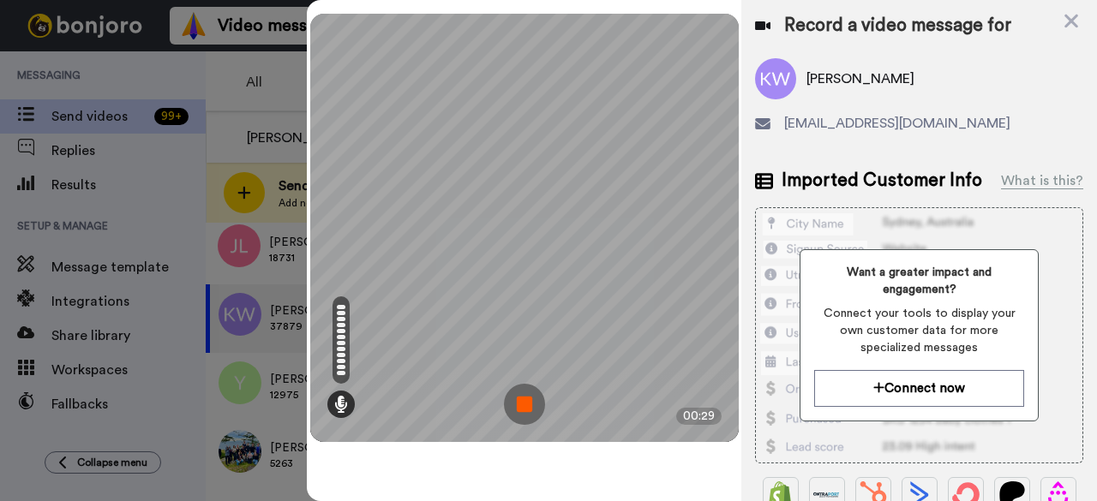
click at [524, 412] on img at bounding box center [524, 404] width 41 height 41
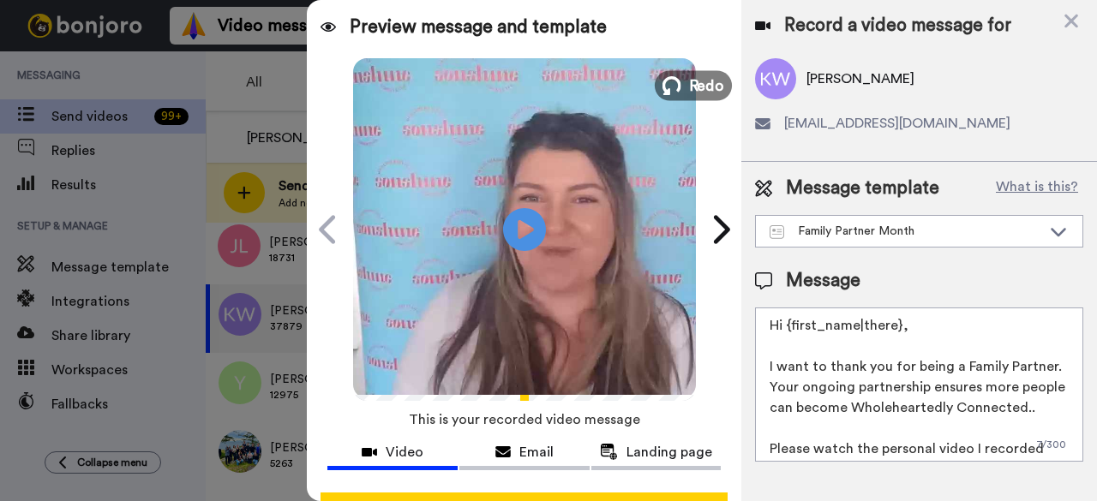
click at [689, 87] on span "Redo" at bounding box center [706, 85] width 36 height 22
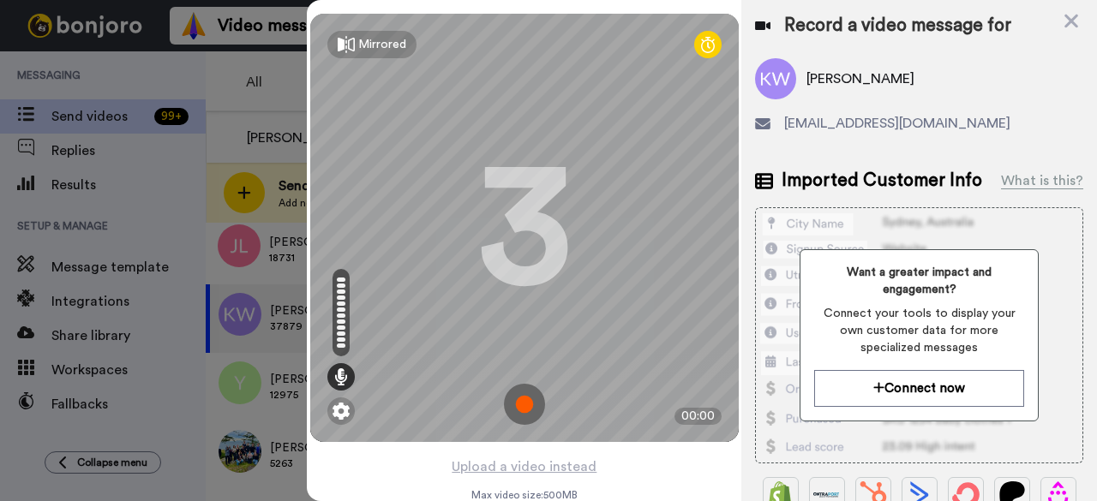
click at [512, 402] on img at bounding box center [524, 404] width 41 height 41
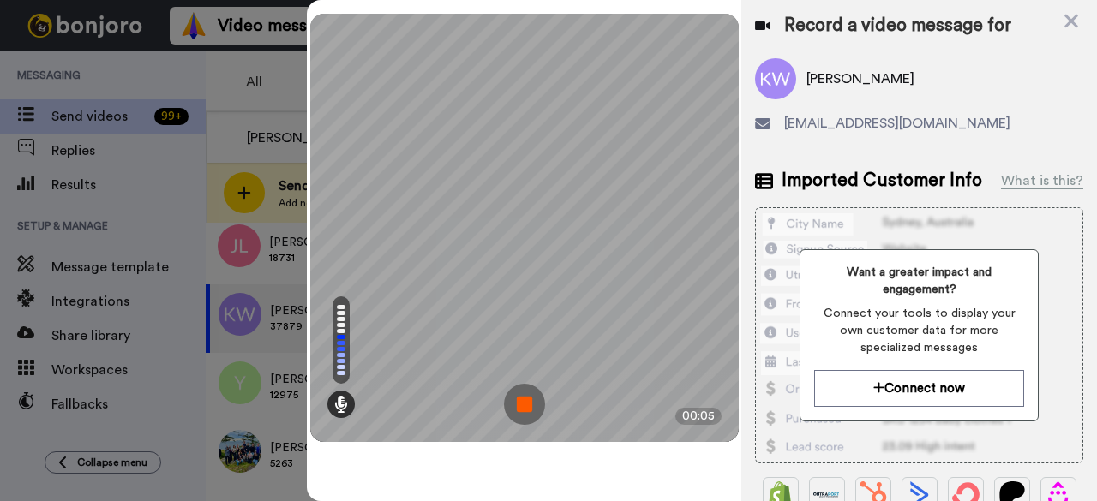
click at [530, 405] on img at bounding box center [524, 404] width 41 height 41
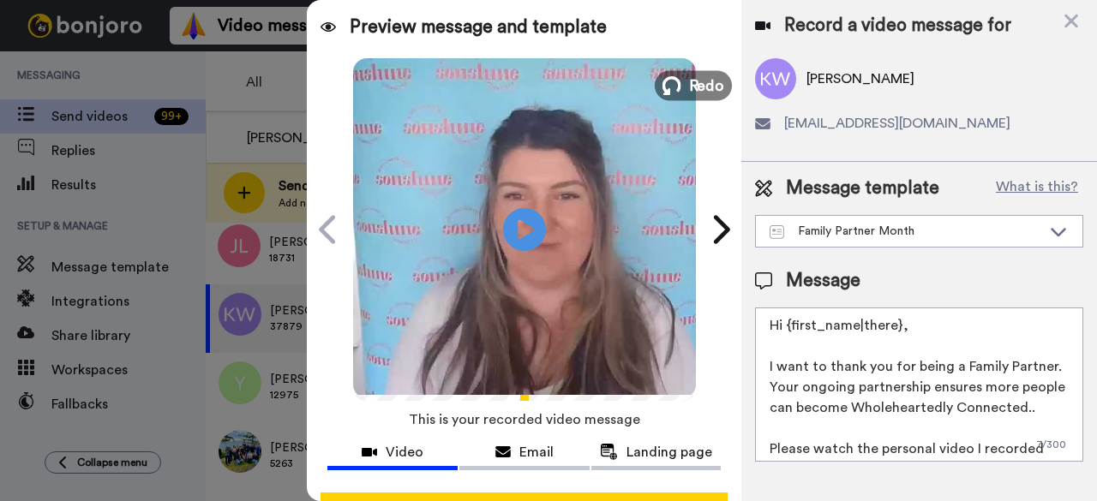
click at [676, 85] on button "Redo" at bounding box center [693, 85] width 77 height 30
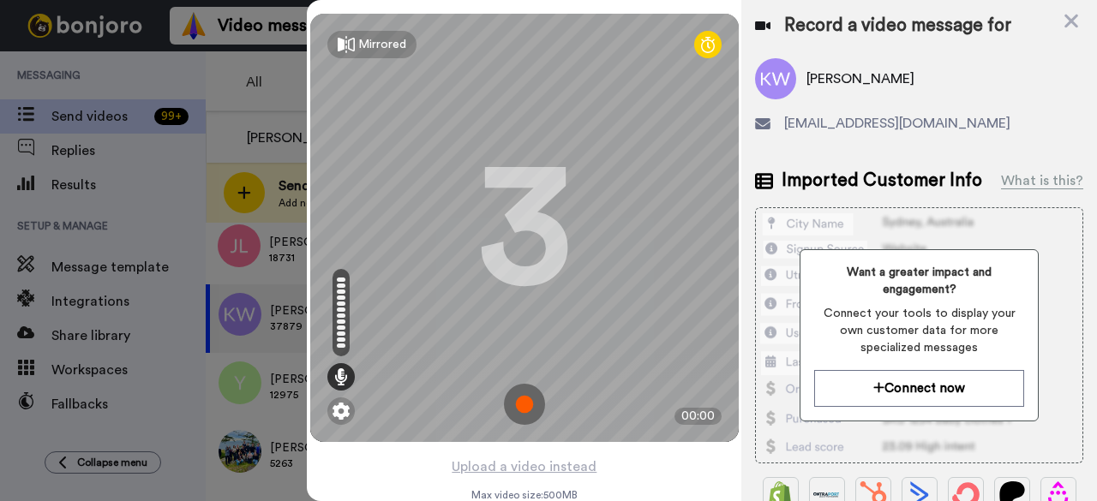
click at [535, 400] on img at bounding box center [524, 404] width 41 height 41
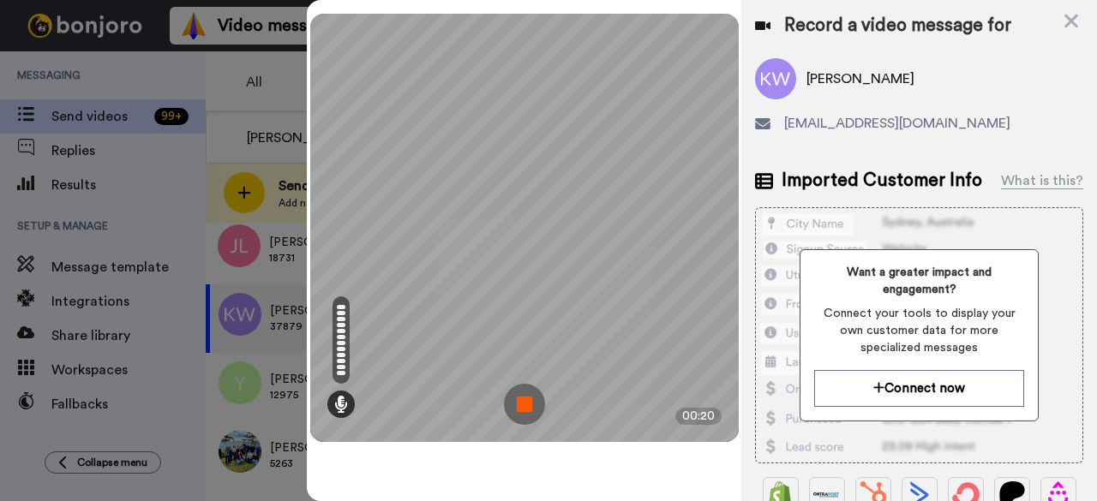
click at [535, 400] on img at bounding box center [524, 404] width 41 height 41
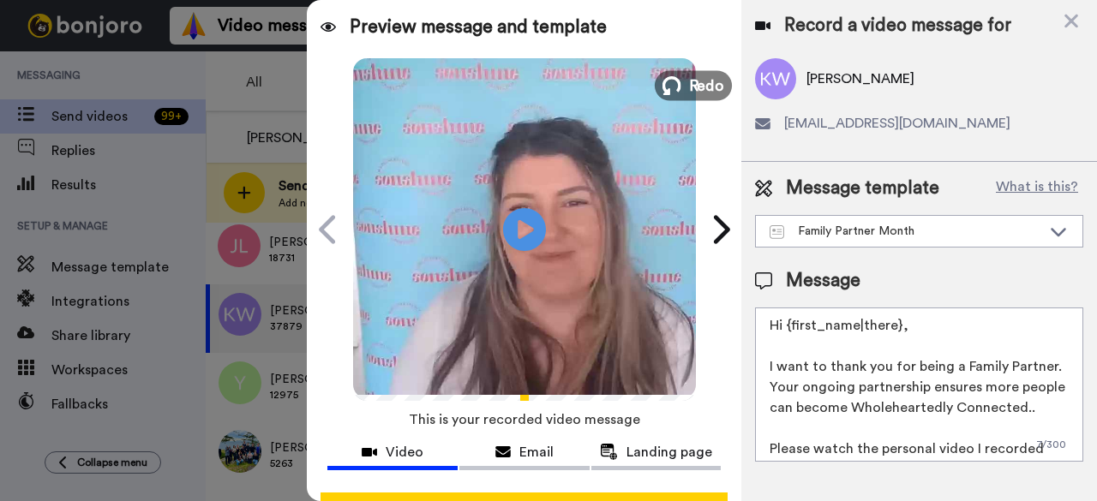
click at [678, 90] on button "Redo" at bounding box center [693, 85] width 77 height 30
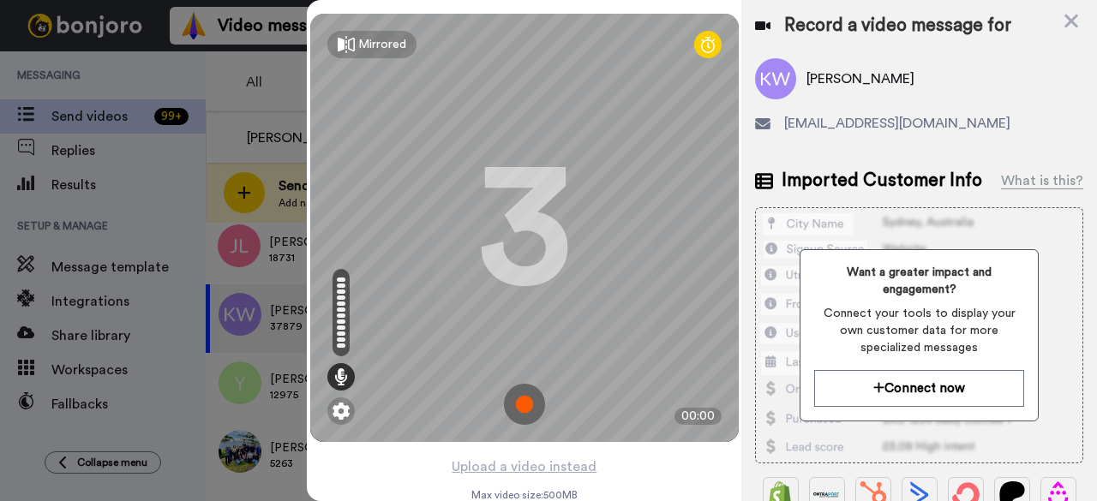
click at [518, 410] on img at bounding box center [524, 404] width 41 height 41
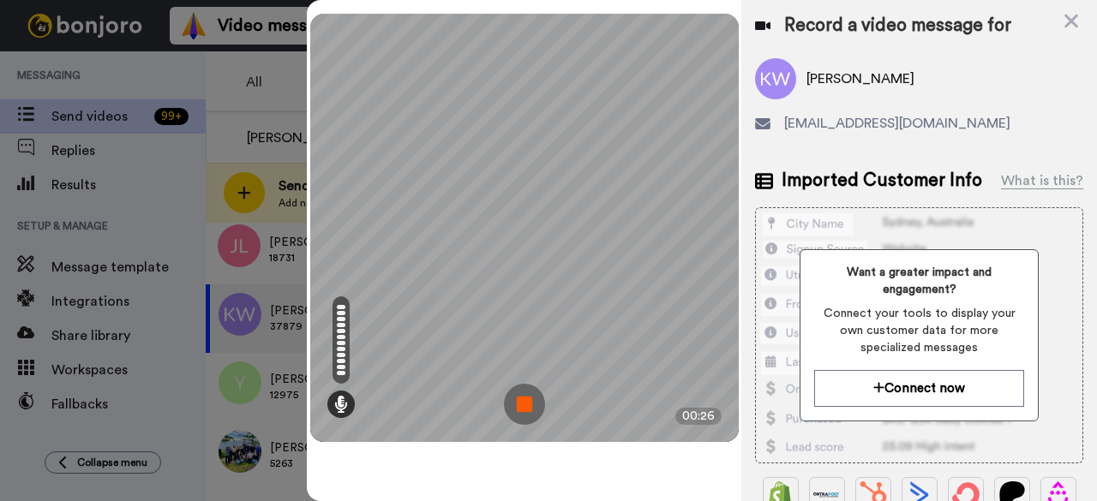
click at [532, 394] on img at bounding box center [524, 404] width 41 height 41
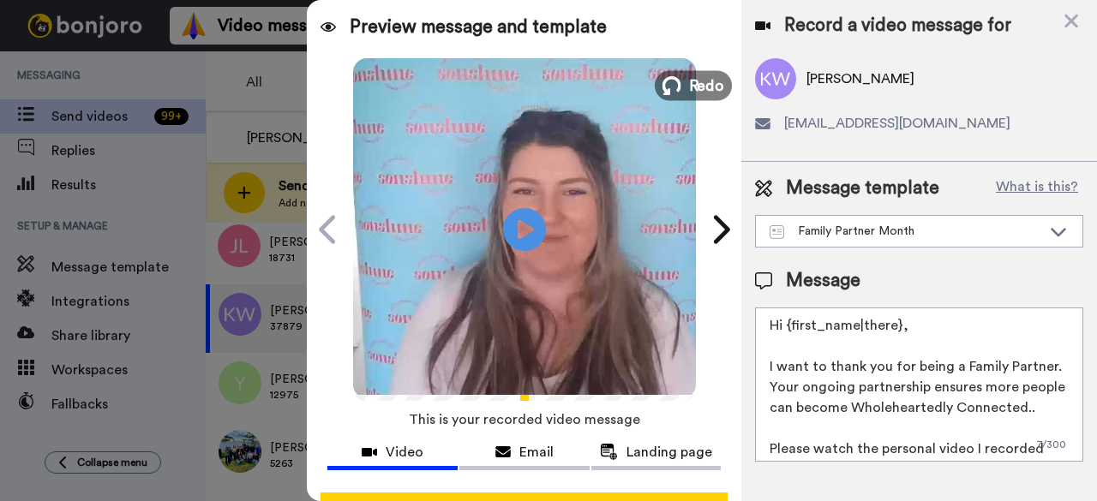
click at [688, 80] on span "Redo" at bounding box center [706, 85] width 36 height 22
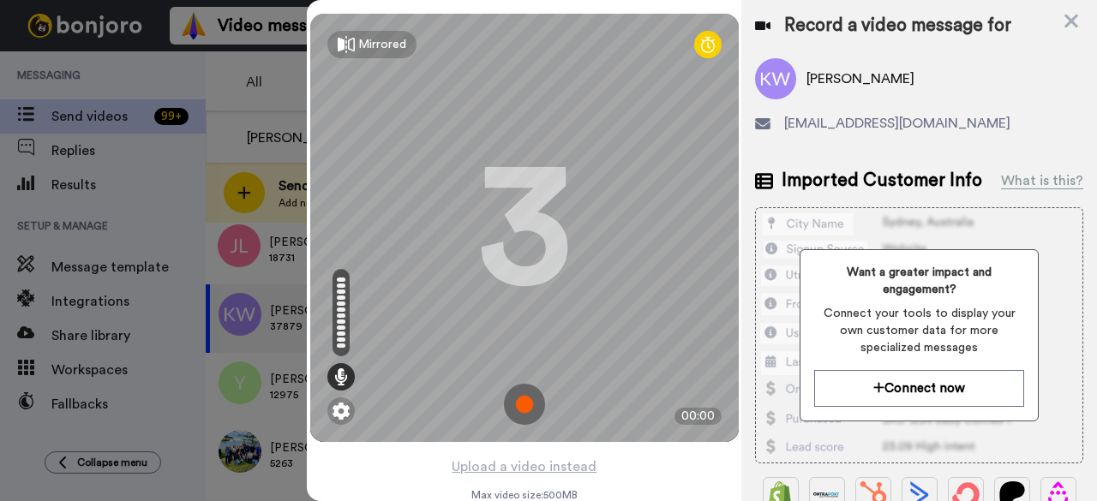
click at [531, 405] on img at bounding box center [524, 404] width 41 height 41
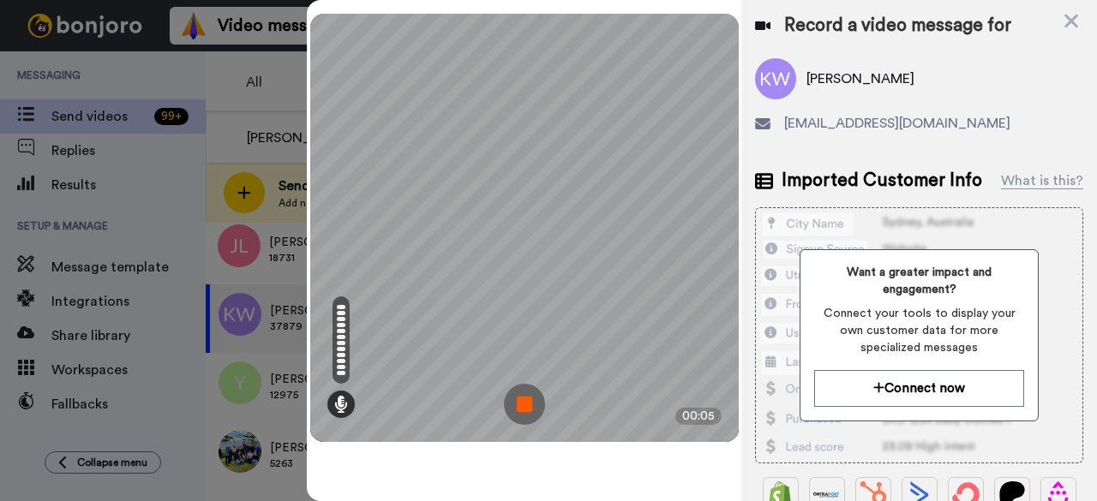
click at [536, 410] on img at bounding box center [524, 404] width 41 height 41
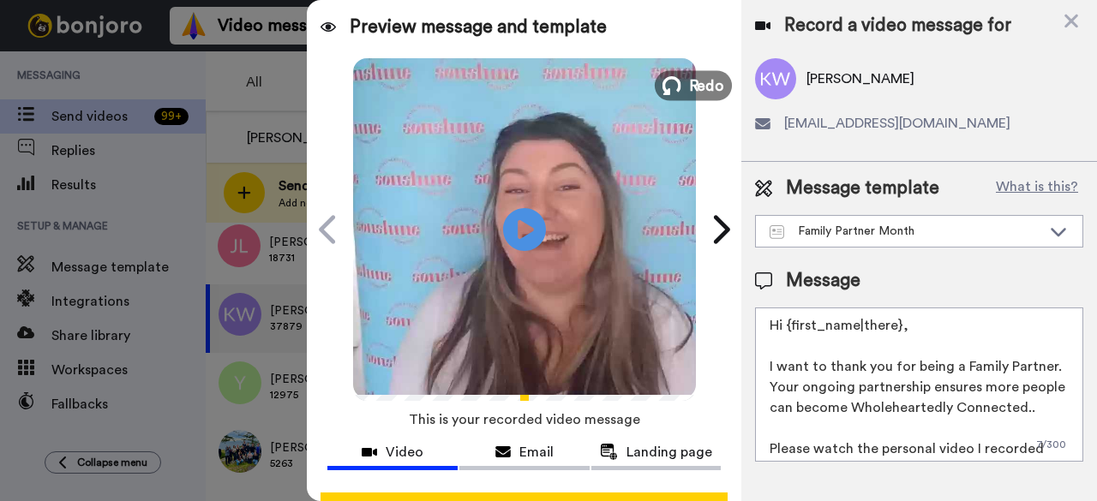
click at [677, 85] on button "Redo" at bounding box center [693, 85] width 77 height 30
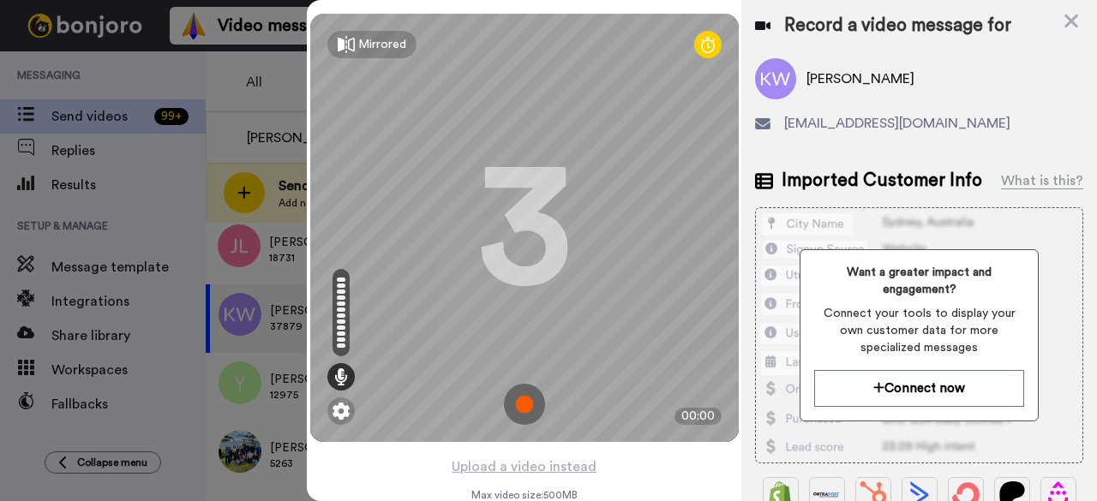
click at [505, 405] on img at bounding box center [524, 404] width 41 height 41
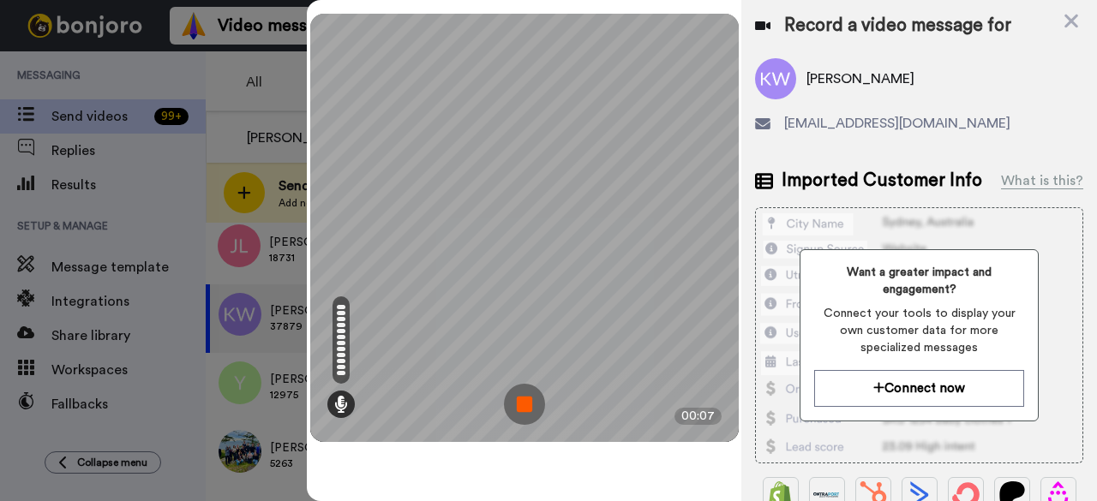
click at [519, 404] on img at bounding box center [524, 404] width 41 height 41
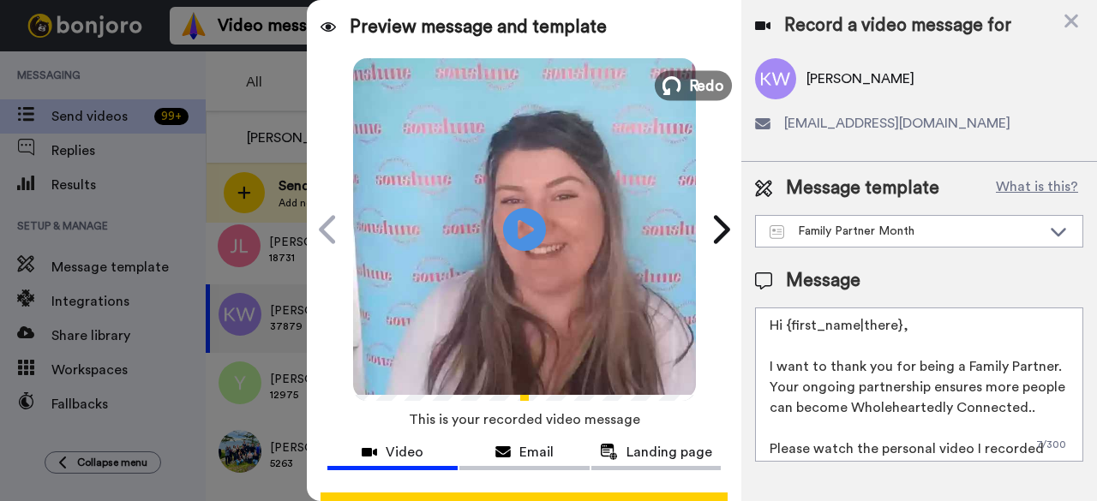
click at [688, 88] on span "Redo" at bounding box center [706, 85] width 36 height 22
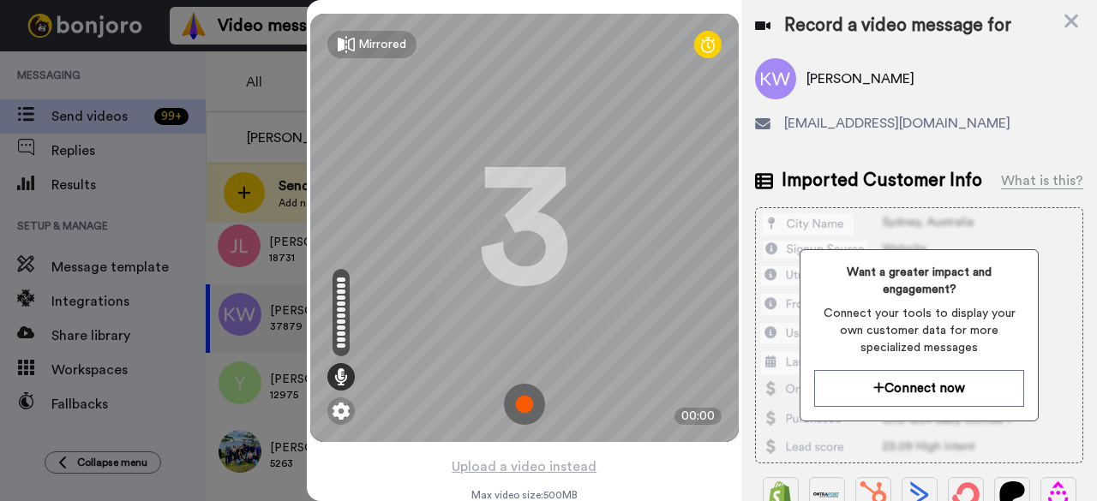
click at [523, 413] on img at bounding box center [524, 404] width 41 height 41
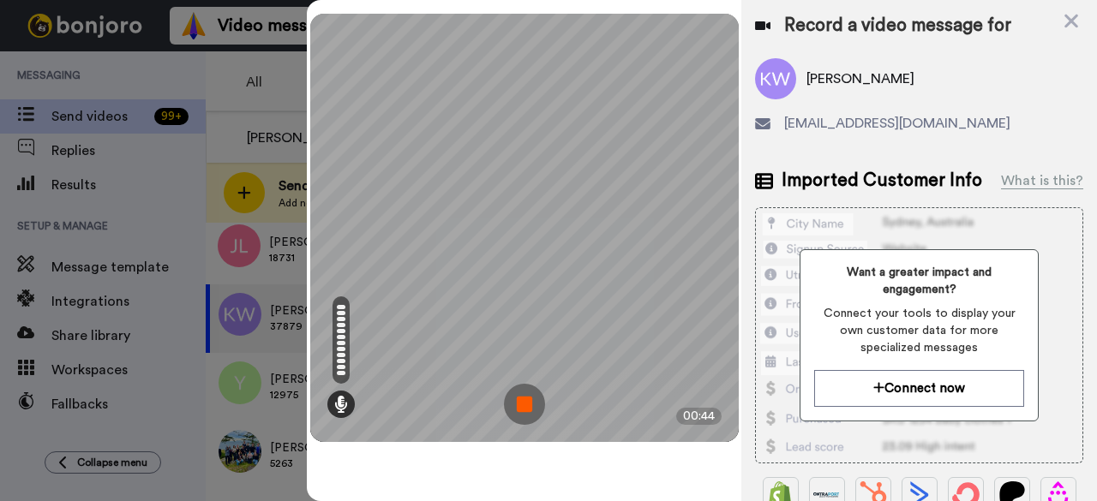
click at [530, 400] on img at bounding box center [524, 404] width 41 height 41
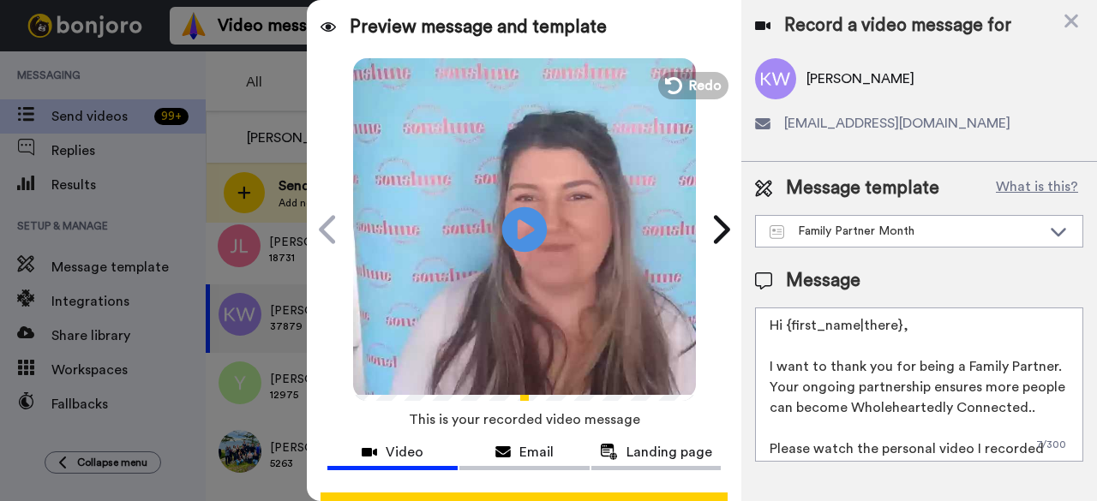
click at [508, 236] on icon at bounding box center [524, 229] width 45 height 45
click at [689, 88] on span "Redo" at bounding box center [706, 85] width 36 height 22
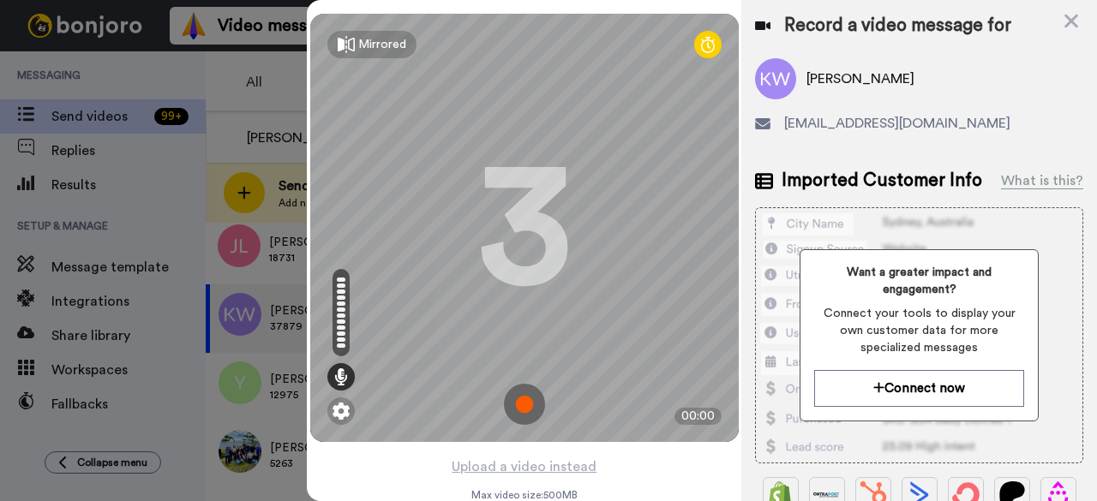
click at [525, 404] on img at bounding box center [524, 404] width 41 height 41
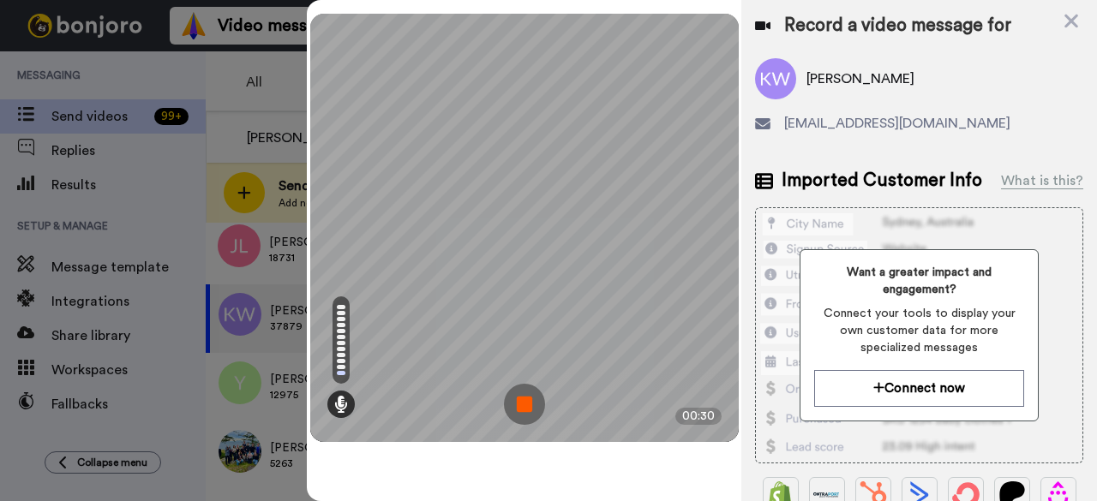
drag, startPoint x: 525, startPoint y: 404, endPoint x: 522, endPoint y: 416, distance: 12.5
click at [524, 406] on img at bounding box center [524, 404] width 41 height 41
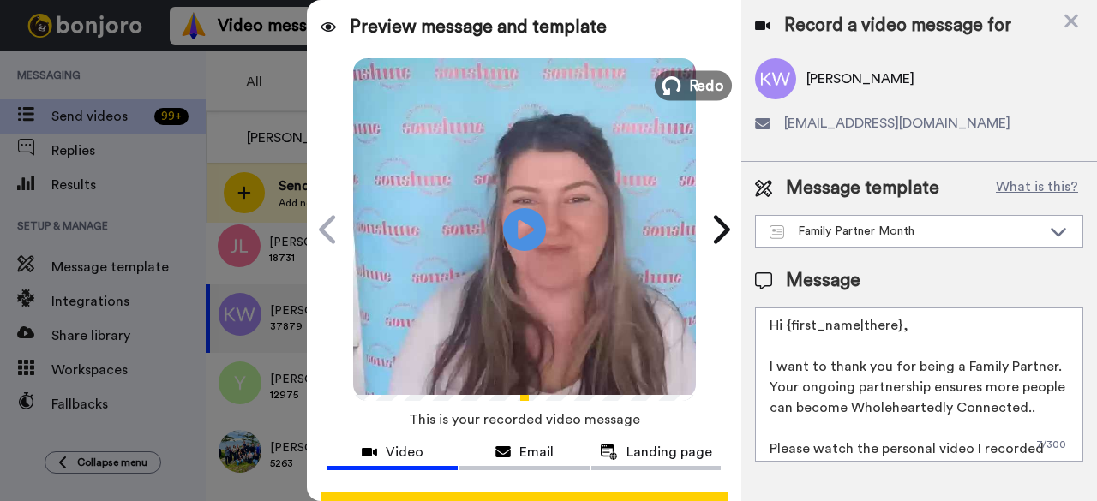
click at [699, 78] on span "Redo" at bounding box center [706, 85] width 36 height 22
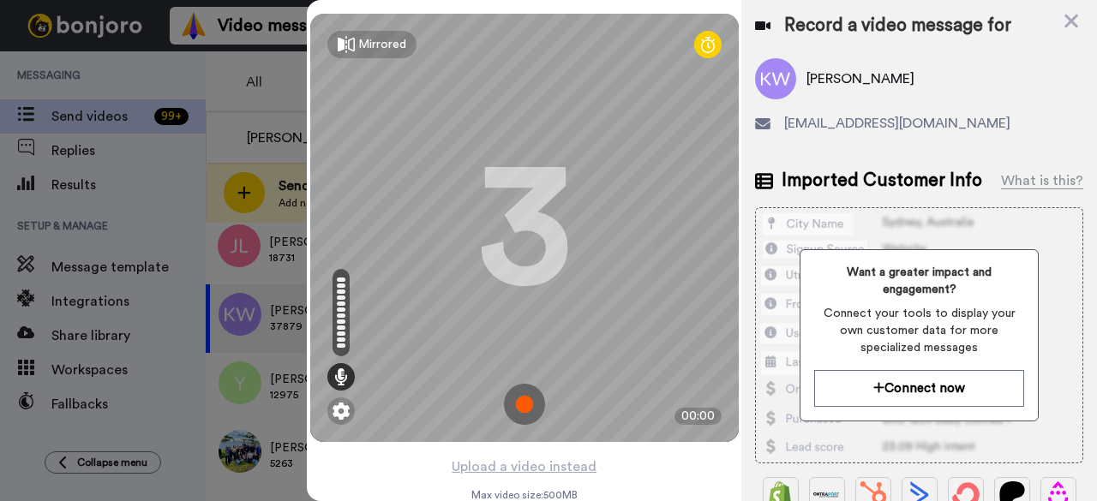
click at [524, 404] on img at bounding box center [524, 404] width 41 height 41
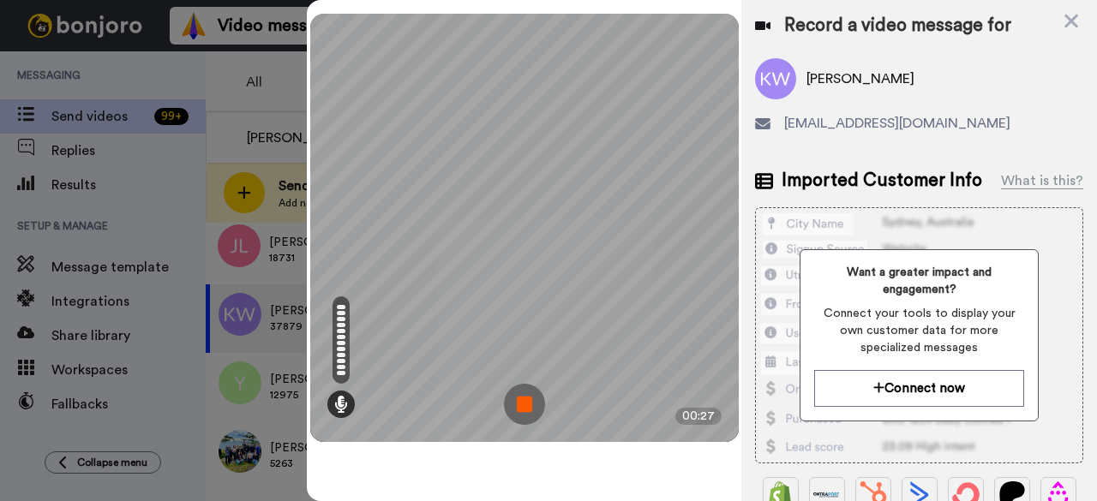
click at [524, 399] on img at bounding box center [524, 404] width 41 height 41
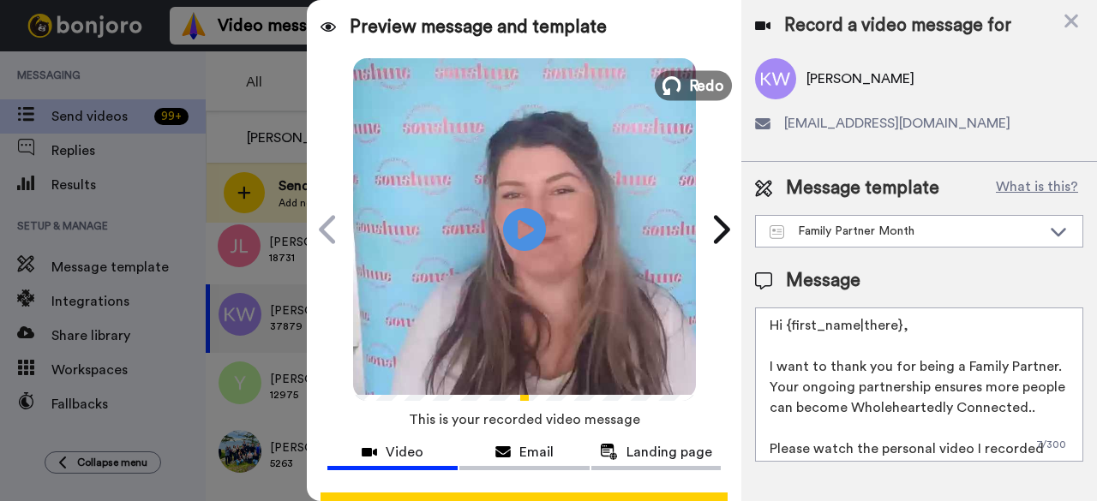
click at [704, 90] on span "Redo" at bounding box center [706, 85] width 36 height 22
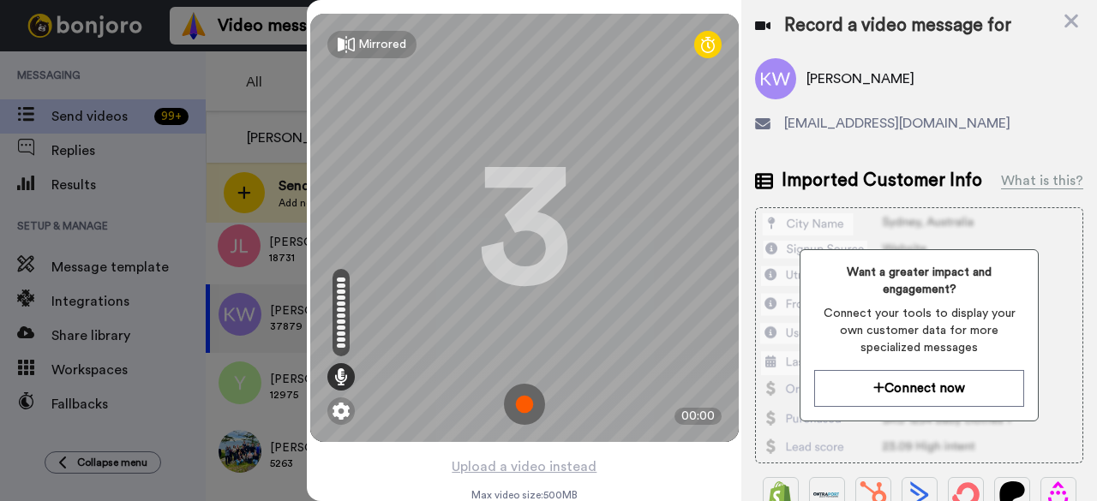
click at [523, 409] on img at bounding box center [524, 404] width 41 height 41
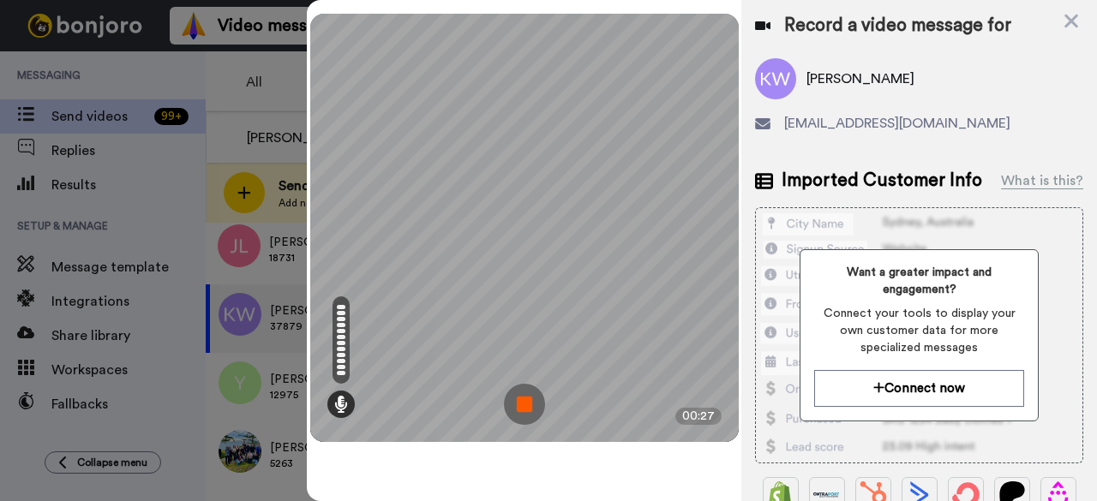
click at [536, 412] on img at bounding box center [524, 404] width 41 height 41
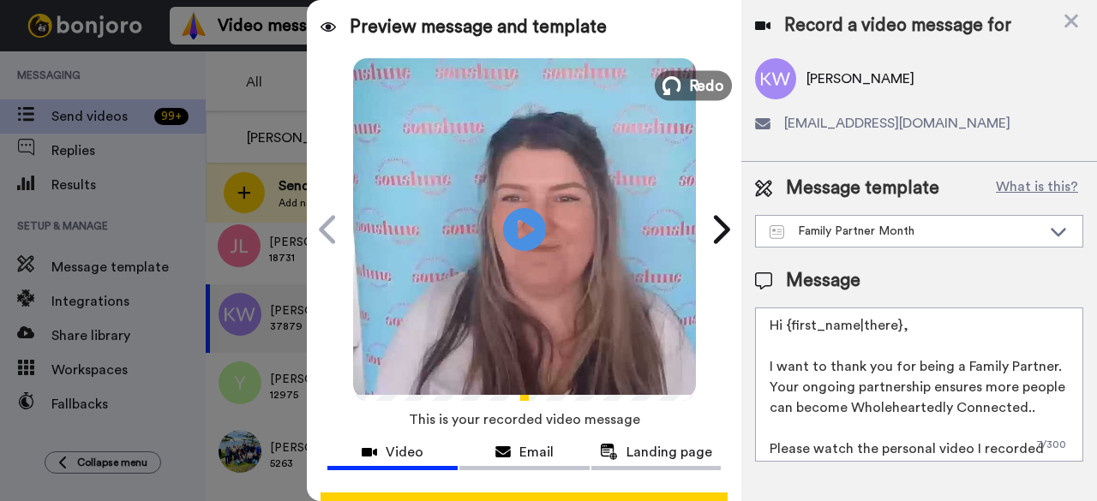
click at [703, 93] on span "Redo" at bounding box center [706, 85] width 36 height 22
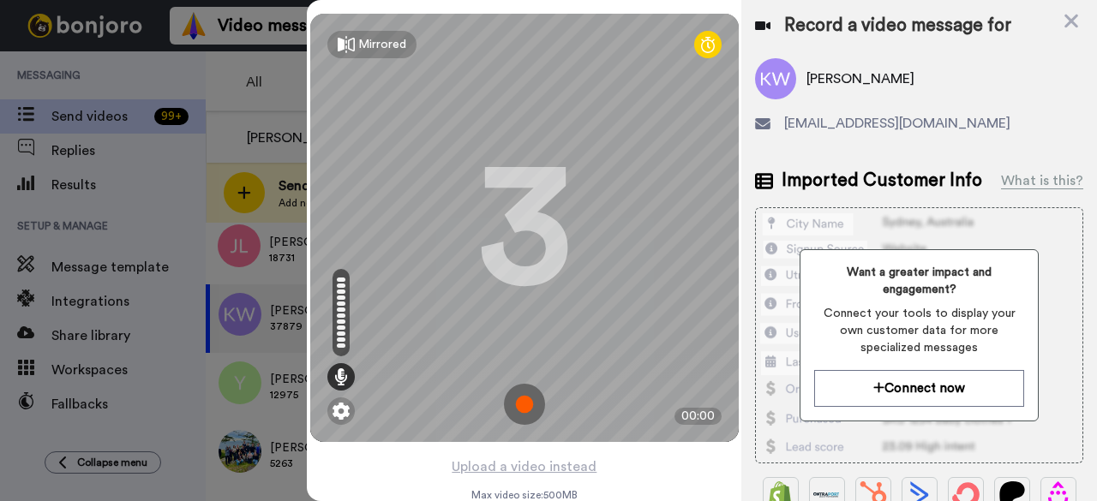
click at [523, 402] on img at bounding box center [524, 404] width 41 height 41
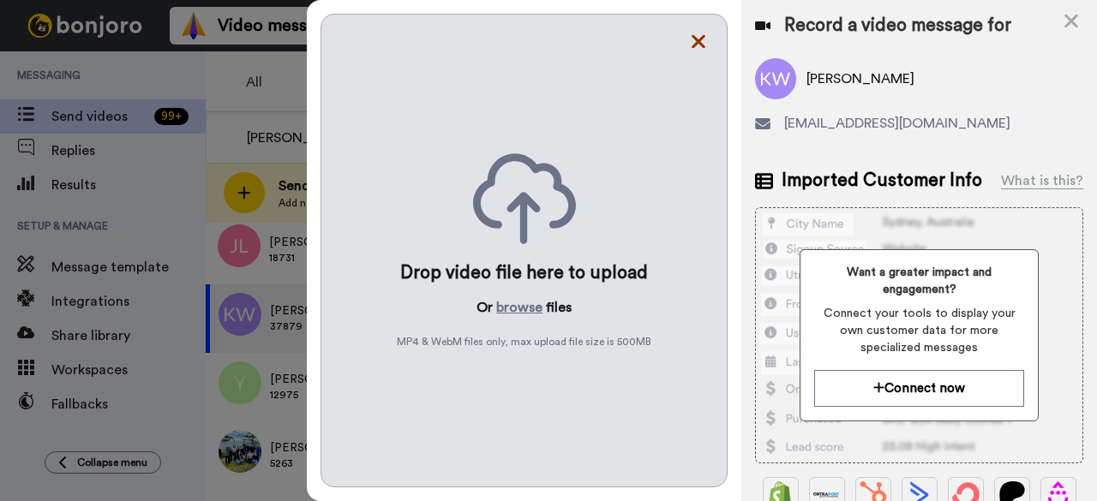
click at [696, 33] on icon at bounding box center [698, 41] width 17 height 21
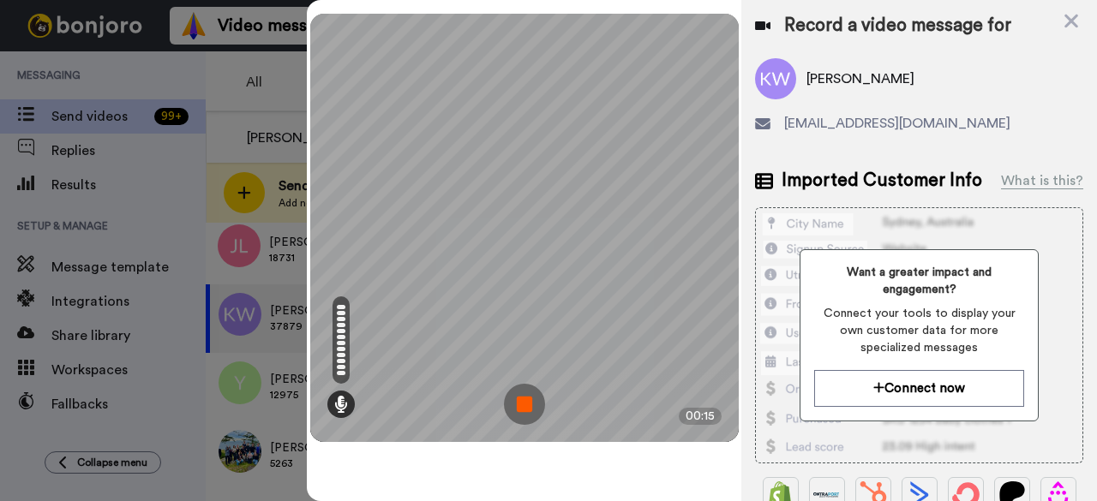
click at [511, 406] on img at bounding box center [524, 404] width 41 height 41
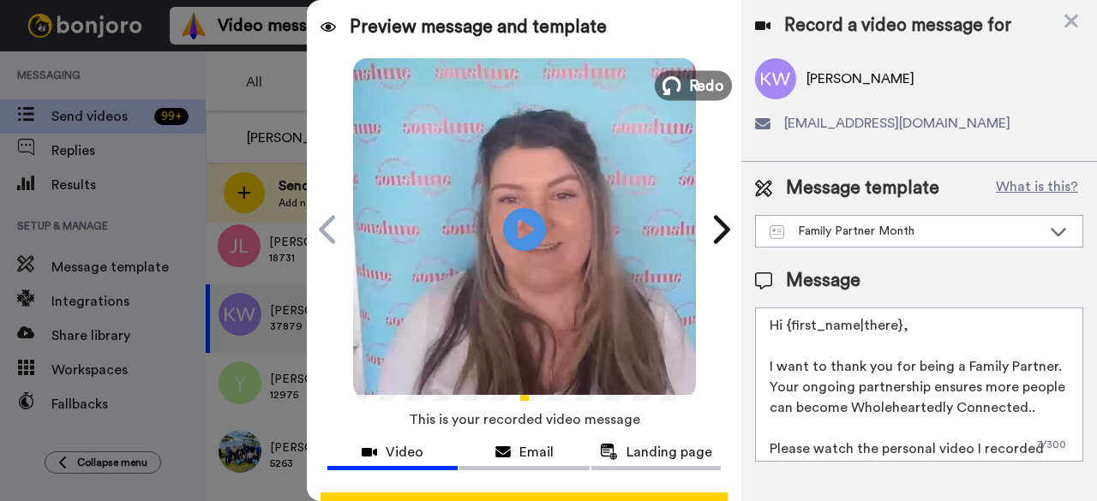
click at [679, 87] on button "Redo" at bounding box center [693, 85] width 77 height 30
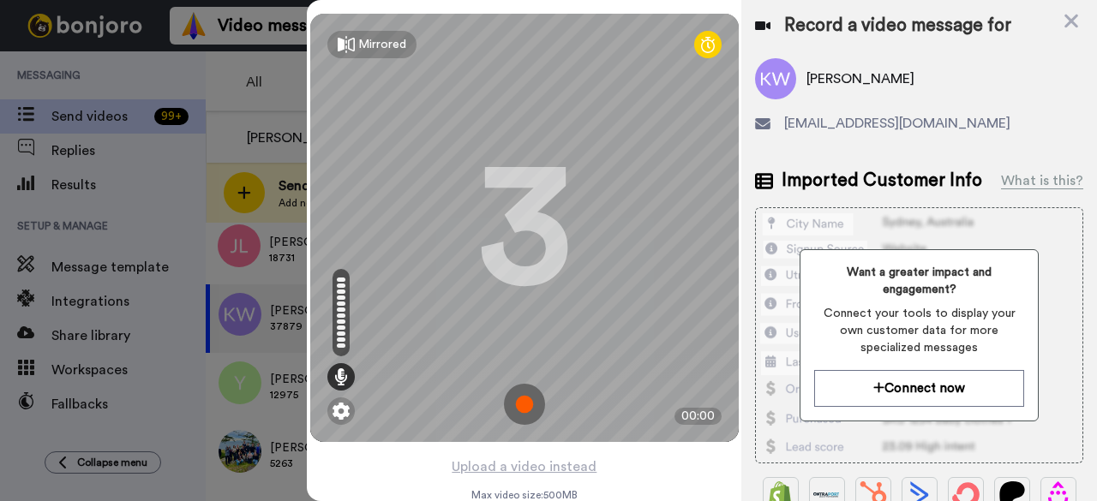
click at [524, 409] on img at bounding box center [524, 404] width 41 height 41
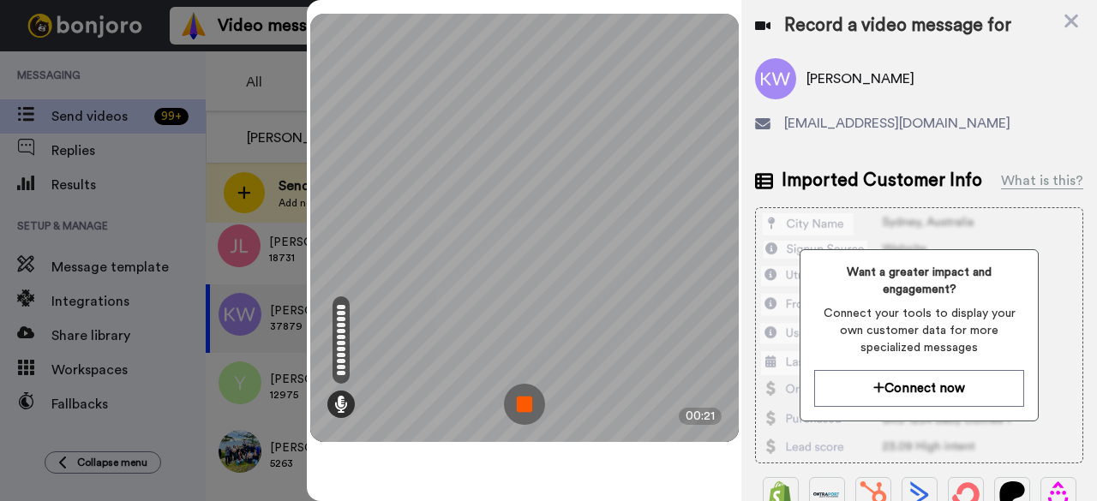
click at [516, 401] on img at bounding box center [524, 404] width 41 height 41
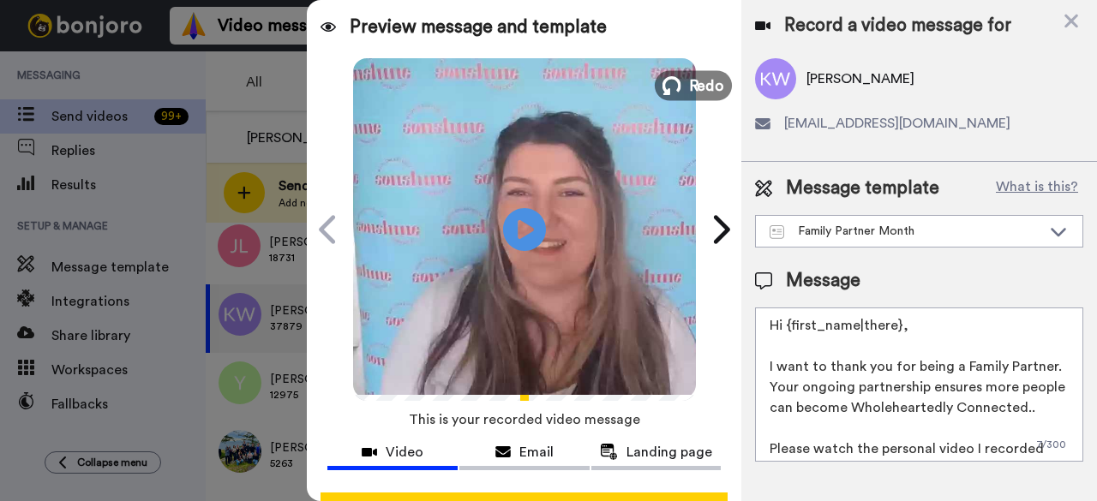
click at [670, 85] on icon at bounding box center [671, 85] width 19 height 19
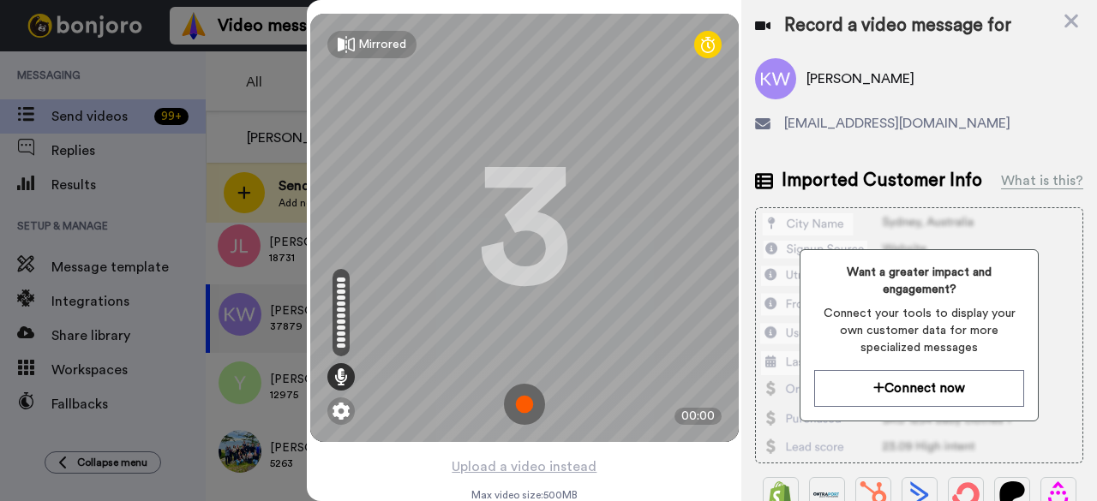
click at [529, 404] on img at bounding box center [524, 404] width 41 height 41
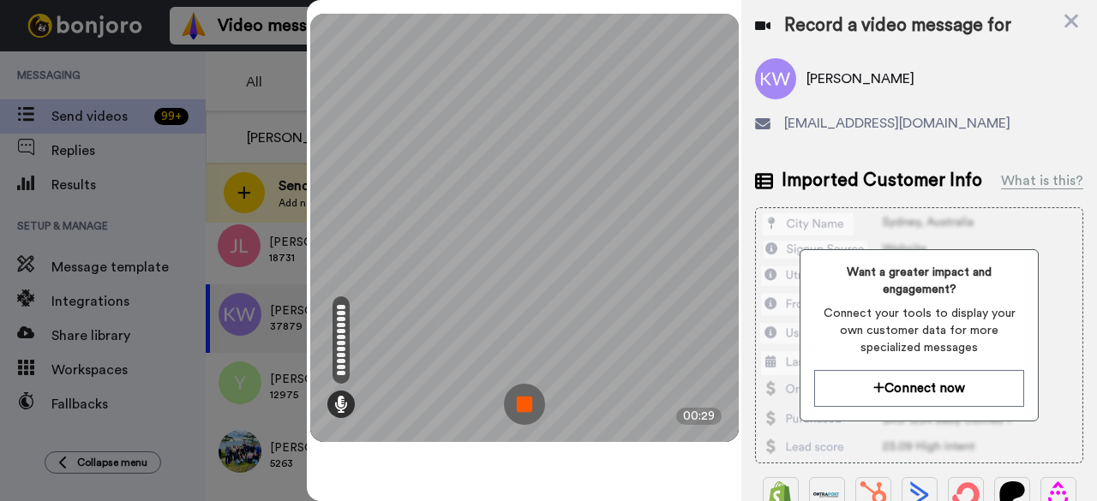
click at [529, 404] on img at bounding box center [524, 404] width 41 height 41
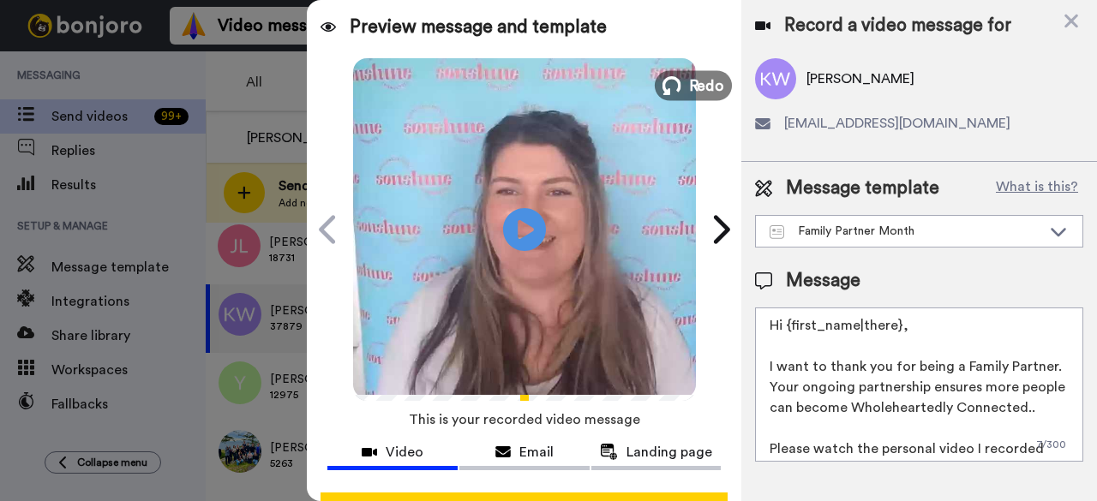
click at [715, 86] on span "Redo" at bounding box center [706, 85] width 36 height 22
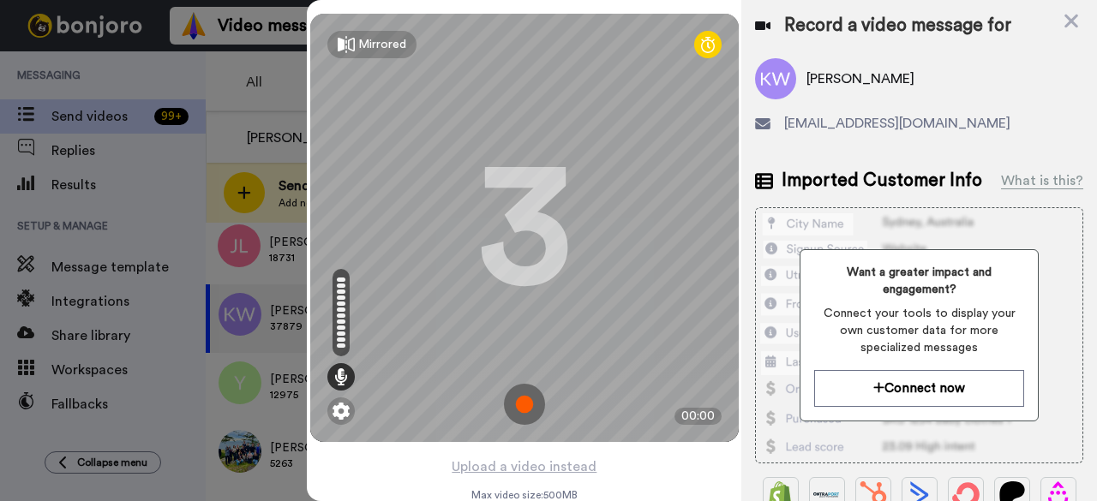
click at [536, 403] on img at bounding box center [524, 404] width 41 height 41
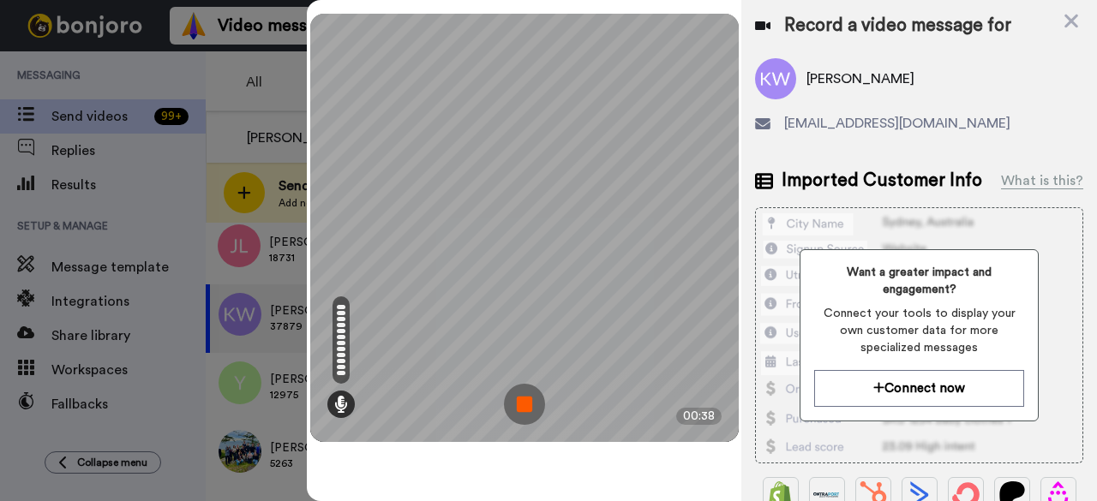
click at [530, 401] on img at bounding box center [524, 404] width 41 height 41
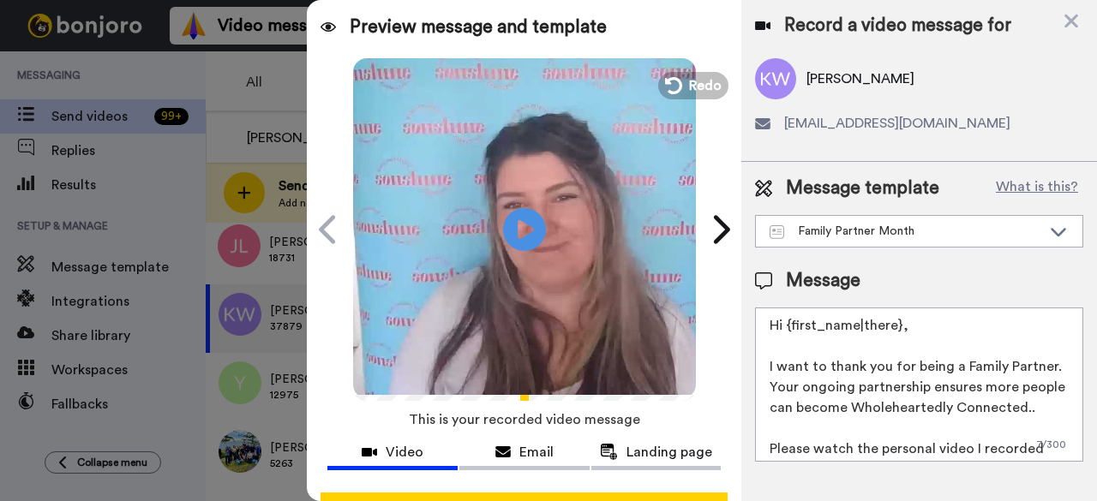
click at [704, 99] on button "Redo" at bounding box center [693, 85] width 70 height 27
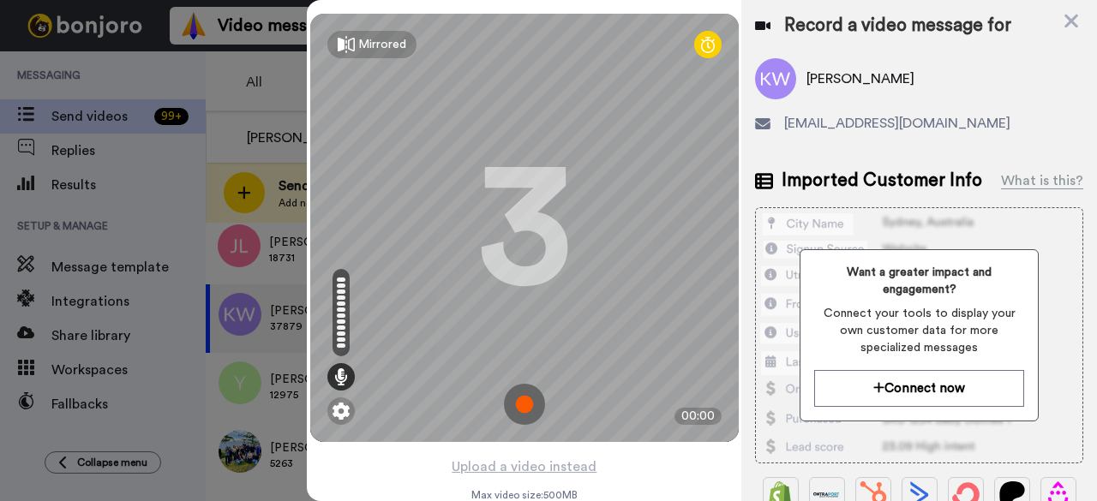
click at [509, 402] on img at bounding box center [524, 404] width 41 height 41
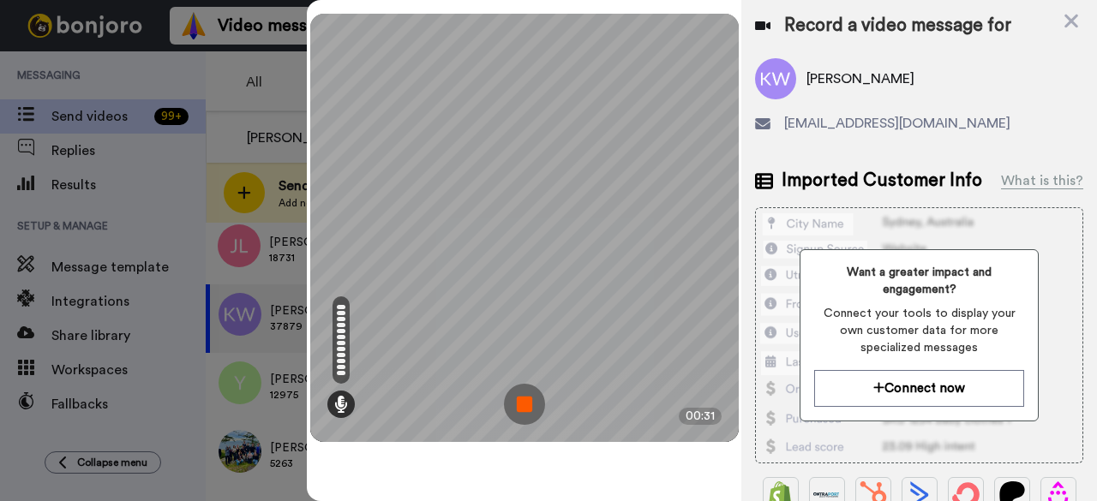
click at [537, 414] on img at bounding box center [524, 404] width 41 height 41
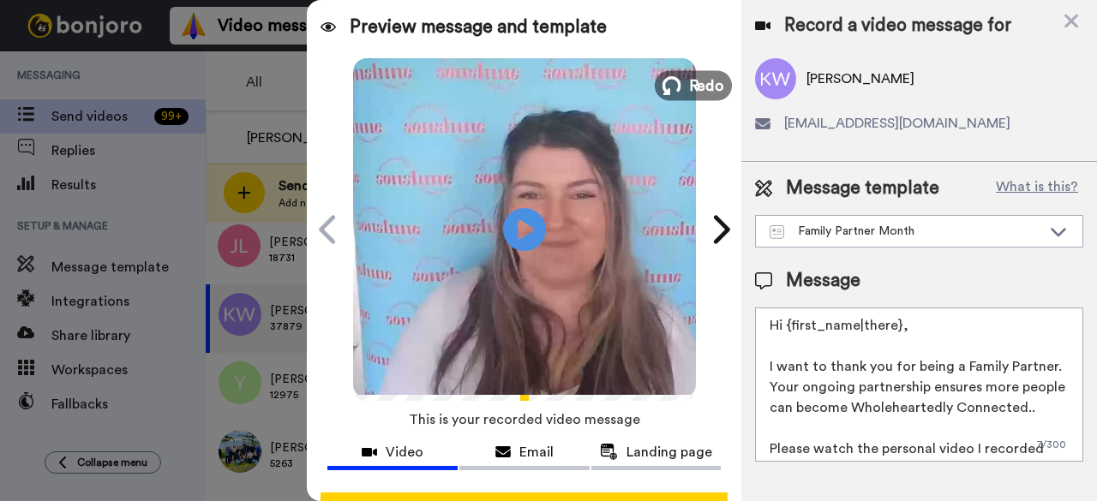
click at [668, 85] on icon at bounding box center [671, 85] width 19 height 19
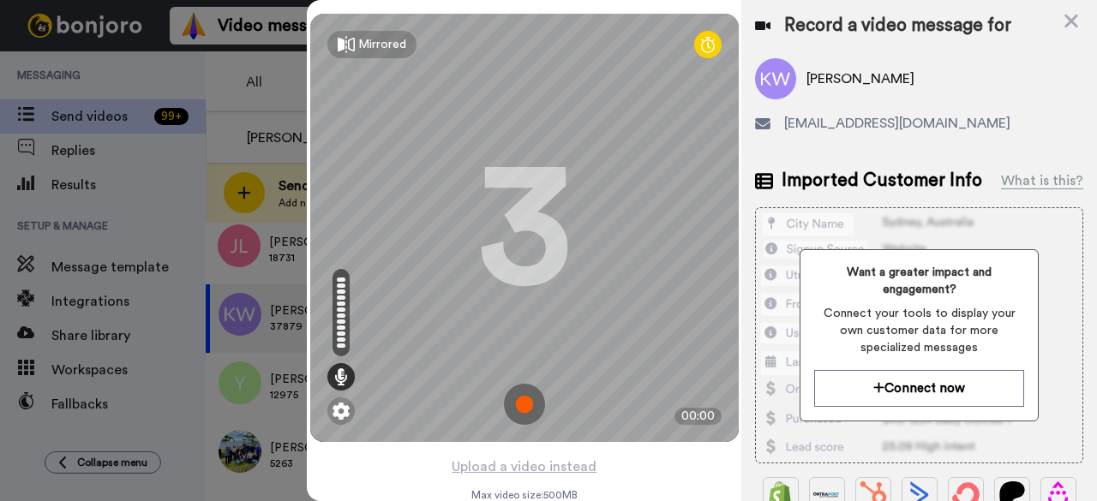
click at [512, 399] on img at bounding box center [524, 404] width 41 height 41
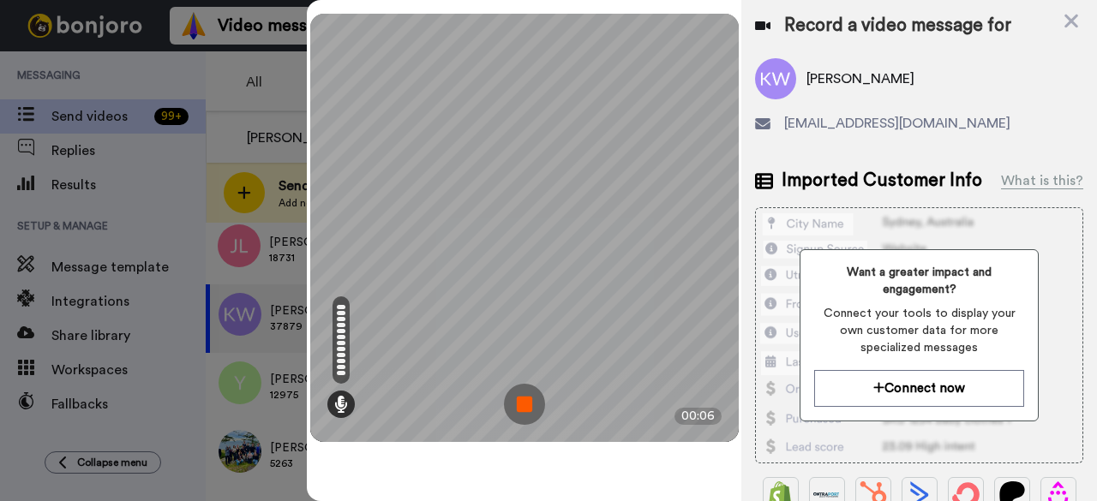
click at [528, 407] on img at bounding box center [524, 404] width 41 height 41
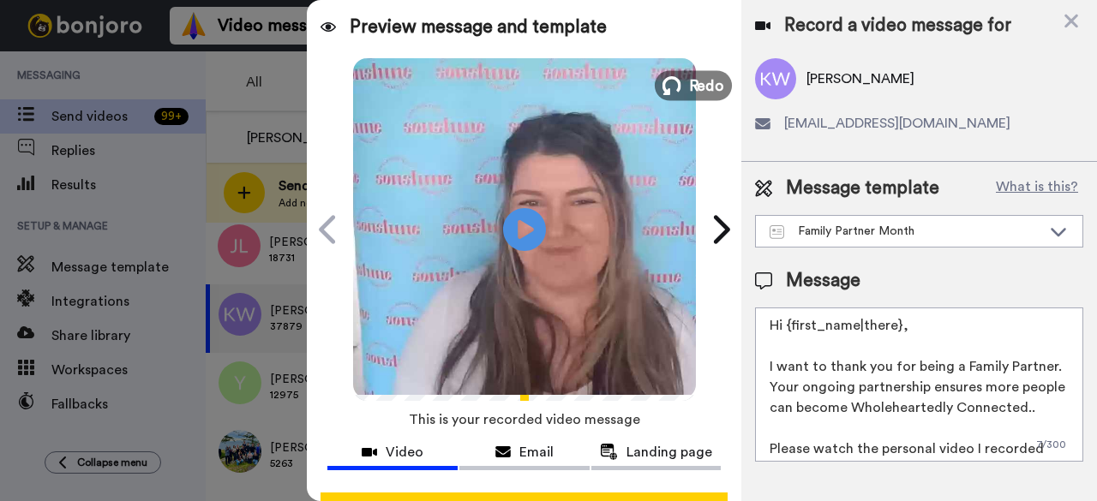
click at [710, 78] on span "Redo" at bounding box center [706, 85] width 36 height 22
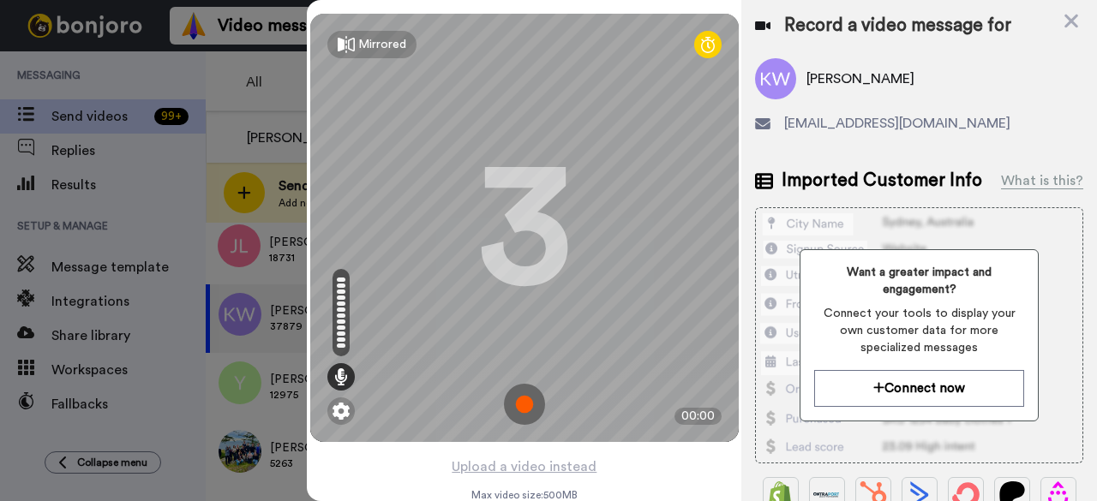
click at [526, 405] on img at bounding box center [524, 404] width 41 height 41
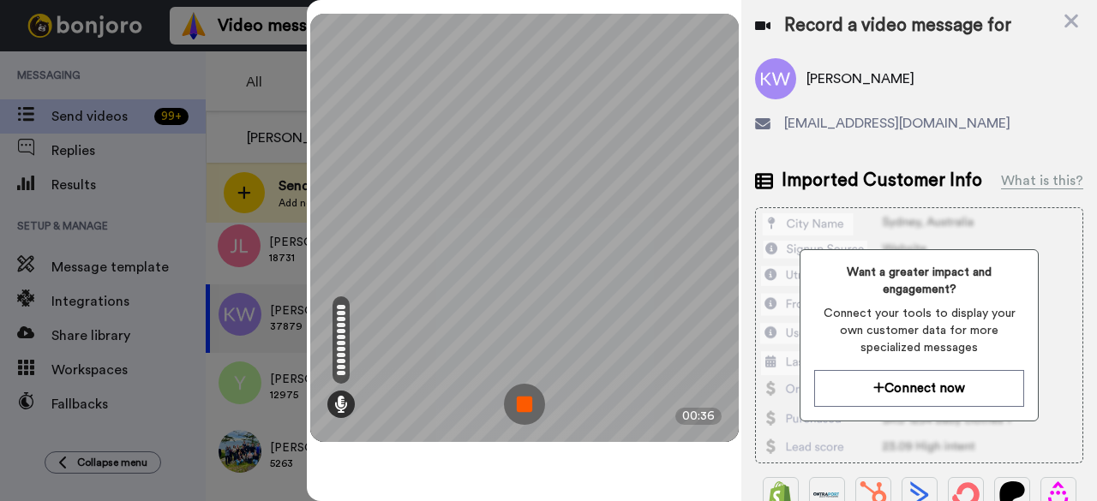
click at [536, 413] on img at bounding box center [524, 404] width 41 height 41
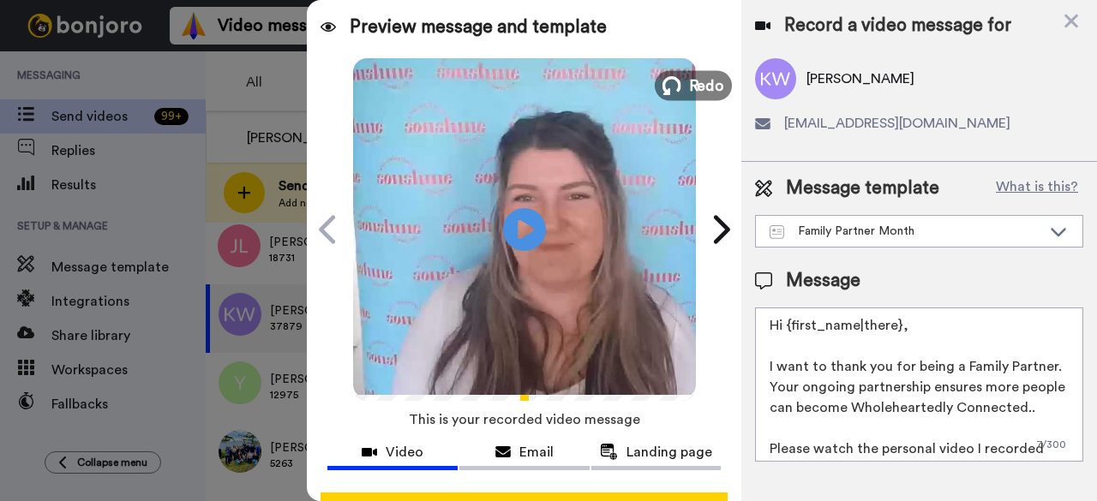
click at [703, 90] on span "Redo" at bounding box center [706, 85] width 36 height 22
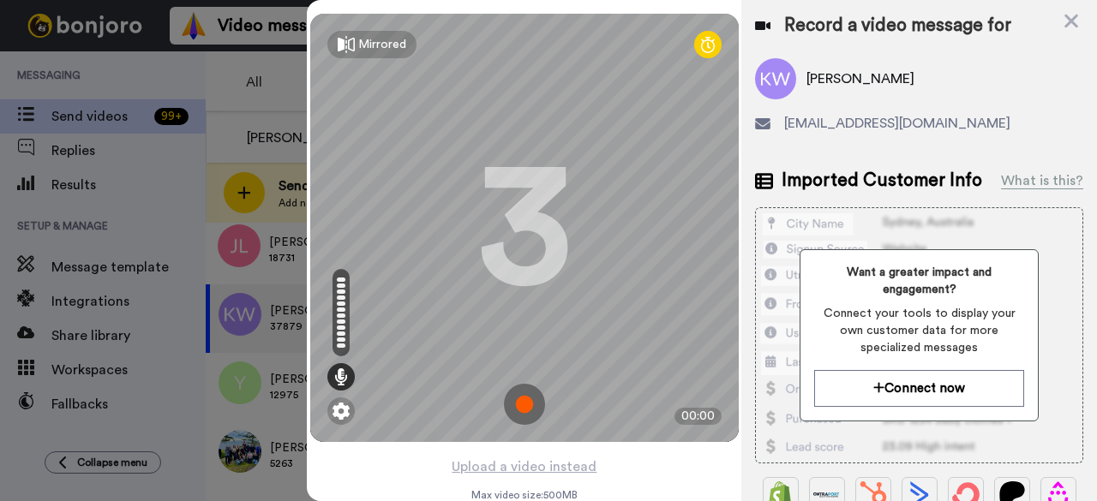
click at [509, 400] on img at bounding box center [524, 404] width 41 height 41
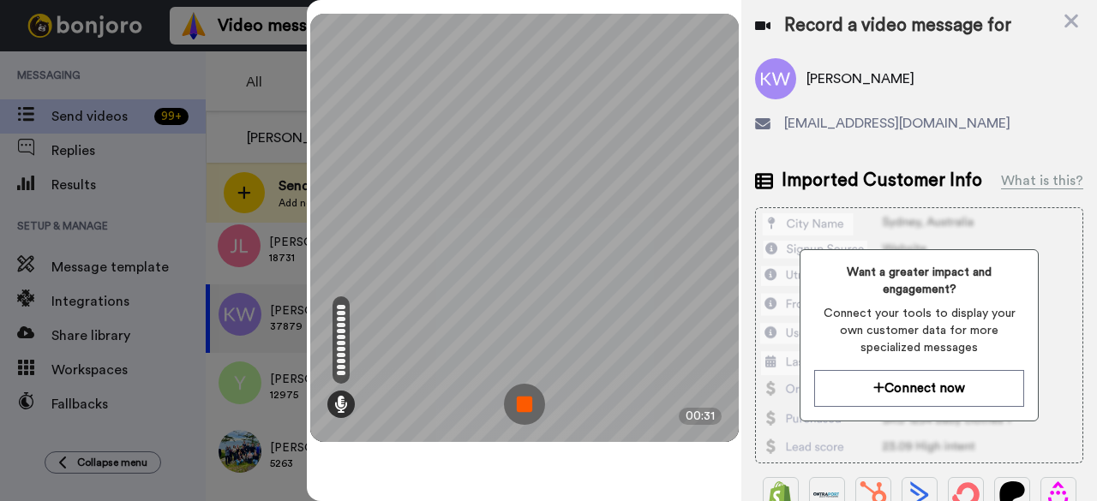
click at [529, 416] on img at bounding box center [524, 404] width 41 height 41
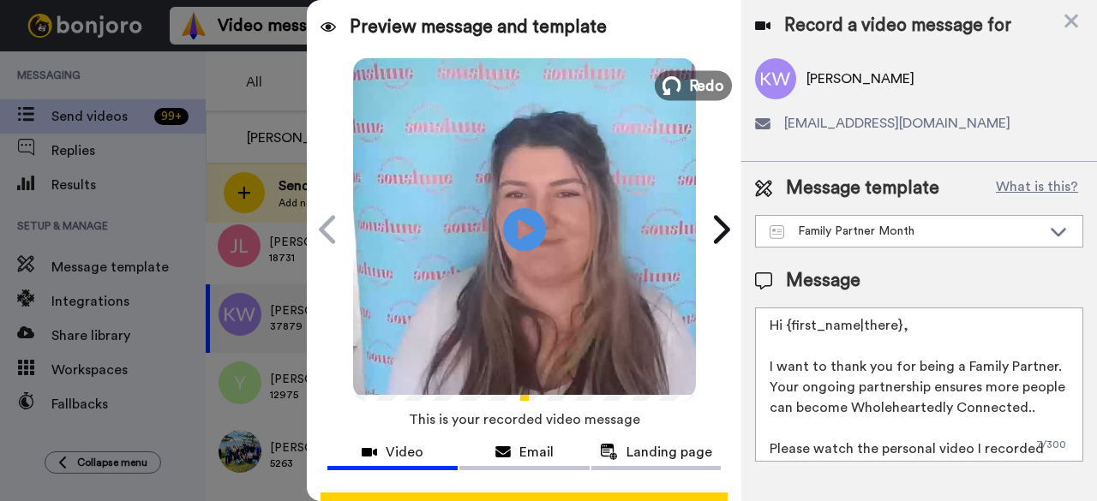
click at [696, 85] on span "Redo" at bounding box center [706, 85] width 36 height 22
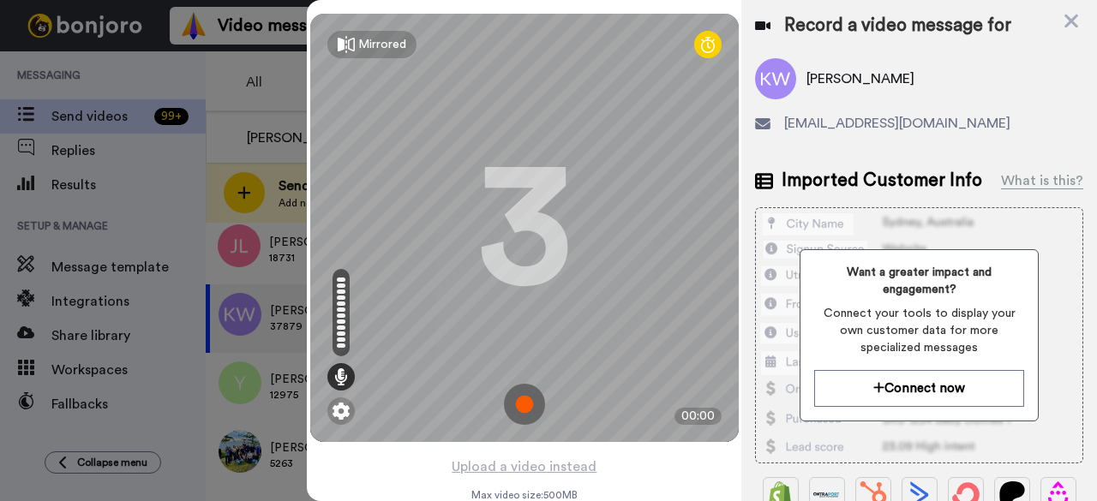
click at [528, 401] on img at bounding box center [524, 404] width 41 height 41
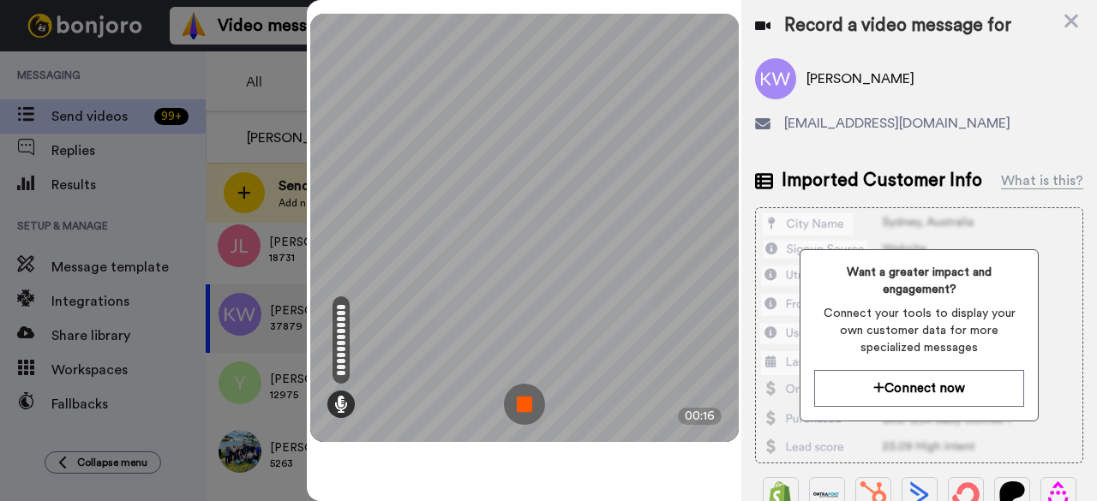
click at [533, 404] on img at bounding box center [524, 404] width 41 height 41
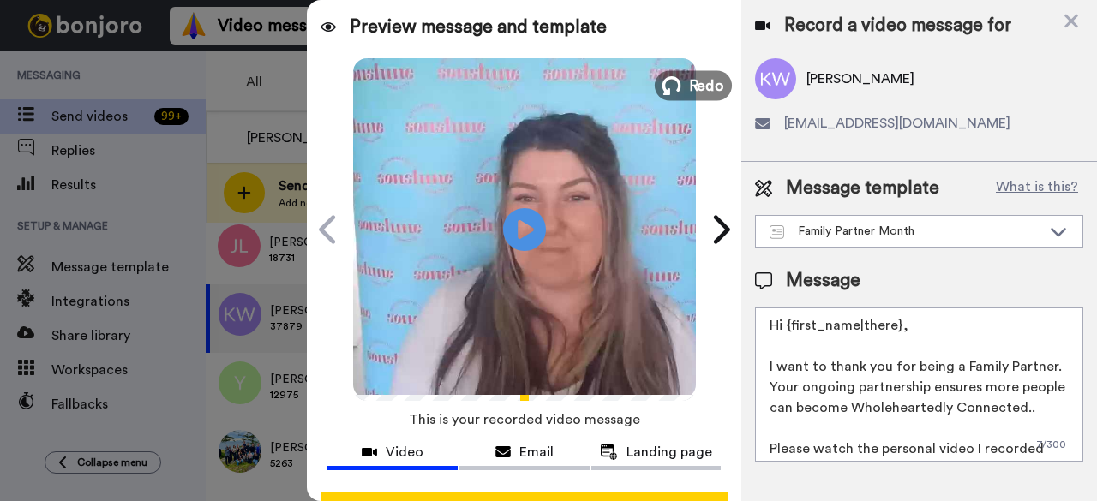
click at [701, 84] on span "Redo" at bounding box center [706, 85] width 36 height 22
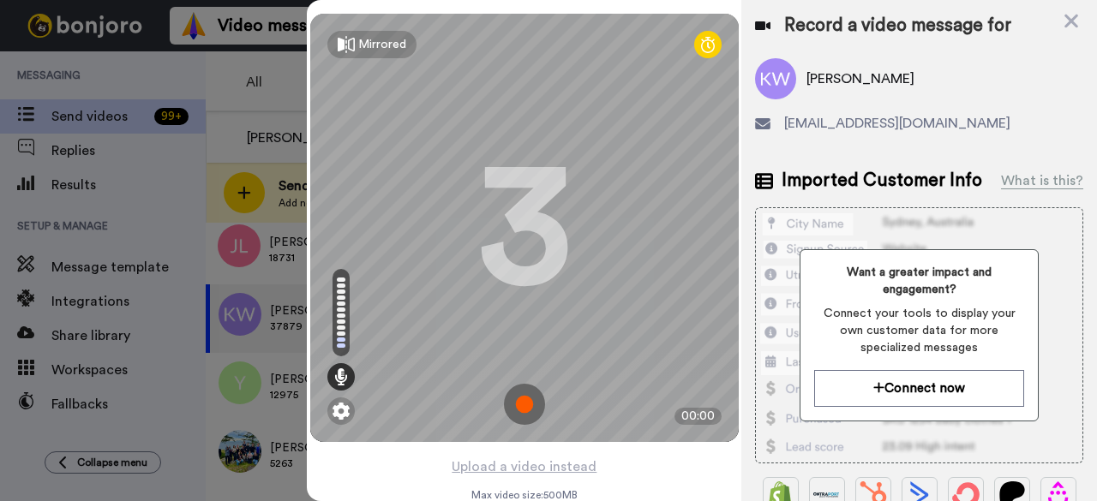
click at [522, 408] on img at bounding box center [524, 404] width 41 height 41
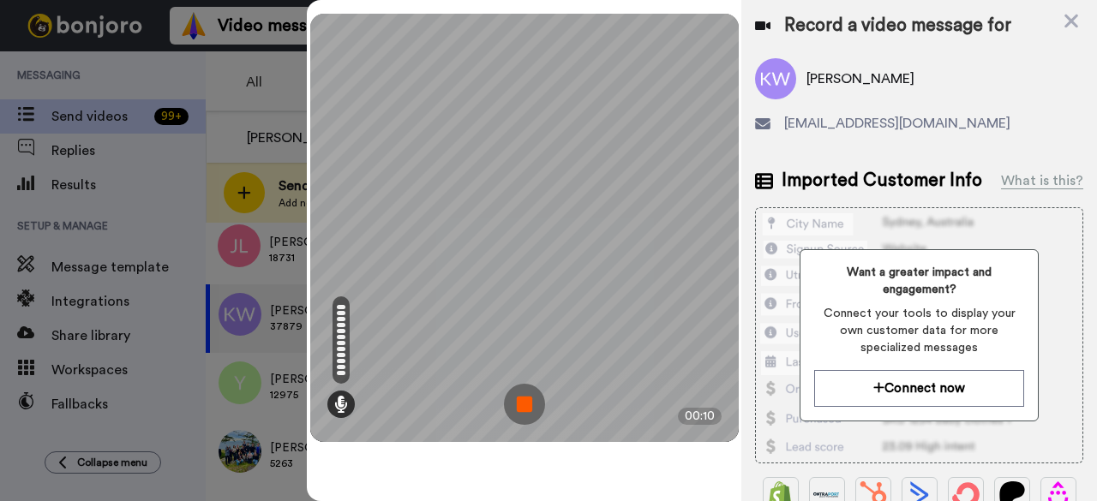
click at [513, 422] on img at bounding box center [524, 404] width 41 height 41
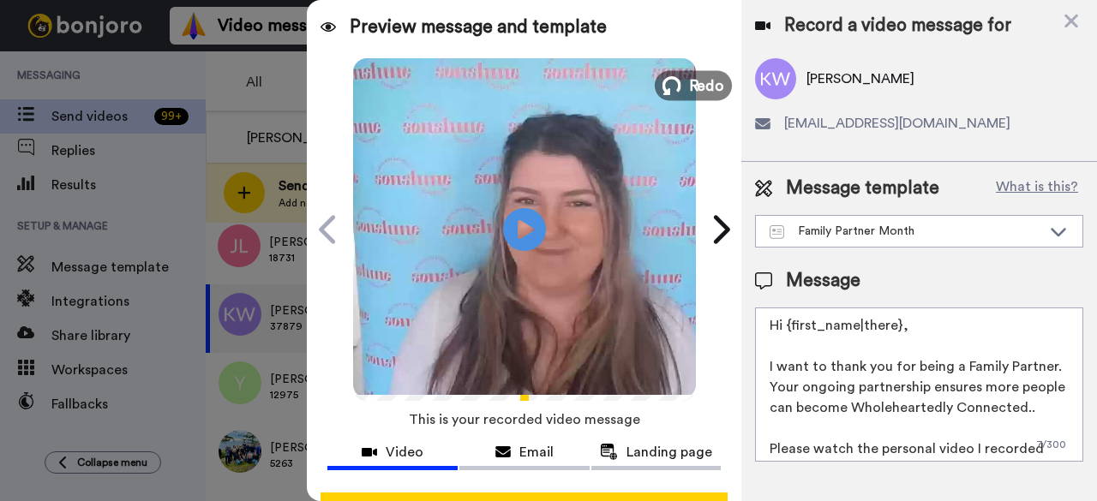
click at [688, 85] on span "Redo" at bounding box center [706, 85] width 36 height 22
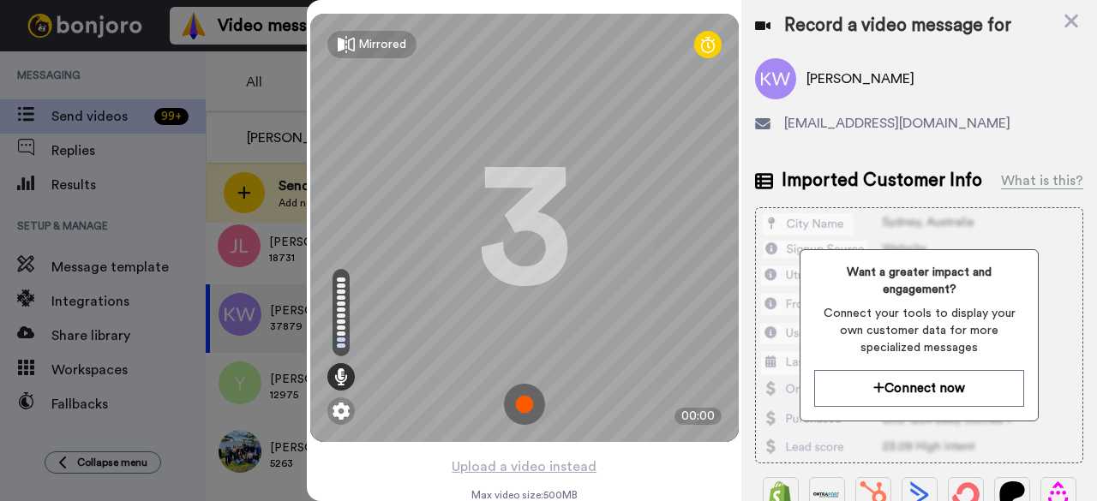
click at [507, 400] on img at bounding box center [524, 404] width 41 height 41
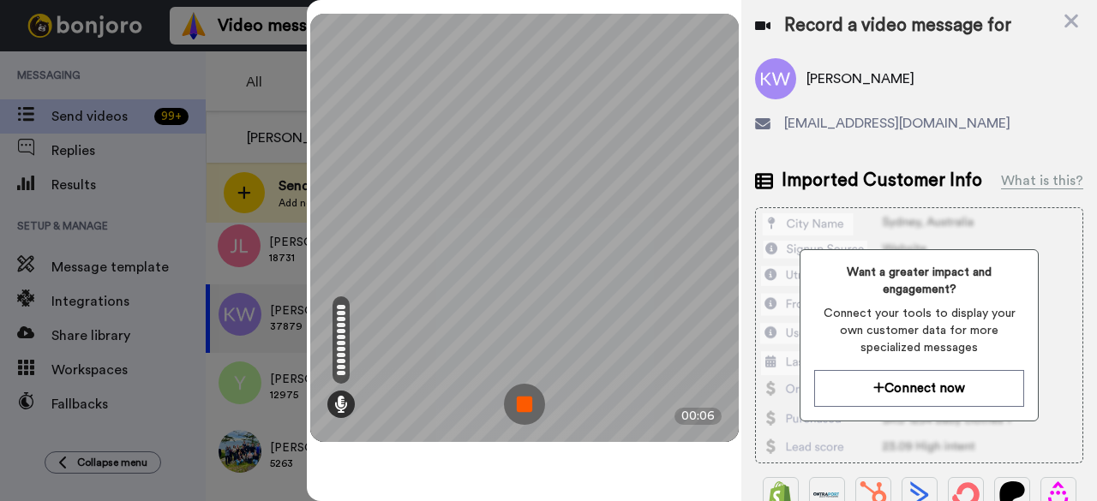
click at [516, 402] on img at bounding box center [524, 404] width 41 height 41
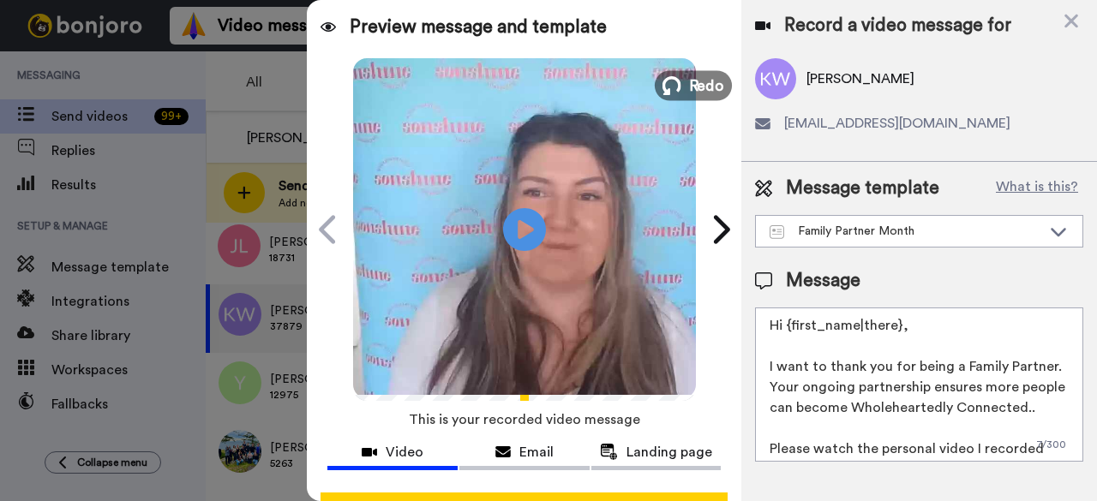
click at [678, 90] on button "Redo" at bounding box center [693, 85] width 77 height 30
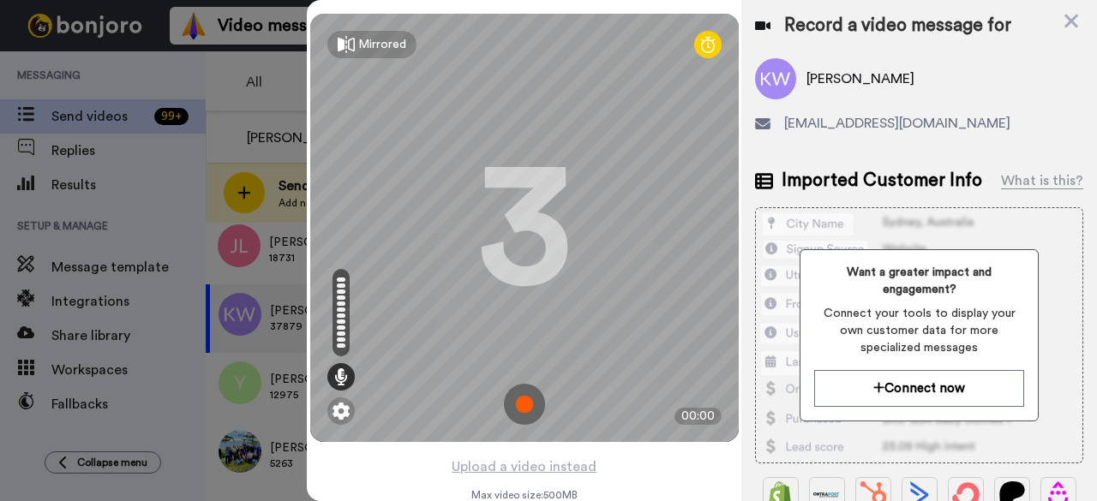
click at [522, 402] on img at bounding box center [524, 404] width 41 height 41
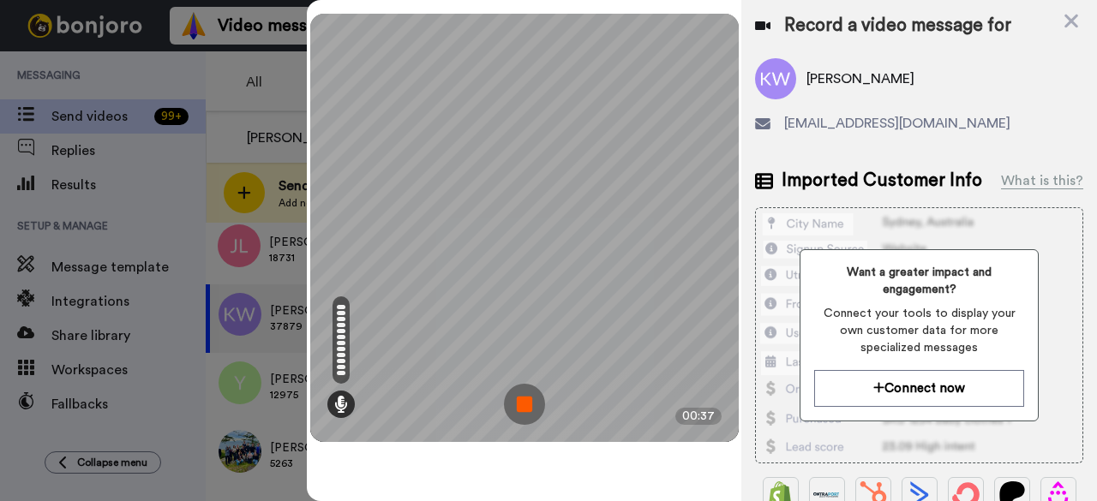
click at [528, 393] on img at bounding box center [524, 404] width 41 height 41
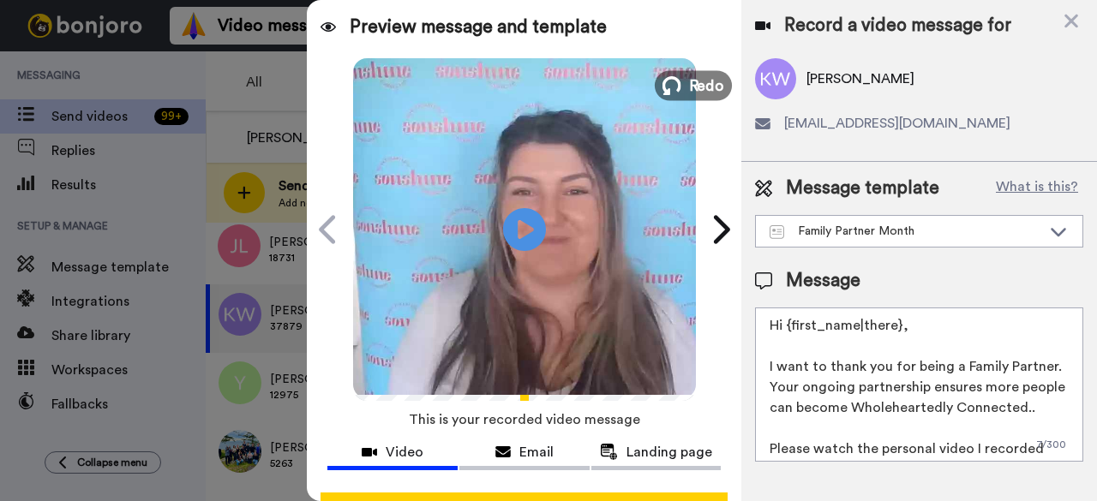
click button "Redo" at bounding box center [693, 85] width 77 height 30
click at [688, 78] on span "Redo" at bounding box center [706, 85] width 36 height 22
click button "Redo" at bounding box center [693, 85] width 77 height 30
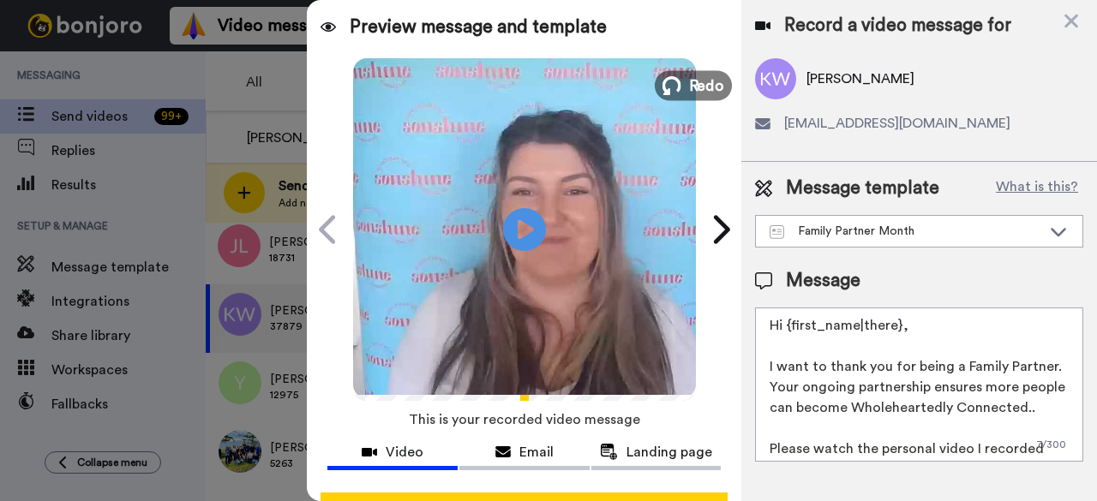
click button "Redo" at bounding box center [693, 85] width 77 height 30
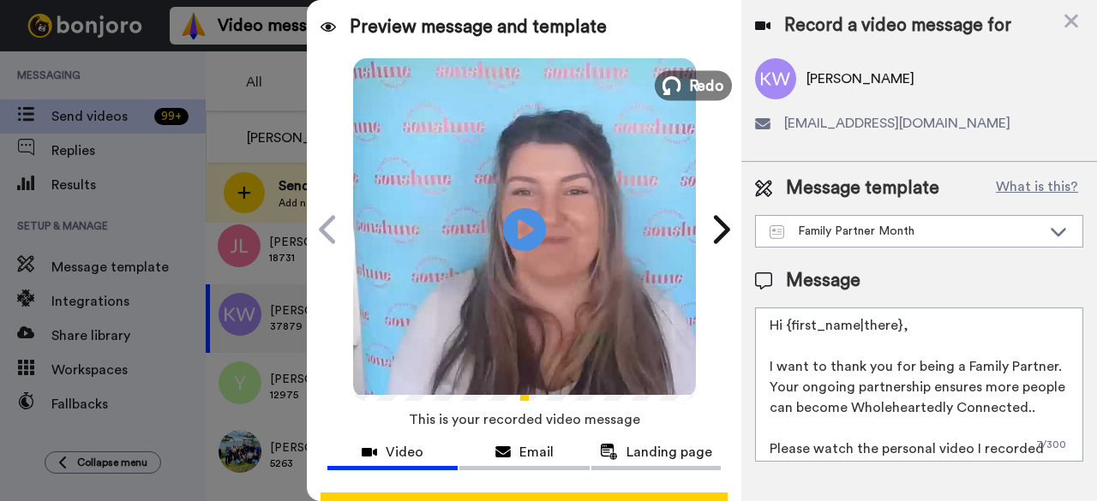
click button "Redo" at bounding box center [693, 85] width 77 height 30
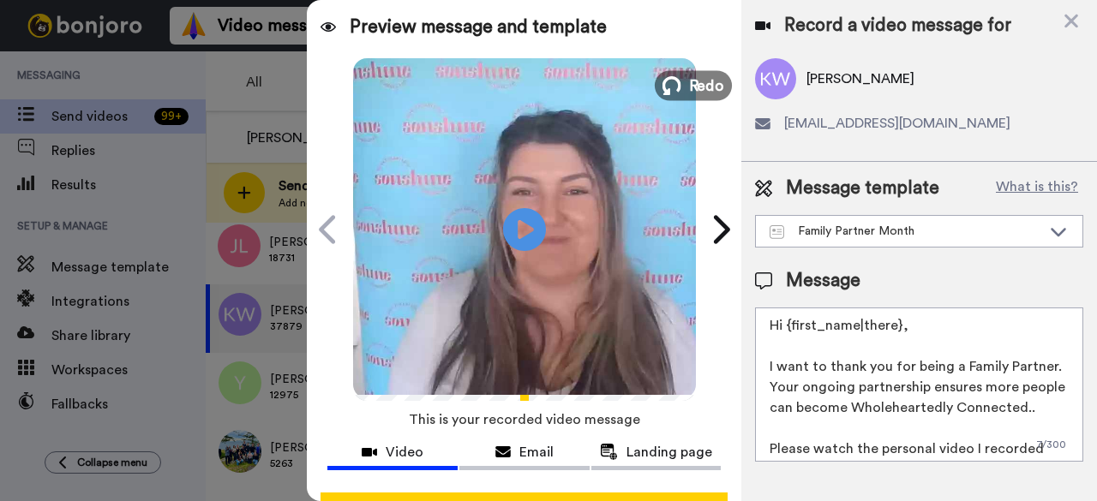
click button "Redo" at bounding box center [693, 85] width 77 height 30
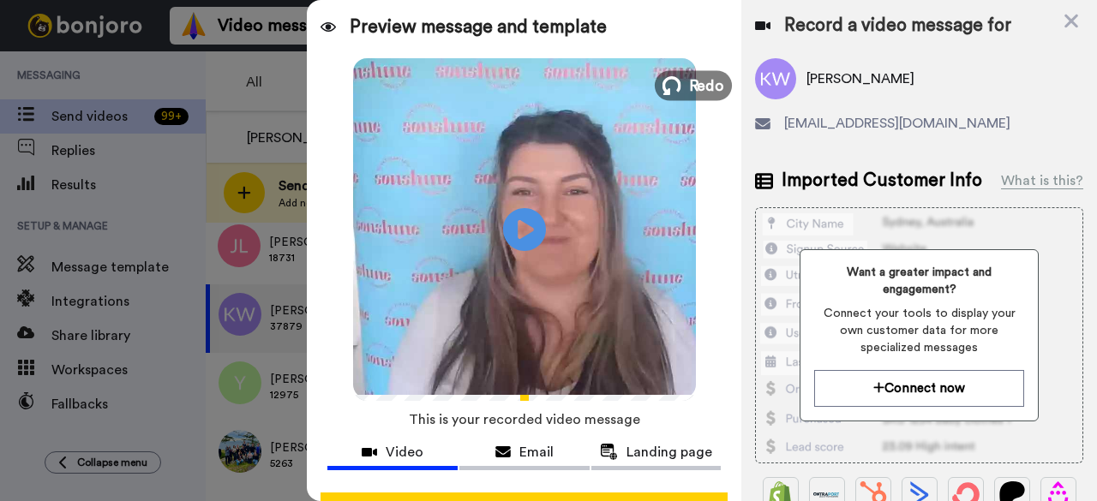
click button "Redo" at bounding box center [693, 85] width 77 height 30
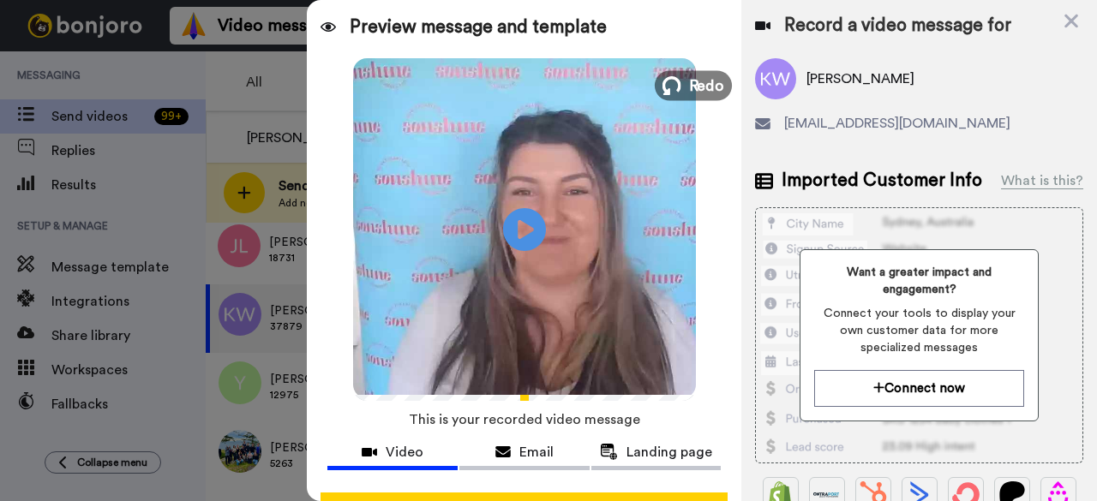
click button "Redo" at bounding box center [693, 85] width 77 height 30
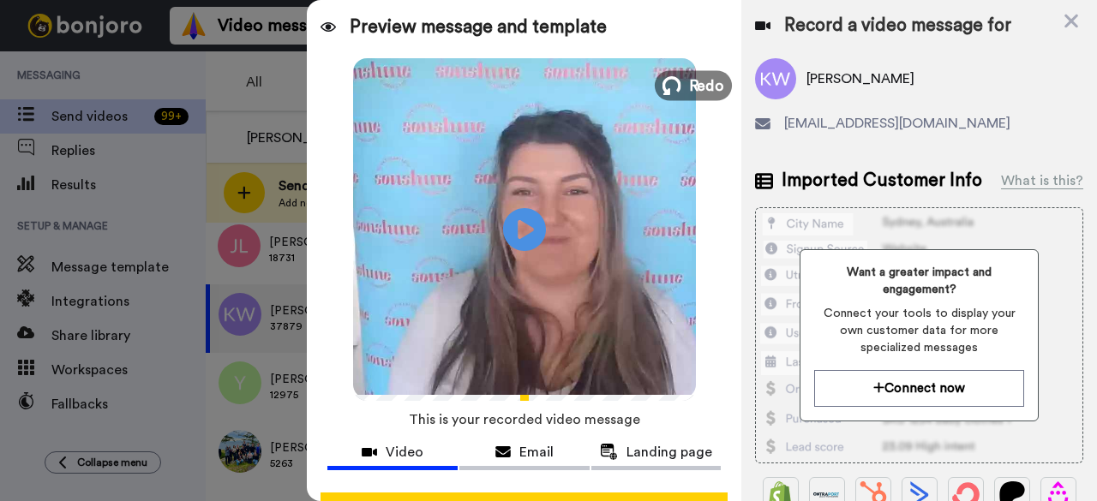
click button "Redo" at bounding box center [693, 85] width 77 height 30
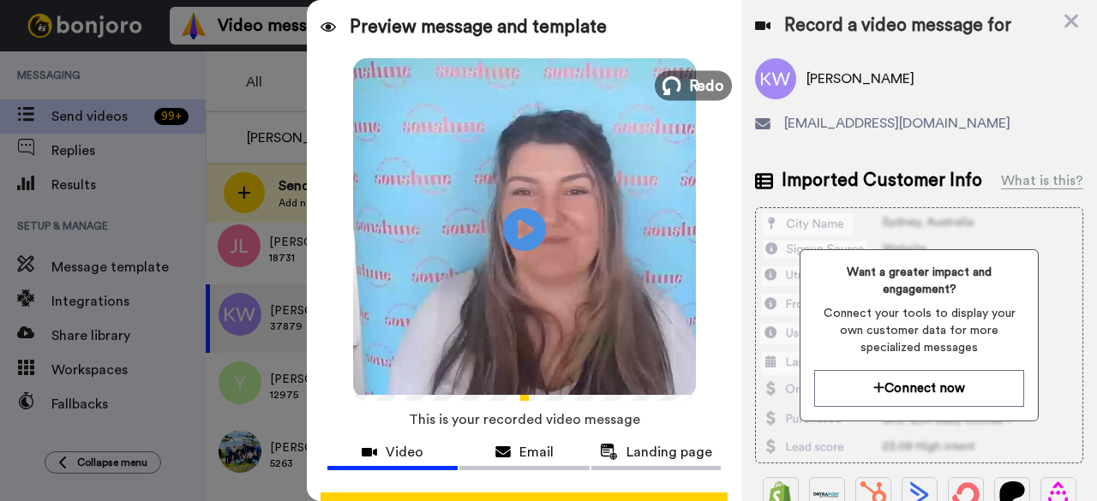
click button "Redo" at bounding box center [693, 85] width 77 height 30
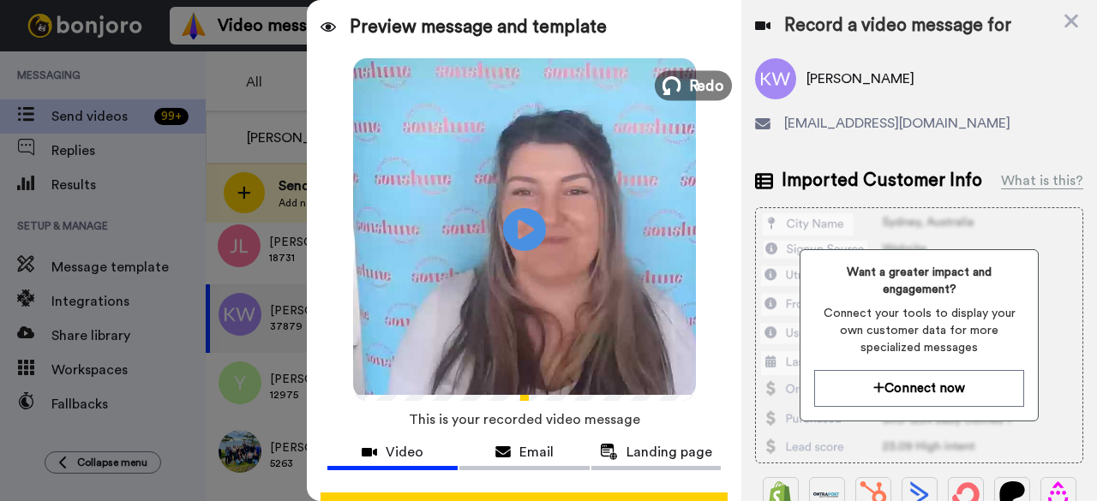
click button "Redo" at bounding box center [693, 85] width 77 height 30
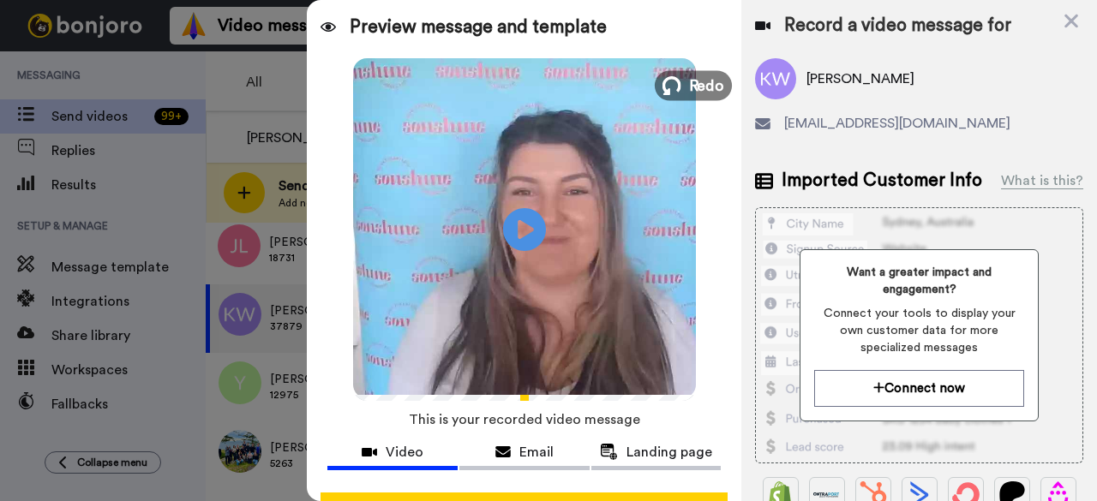
click button "Redo" at bounding box center [693, 85] width 77 height 30
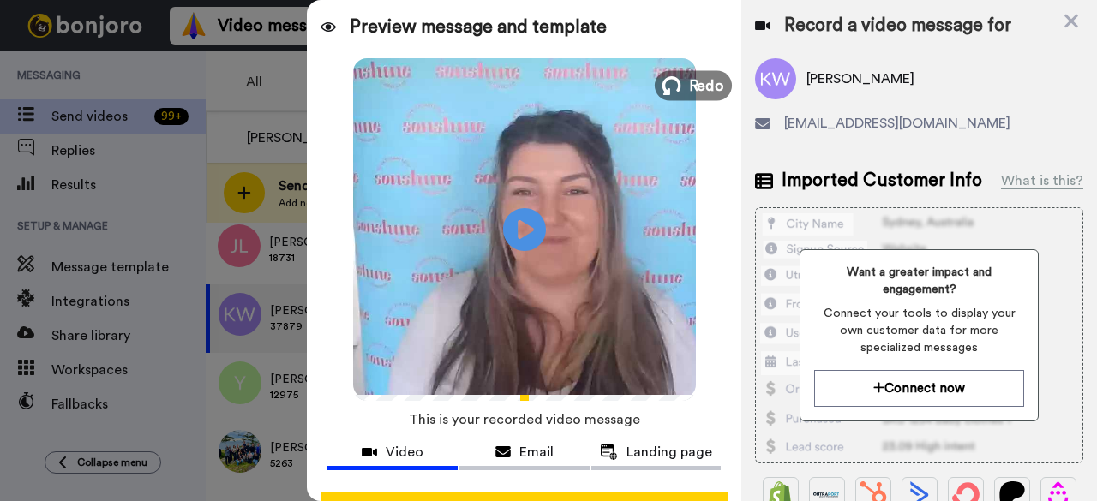
click button "Redo" at bounding box center [693, 85] width 77 height 30
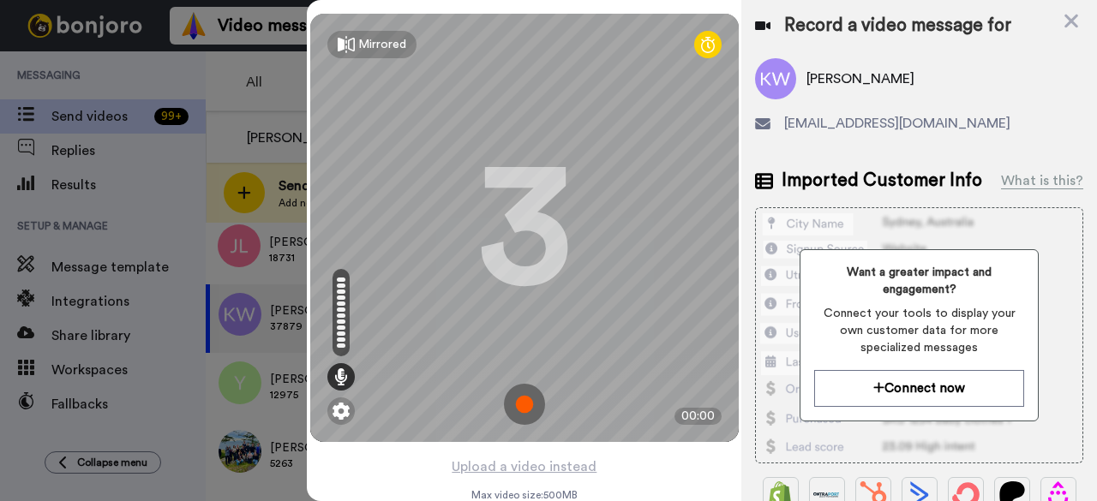
click at [514, 415] on img at bounding box center [524, 404] width 41 height 41
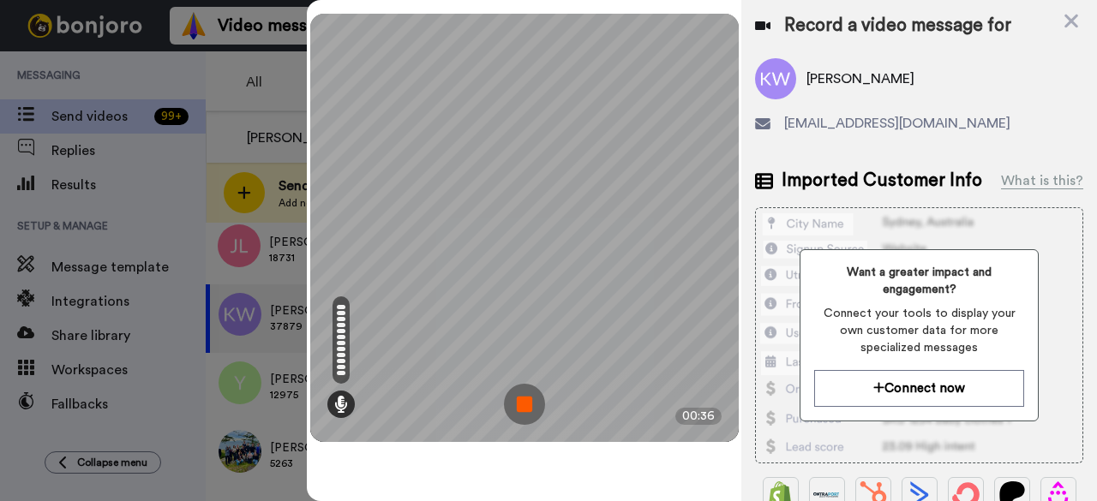
click at [518, 398] on img at bounding box center [524, 404] width 41 height 41
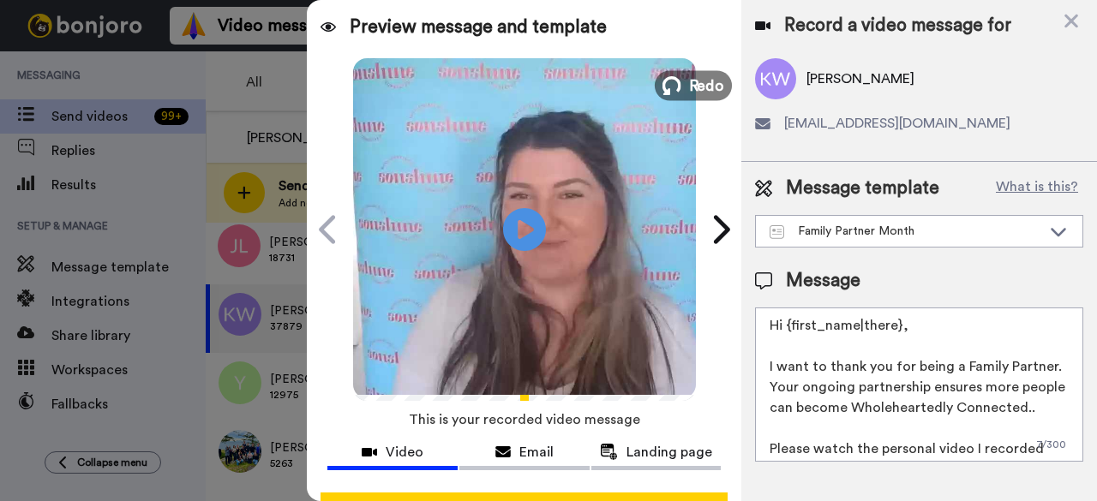
click at [688, 89] on span "Redo" at bounding box center [706, 85] width 36 height 22
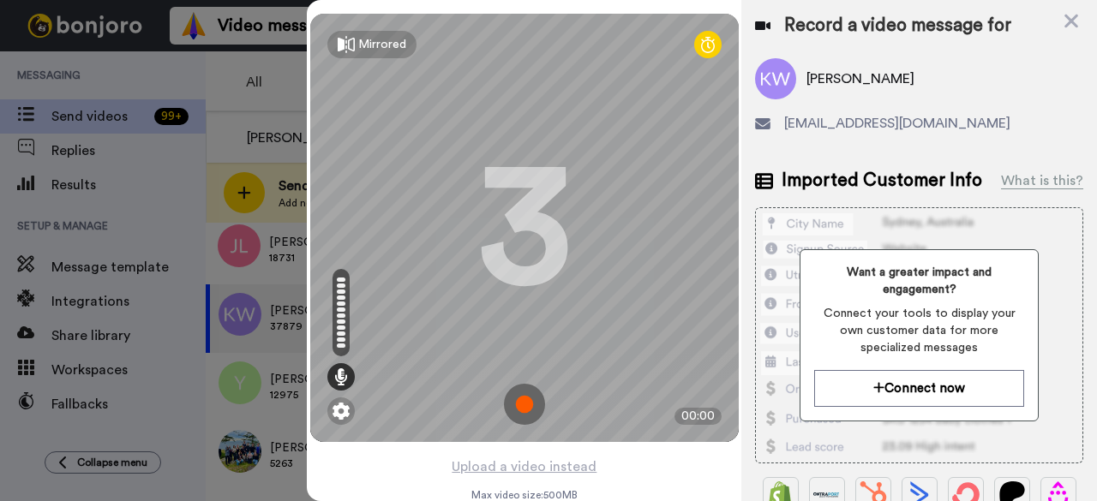
click at [515, 409] on img at bounding box center [524, 404] width 41 height 41
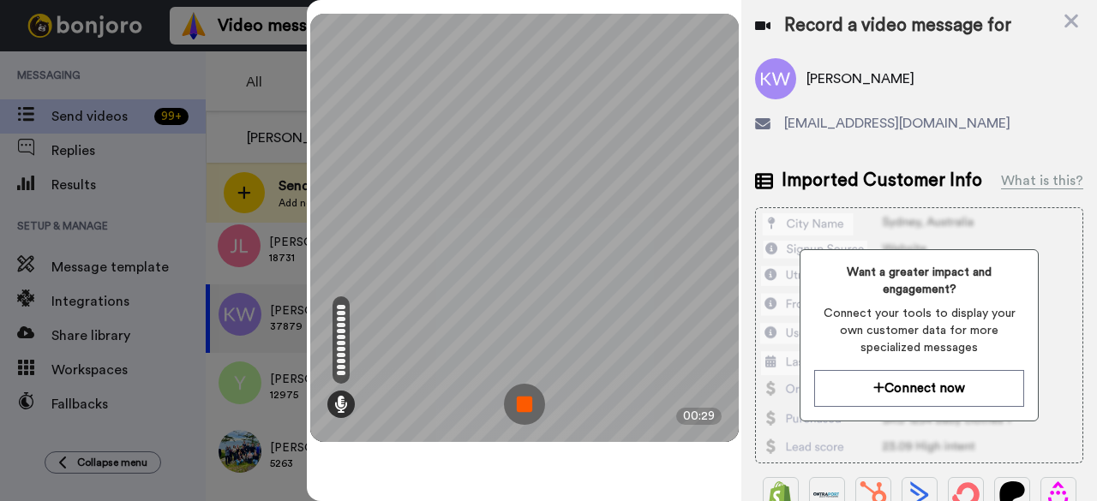
click at [522, 419] on img at bounding box center [524, 404] width 41 height 41
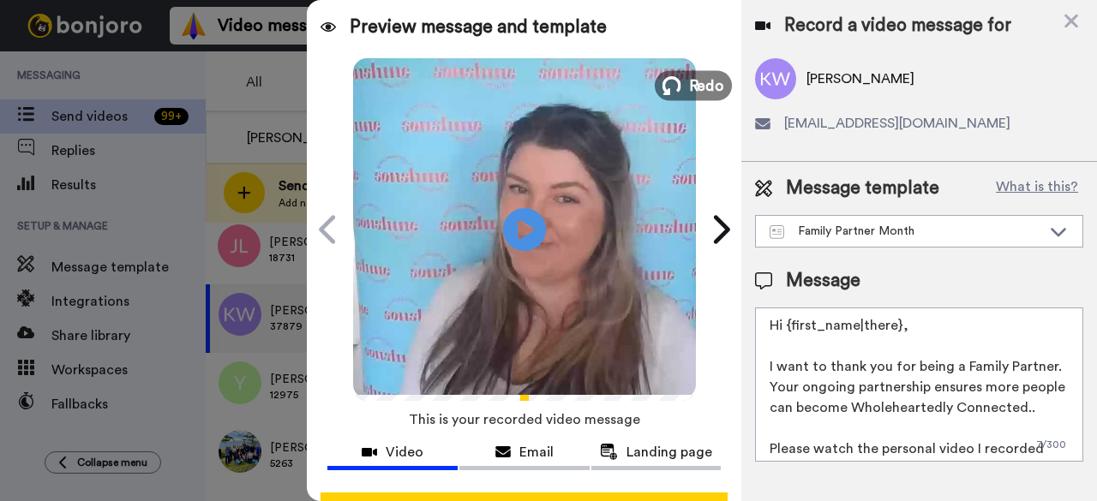
click at [704, 90] on span "Redo" at bounding box center [706, 85] width 36 height 22
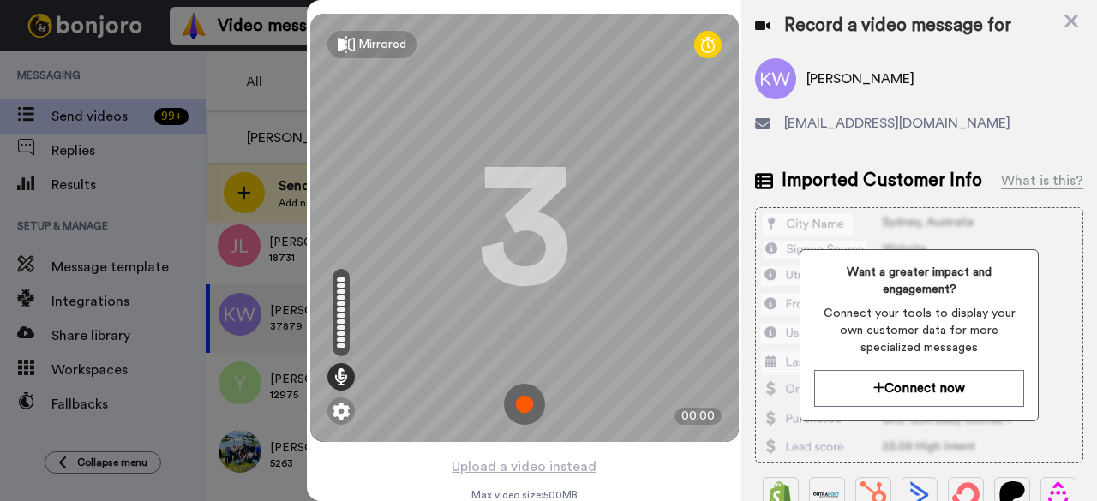
click at [518, 406] on img at bounding box center [524, 404] width 41 height 41
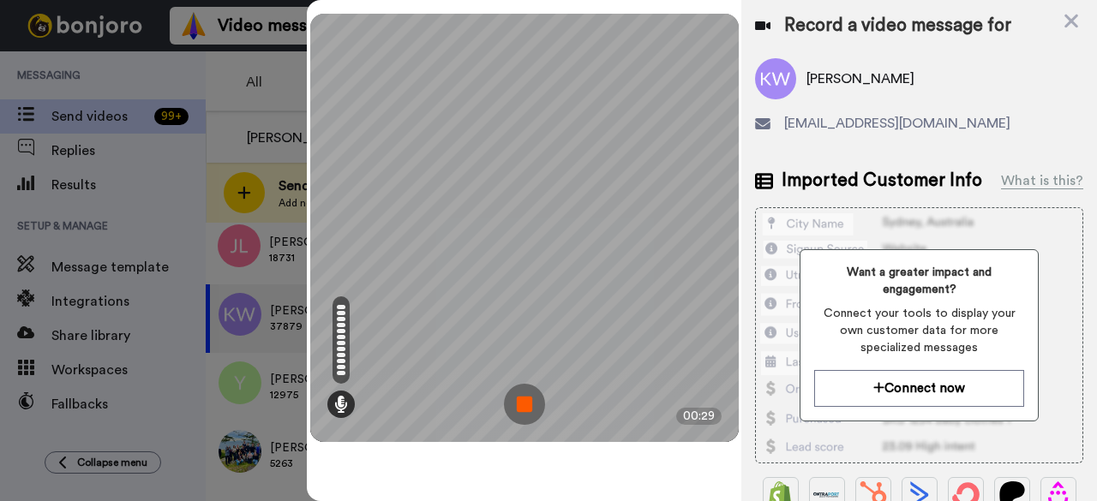
click at [526, 412] on img at bounding box center [524, 404] width 41 height 41
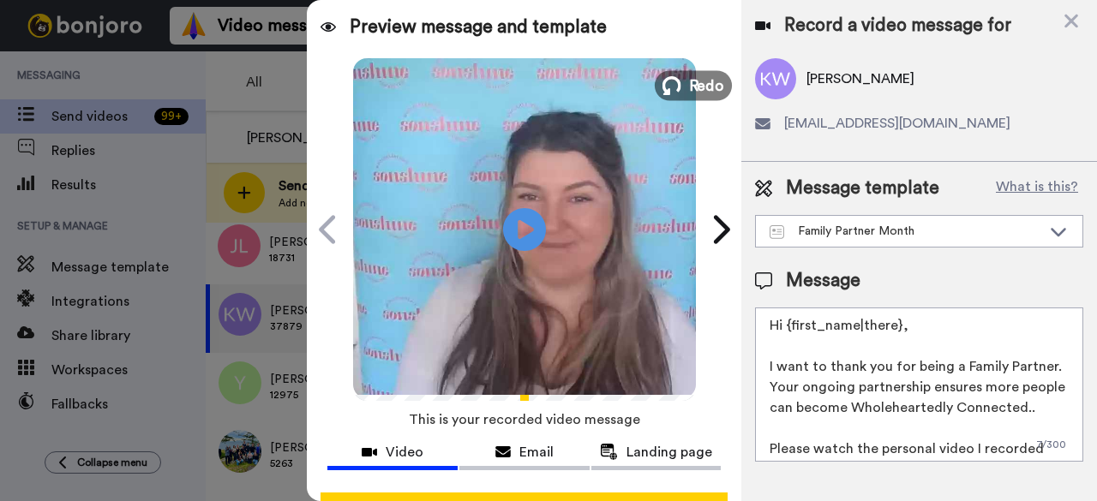
click at [688, 80] on span "Redo" at bounding box center [706, 85] width 36 height 22
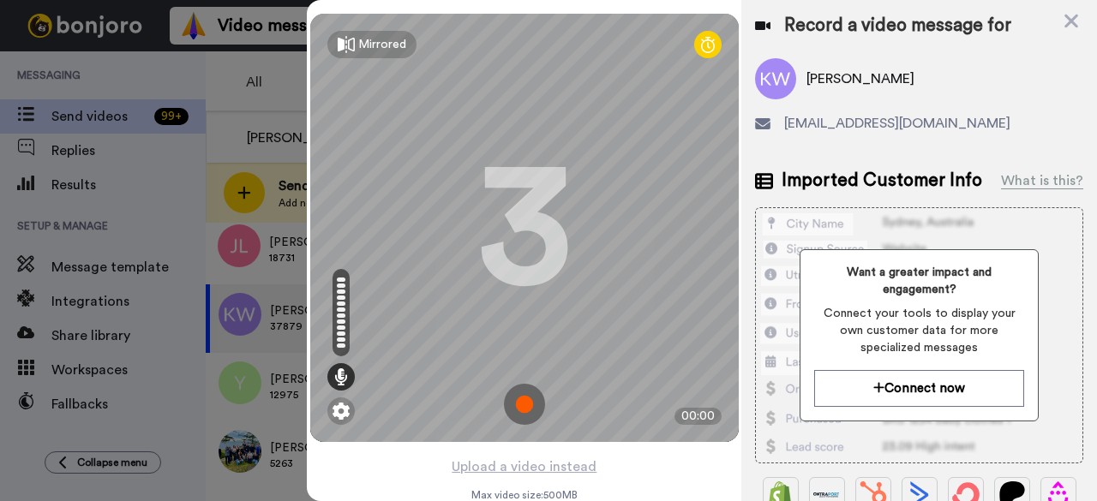
click at [516, 410] on img at bounding box center [524, 404] width 41 height 41
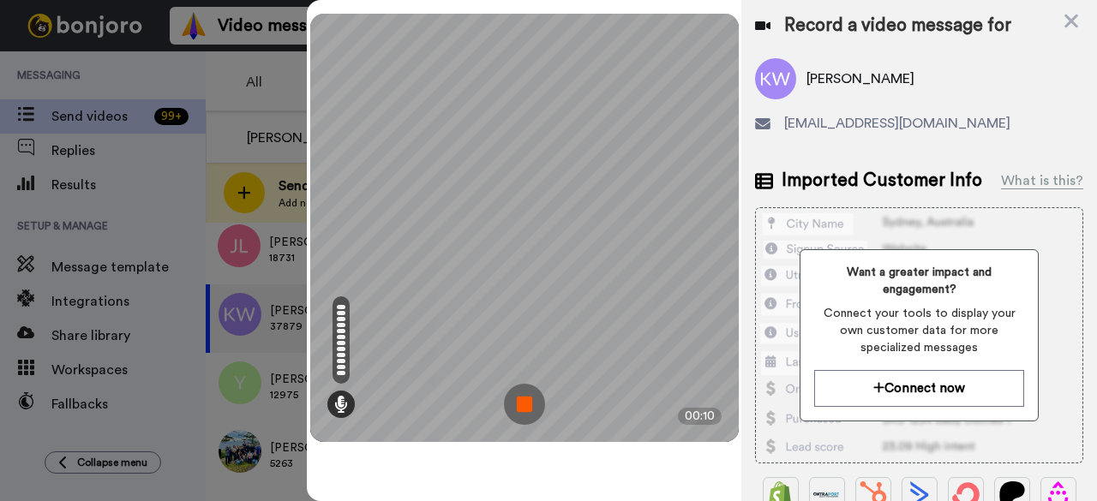
click at [527, 397] on img at bounding box center [524, 404] width 41 height 41
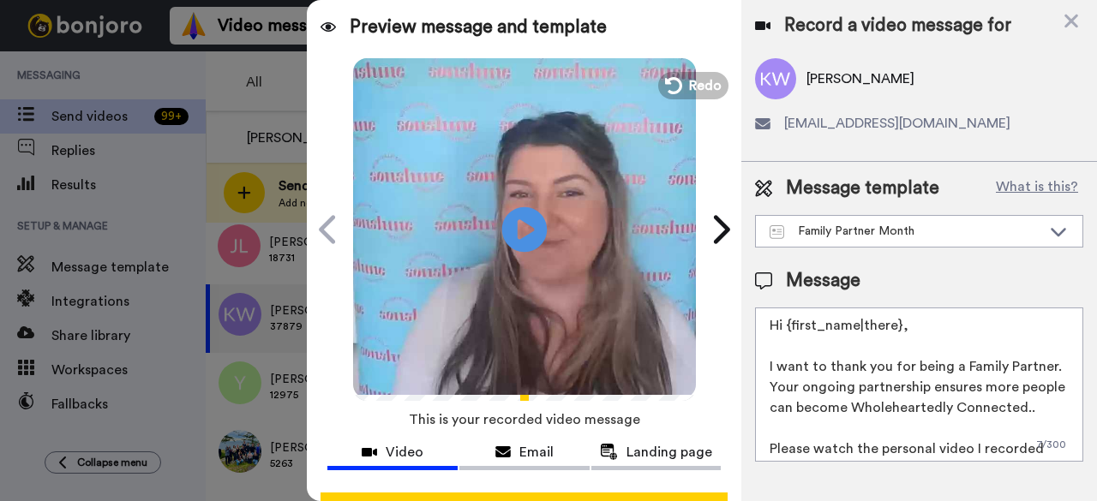
click at [524, 219] on icon at bounding box center [524, 229] width 45 height 45
click at [706, 81] on span "Redo" at bounding box center [706, 85] width 36 height 22
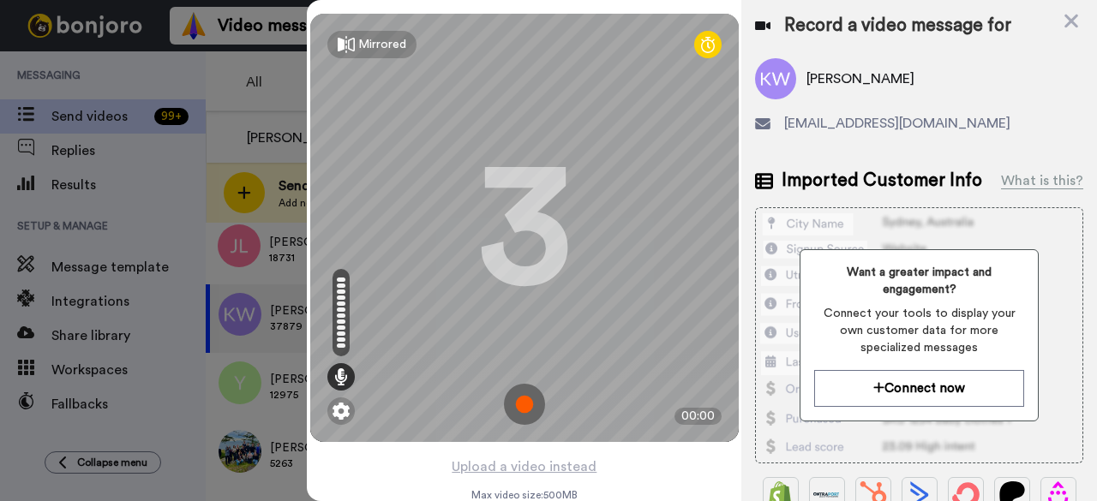
click at [526, 410] on img at bounding box center [524, 404] width 41 height 41
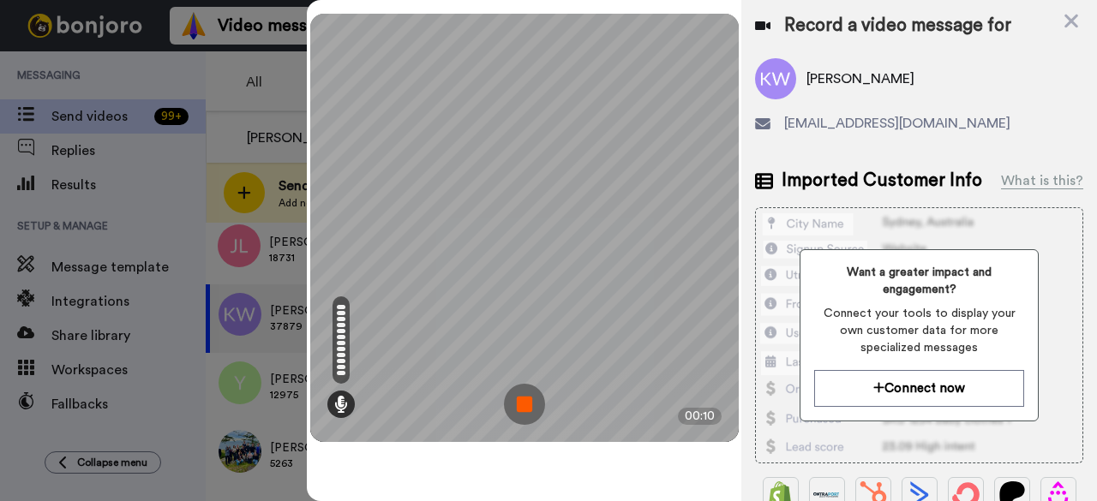
click at [535, 410] on img at bounding box center [524, 404] width 41 height 41
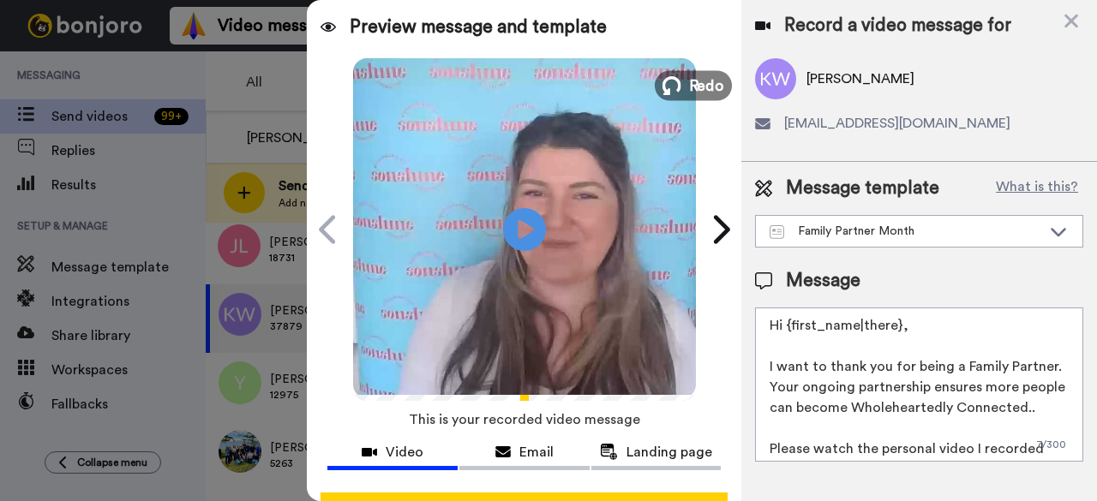
click at [688, 81] on span "Redo" at bounding box center [706, 85] width 36 height 22
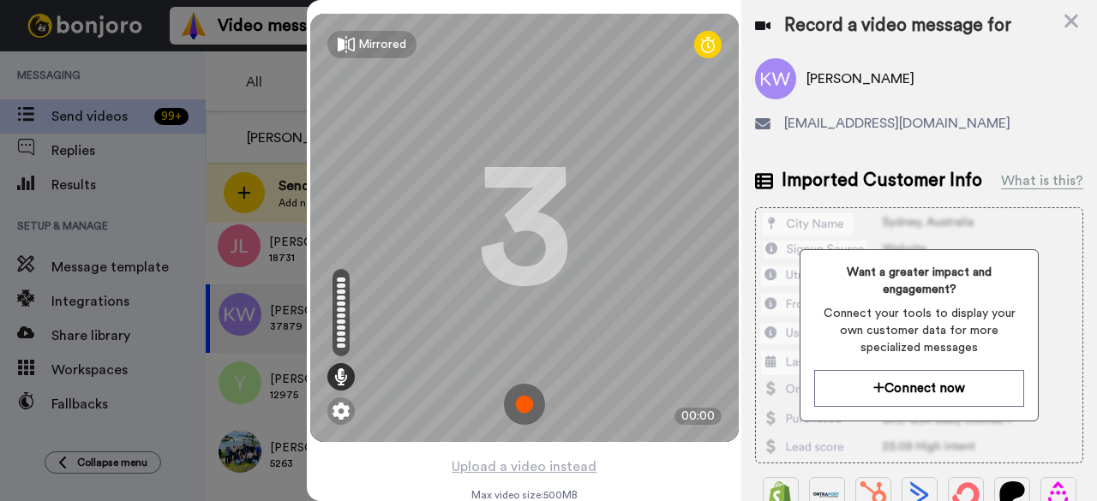
click at [515, 410] on img at bounding box center [524, 404] width 41 height 41
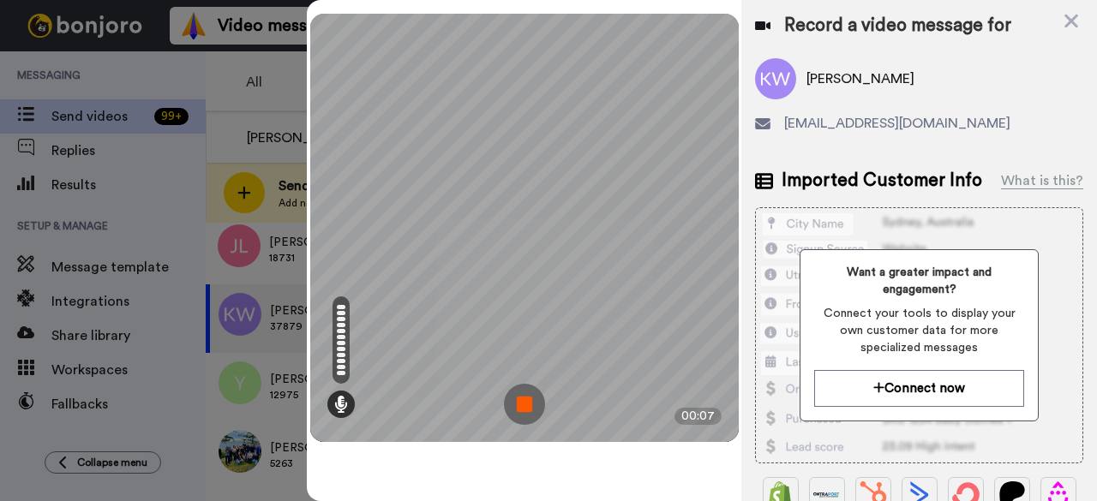
click at [522, 410] on img at bounding box center [524, 404] width 41 height 41
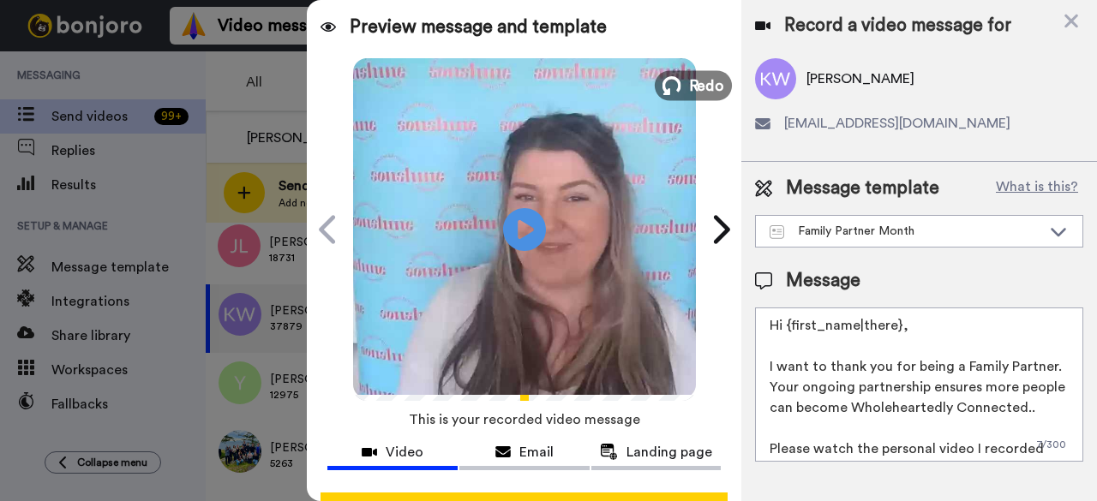
click at [680, 83] on button "Redo" at bounding box center [693, 85] width 77 height 30
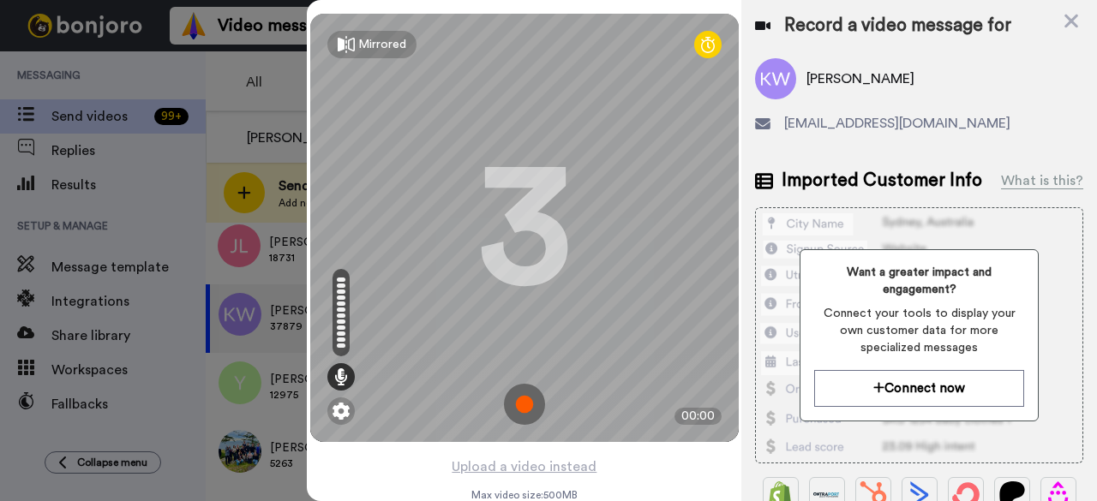
click at [532, 406] on img at bounding box center [524, 404] width 41 height 41
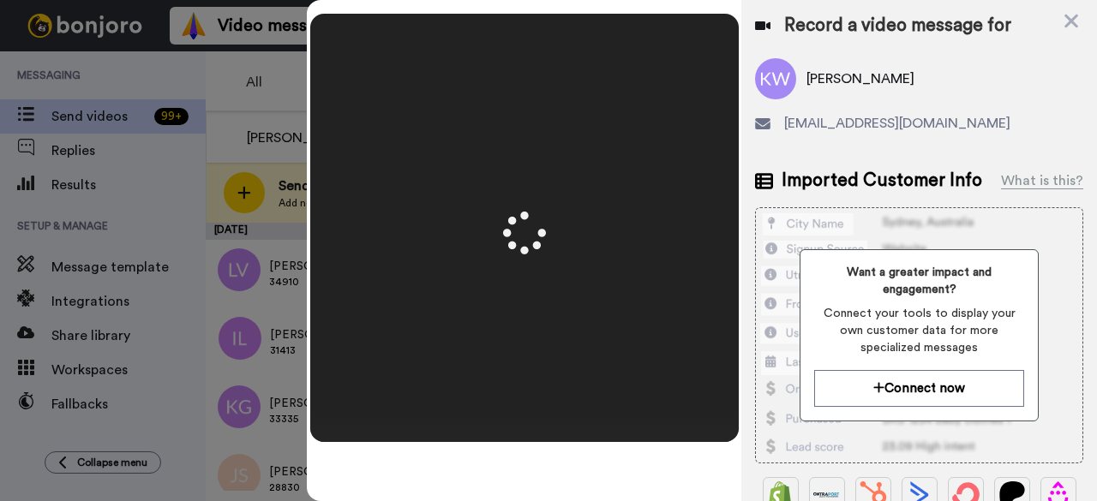
scroll to position [915, 0]
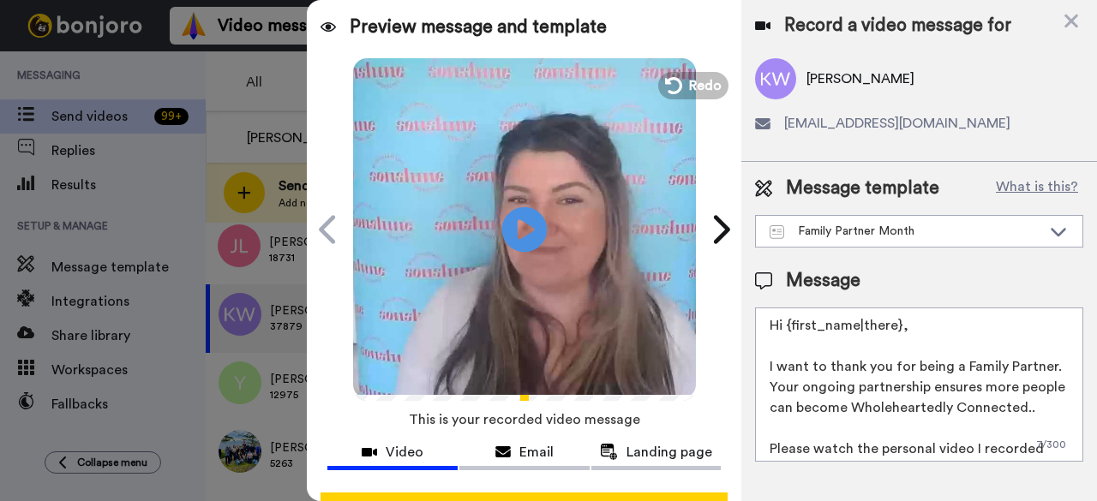
click at [535, 233] on icon at bounding box center [524, 229] width 45 height 45
click at [692, 75] on span "Redo" at bounding box center [706, 85] width 36 height 22
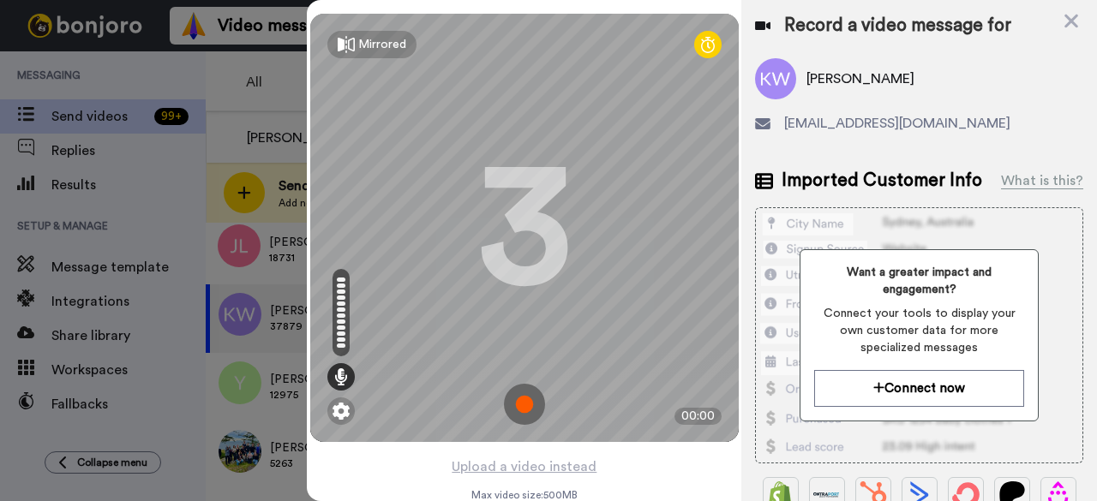
click at [512, 404] on img at bounding box center [524, 404] width 41 height 41
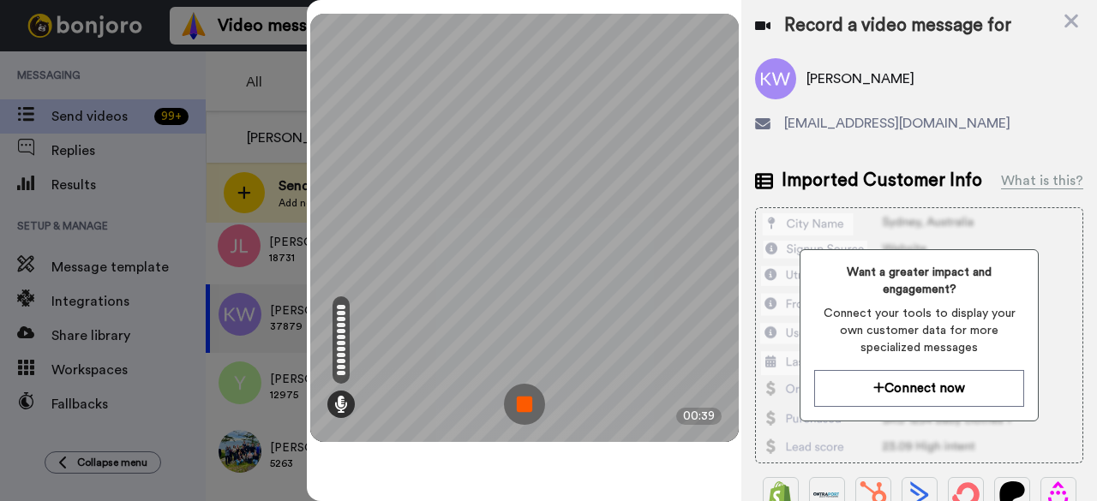
click at [521, 411] on img at bounding box center [524, 404] width 41 height 41
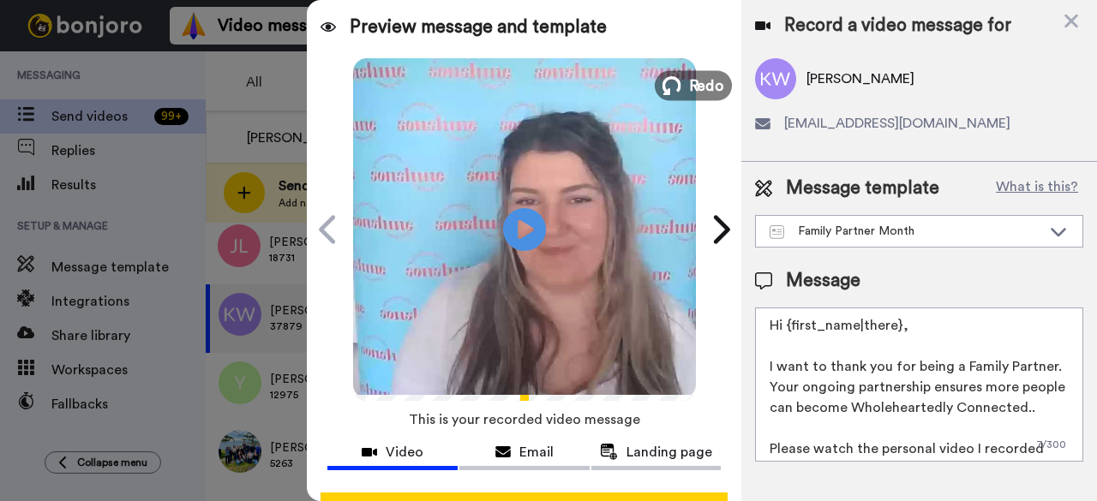
click at [675, 74] on button "Redo" at bounding box center [693, 85] width 77 height 30
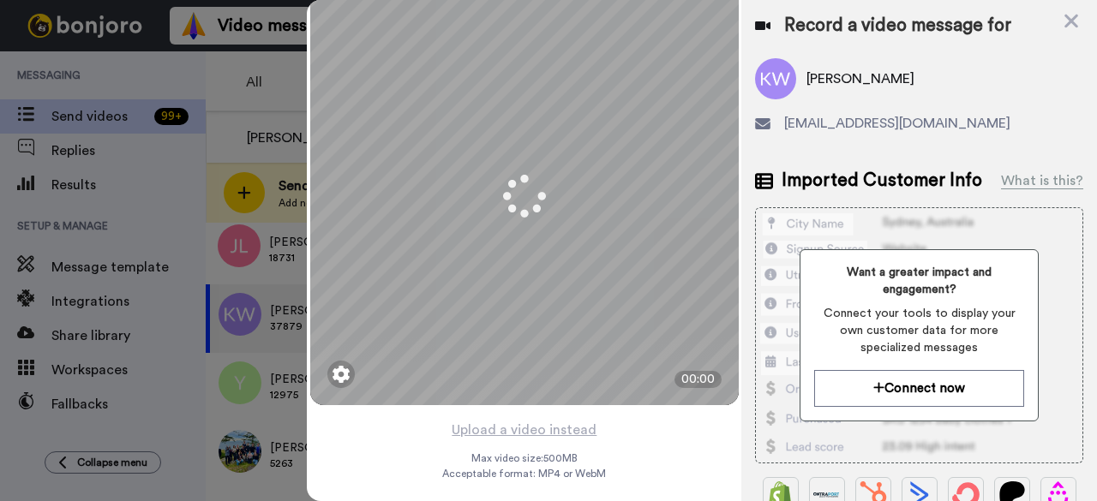
scroll to position [0, 0]
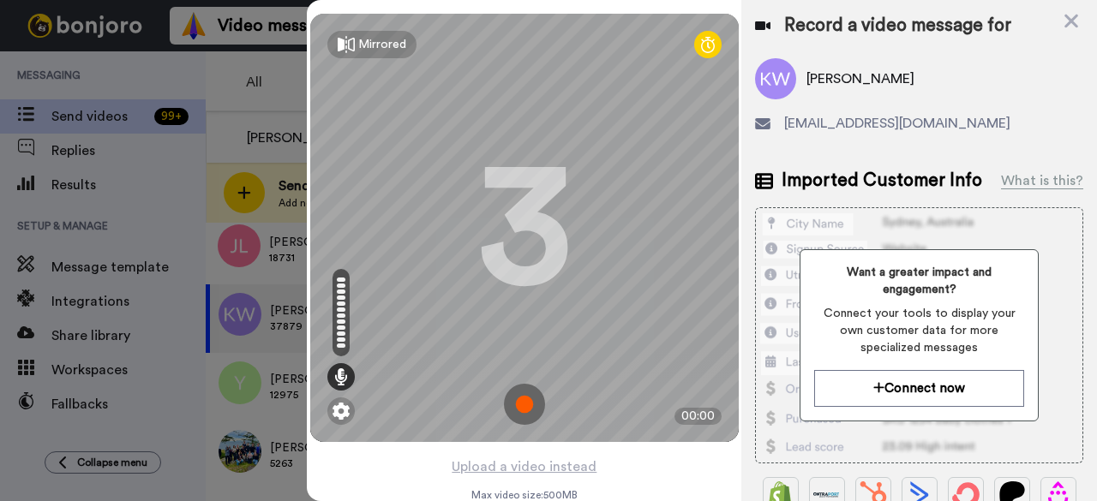
click at [525, 408] on img at bounding box center [524, 404] width 41 height 41
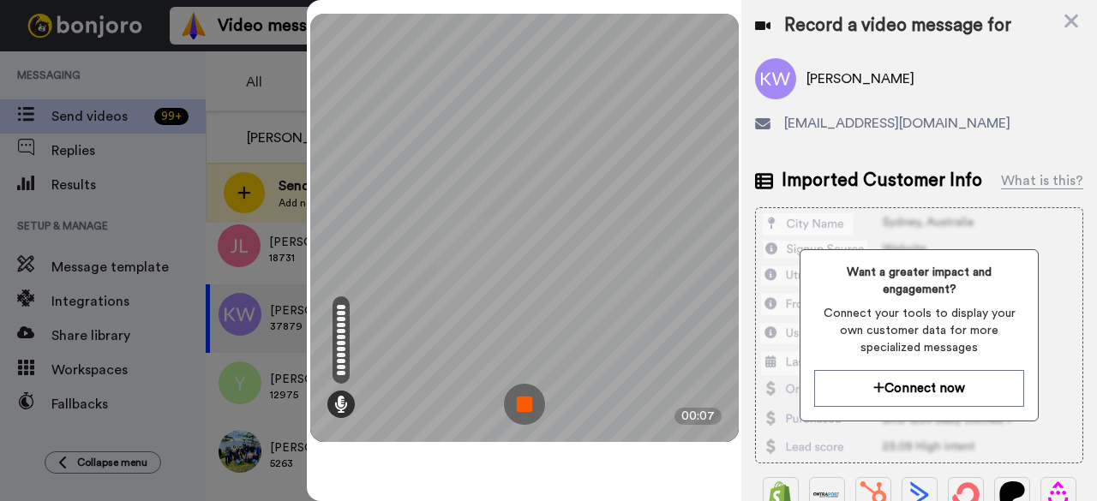
click at [538, 404] on img at bounding box center [524, 404] width 41 height 41
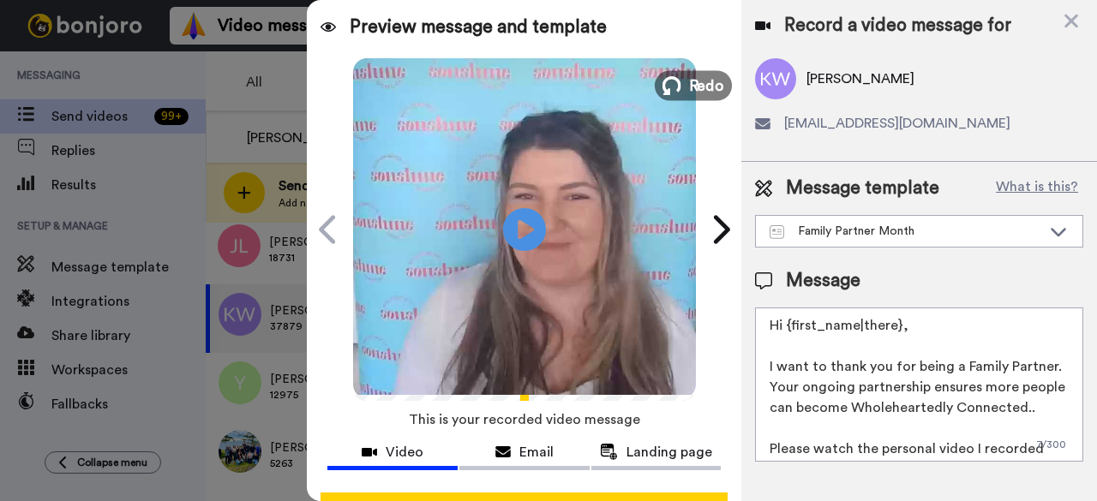
click at [710, 93] on span "Redo" at bounding box center [706, 85] width 36 height 22
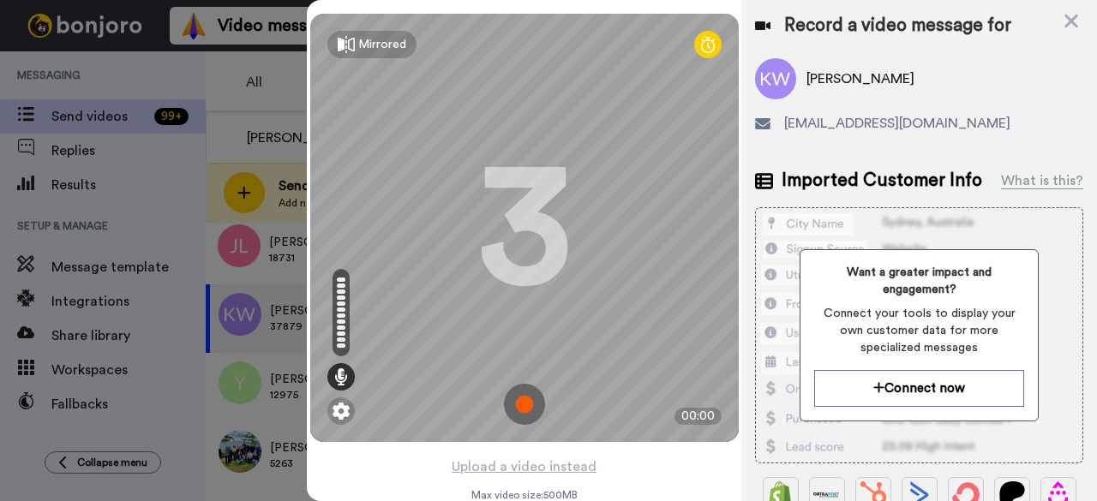
click at [521, 408] on img at bounding box center [524, 404] width 41 height 41
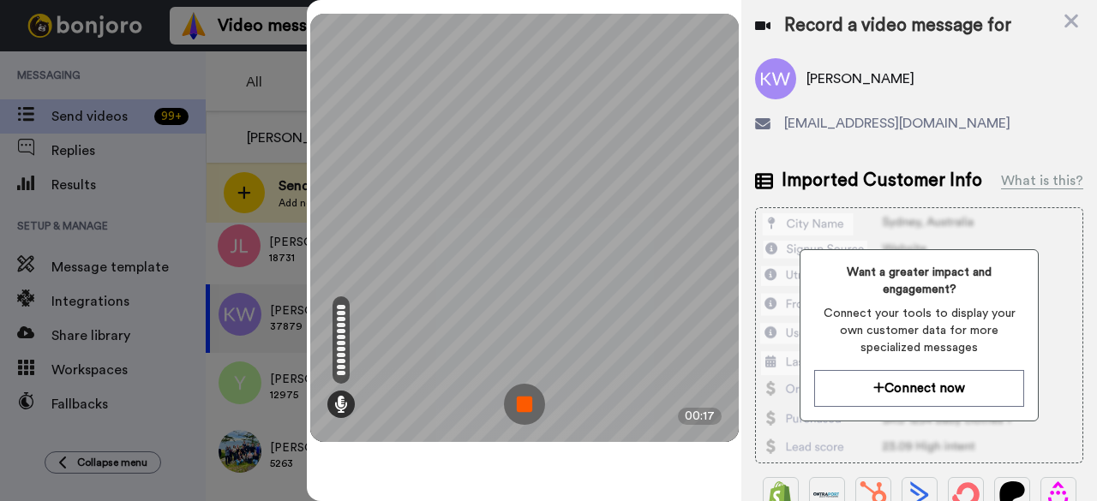
click at [521, 408] on img at bounding box center [524, 404] width 41 height 41
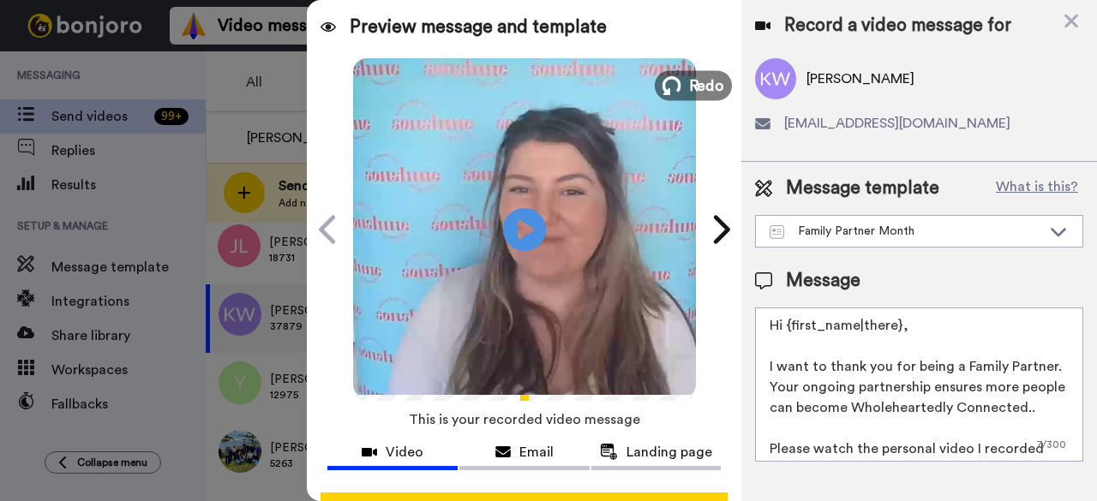
click at [671, 84] on icon at bounding box center [671, 85] width 19 height 19
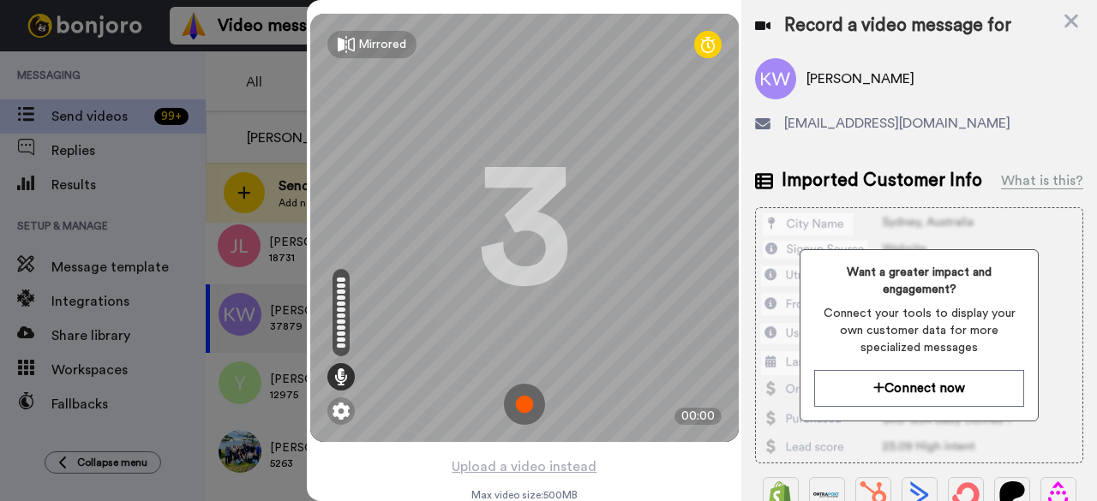
click at [512, 402] on img at bounding box center [524, 404] width 41 height 41
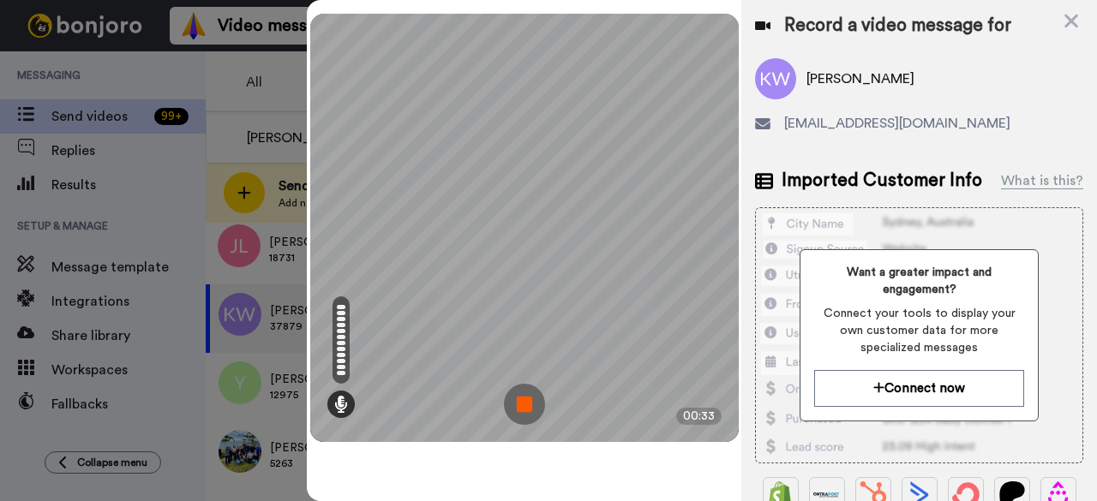
click at [523, 409] on img at bounding box center [524, 404] width 41 height 41
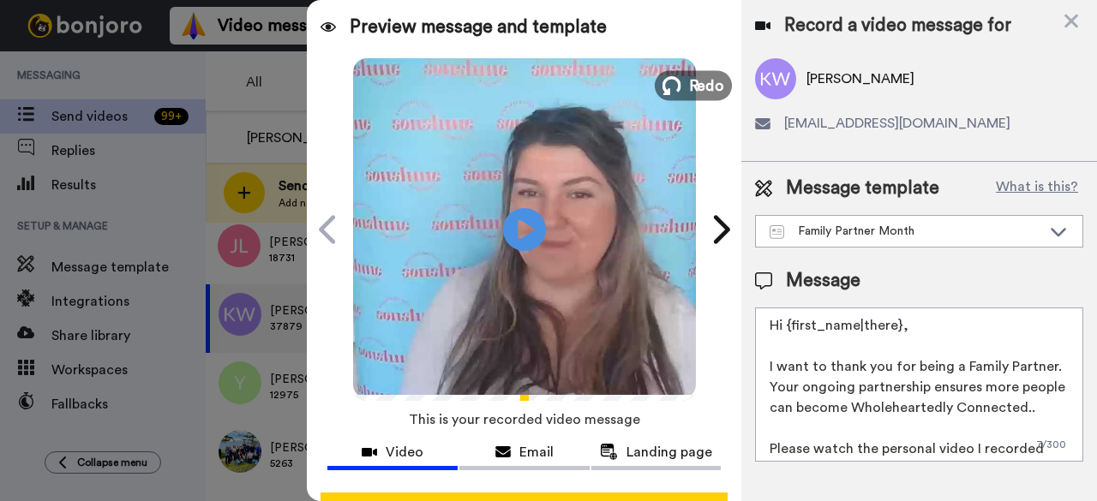
click at [688, 93] on span "Redo" at bounding box center [706, 85] width 36 height 22
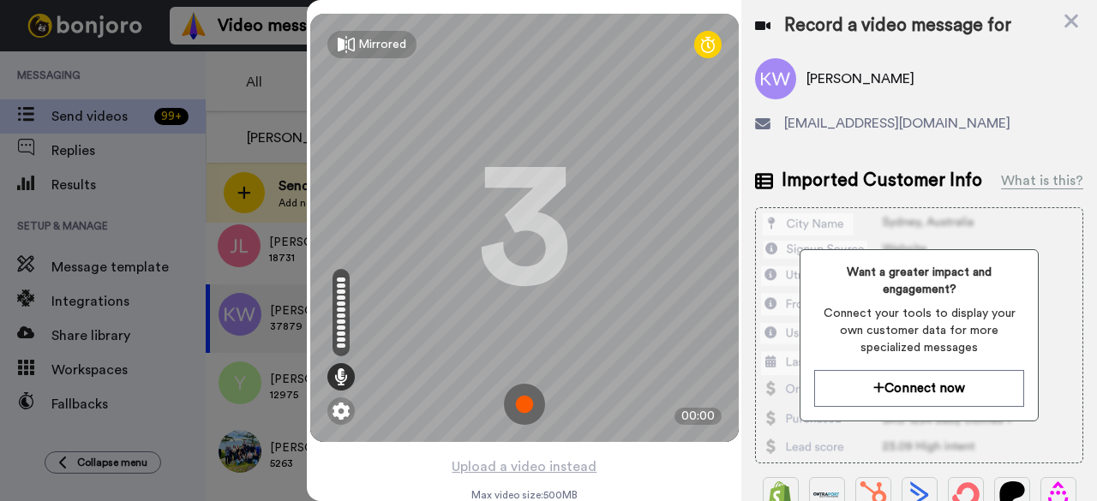
click at [512, 402] on img at bounding box center [524, 404] width 41 height 41
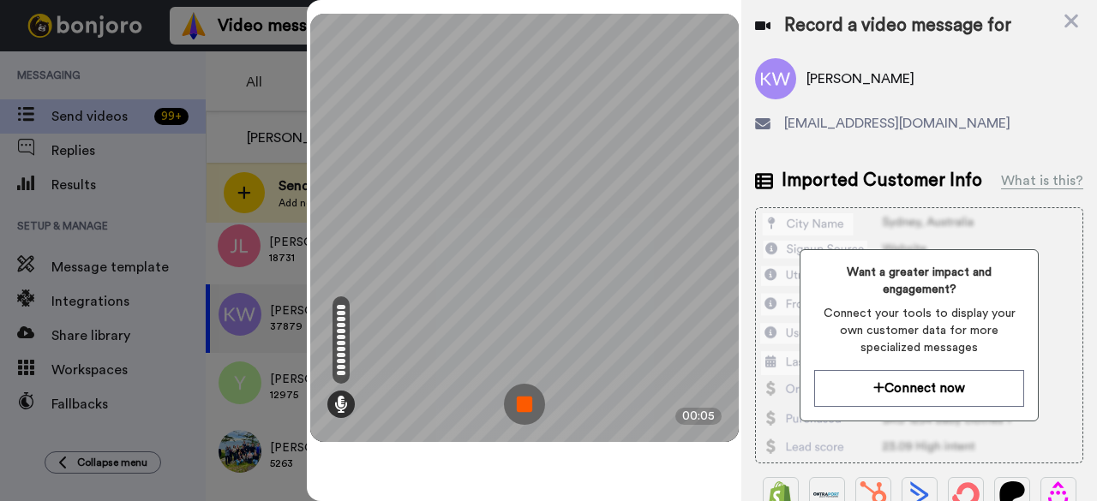
click at [517, 402] on img at bounding box center [524, 404] width 41 height 41
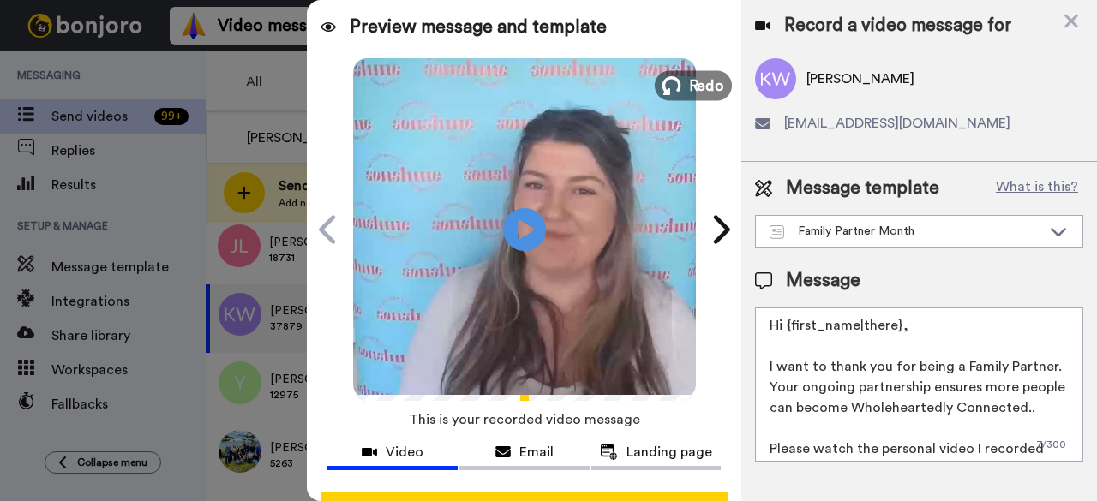
click at [694, 88] on span "Redo" at bounding box center [706, 85] width 36 height 22
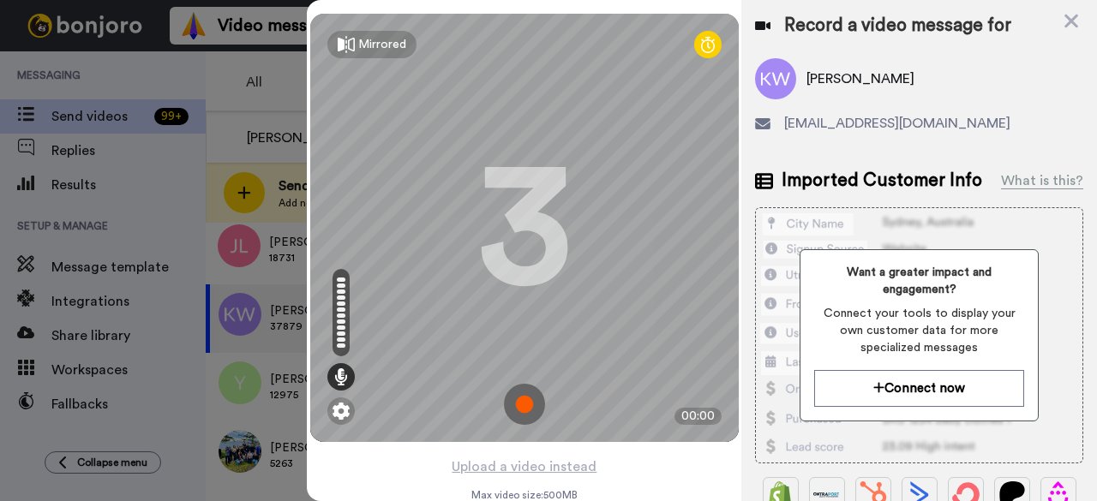
click at [518, 398] on img at bounding box center [524, 404] width 41 height 41
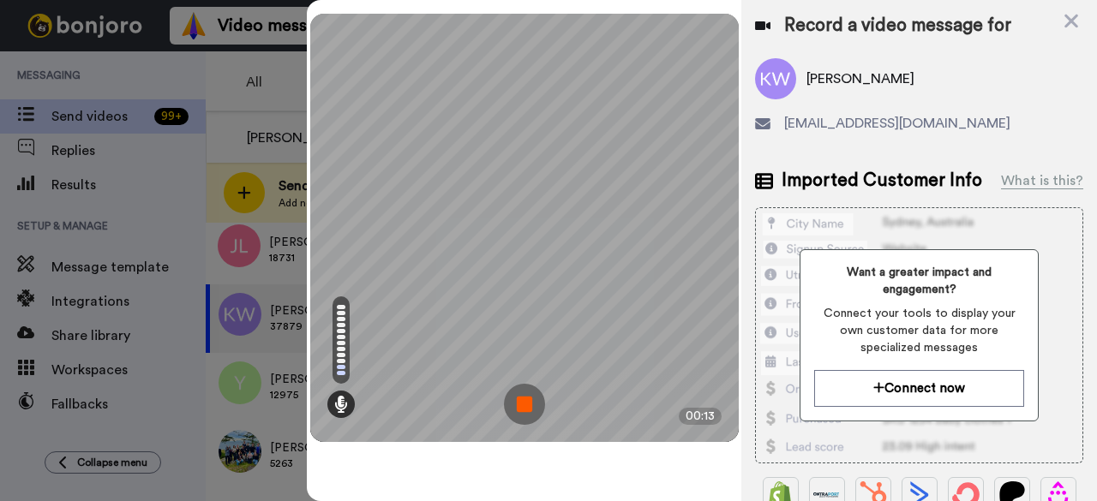
click at [533, 414] on img at bounding box center [524, 404] width 41 height 41
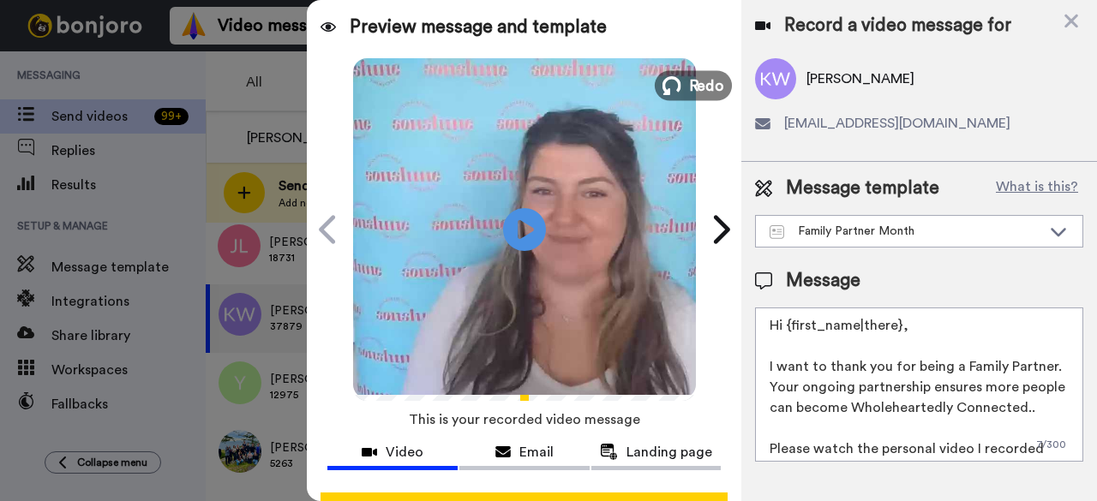
click at [712, 93] on span "Redo" at bounding box center [706, 85] width 36 height 22
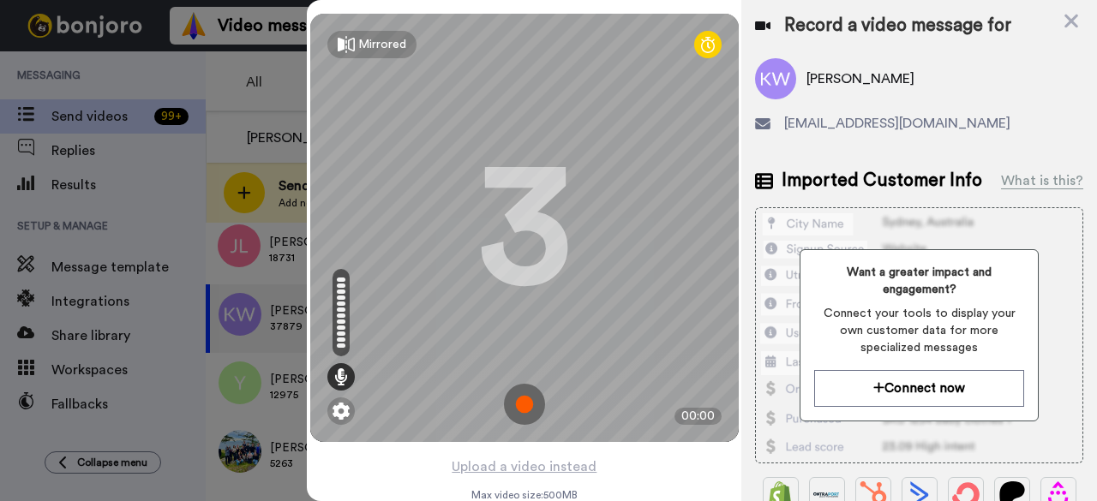
click at [523, 410] on img at bounding box center [524, 404] width 41 height 41
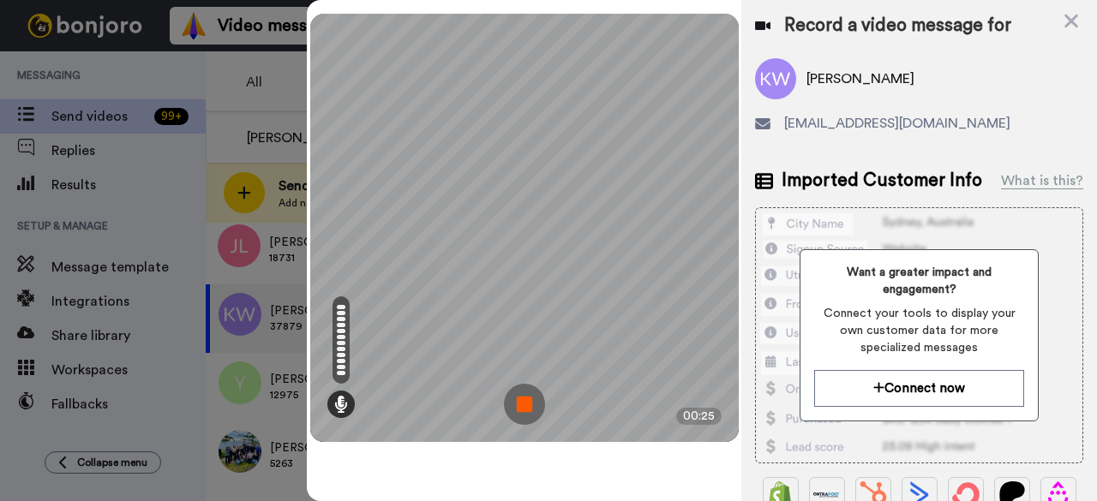
click at [531, 407] on img at bounding box center [524, 404] width 41 height 41
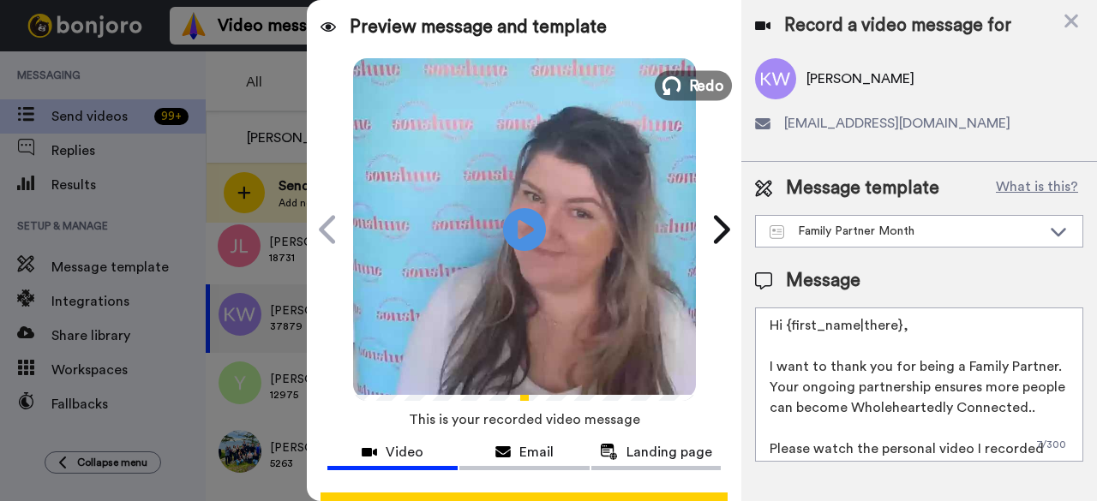
click at [673, 88] on icon at bounding box center [671, 85] width 19 height 19
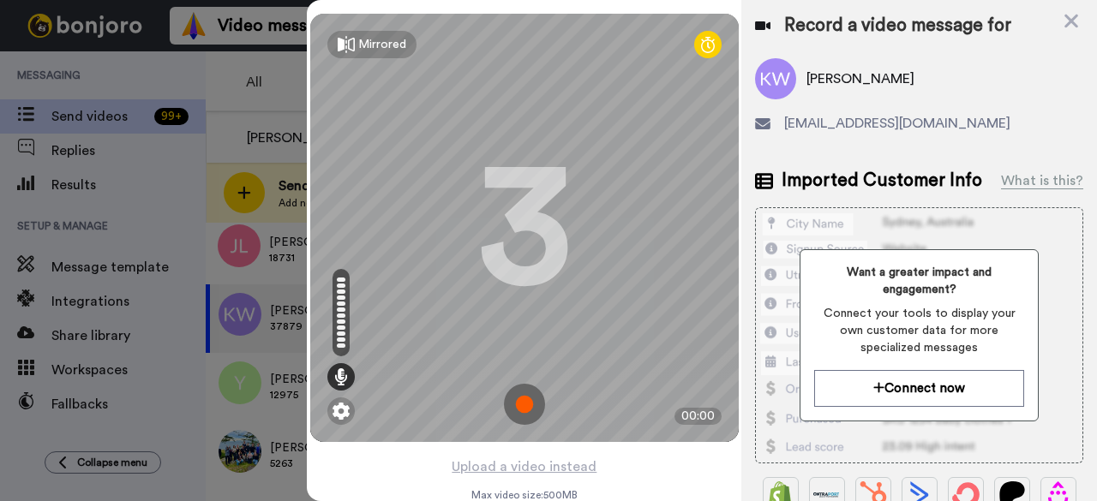
click at [512, 415] on img at bounding box center [524, 404] width 41 height 41
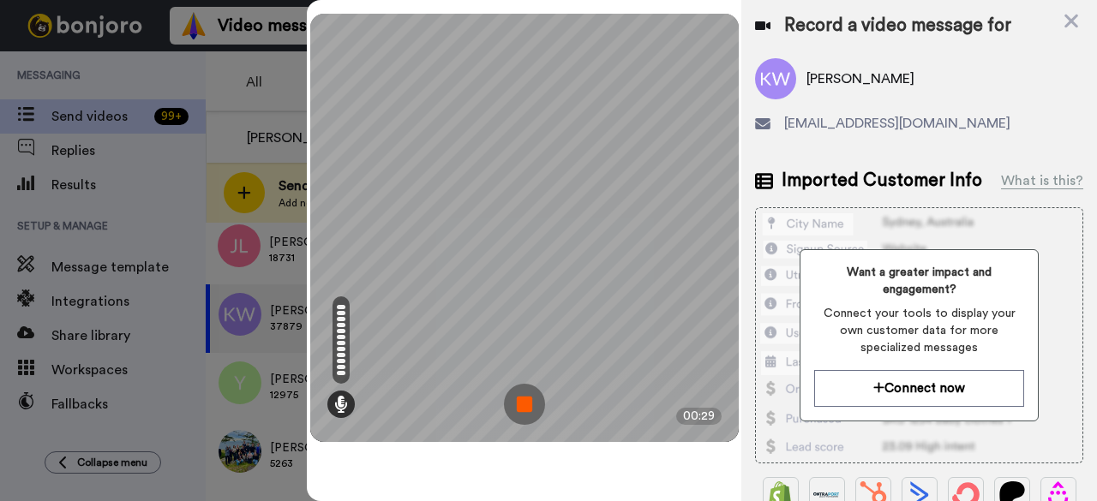
click at [513, 414] on img at bounding box center [524, 404] width 41 height 41
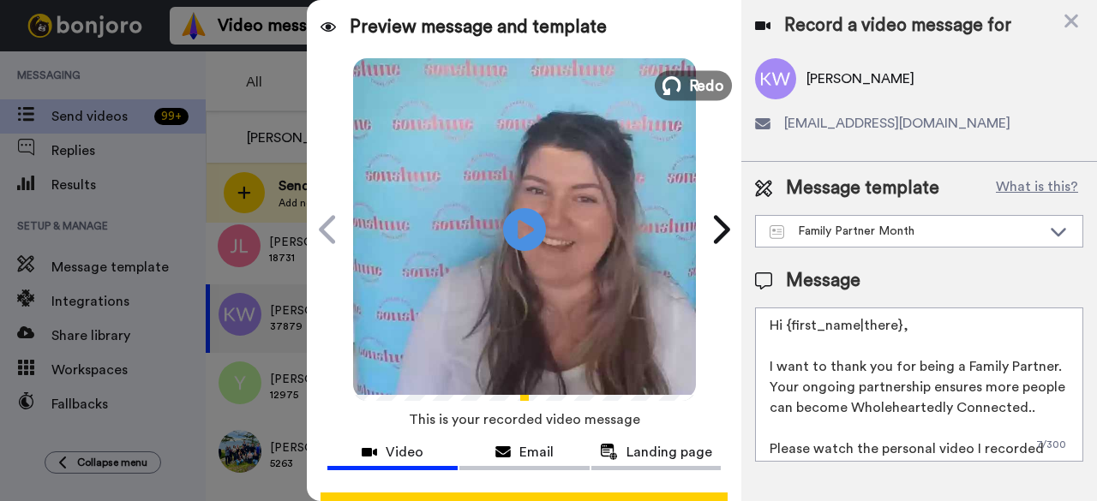
click at [668, 82] on icon at bounding box center [671, 85] width 19 height 19
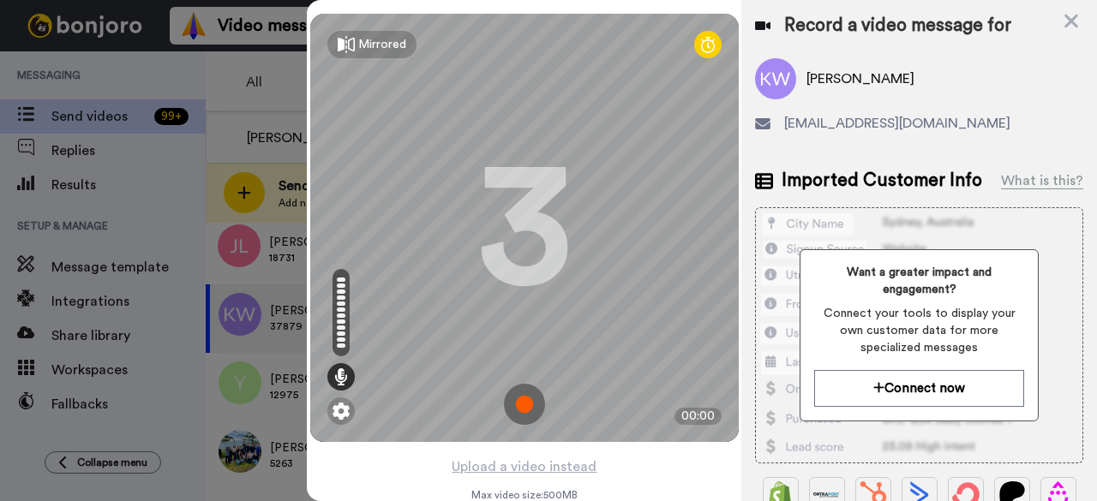
click at [511, 397] on img at bounding box center [524, 404] width 41 height 41
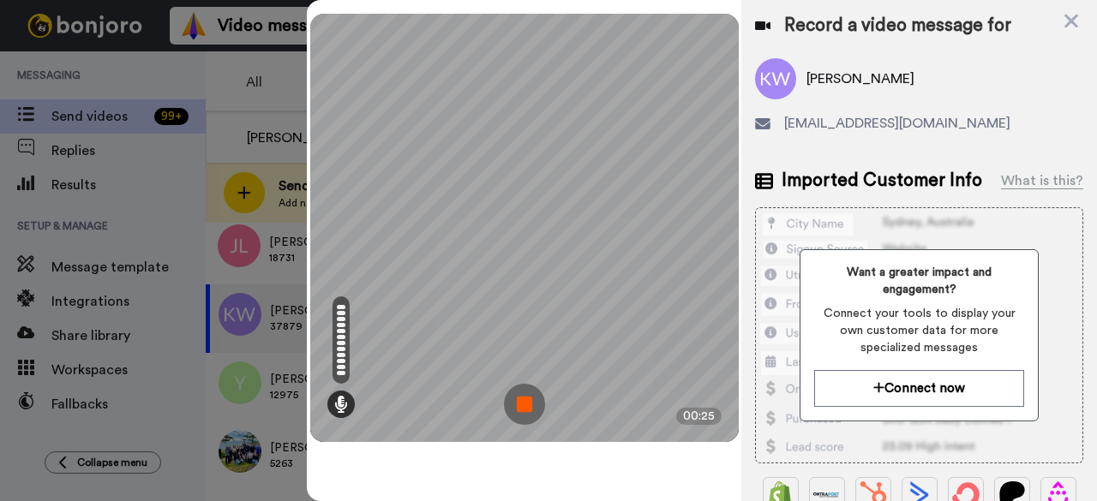
click at [536, 410] on img at bounding box center [524, 404] width 41 height 41
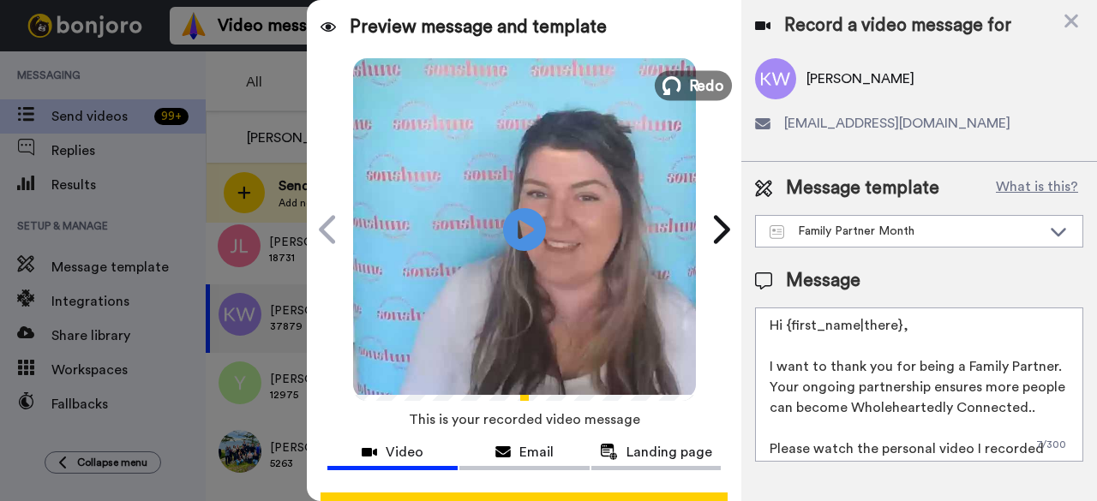
click at [679, 82] on button "Redo" at bounding box center [693, 85] width 77 height 30
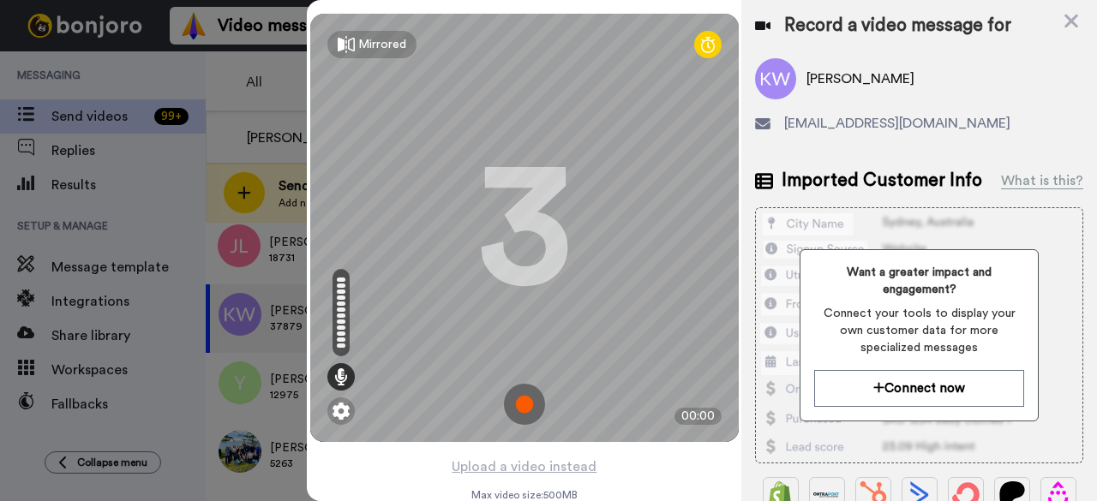
click at [523, 424] on img at bounding box center [524, 404] width 41 height 41
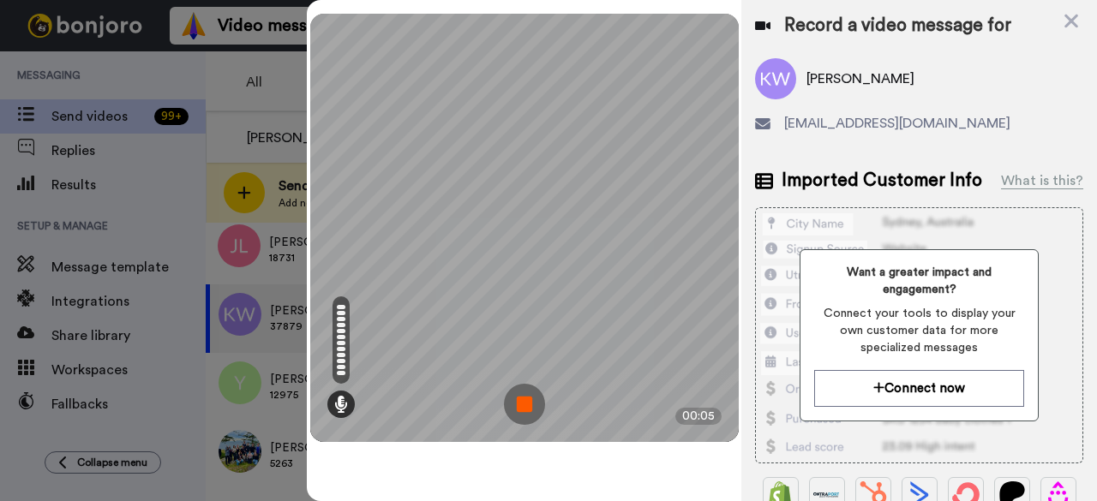
click at [507, 406] on img at bounding box center [524, 404] width 41 height 41
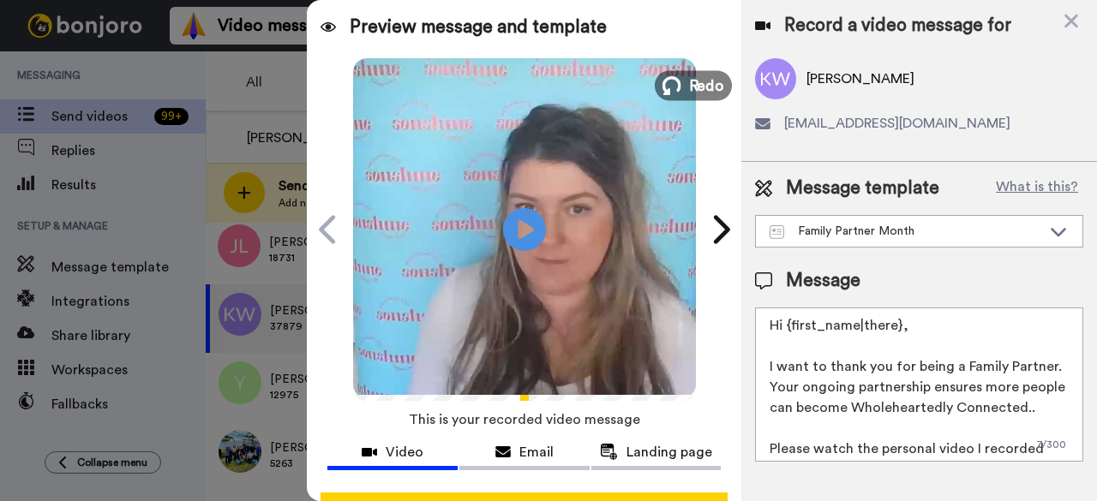
click at [675, 88] on button "Redo" at bounding box center [693, 85] width 77 height 30
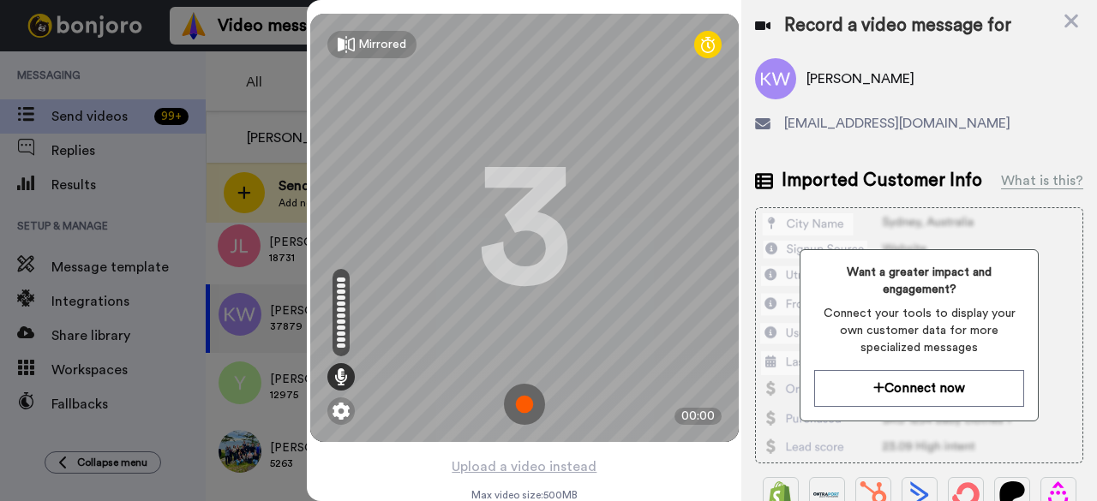
click at [514, 411] on img at bounding box center [524, 404] width 41 height 41
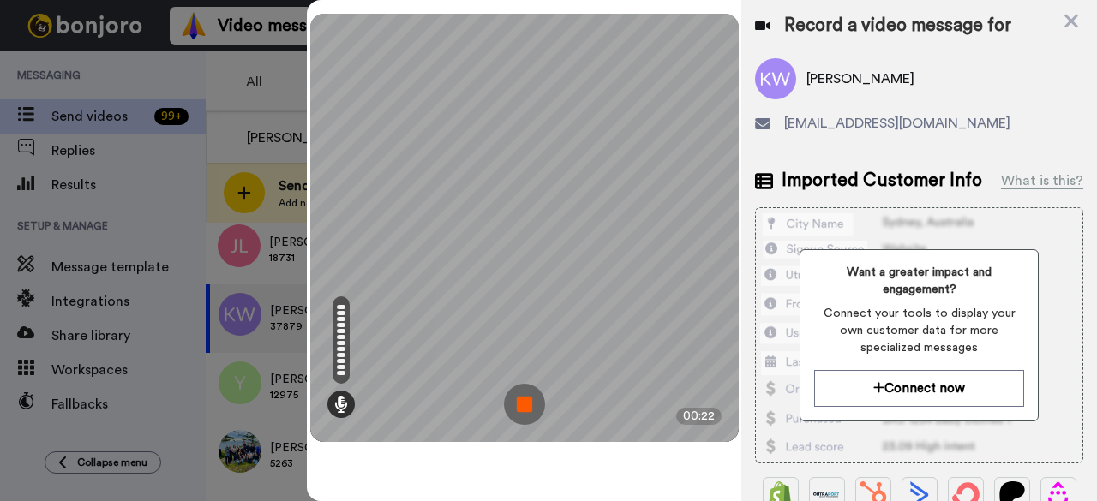
click at [518, 411] on img at bounding box center [524, 404] width 41 height 41
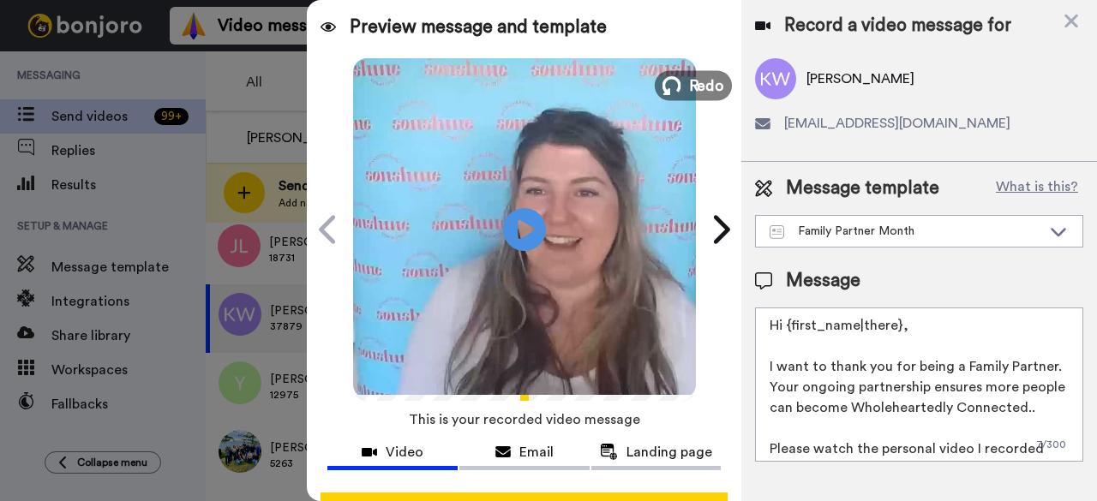
click at [688, 76] on span "Redo" at bounding box center [706, 85] width 36 height 22
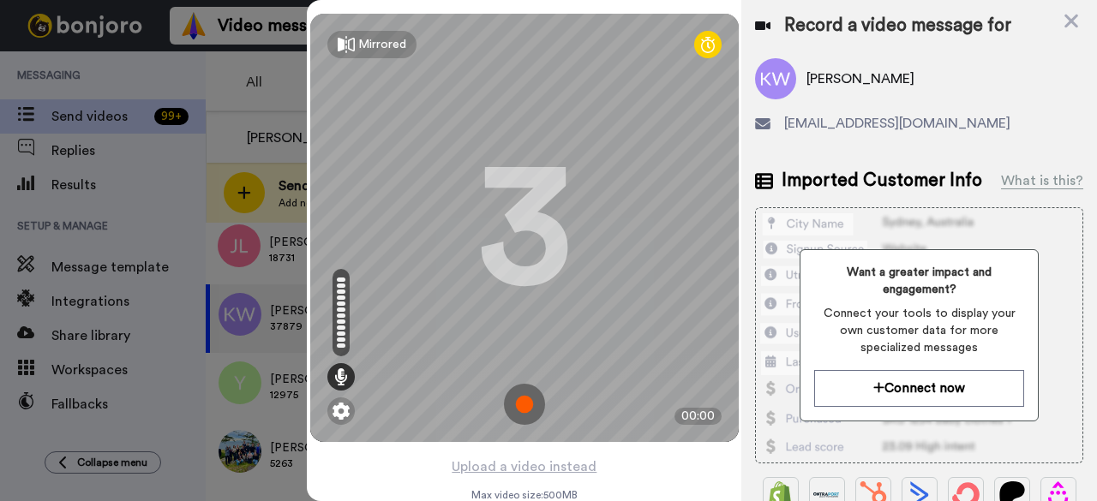
click at [527, 405] on img at bounding box center [524, 404] width 41 height 41
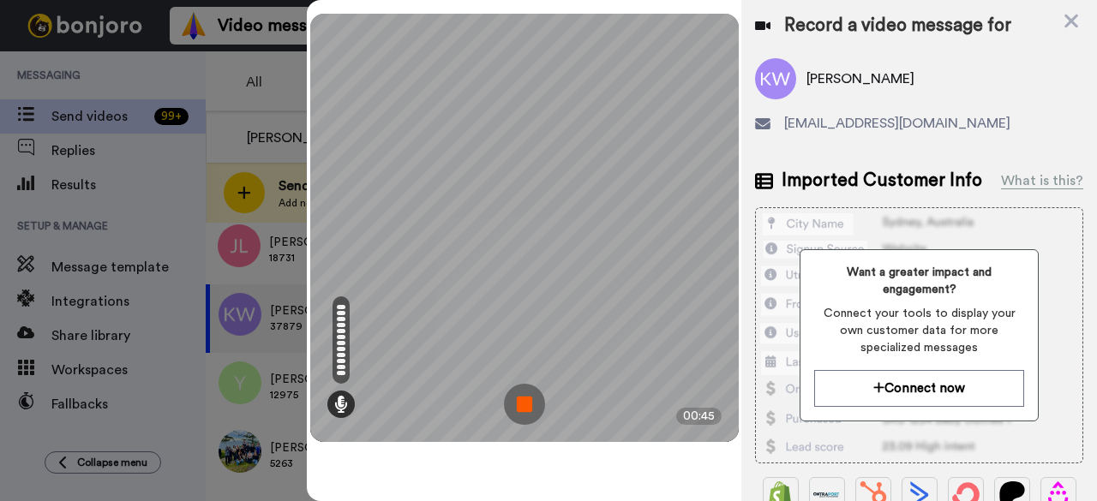
click at [527, 405] on img at bounding box center [524, 404] width 41 height 41
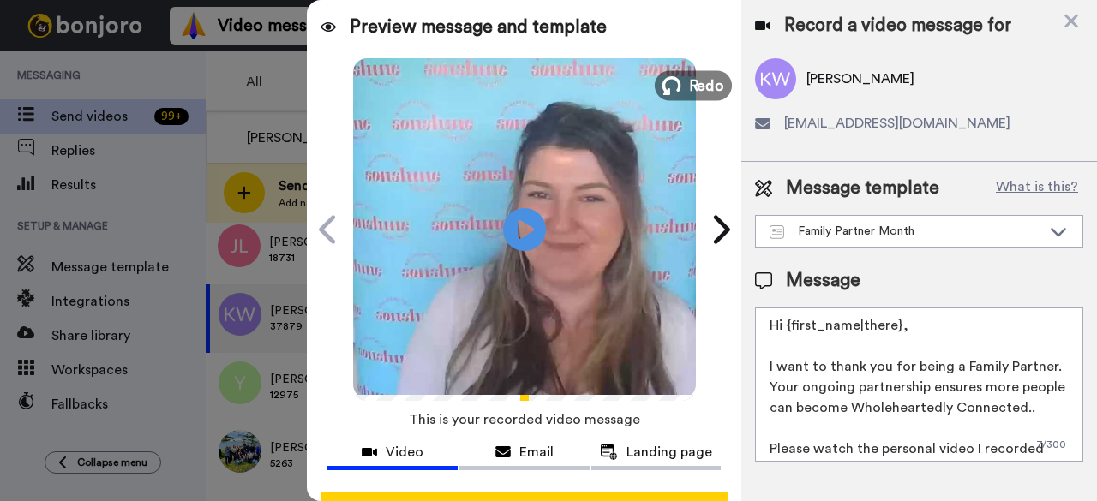
click at [698, 87] on span "Redo" at bounding box center [706, 85] width 36 height 22
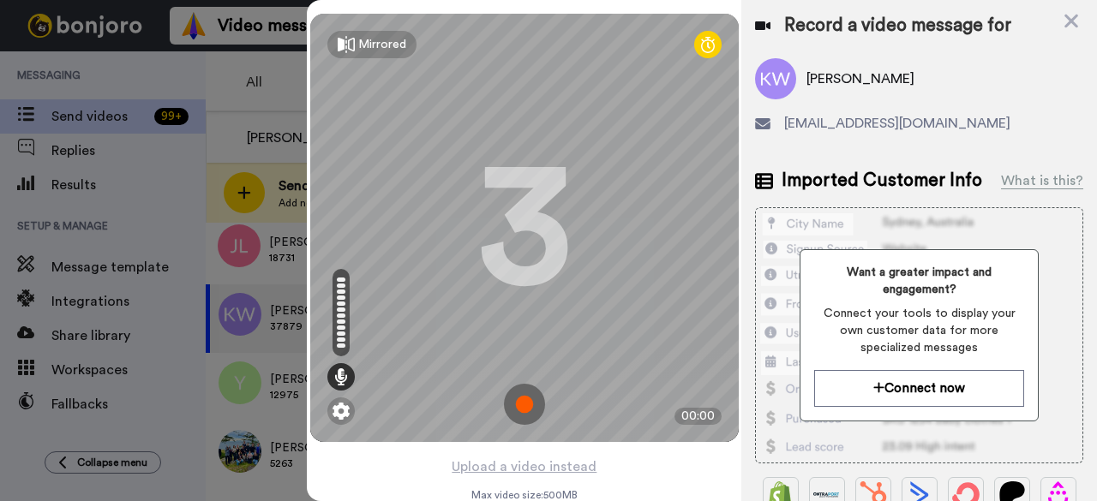
click at [524, 410] on img at bounding box center [524, 404] width 41 height 41
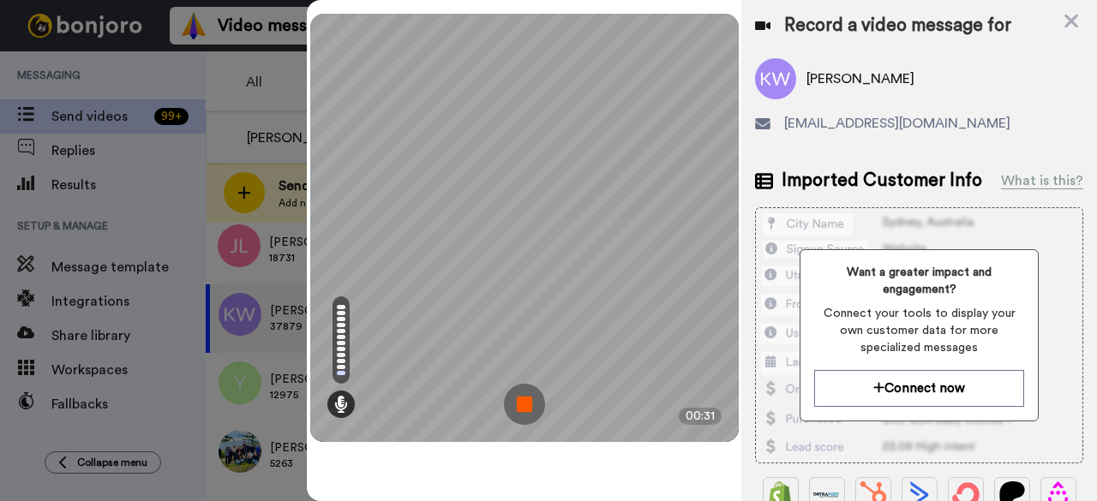
click at [524, 410] on img at bounding box center [524, 404] width 41 height 41
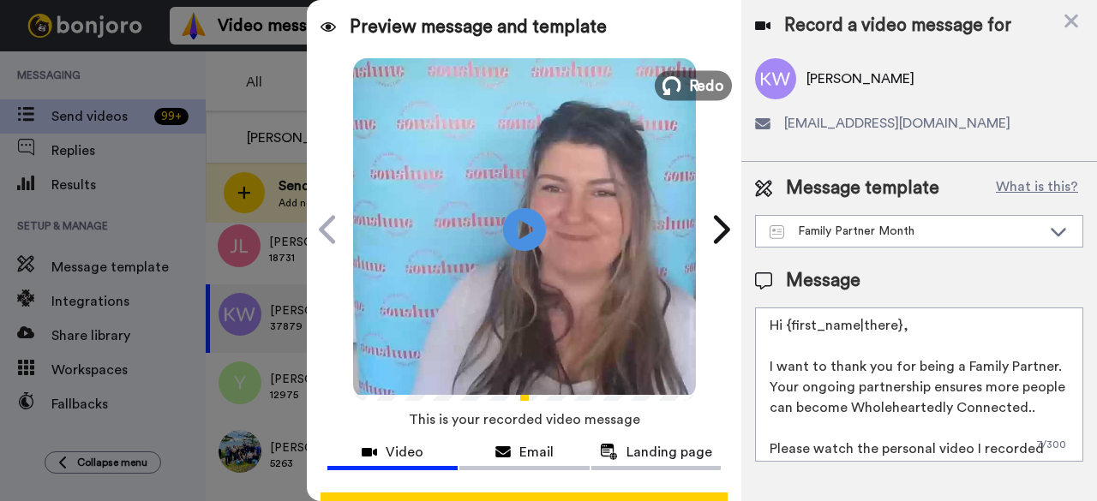
click at [692, 81] on span "Redo" at bounding box center [706, 85] width 36 height 22
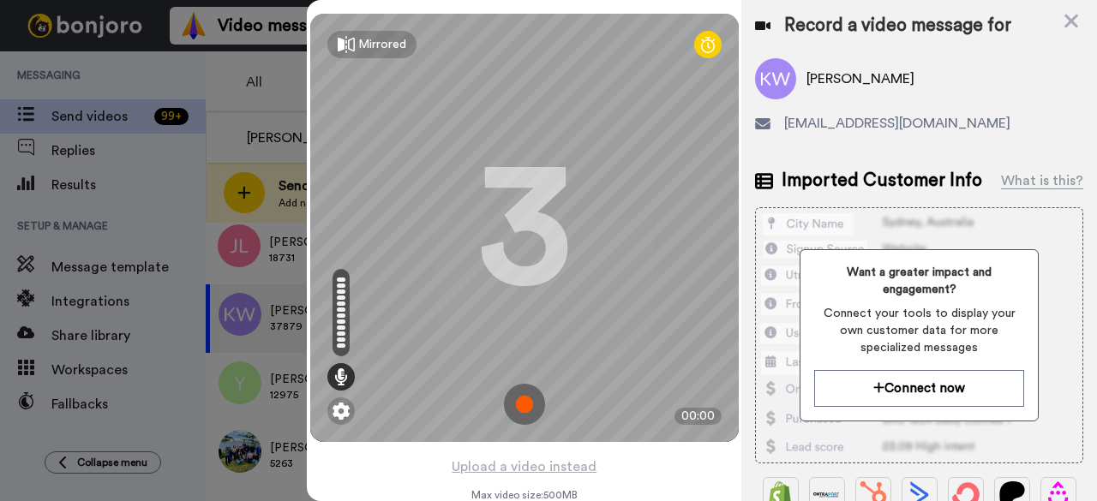
click at [523, 418] on img at bounding box center [524, 404] width 41 height 41
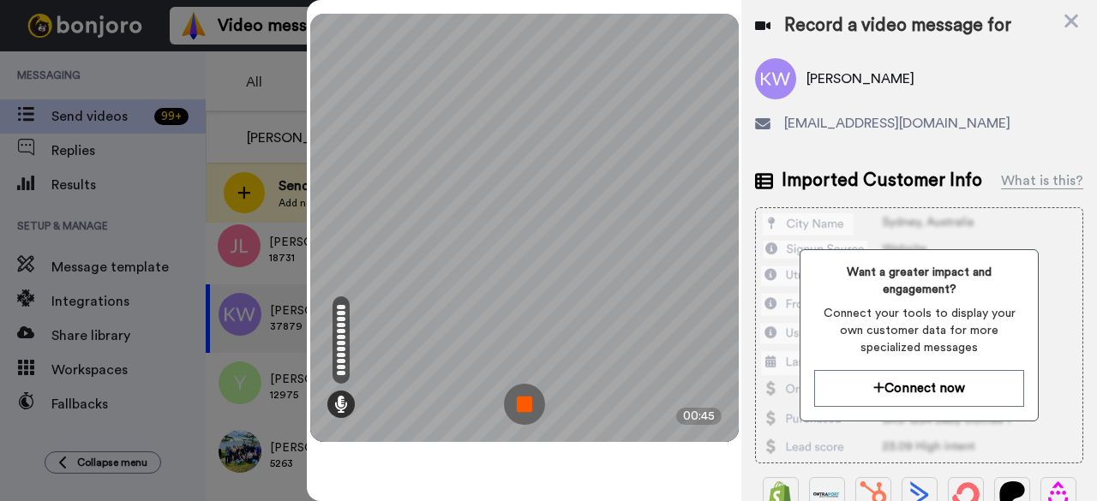
click at [538, 414] on img at bounding box center [524, 404] width 41 height 41
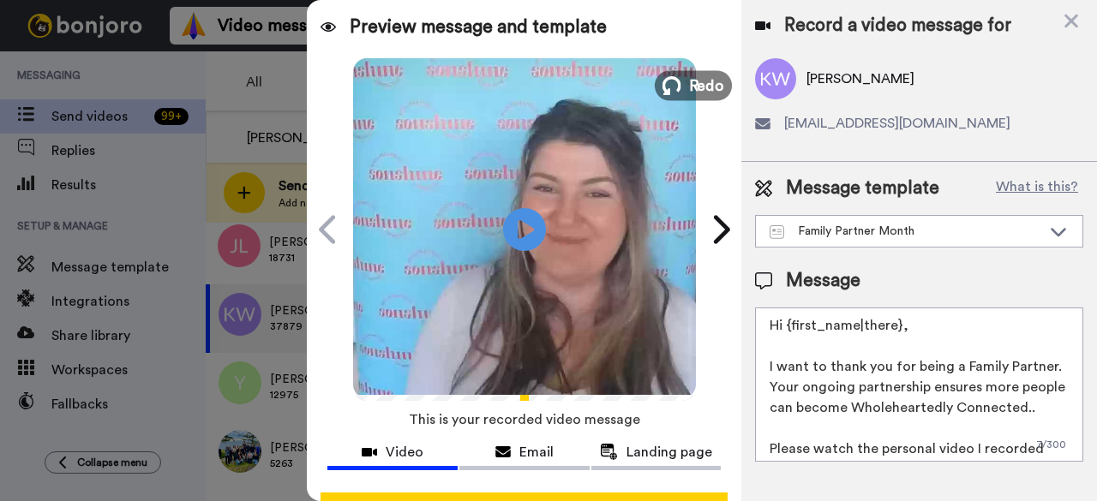
click at [688, 92] on span "Redo" at bounding box center [706, 85] width 36 height 22
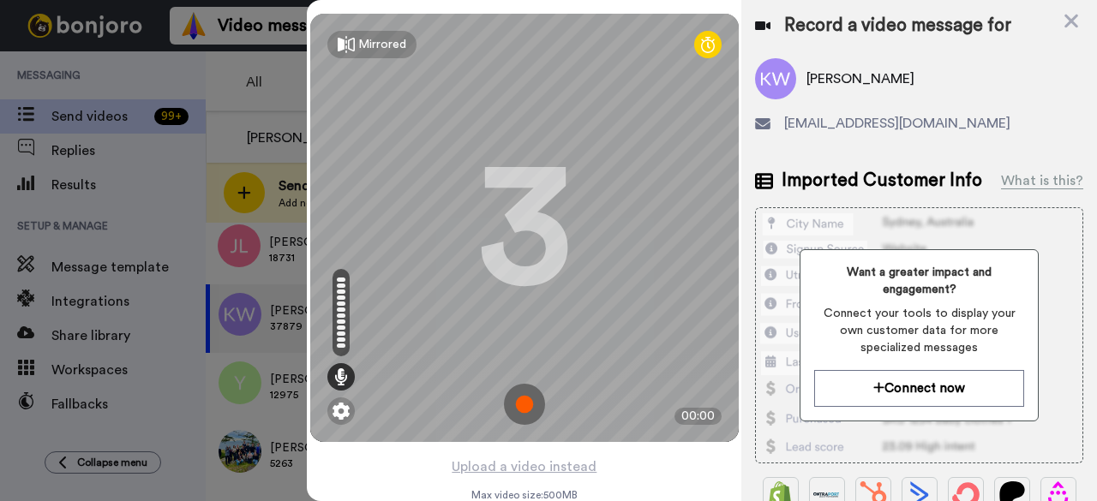
click at [518, 402] on img at bounding box center [524, 404] width 41 height 41
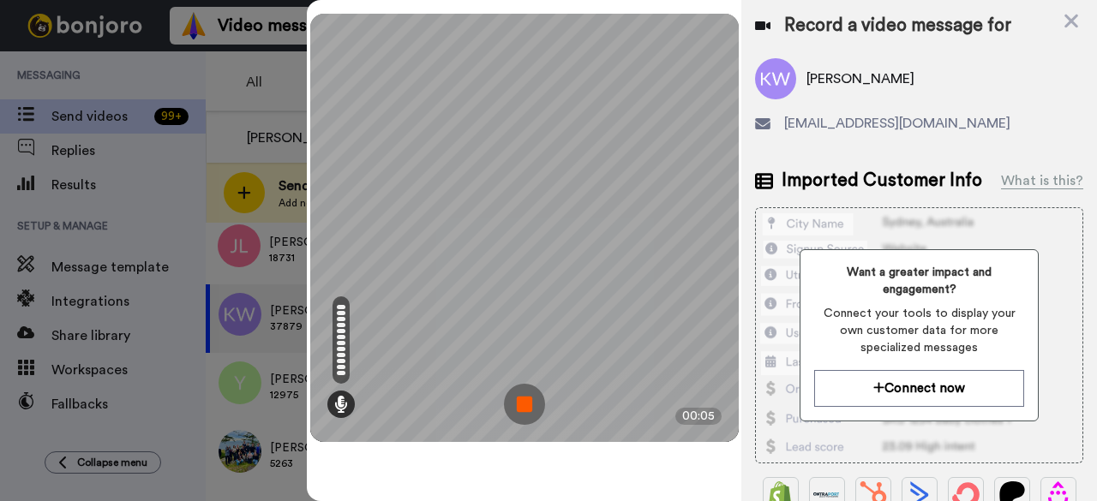
click at [518, 402] on img at bounding box center [524, 404] width 41 height 41
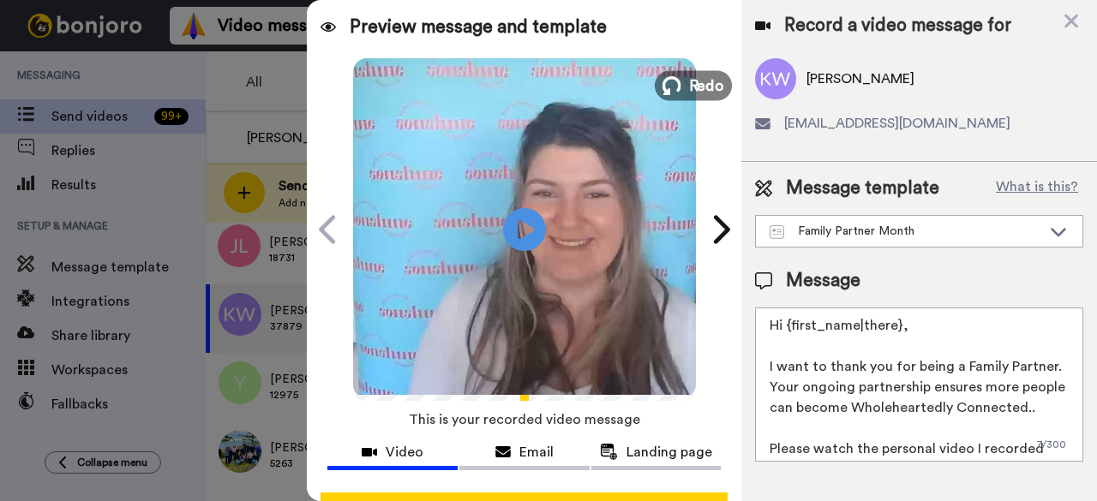
click at [692, 75] on span "Redo" at bounding box center [706, 85] width 36 height 22
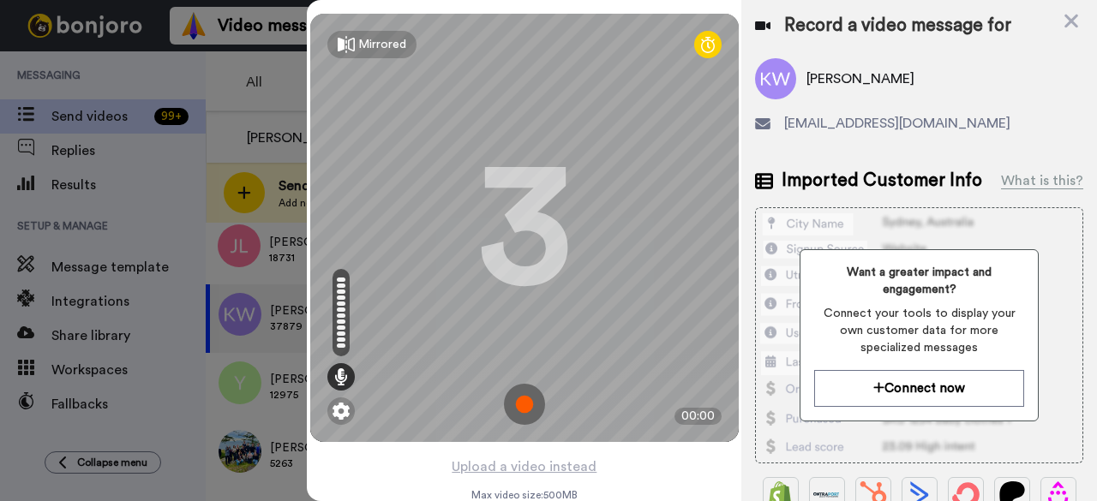
click at [509, 402] on img at bounding box center [524, 404] width 41 height 41
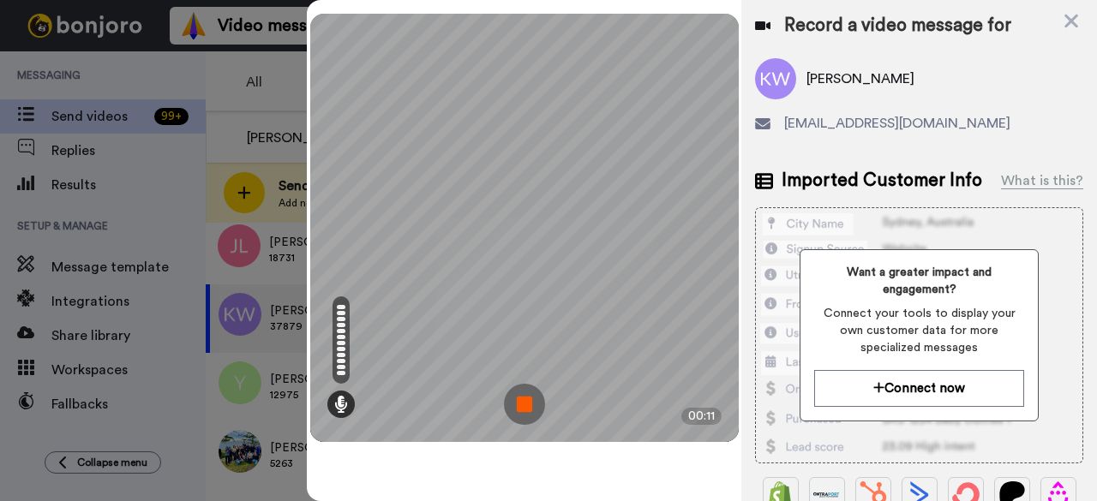
click at [518, 407] on img at bounding box center [524, 404] width 41 height 41
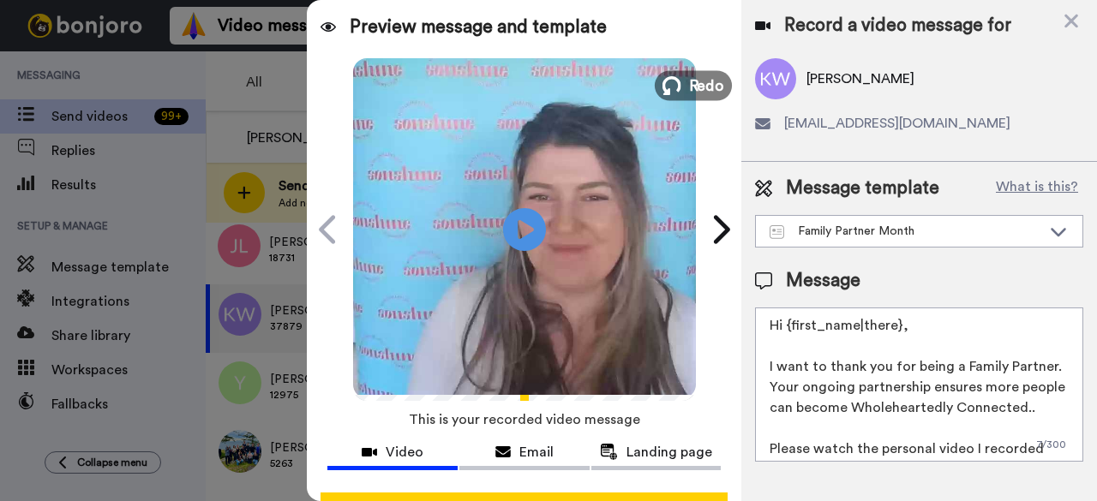
click at [669, 88] on icon at bounding box center [671, 85] width 19 height 19
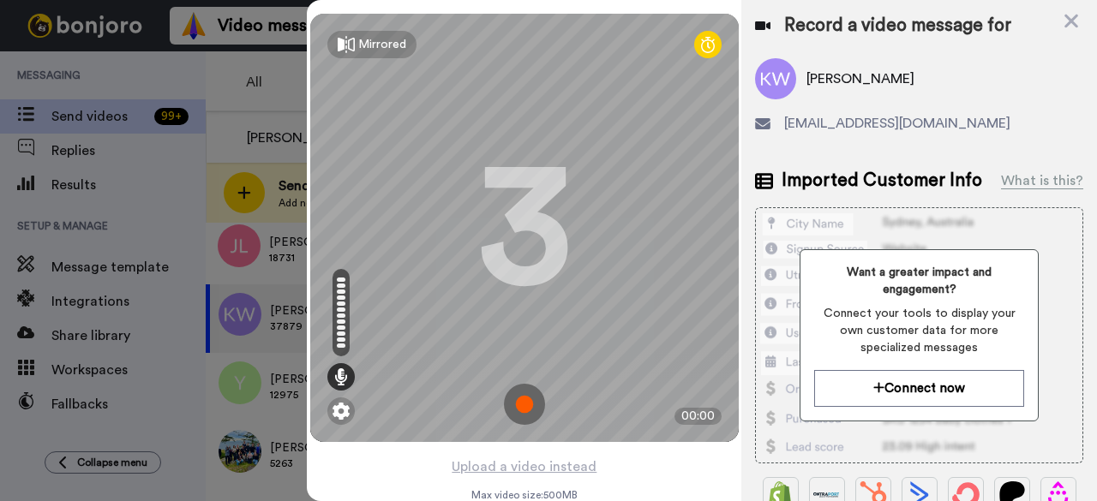
click at [529, 413] on img at bounding box center [524, 404] width 41 height 41
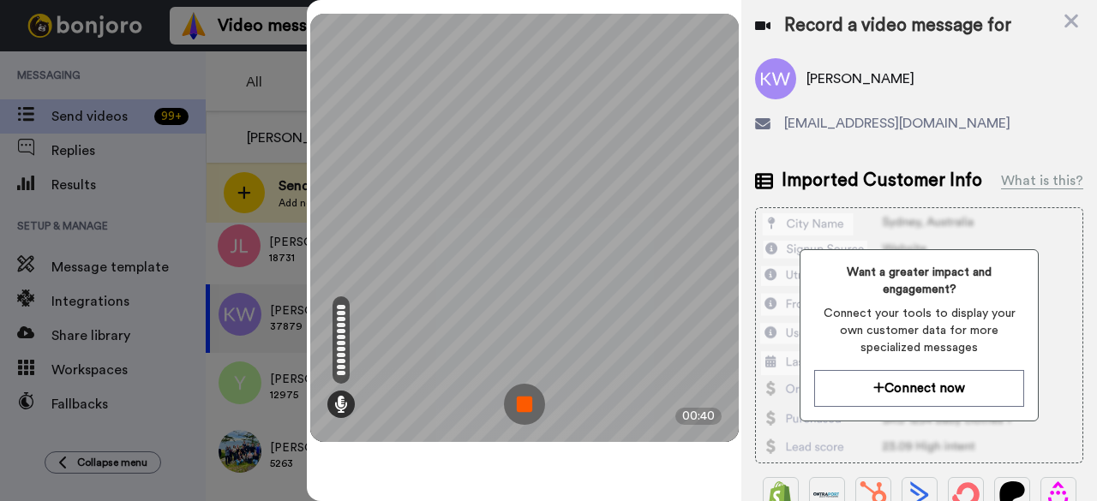
click at [535, 412] on img at bounding box center [524, 404] width 41 height 41
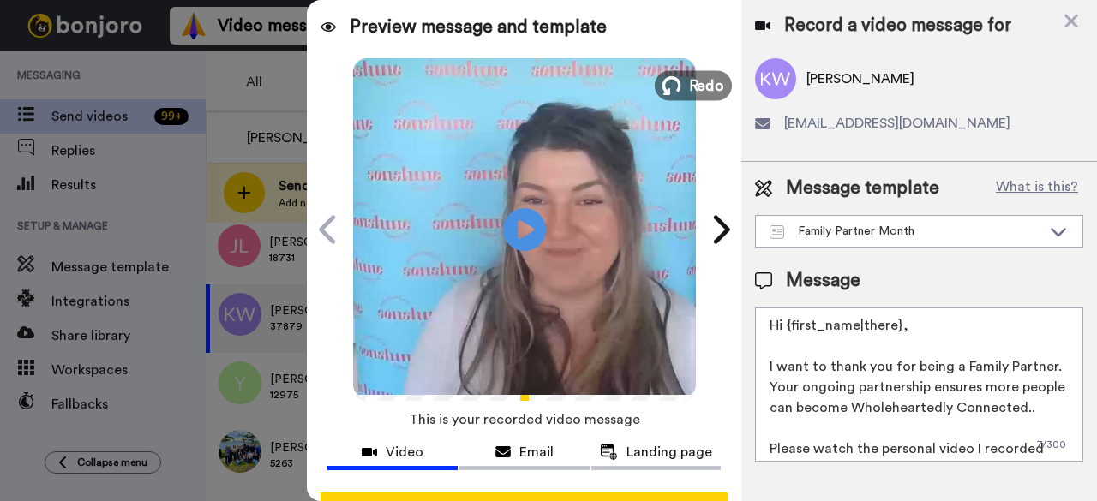
click at [703, 99] on button "Redo" at bounding box center [693, 85] width 77 height 30
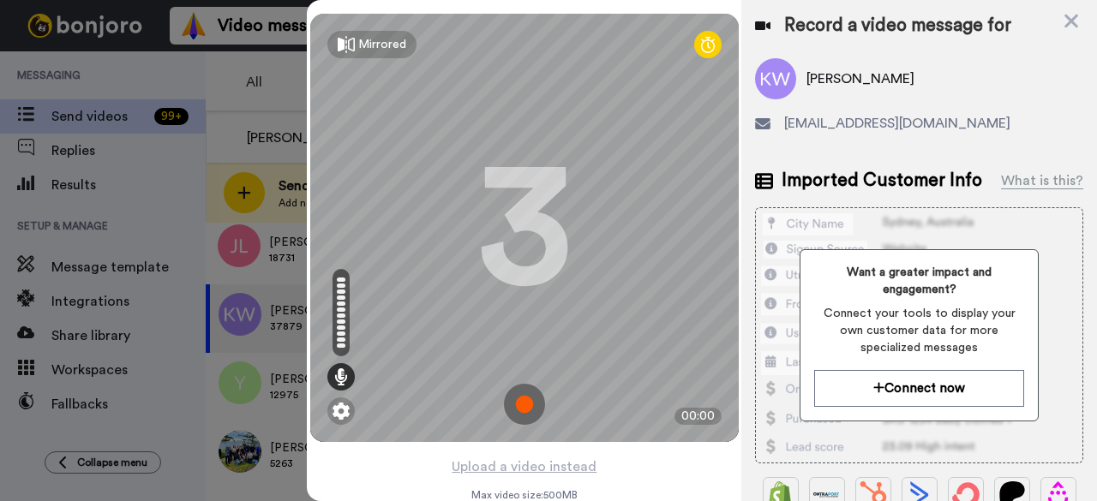
click at [523, 414] on img at bounding box center [524, 404] width 41 height 41
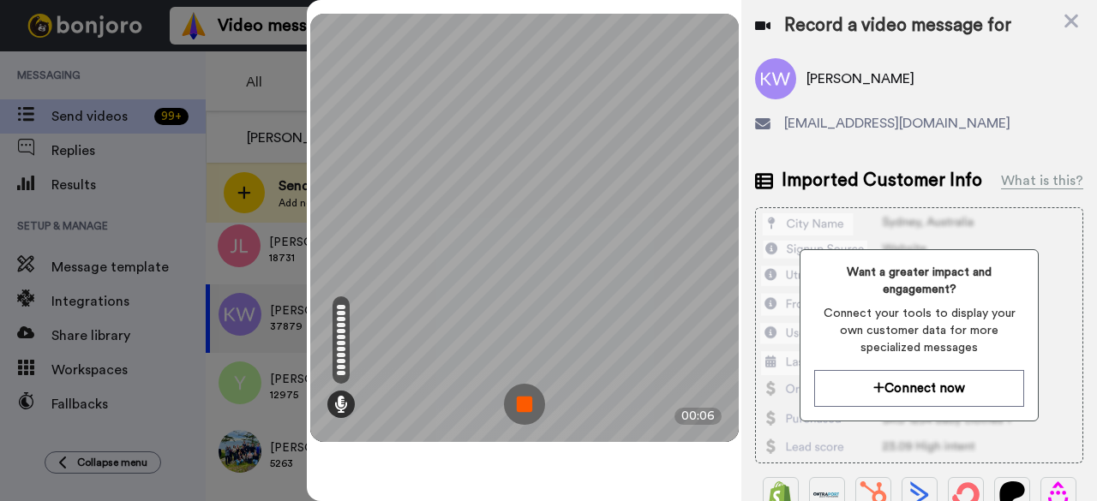
click at [518, 414] on img at bounding box center [524, 404] width 41 height 41
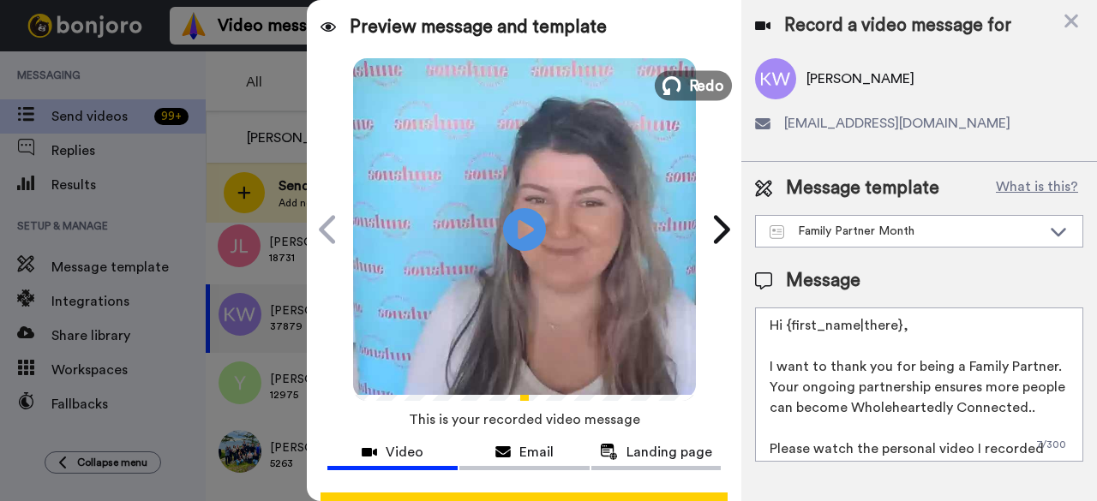
click at [688, 93] on span "Redo" at bounding box center [706, 85] width 36 height 22
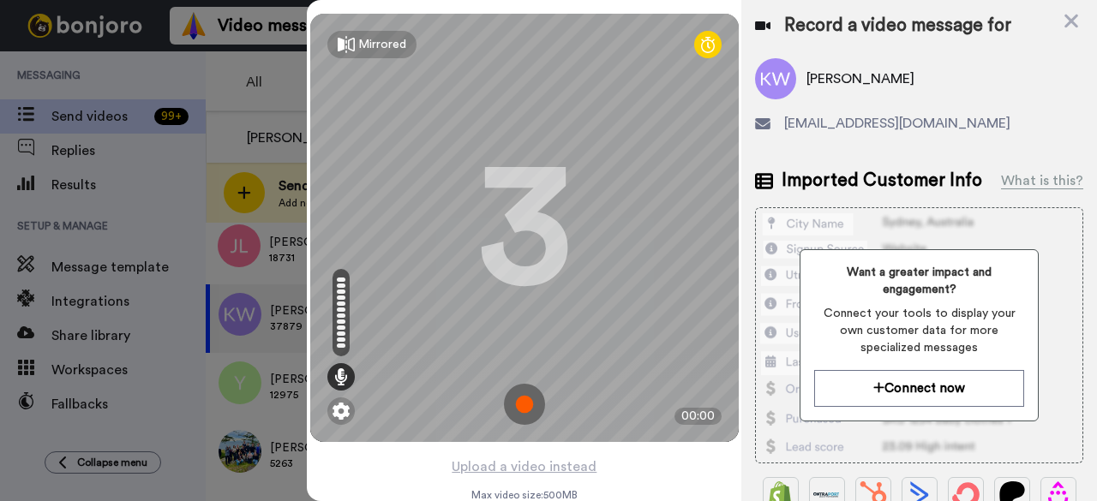
click at [517, 406] on img at bounding box center [524, 404] width 41 height 41
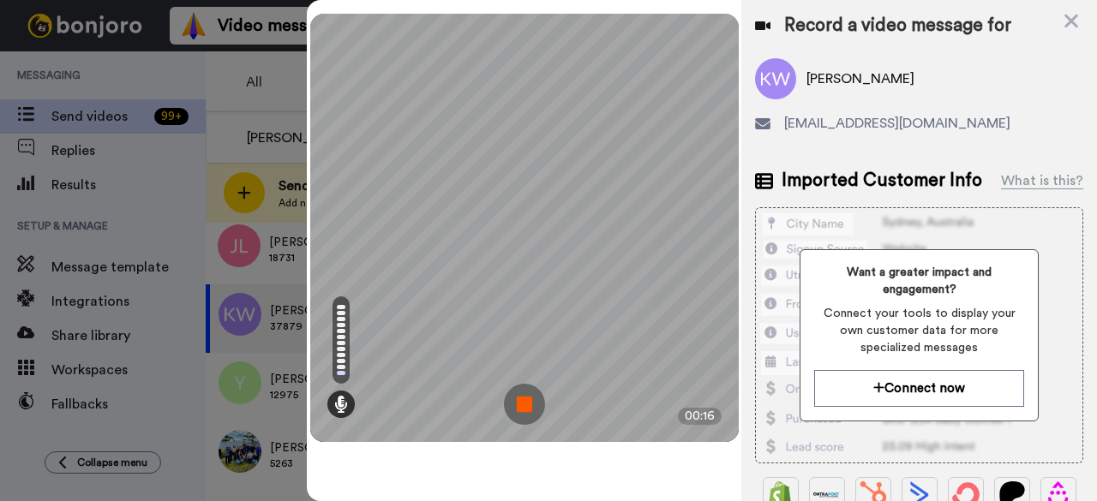
click at [517, 406] on img at bounding box center [524, 404] width 41 height 41
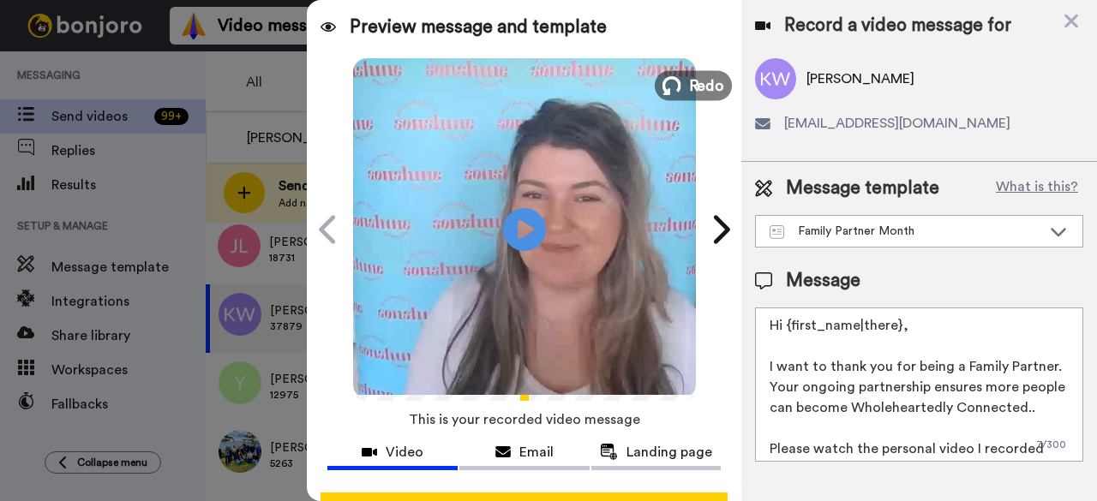
click at [680, 93] on button "Redo" at bounding box center [693, 85] width 77 height 30
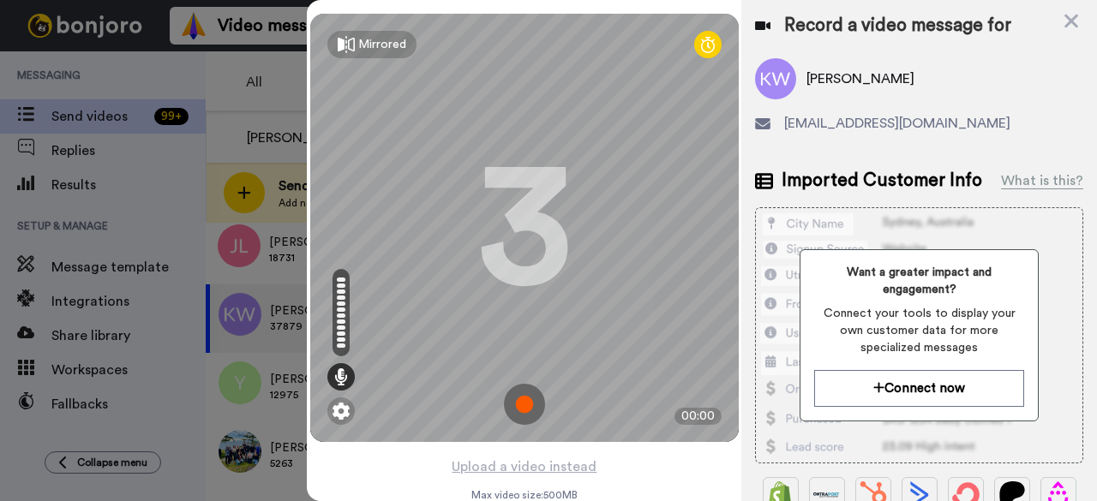
click at [515, 404] on img at bounding box center [524, 404] width 41 height 41
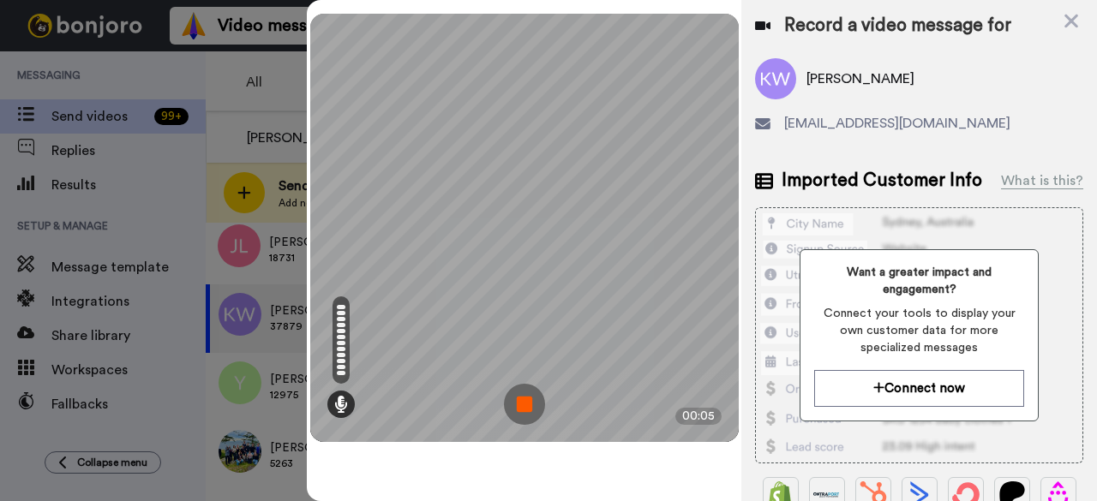
click at [515, 403] on img at bounding box center [524, 404] width 41 height 41
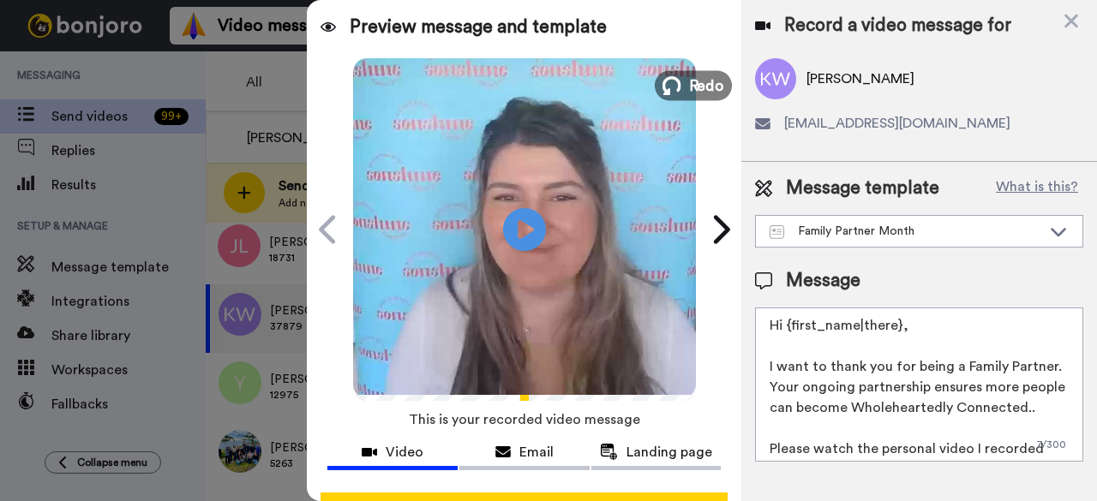
click at [662, 84] on icon at bounding box center [671, 85] width 19 height 19
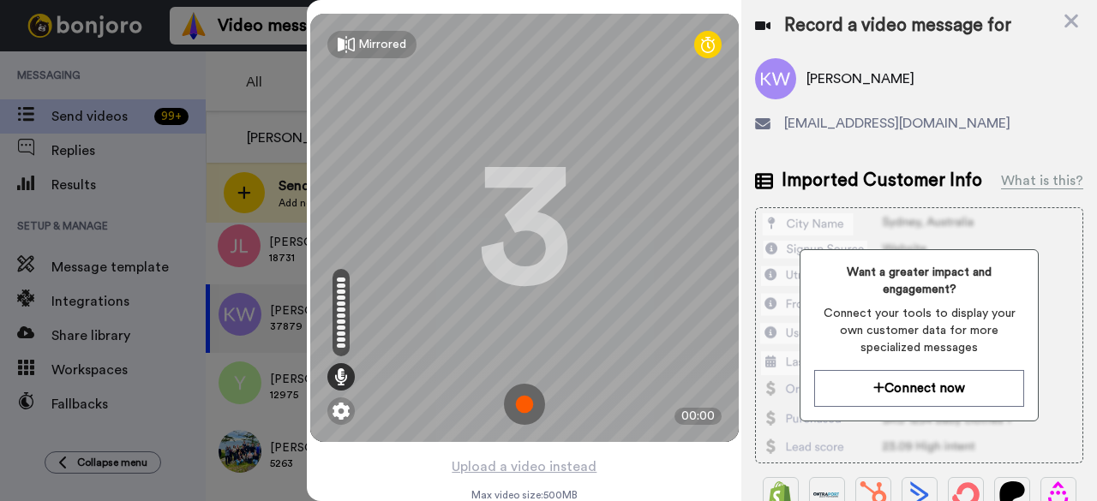
click at [506, 403] on img at bounding box center [524, 404] width 41 height 41
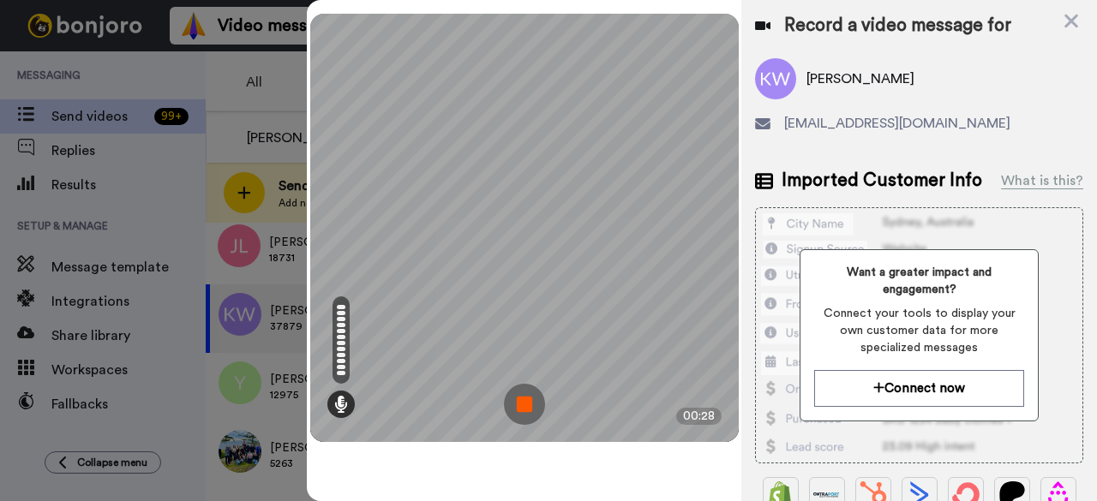
click at [528, 398] on img at bounding box center [524, 404] width 41 height 41
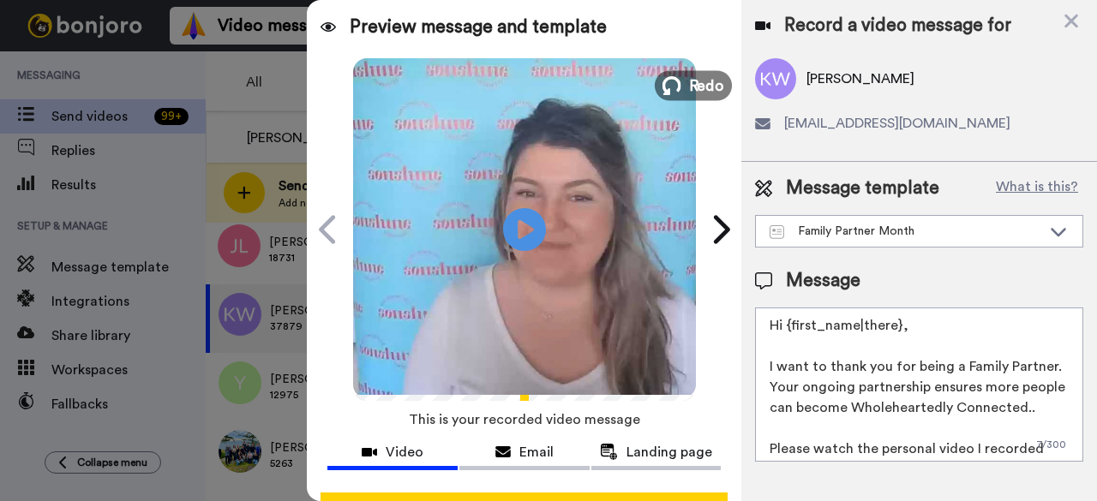
click at [704, 71] on button "Redo" at bounding box center [693, 85] width 77 height 30
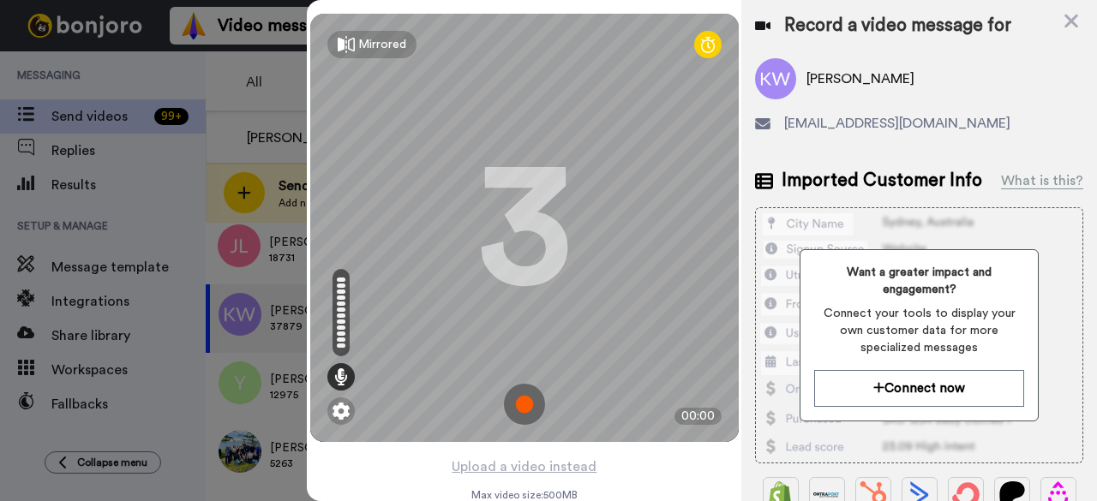
click at [515, 393] on img at bounding box center [524, 404] width 41 height 41
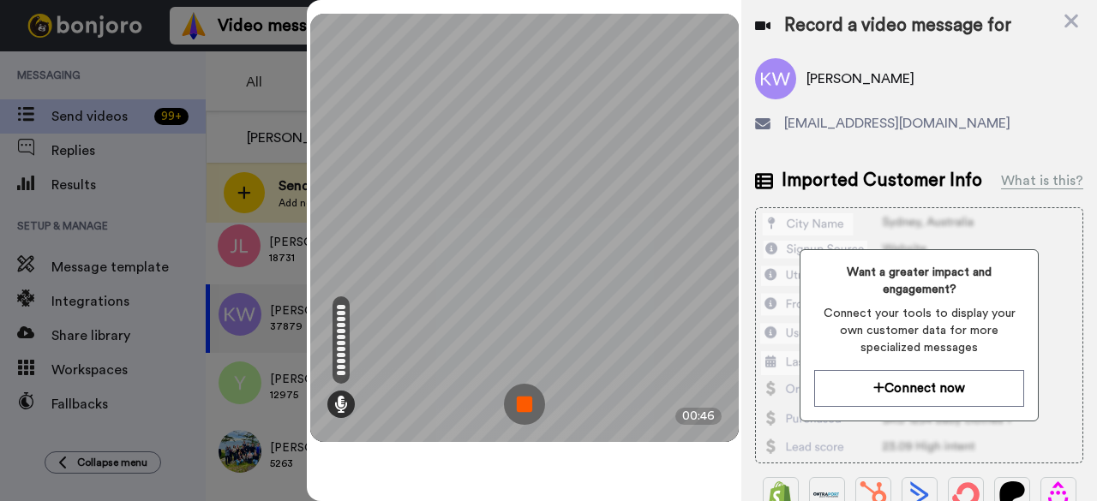
click at [539, 403] on img at bounding box center [524, 404] width 41 height 41
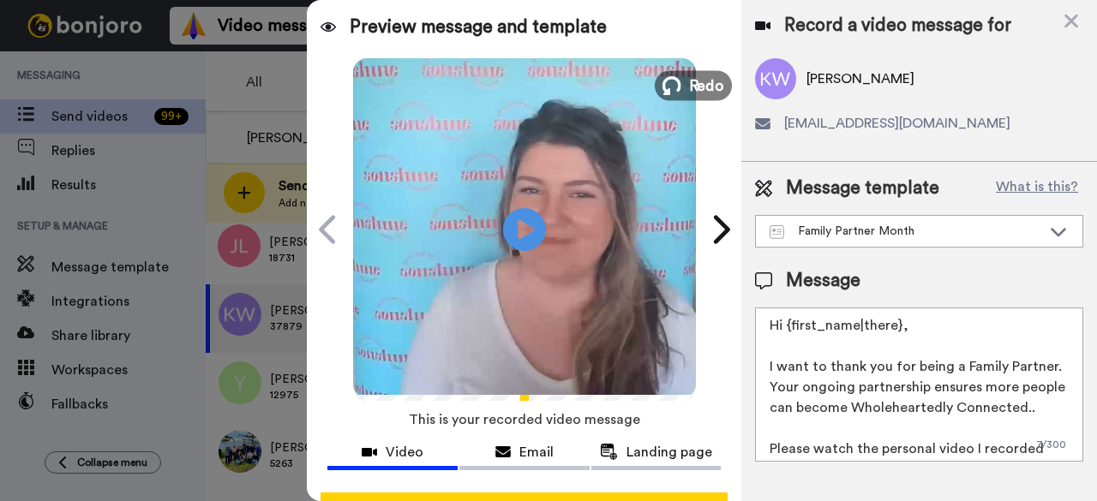
click at [692, 81] on span "Redo" at bounding box center [706, 85] width 36 height 22
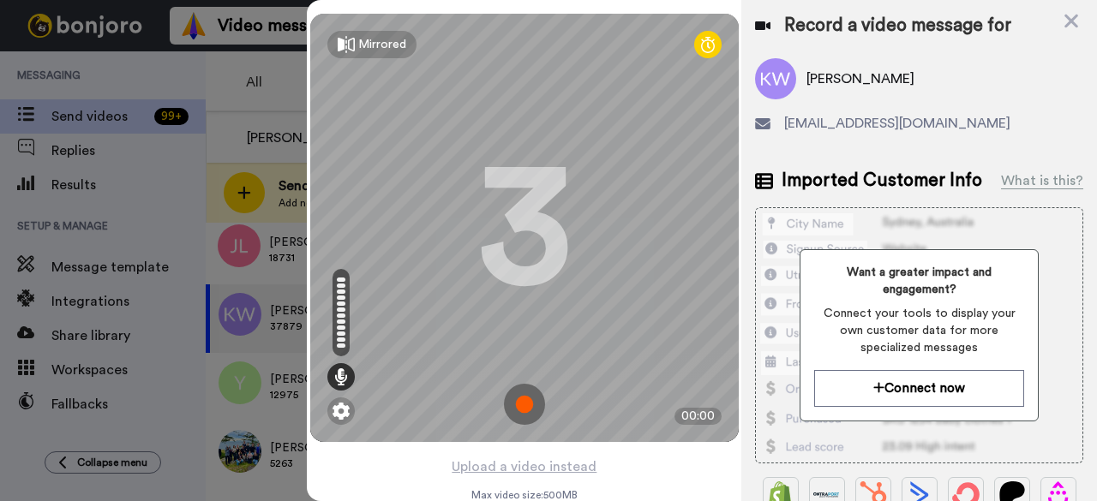
click at [523, 404] on img at bounding box center [524, 404] width 41 height 41
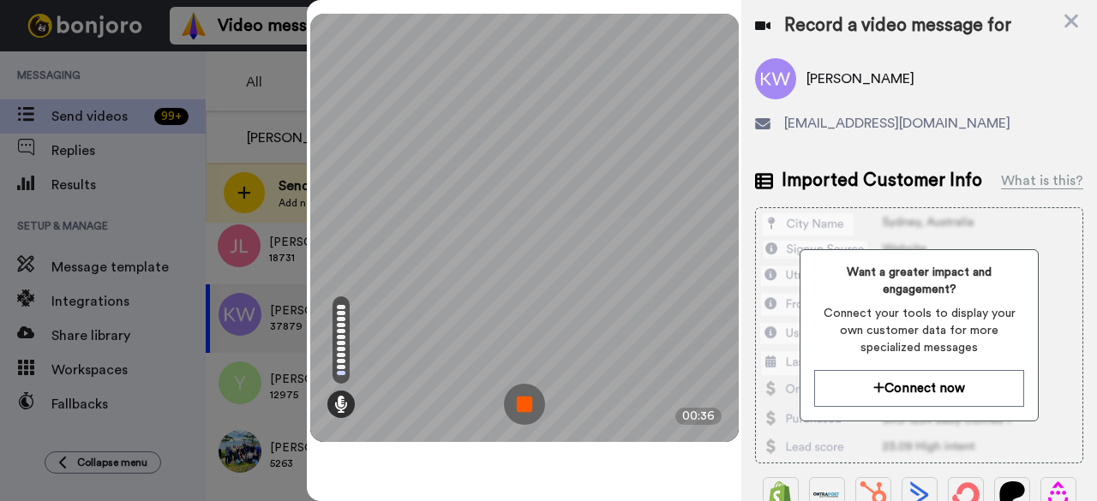
click at [523, 404] on img at bounding box center [524, 404] width 41 height 41
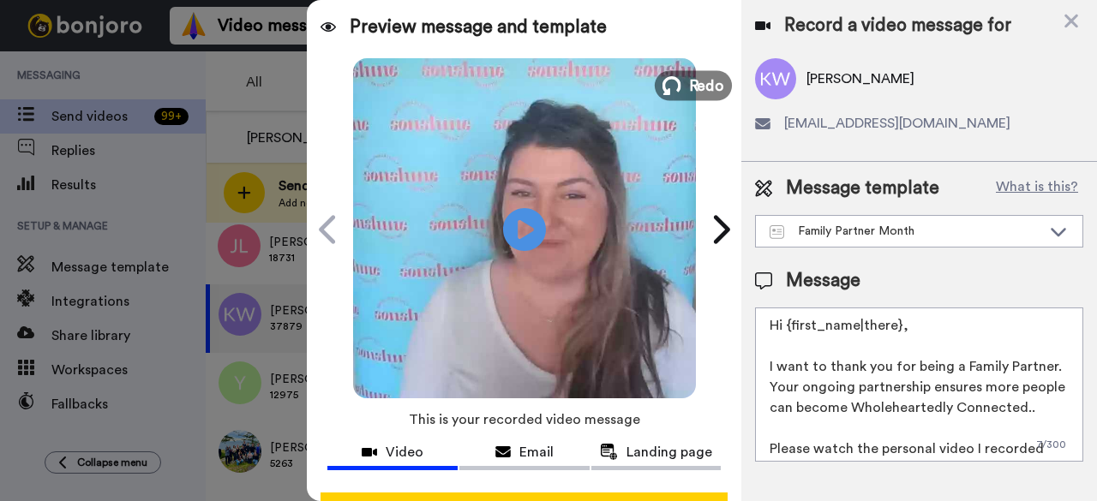
click at [688, 88] on span "Redo" at bounding box center [706, 85] width 36 height 22
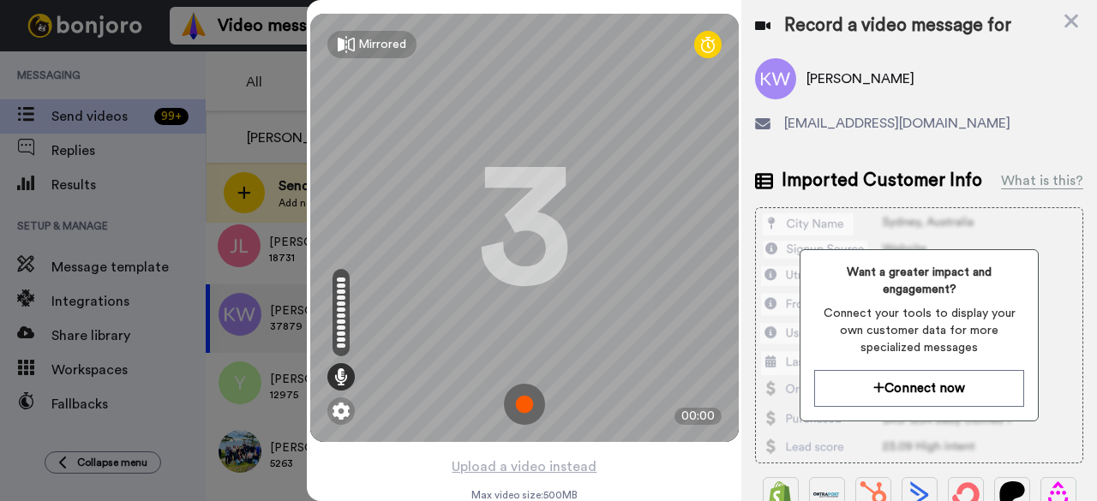
click at [524, 398] on img at bounding box center [524, 404] width 41 height 41
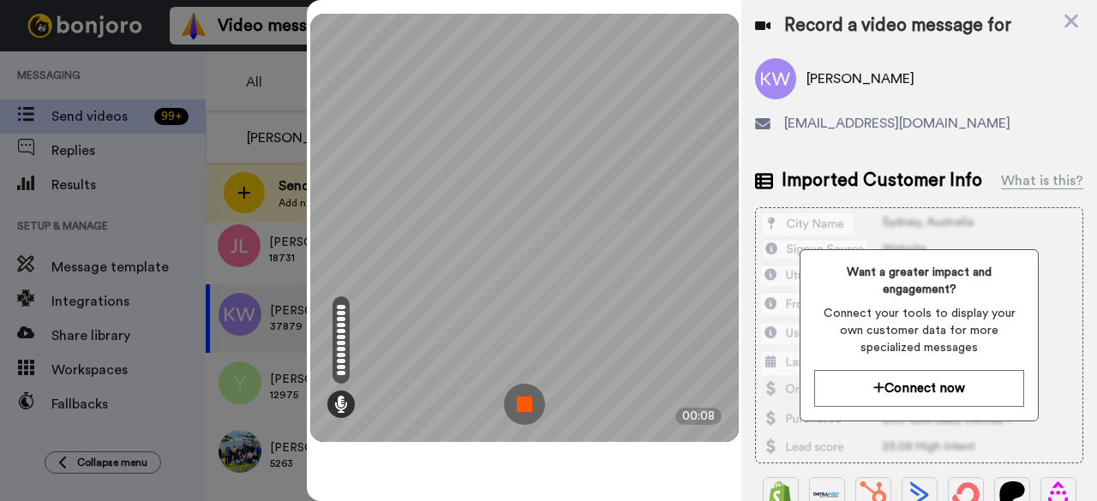
click at [512, 401] on img at bounding box center [524, 404] width 41 height 41
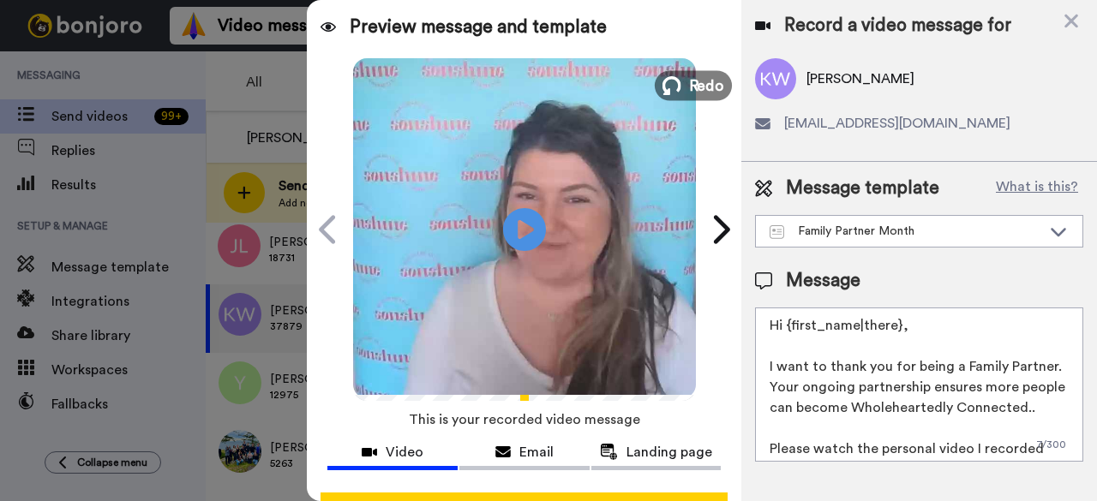
click at [688, 84] on span "Redo" at bounding box center [706, 85] width 36 height 22
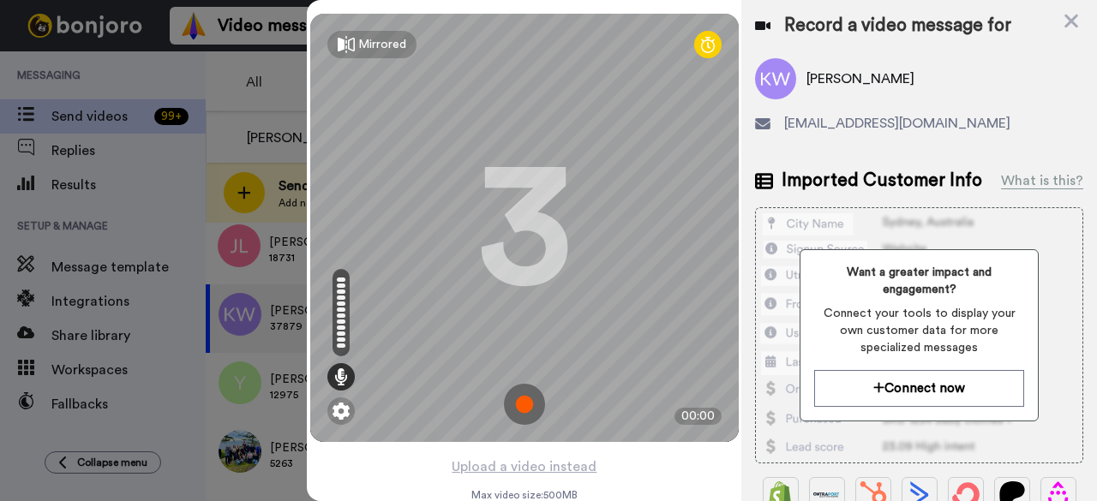
click at [524, 397] on img at bounding box center [524, 404] width 41 height 41
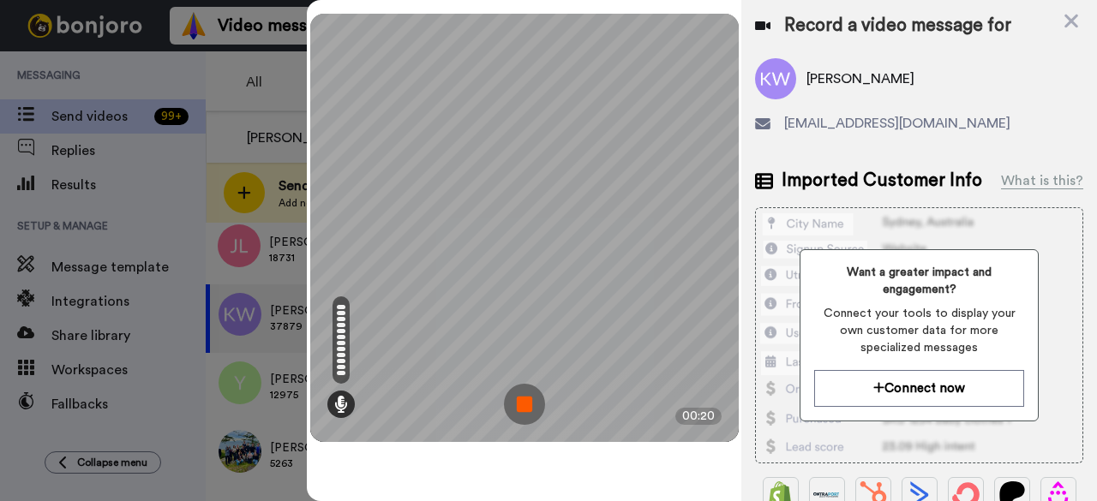
click at [526, 395] on img at bounding box center [524, 404] width 41 height 41
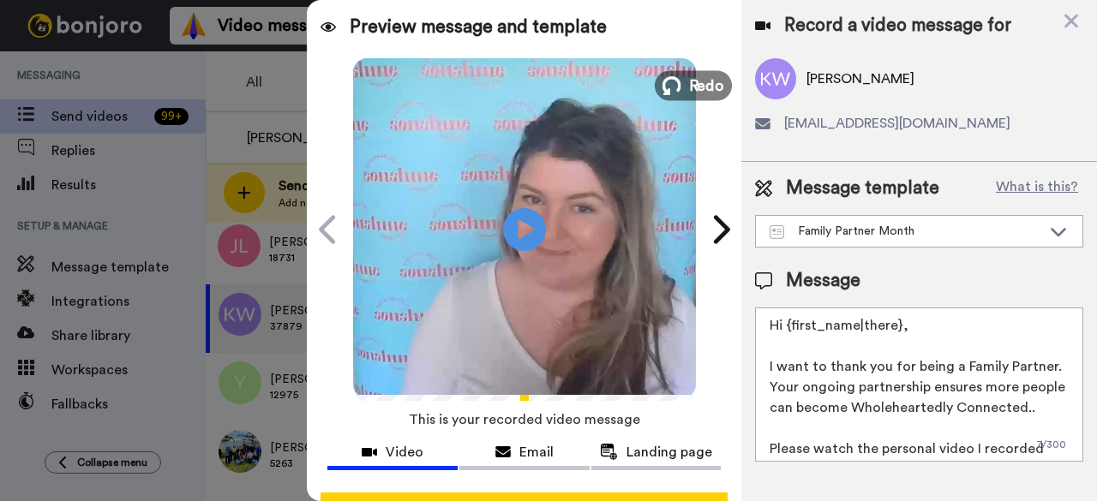
click at [694, 86] on span "Redo" at bounding box center [706, 85] width 36 height 22
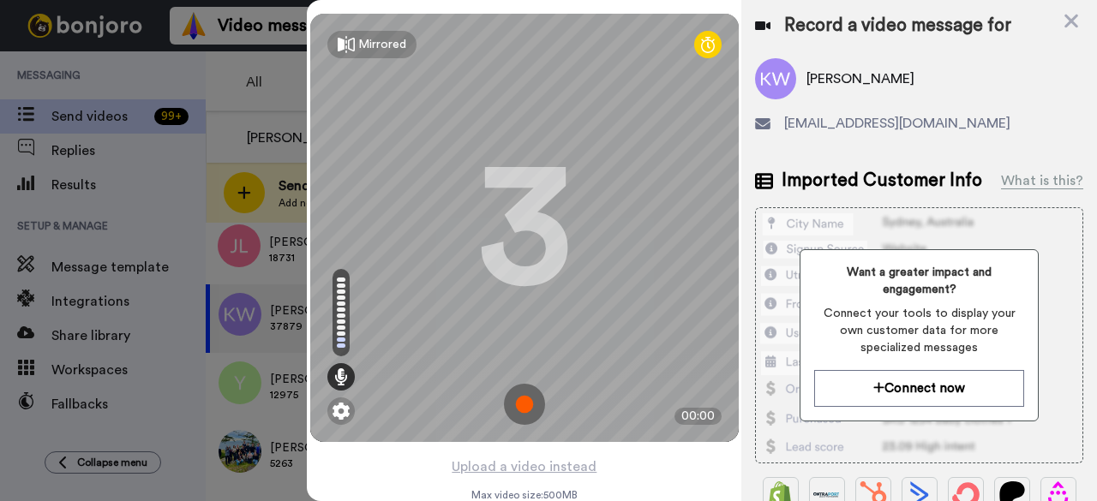
click at [524, 407] on img at bounding box center [524, 404] width 41 height 41
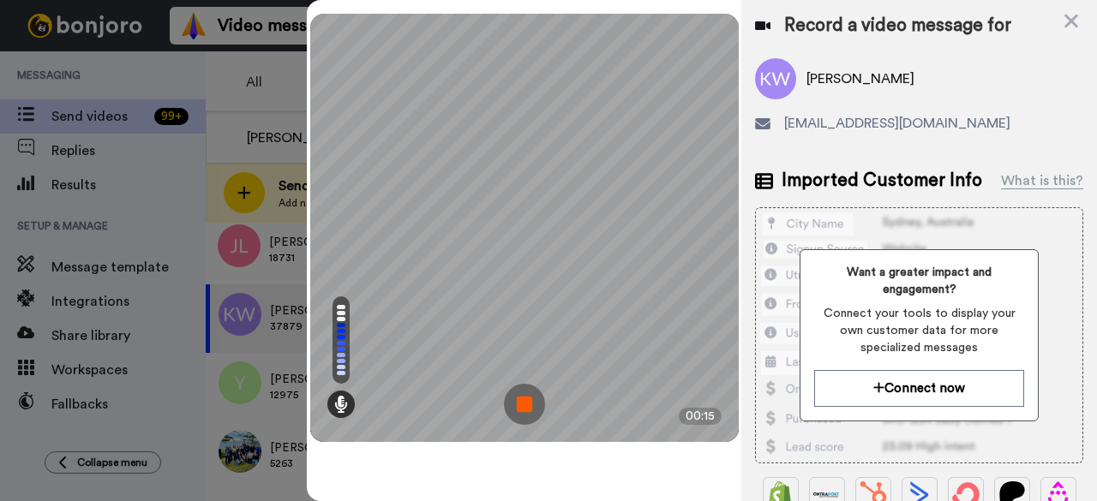
click at [524, 397] on img at bounding box center [524, 404] width 41 height 41
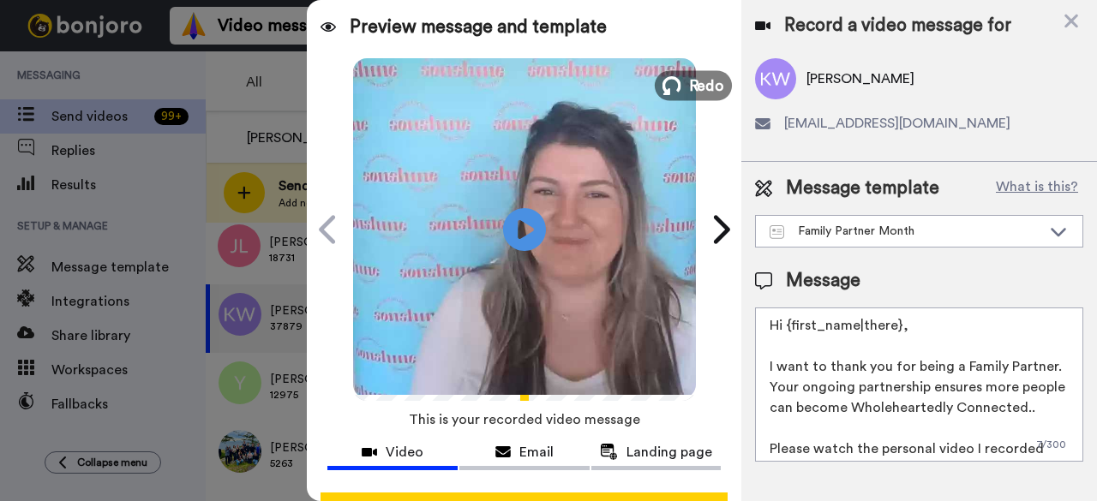
click at [670, 86] on icon at bounding box center [671, 85] width 19 height 19
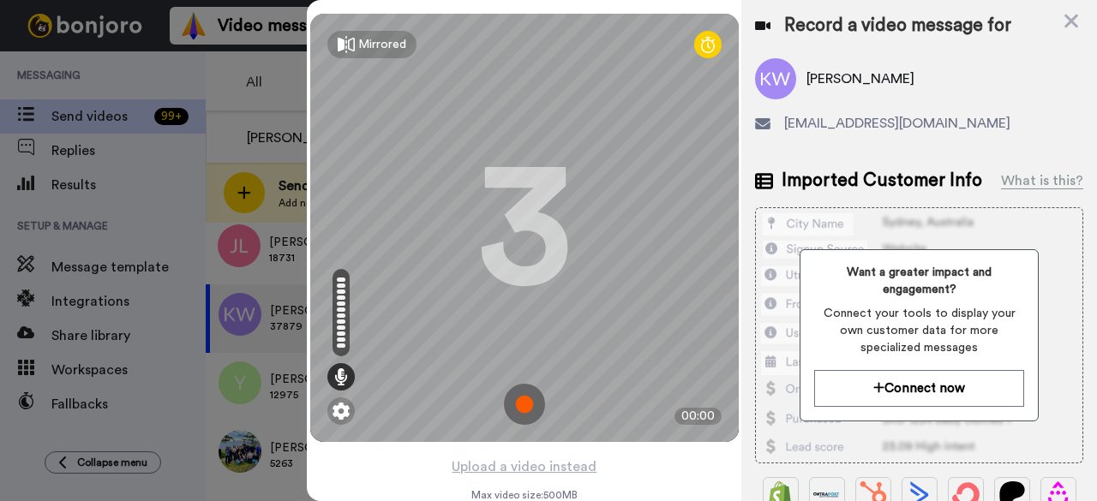
click at [519, 414] on img at bounding box center [524, 404] width 41 height 41
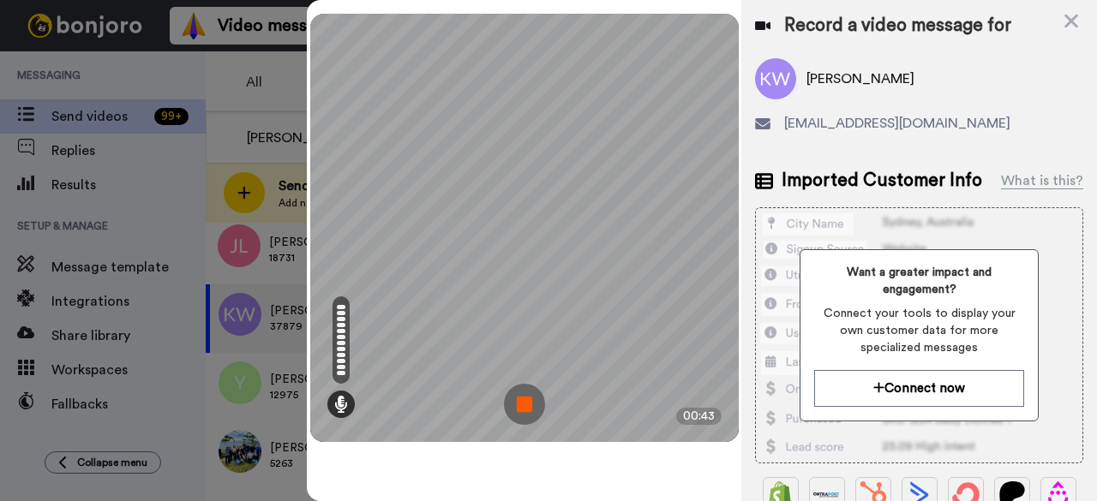
click at [516, 398] on img at bounding box center [524, 404] width 41 height 41
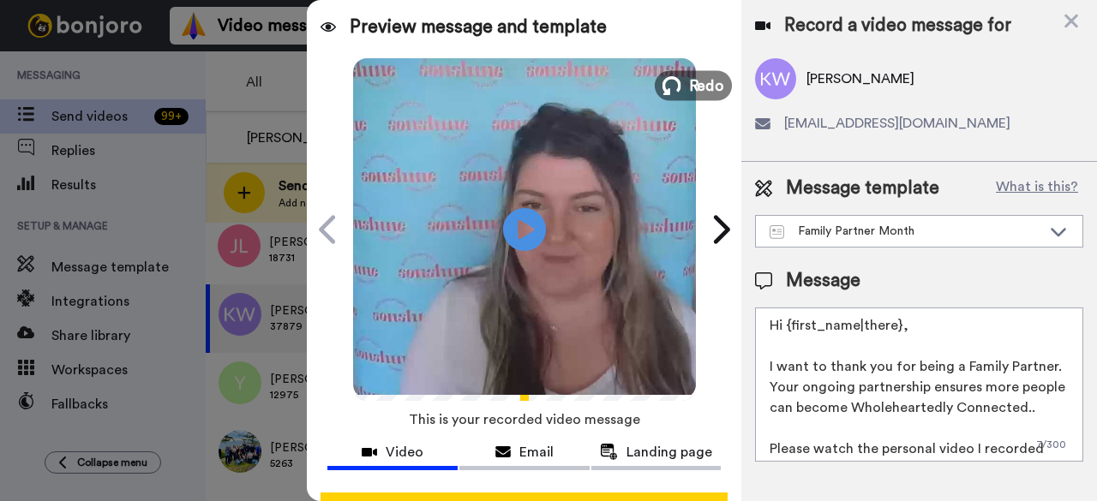
click at [704, 97] on button "Redo" at bounding box center [693, 85] width 77 height 30
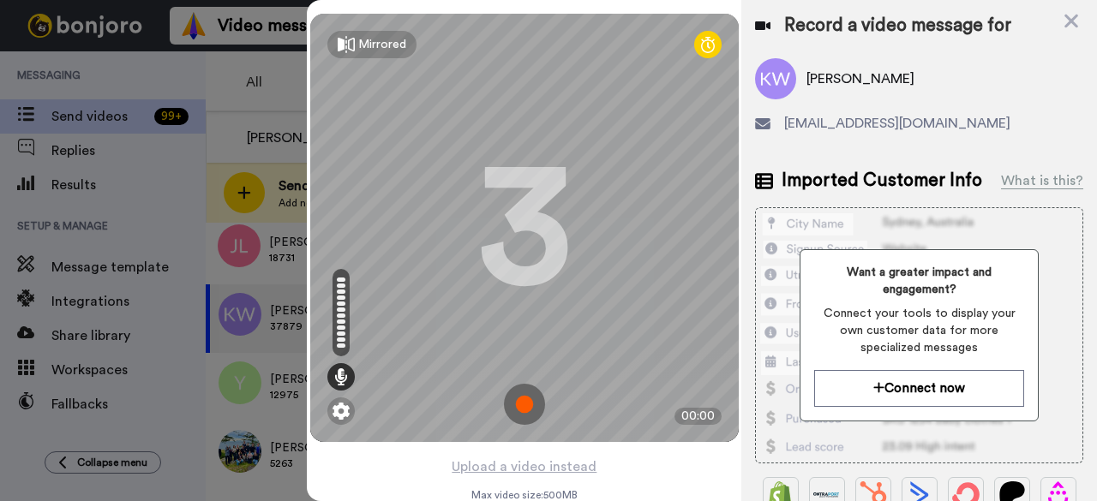
click at [519, 399] on img at bounding box center [524, 404] width 41 height 41
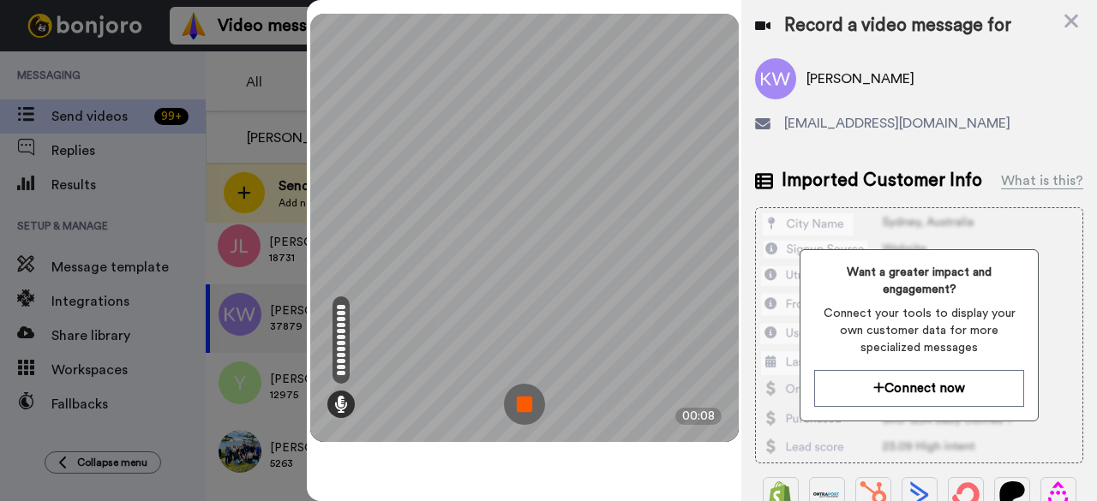
click at [518, 405] on img at bounding box center [524, 404] width 41 height 41
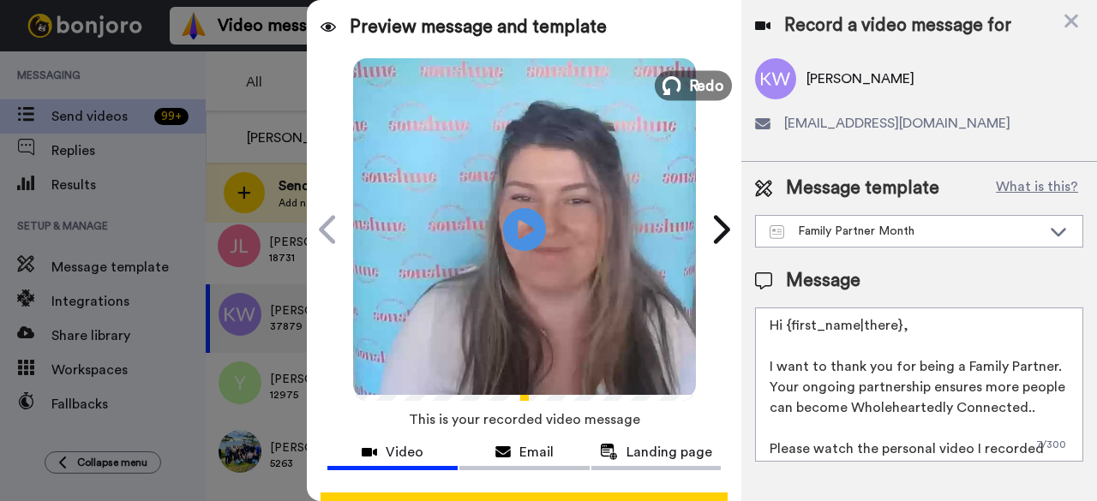
click at [688, 92] on span "Redo" at bounding box center [706, 85] width 36 height 22
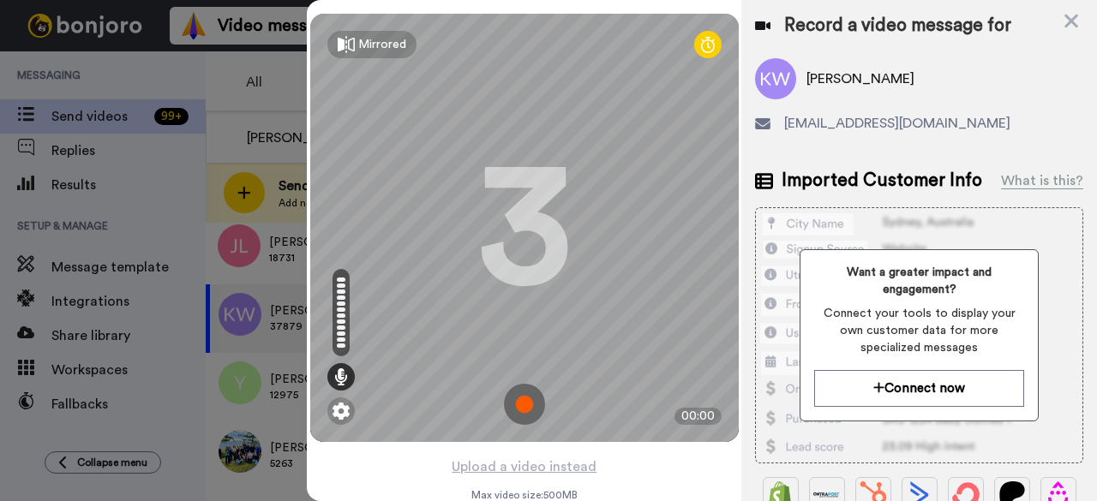
click at [523, 403] on img at bounding box center [524, 404] width 41 height 41
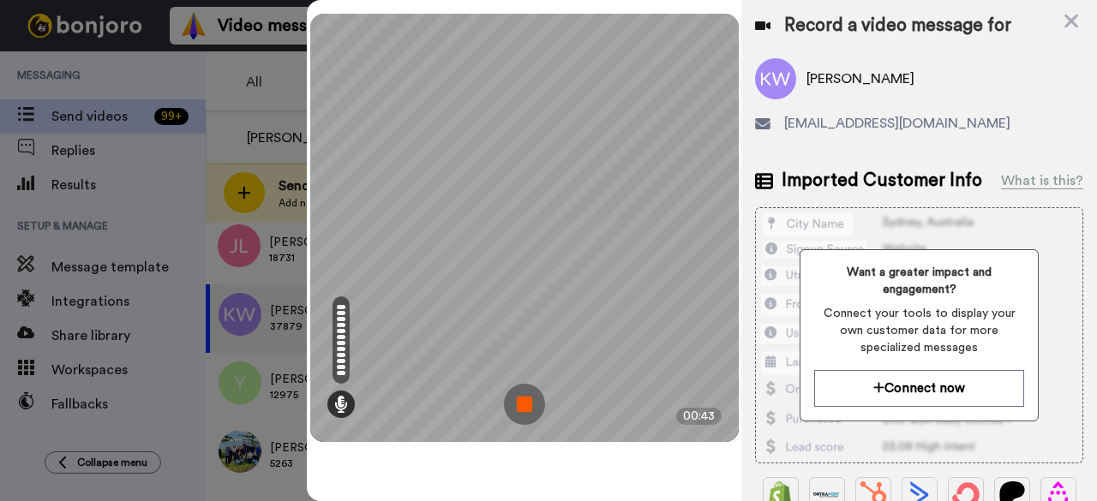
click at [524, 394] on img at bounding box center [524, 404] width 41 height 41
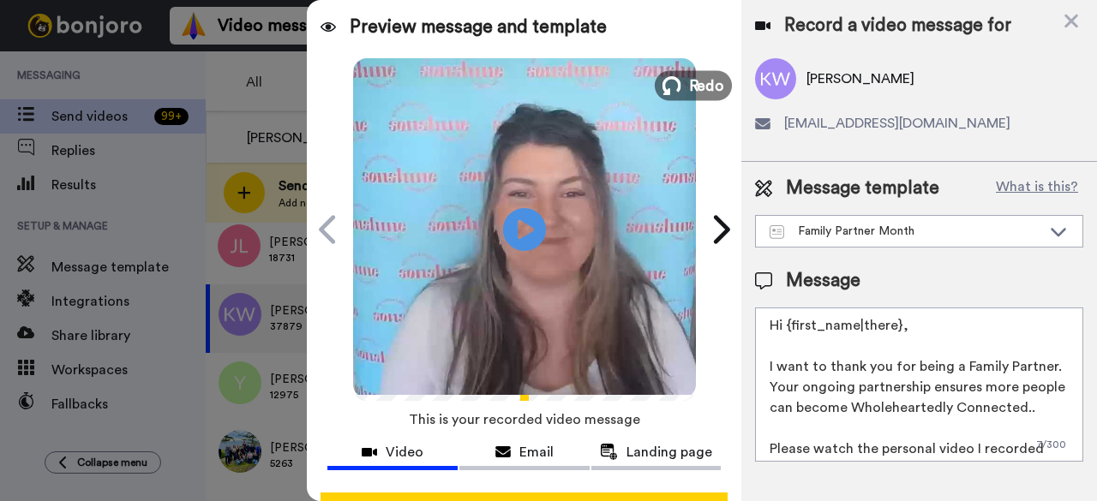
click at [667, 87] on icon at bounding box center [671, 85] width 19 height 19
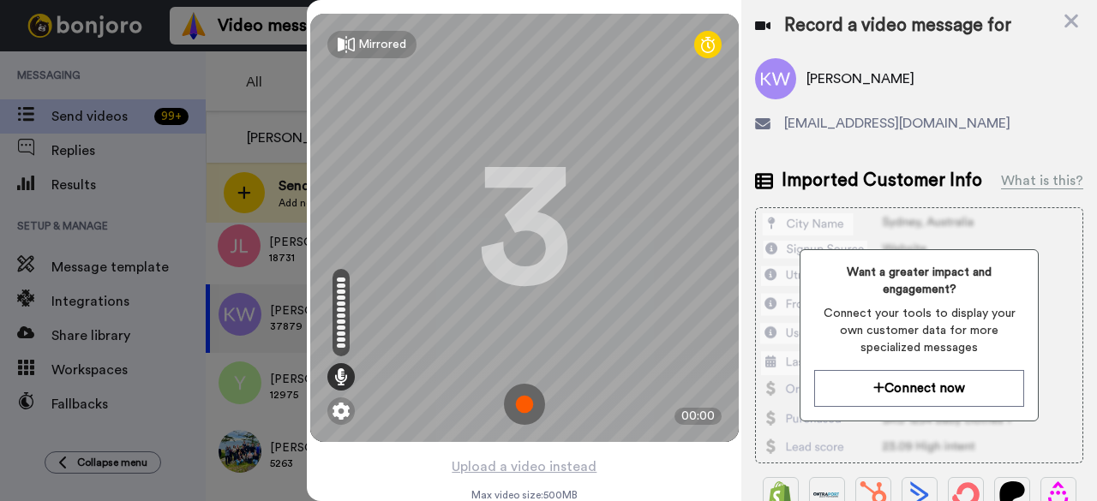
click at [512, 399] on img at bounding box center [524, 404] width 41 height 41
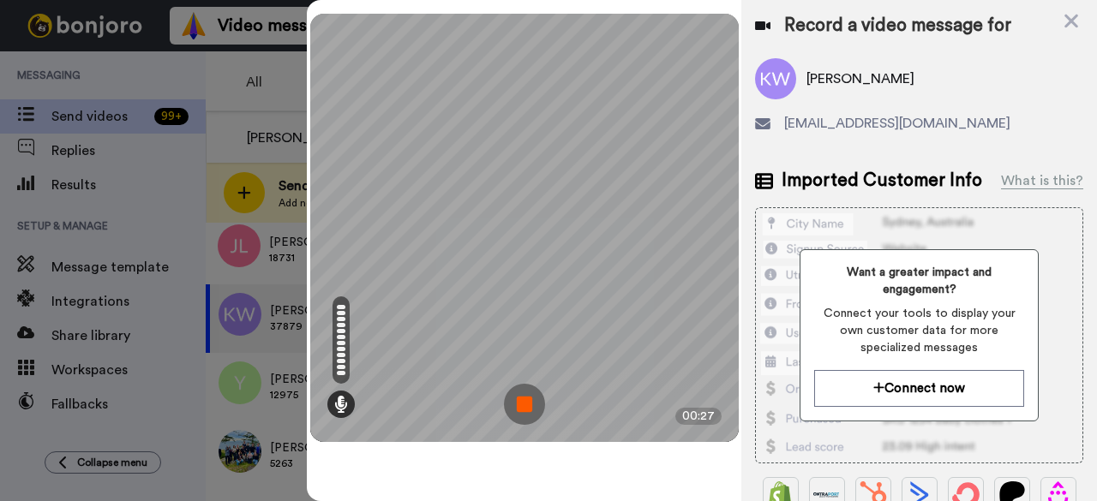
click at [531, 405] on img at bounding box center [524, 404] width 41 height 41
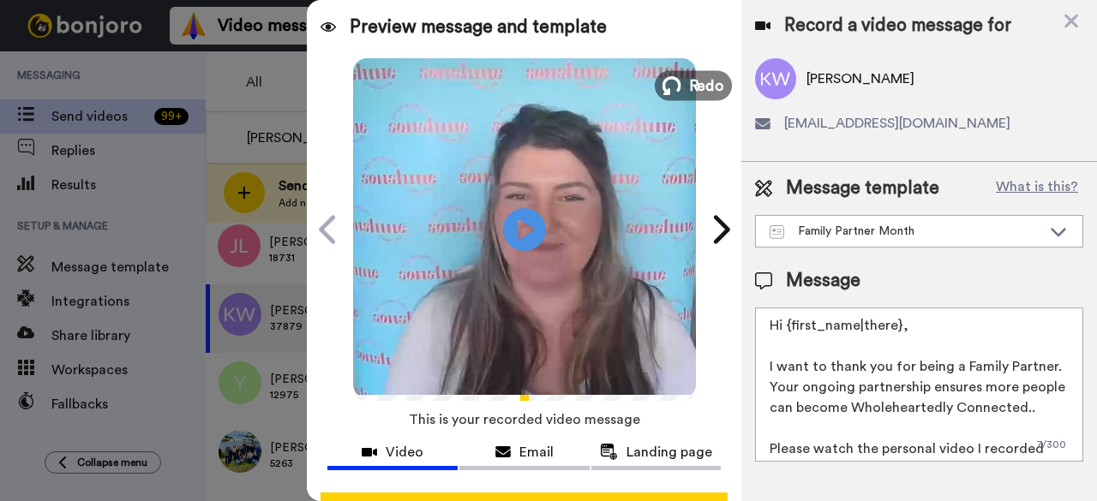
click at [699, 87] on span "Redo" at bounding box center [706, 85] width 36 height 22
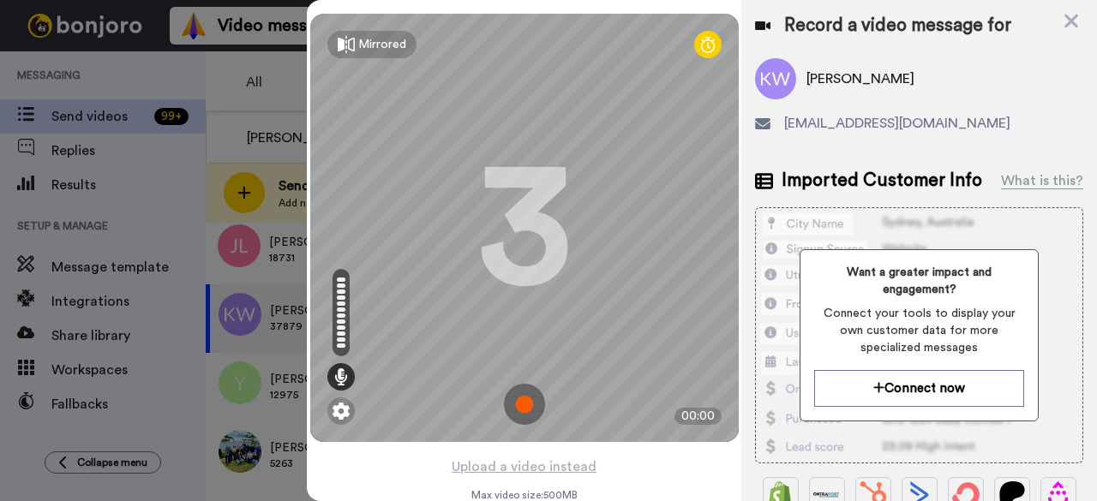
click at [528, 412] on img at bounding box center [524, 404] width 41 height 41
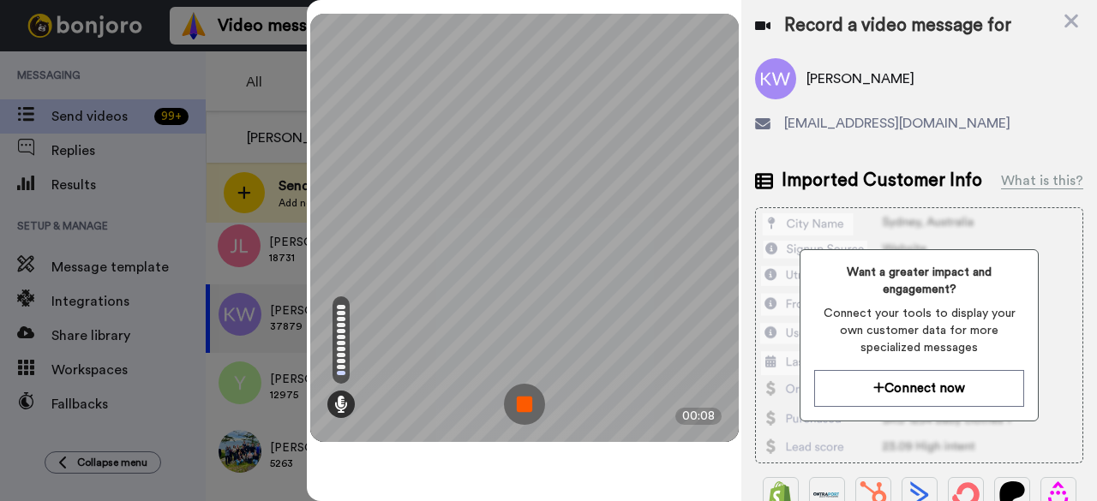
click at [542, 404] on img at bounding box center [524, 404] width 41 height 41
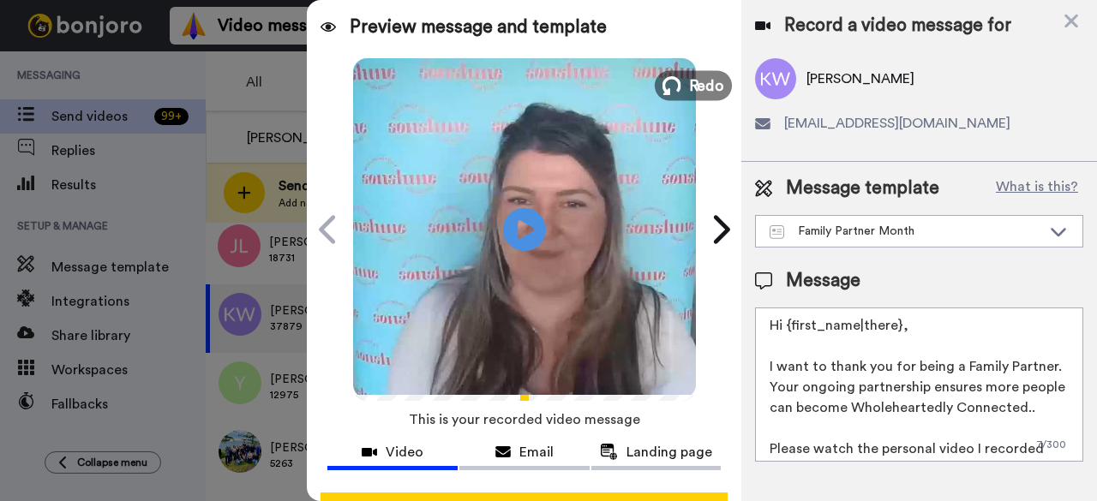
click at [676, 86] on button "Redo" at bounding box center [693, 85] width 77 height 30
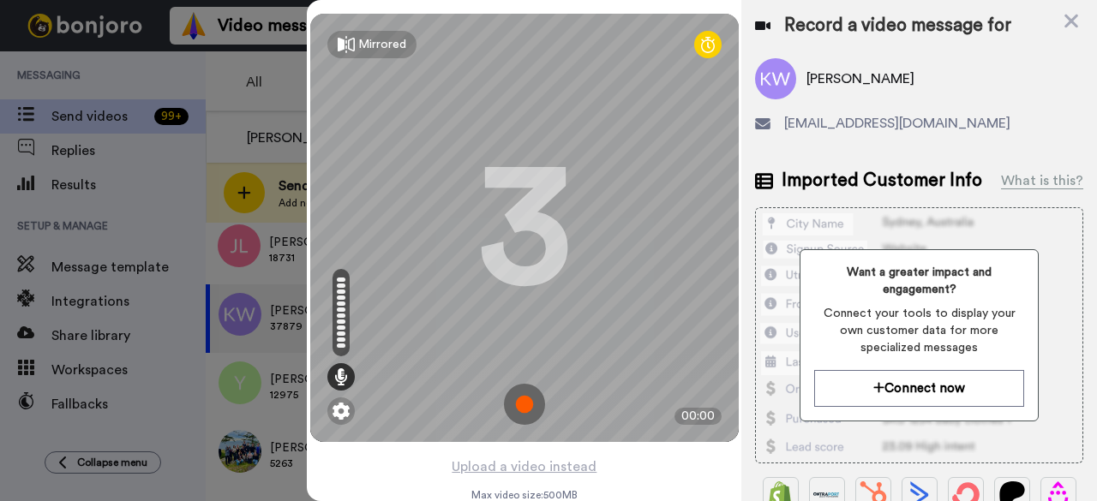
click at [511, 404] on img at bounding box center [524, 404] width 41 height 41
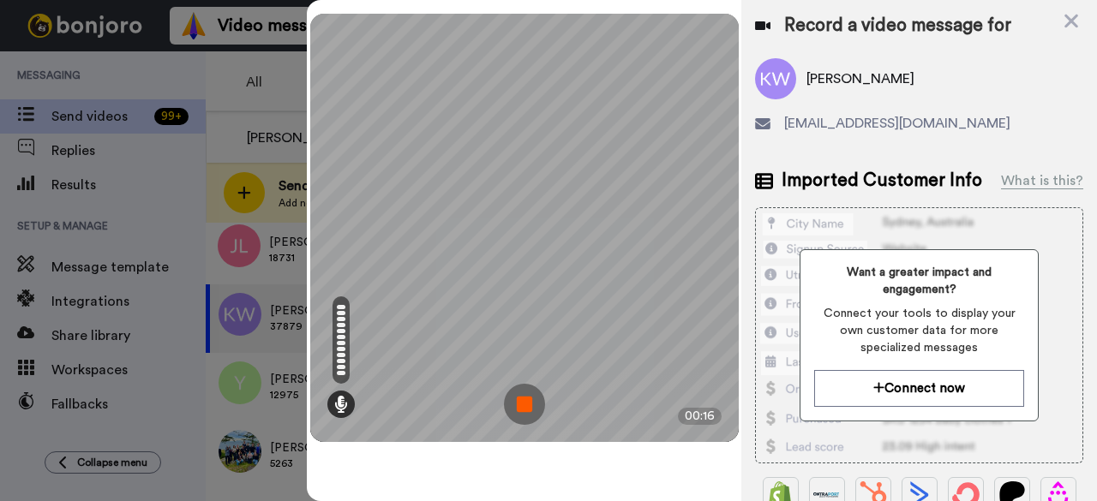
click at [531, 398] on img at bounding box center [524, 404] width 41 height 41
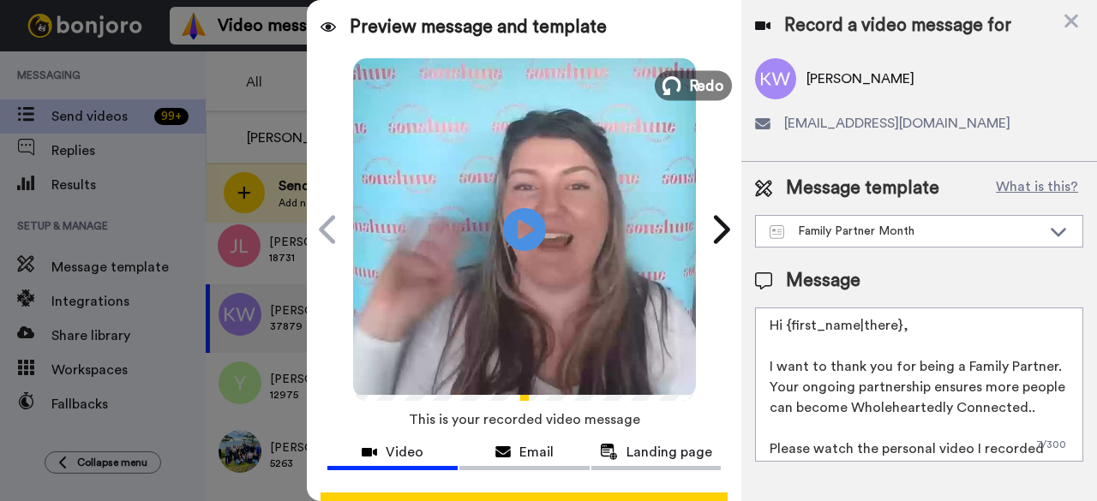
click at [716, 92] on span "Redo" at bounding box center [706, 85] width 36 height 22
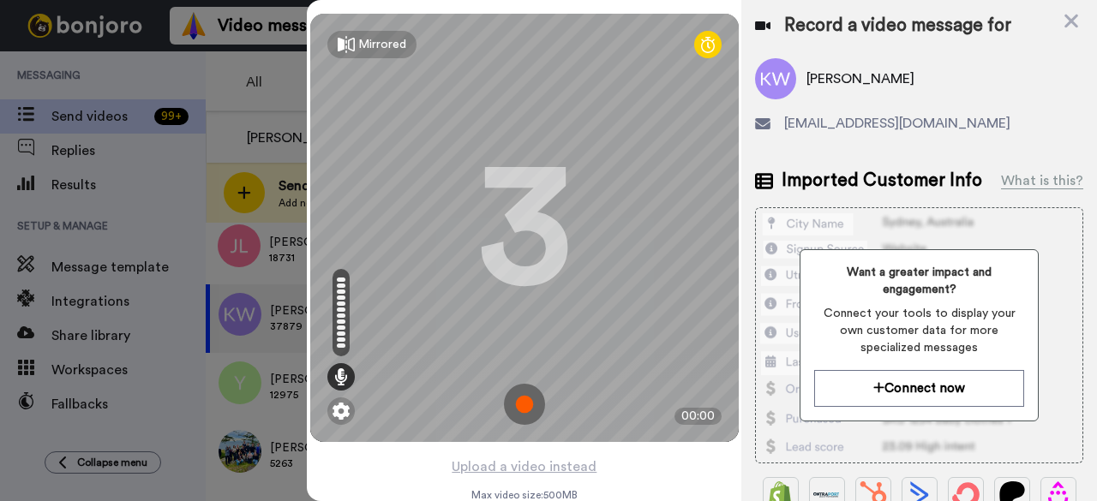
click at [513, 398] on img at bounding box center [524, 404] width 41 height 41
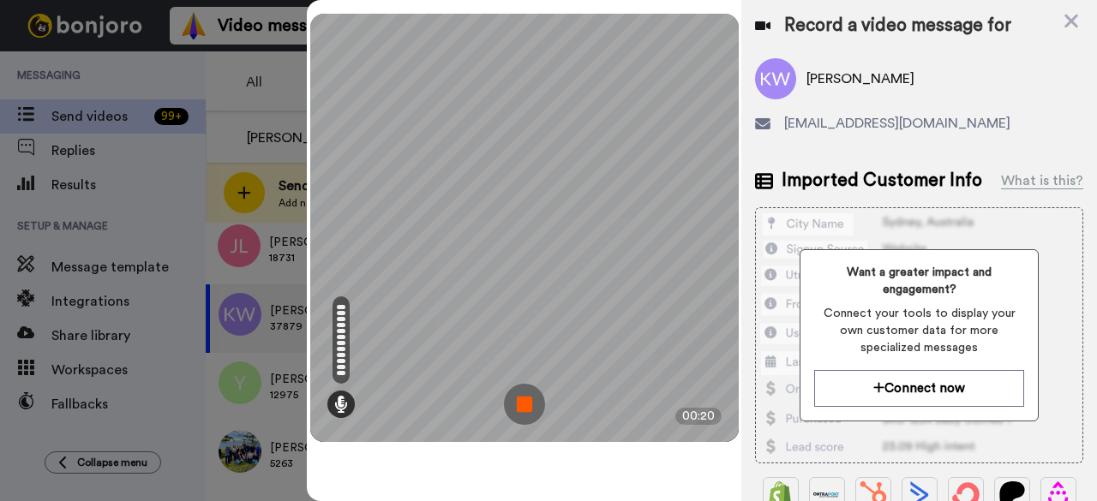
click at [513, 398] on img at bounding box center [524, 404] width 41 height 41
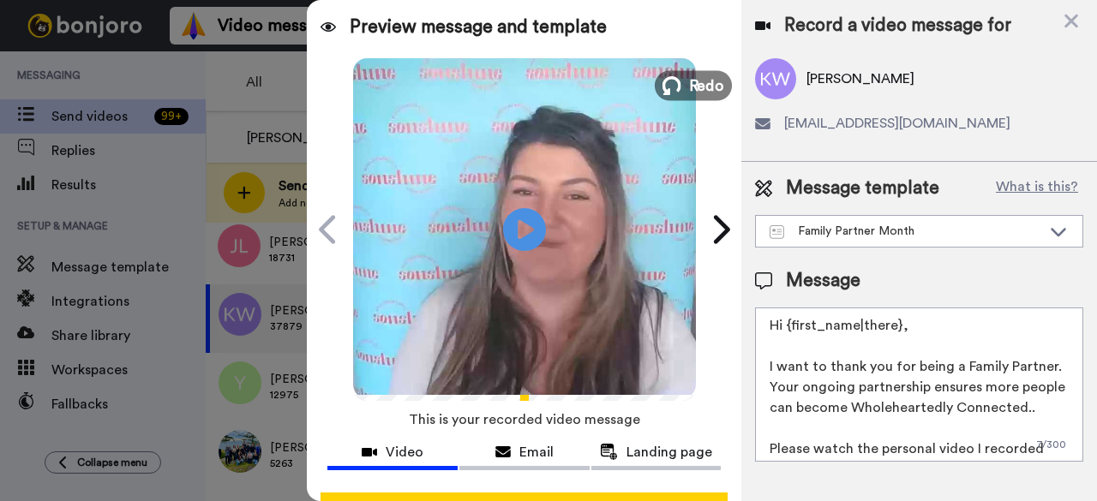
click at [676, 92] on button "Redo" at bounding box center [693, 85] width 77 height 30
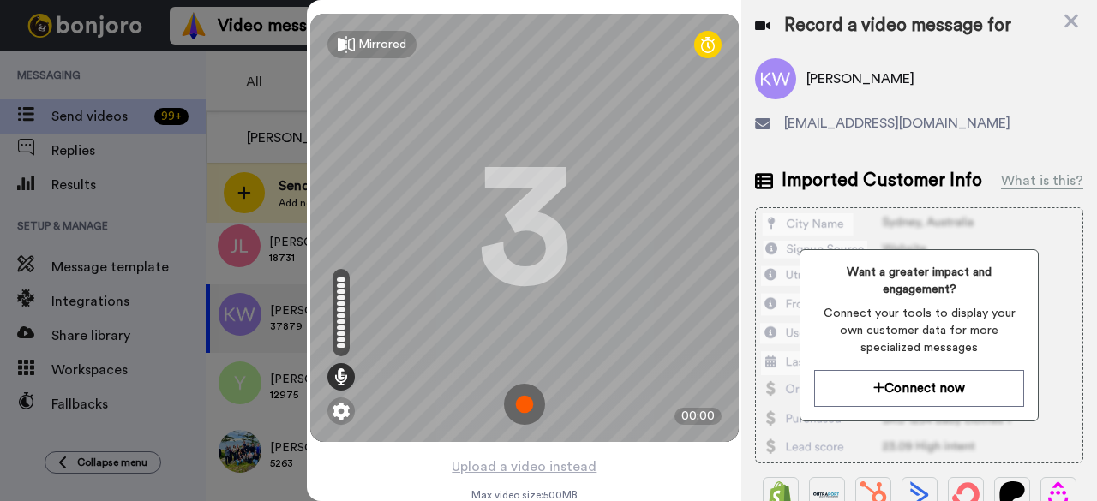
click at [526, 397] on img at bounding box center [524, 404] width 41 height 41
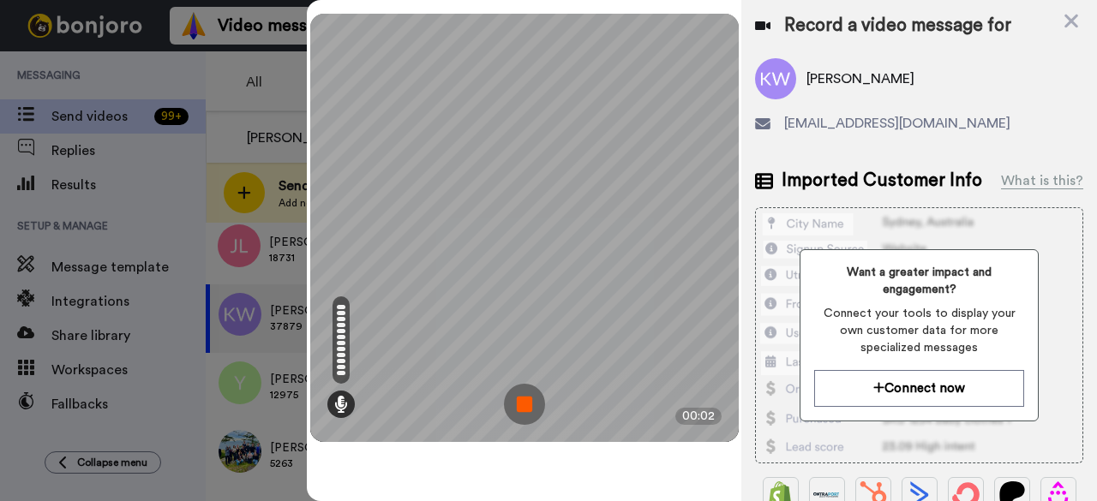
click at [526, 397] on img at bounding box center [524, 404] width 41 height 41
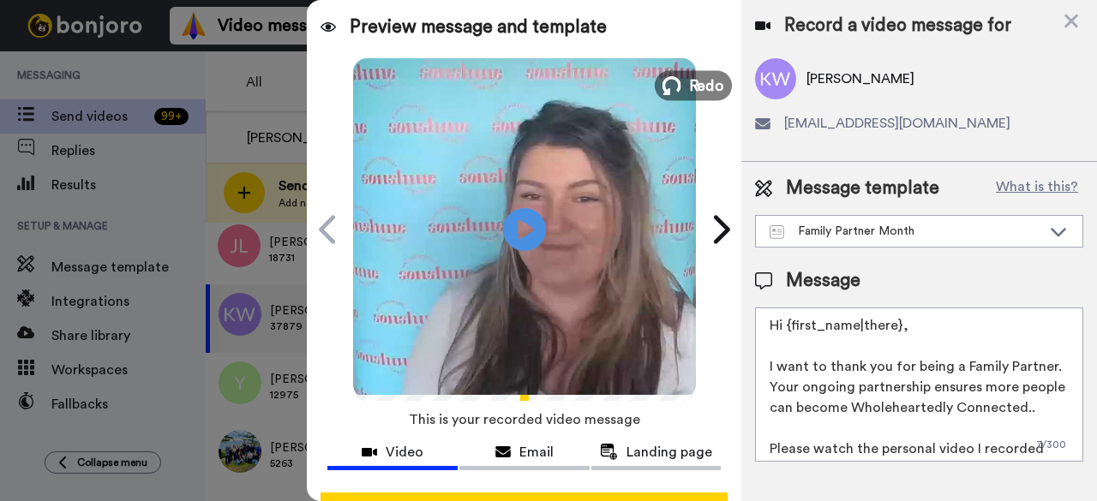
click at [687, 99] on button "Redo" at bounding box center [693, 85] width 77 height 30
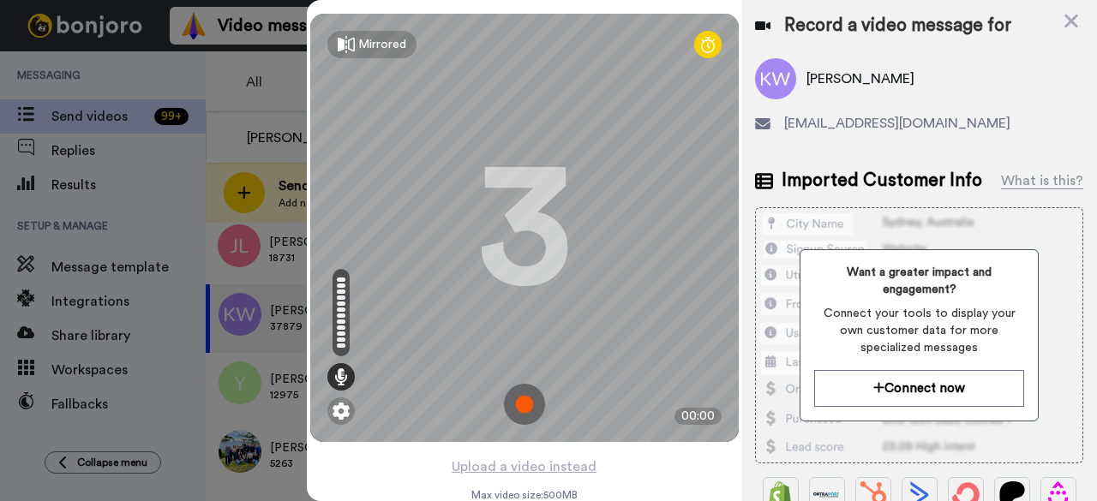
click at [526, 405] on img at bounding box center [524, 404] width 41 height 41
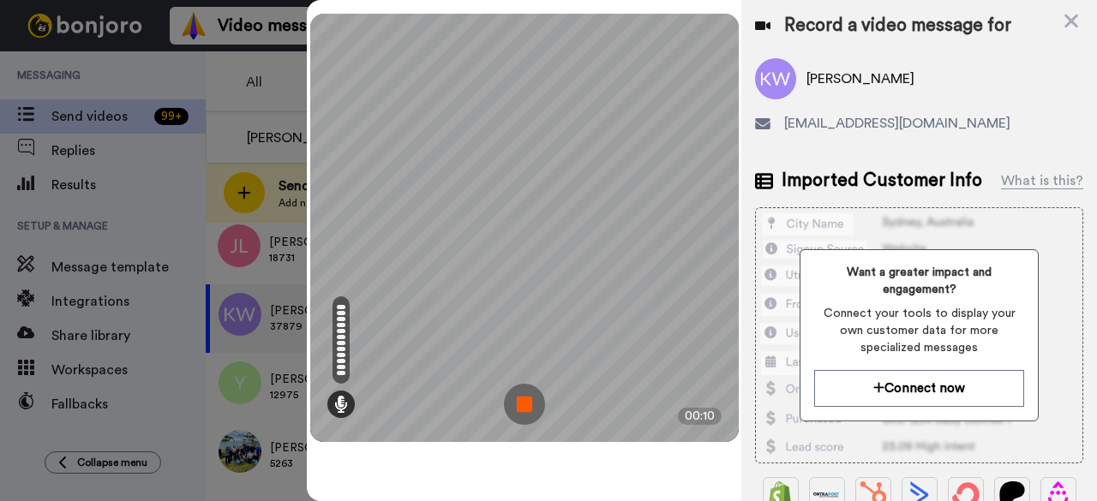
click at [538, 404] on img at bounding box center [524, 404] width 41 height 41
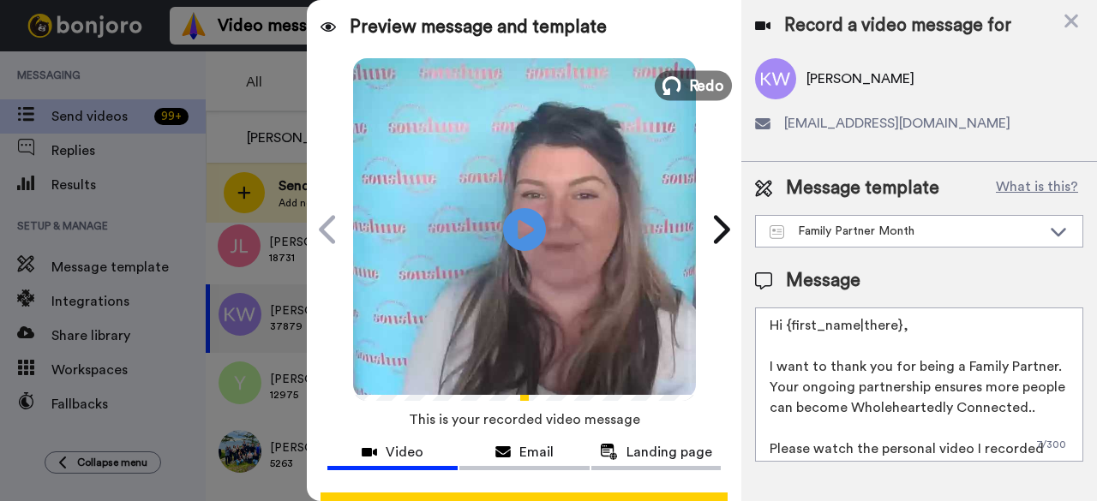
click at [716, 88] on span "Redo" at bounding box center [706, 85] width 36 height 22
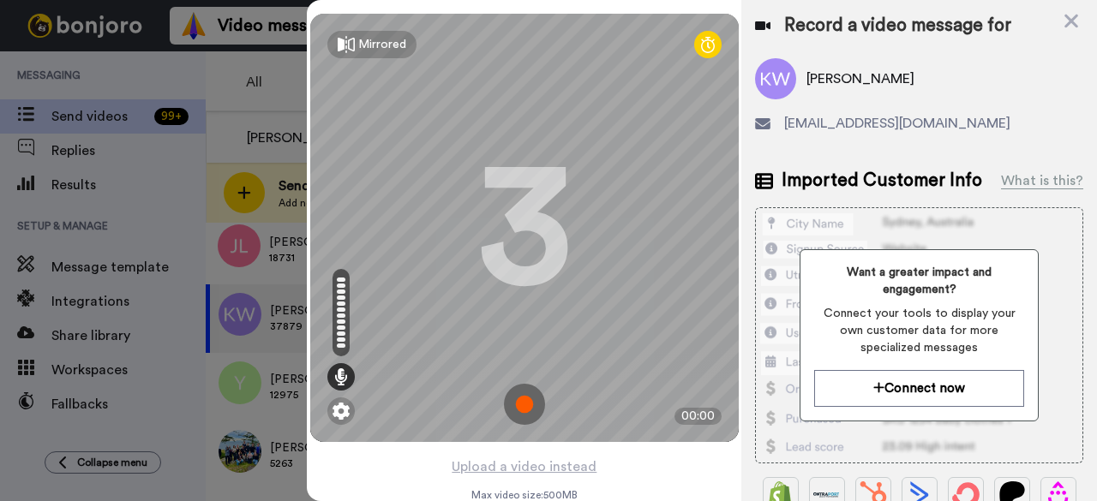
click at [516, 407] on img at bounding box center [524, 404] width 41 height 41
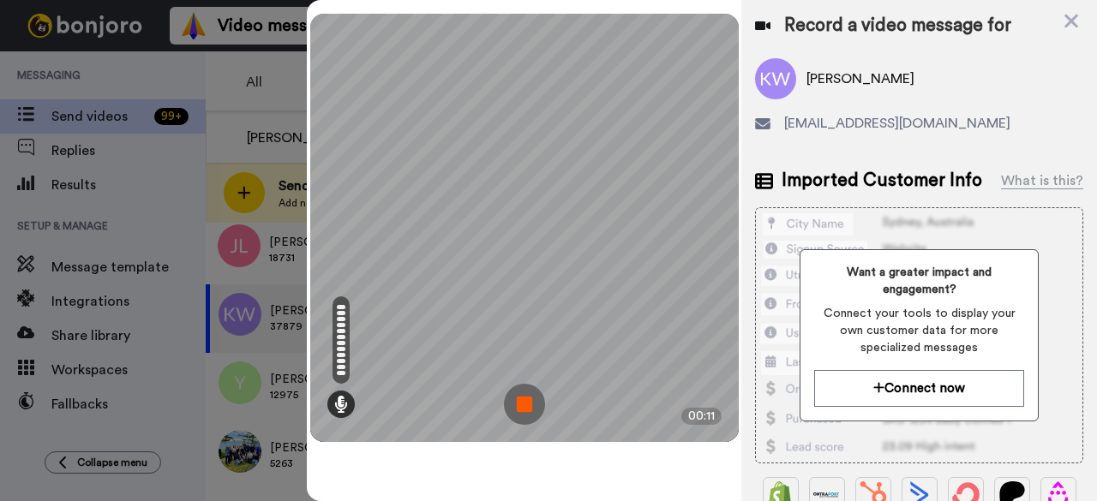
click at [514, 400] on img at bounding box center [524, 404] width 41 height 41
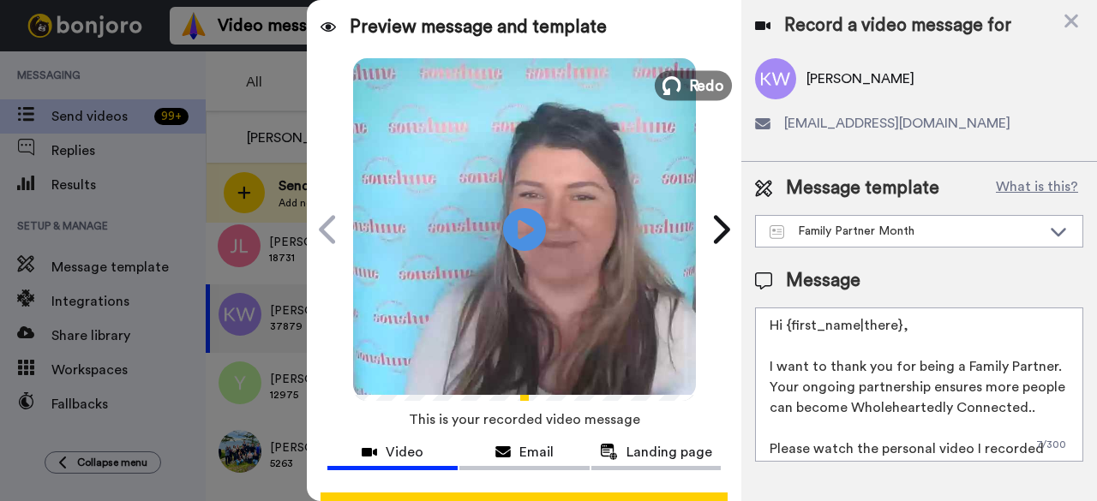
click at [672, 83] on icon at bounding box center [671, 85] width 19 height 19
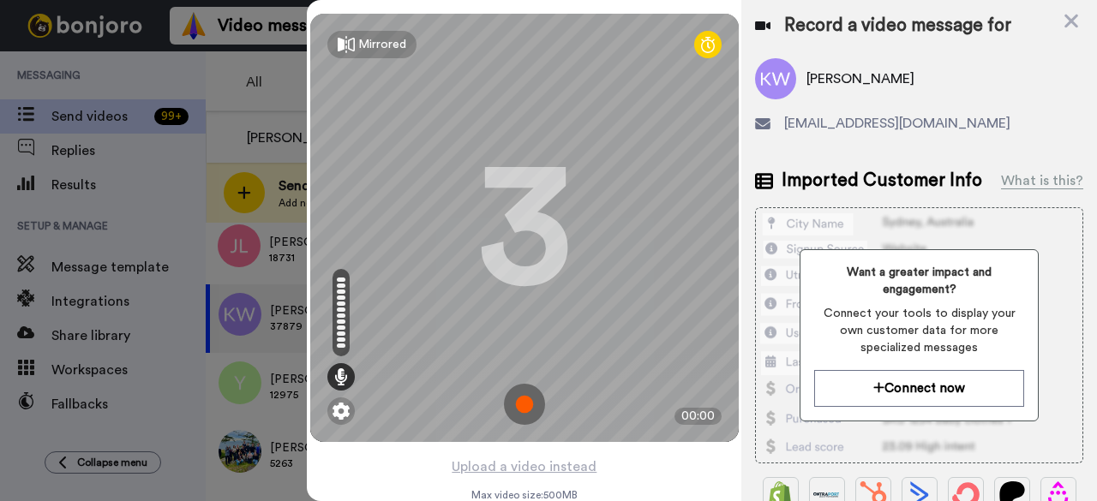
click at [530, 397] on img at bounding box center [524, 404] width 41 height 41
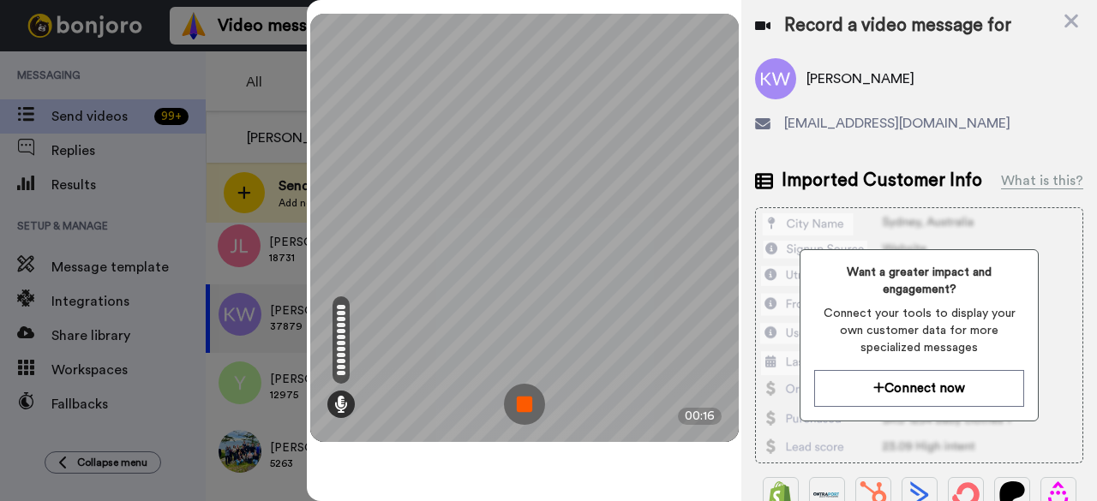
click at [536, 410] on img at bounding box center [524, 404] width 41 height 41
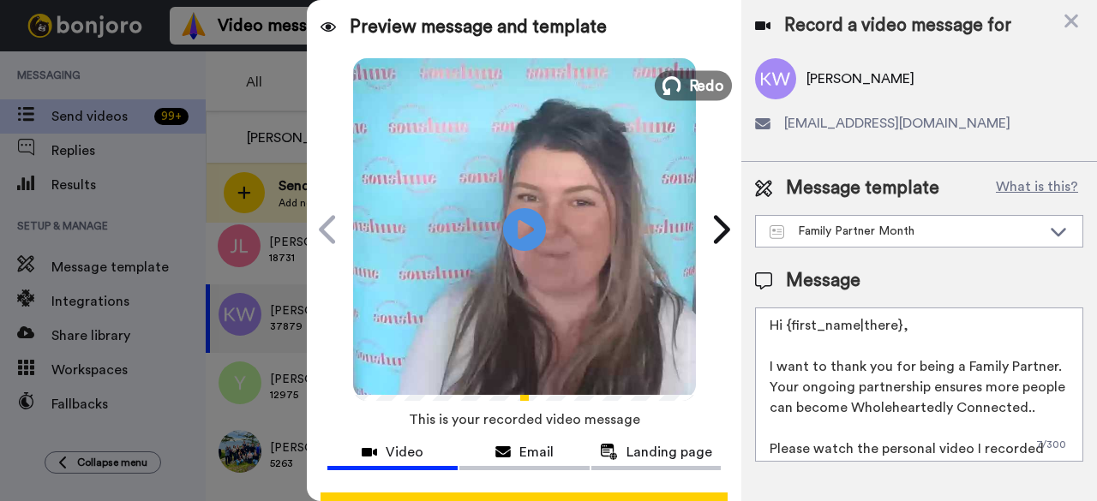
click at [681, 92] on button "Redo" at bounding box center [693, 85] width 77 height 30
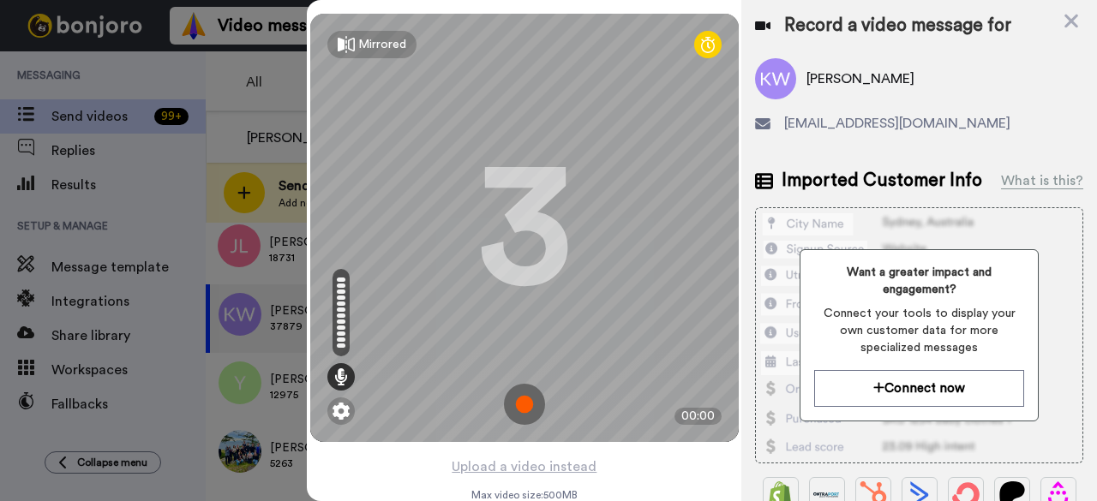
click at [531, 408] on img at bounding box center [524, 404] width 41 height 41
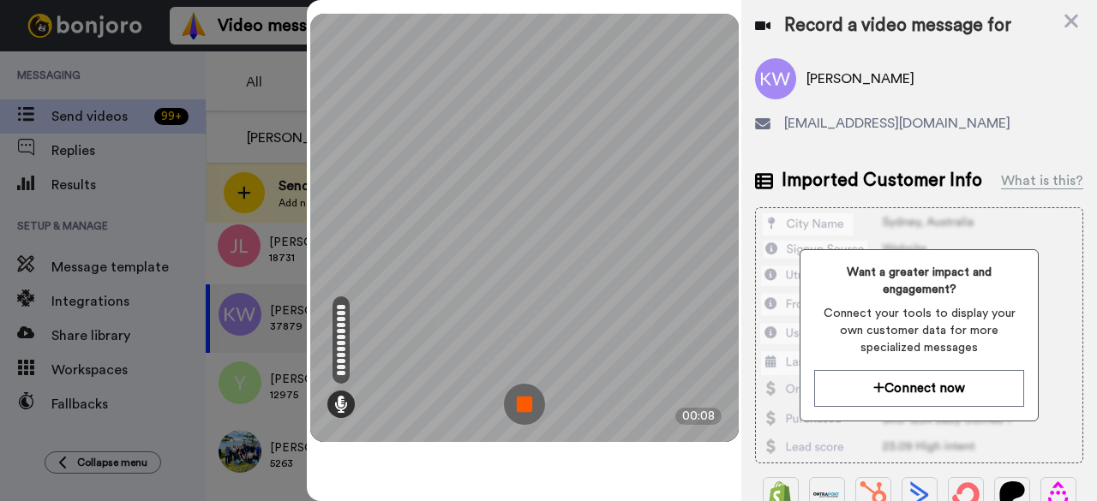
click at [540, 412] on img at bounding box center [524, 404] width 41 height 41
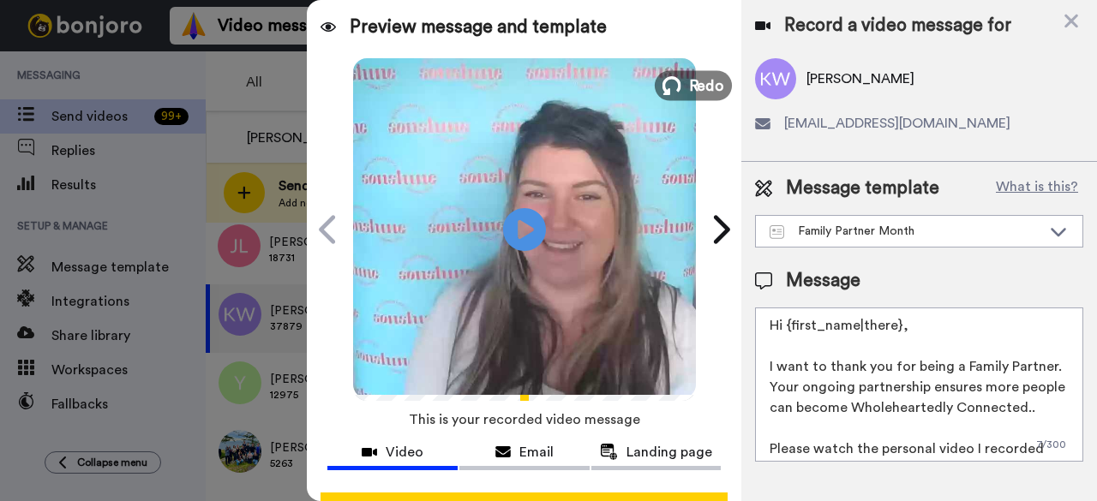
click at [674, 85] on icon at bounding box center [671, 85] width 19 height 19
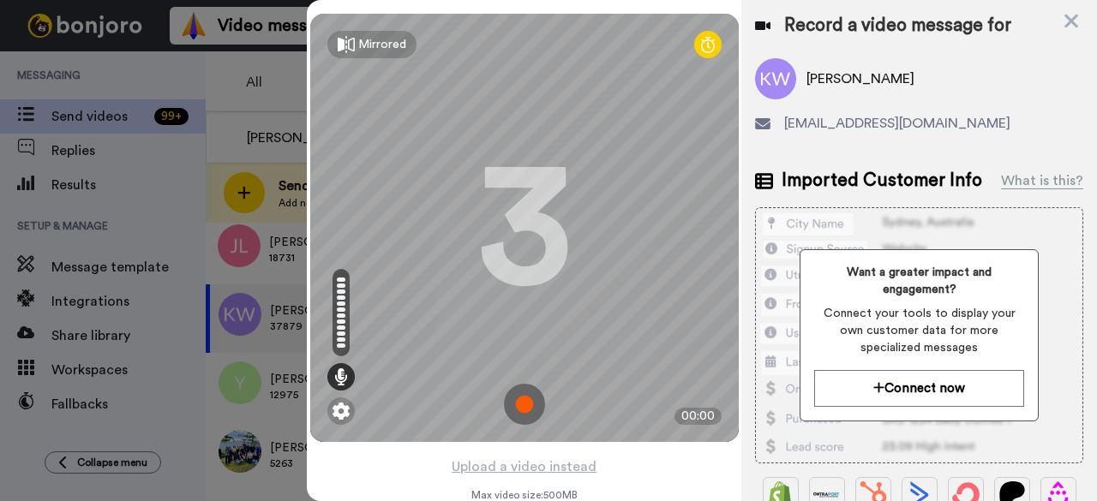
click at [513, 399] on img at bounding box center [524, 404] width 41 height 41
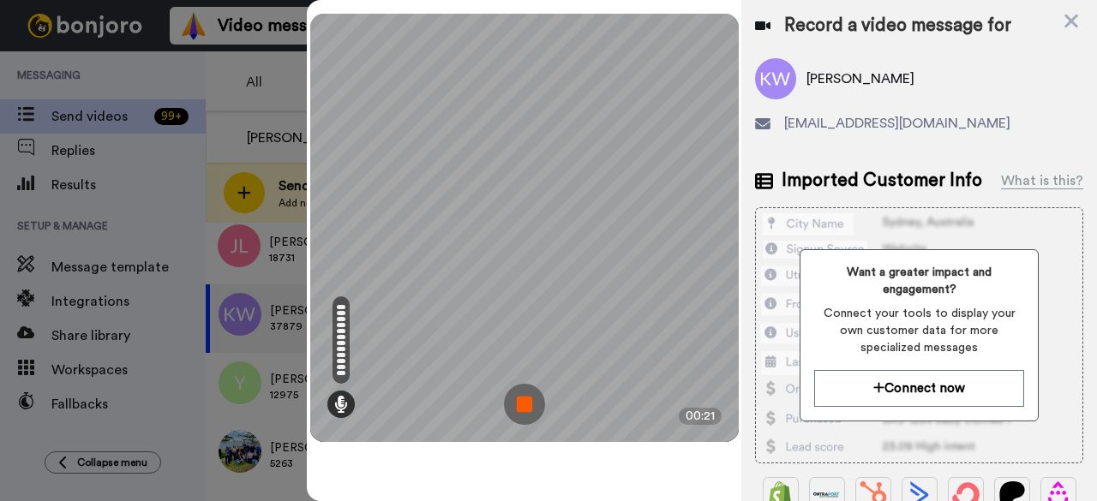
click at [530, 393] on img at bounding box center [524, 404] width 41 height 41
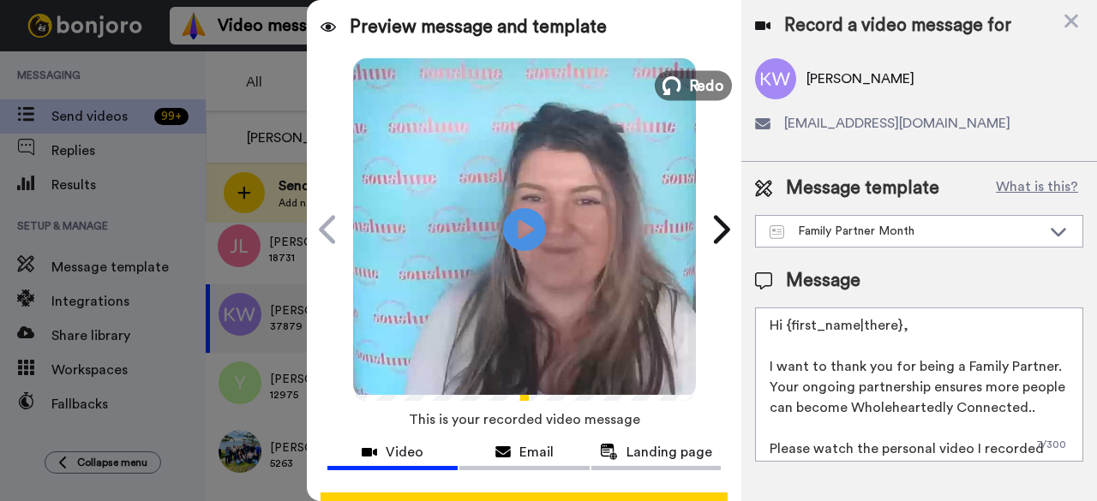
click at [688, 90] on span "Redo" at bounding box center [706, 85] width 36 height 22
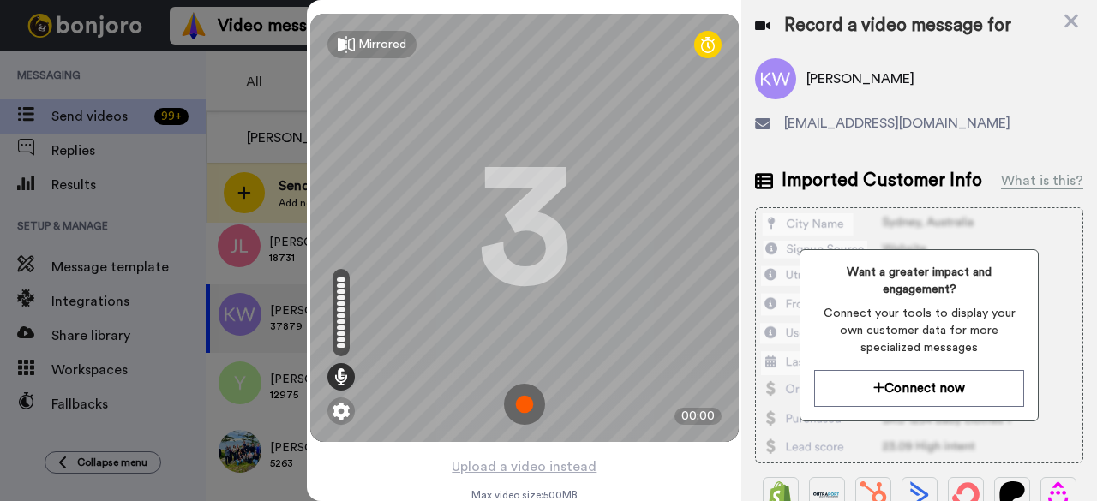
click at [524, 398] on img at bounding box center [524, 404] width 41 height 41
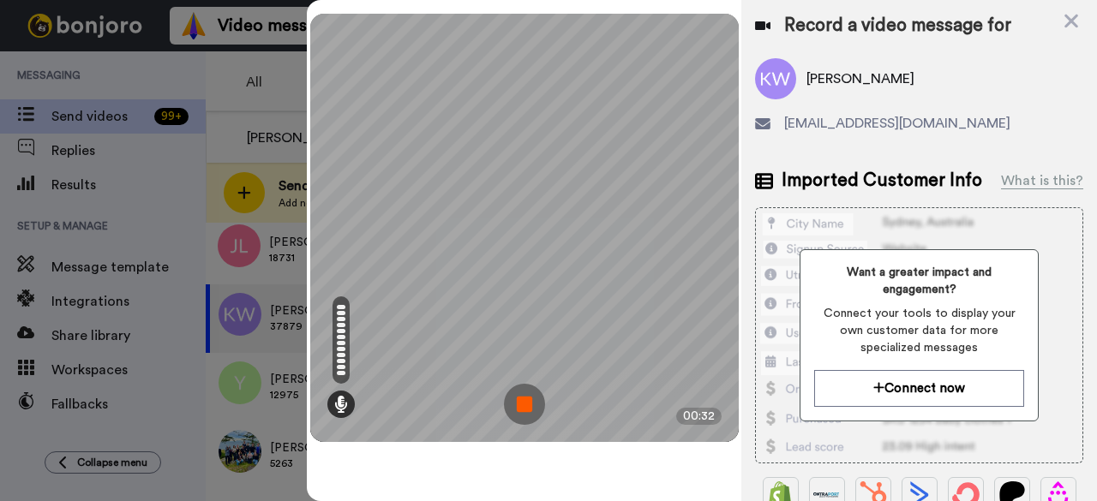
click at [530, 403] on img at bounding box center [524, 404] width 41 height 41
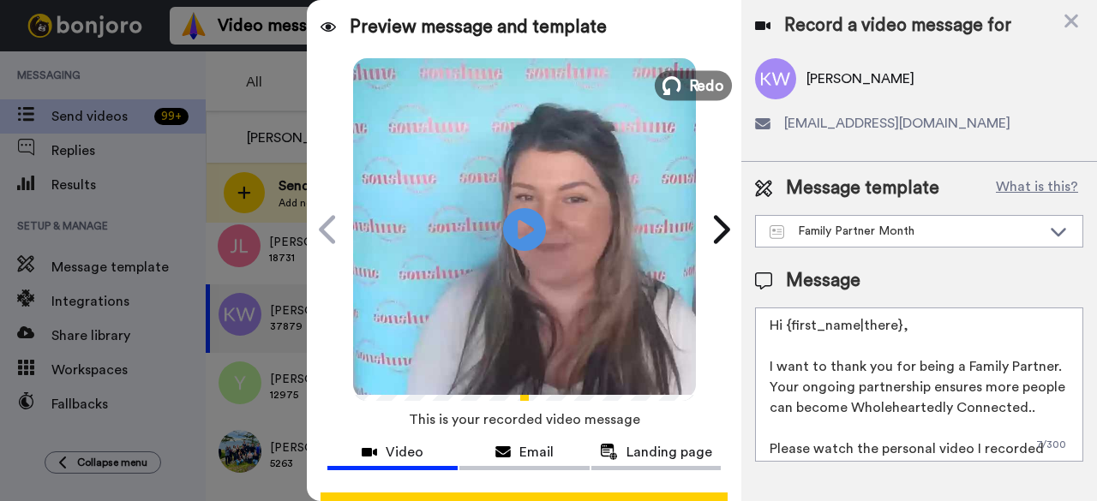
click at [675, 93] on icon at bounding box center [671, 85] width 19 height 19
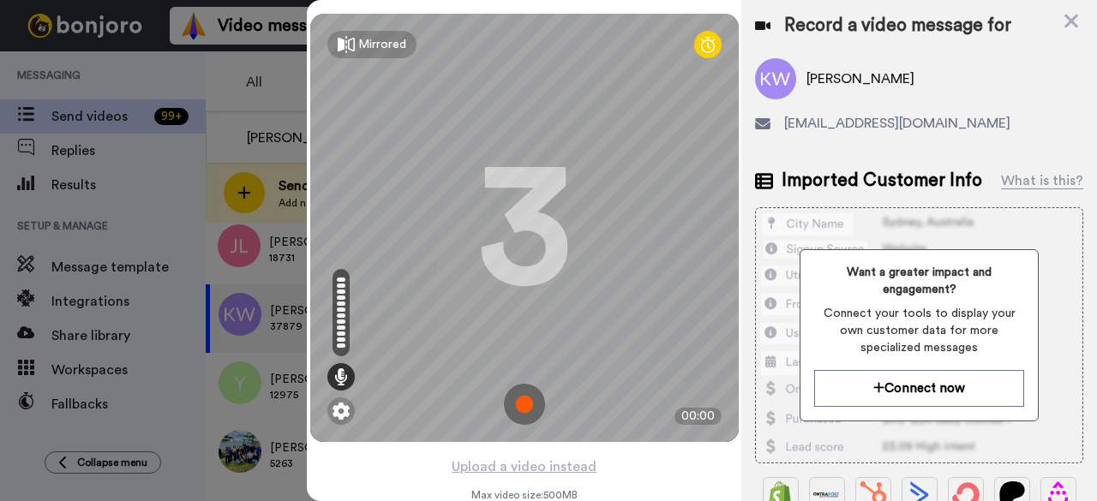
click at [518, 416] on img at bounding box center [524, 404] width 41 height 41
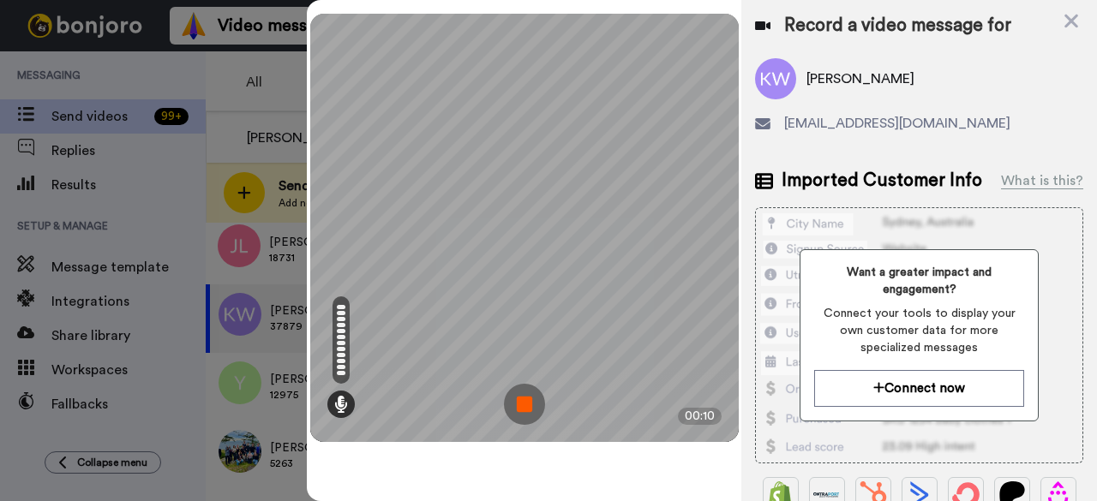
click at [541, 408] on img at bounding box center [524, 404] width 41 height 41
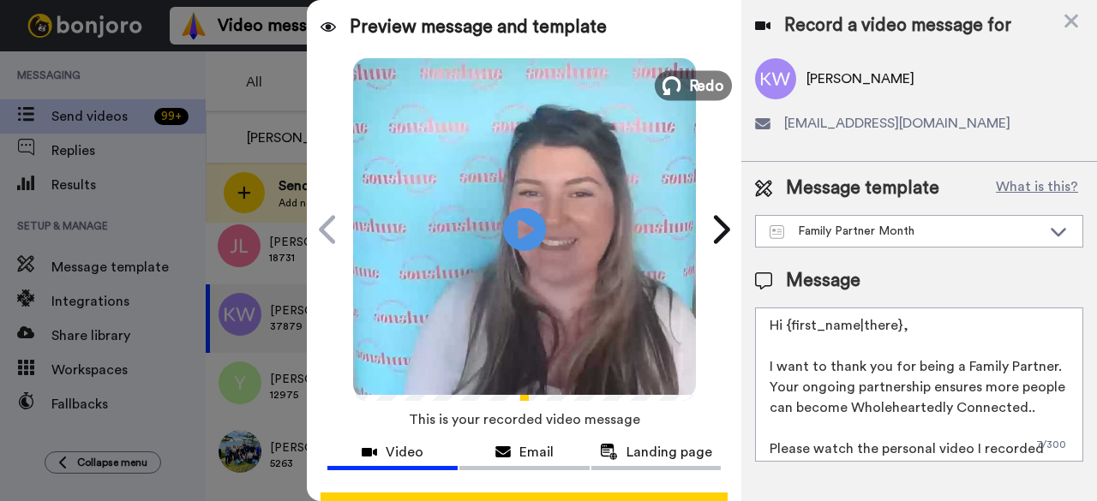
click at [673, 90] on icon at bounding box center [671, 85] width 19 height 19
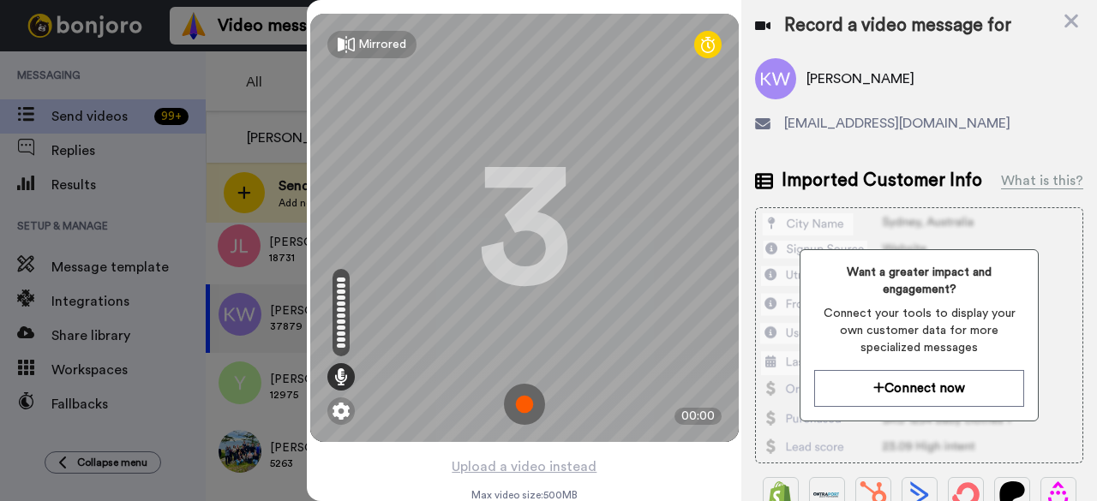
click at [511, 408] on img at bounding box center [524, 404] width 41 height 41
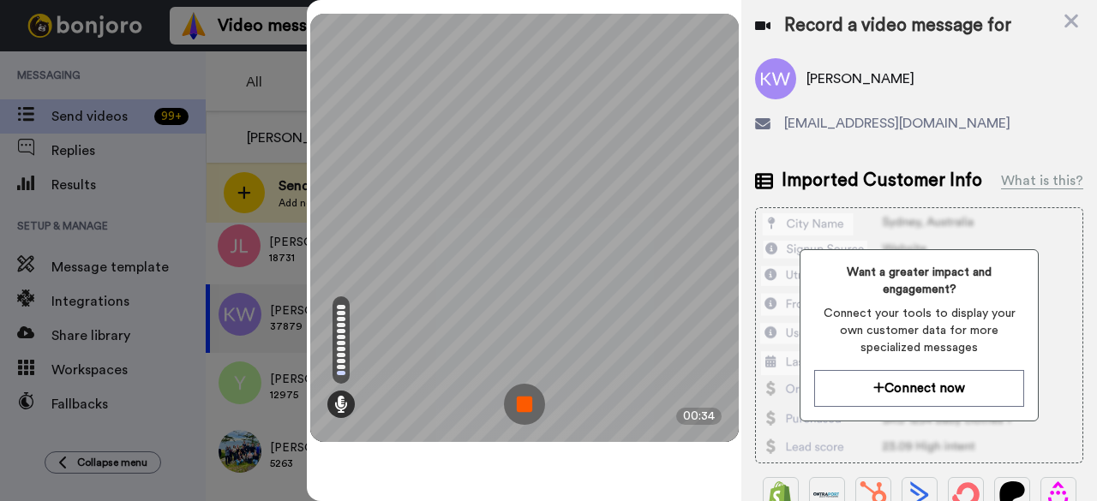
click at [524, 396] on img at bounding box center [524, 404] width 41 height 41
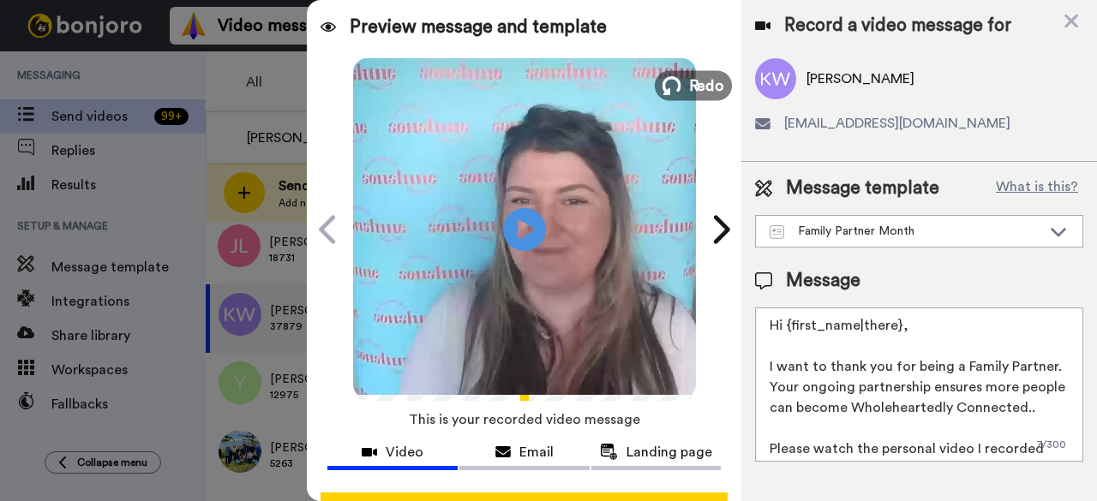
click at [677, 83] on button "Redo" at bounding box center [693, 85] width 77 height 30
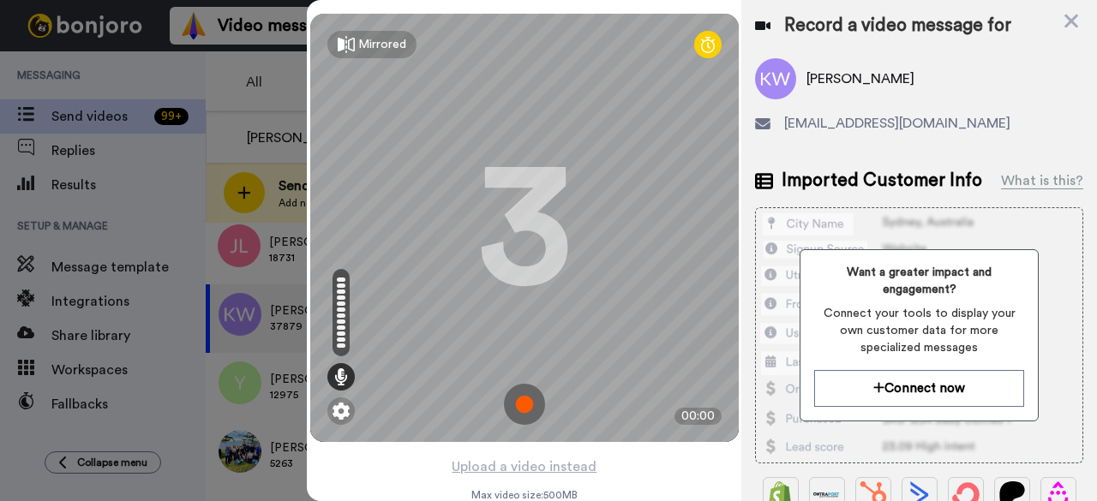
click at [526, 402] on img at bounding box center [524, 404] width 41 height 41
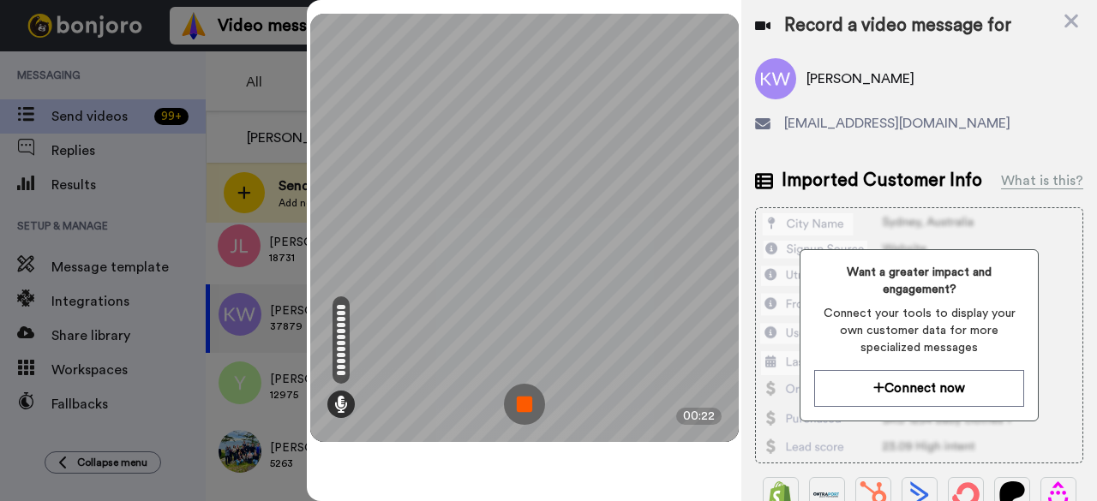
click at [529, 400] on img at bounding box center [524, 404] width 41 height 41
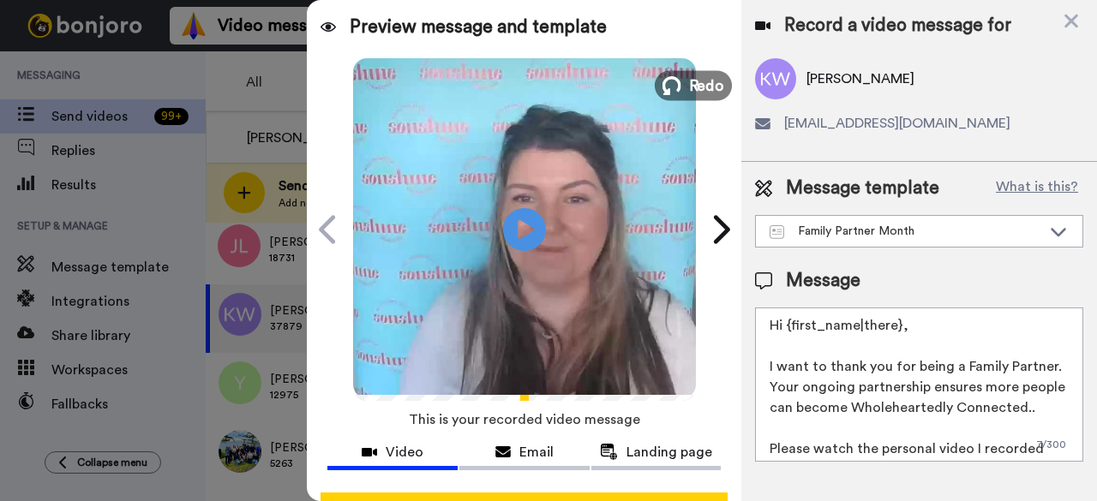
click at [688, 85] on span "Redo" at bounding box center [706, 85] width 36 height 22
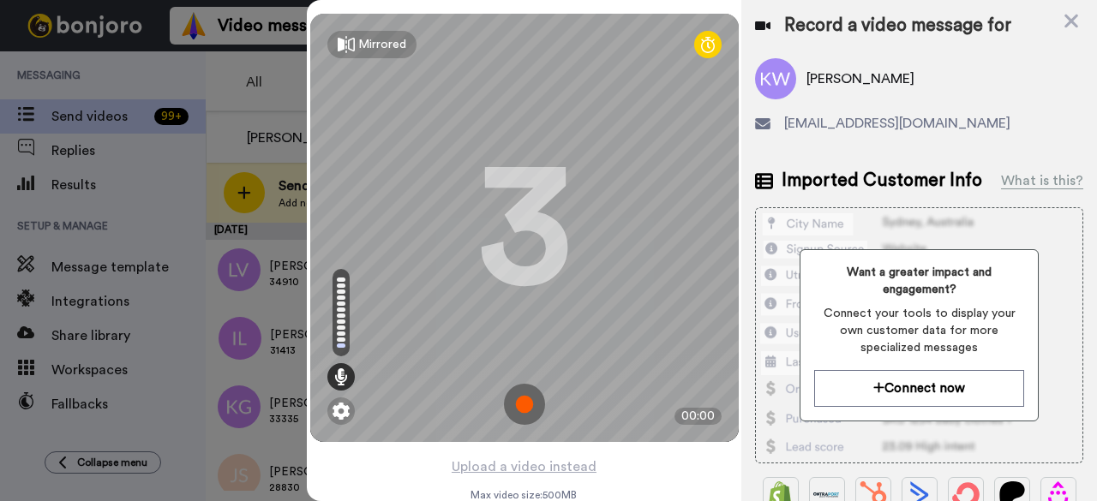
scroll to position [915, 0]
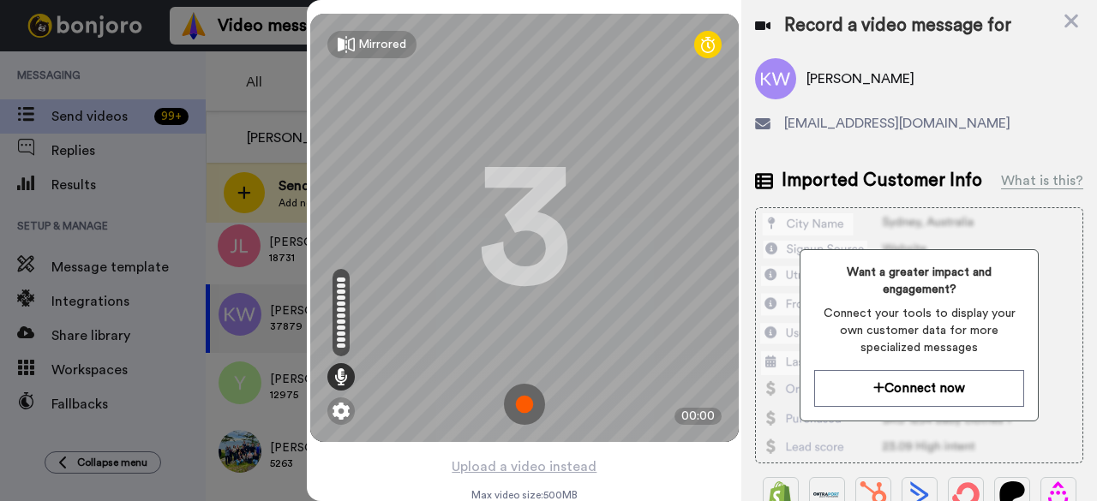
click at [524, 415] on img at bounding box center [524, 404] width 41 height 41
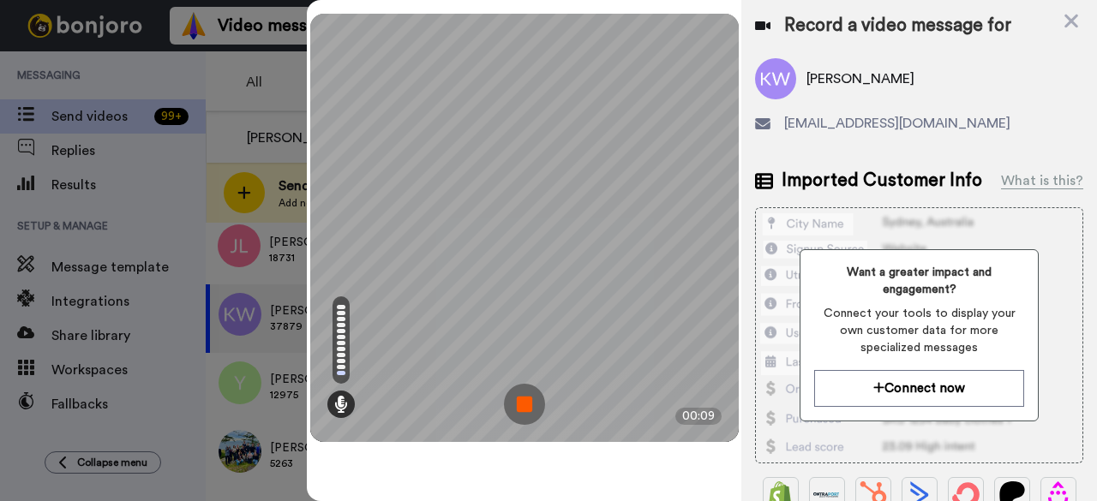
click at [530, 415] on img at bounding box center [524, 404] width 41 height 41
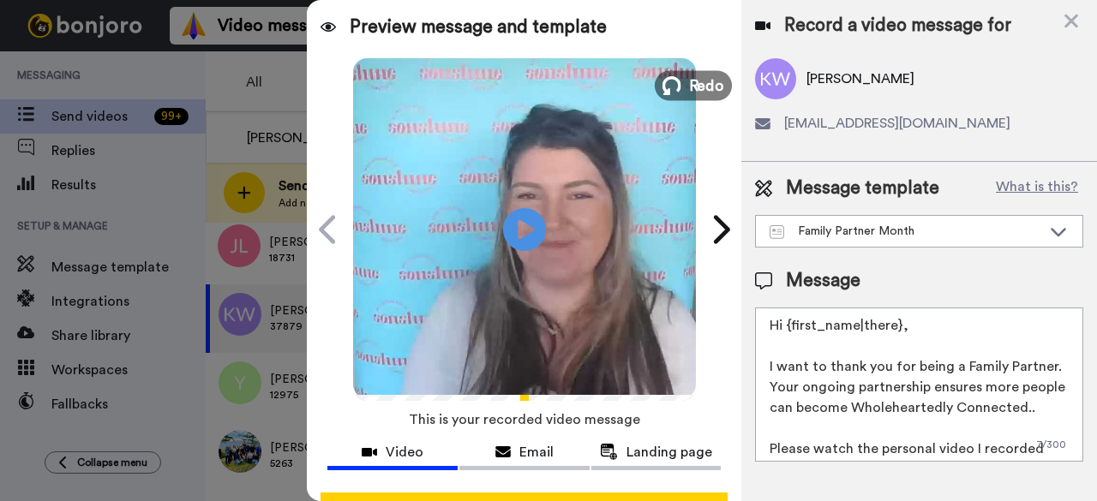
click at [705, 93] on span "Redo" at bounding box center [706, 85] width 36 height 22
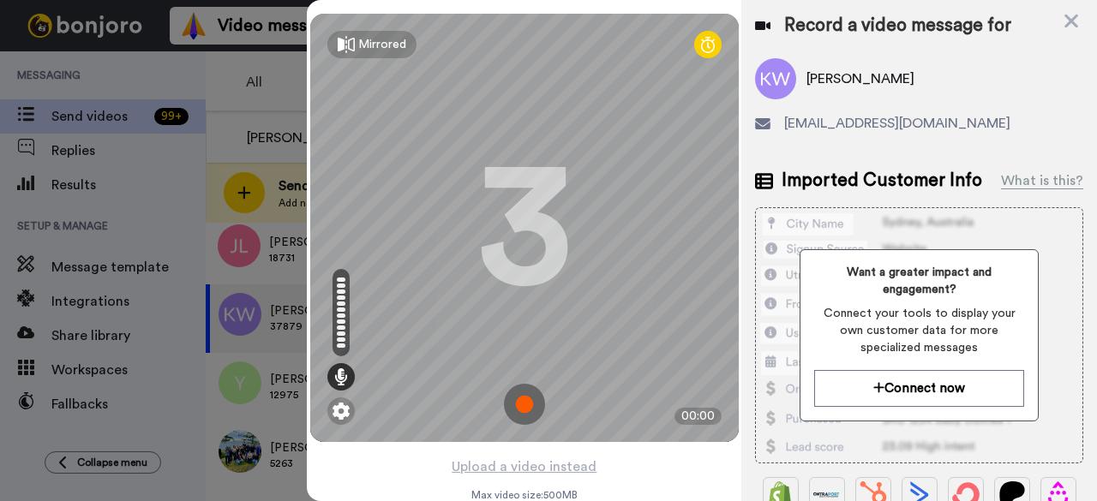
click at [524, 415] on img at bounding box center [524, 404] width 41 height 41
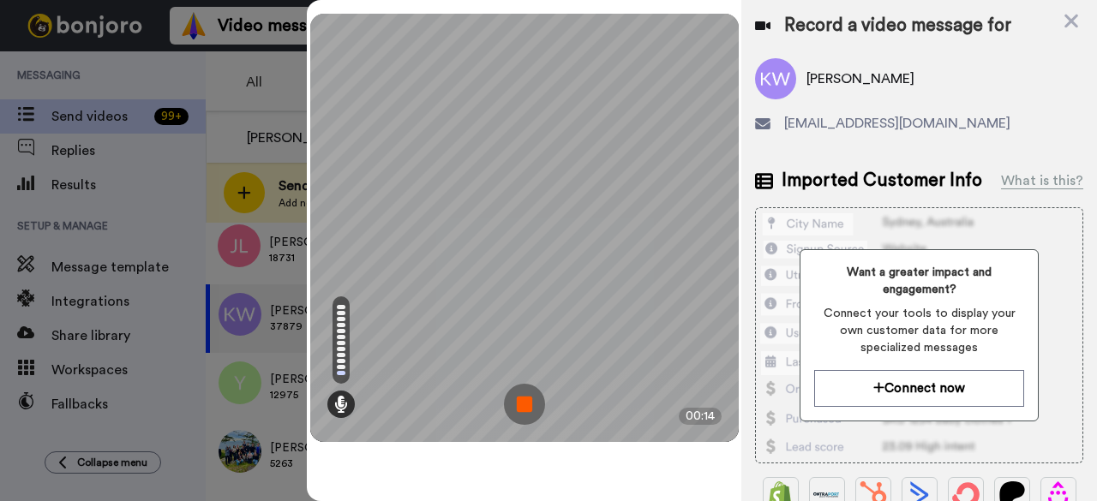
click at [508, 409] on img at bounding box center [524, 404] width 41 height 41
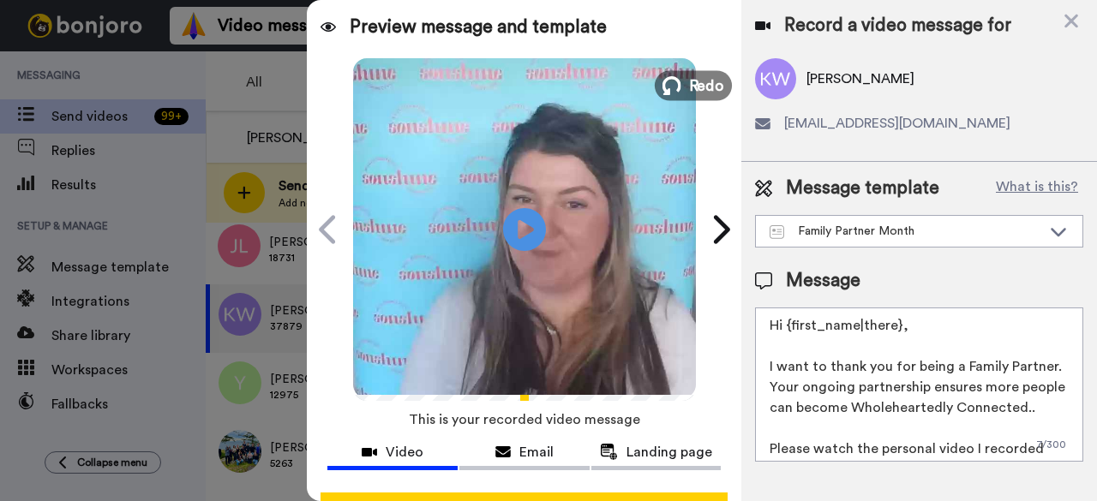
click at [701, 90] on span "Redo" at bounding box center [706, 85] width 36 height 22
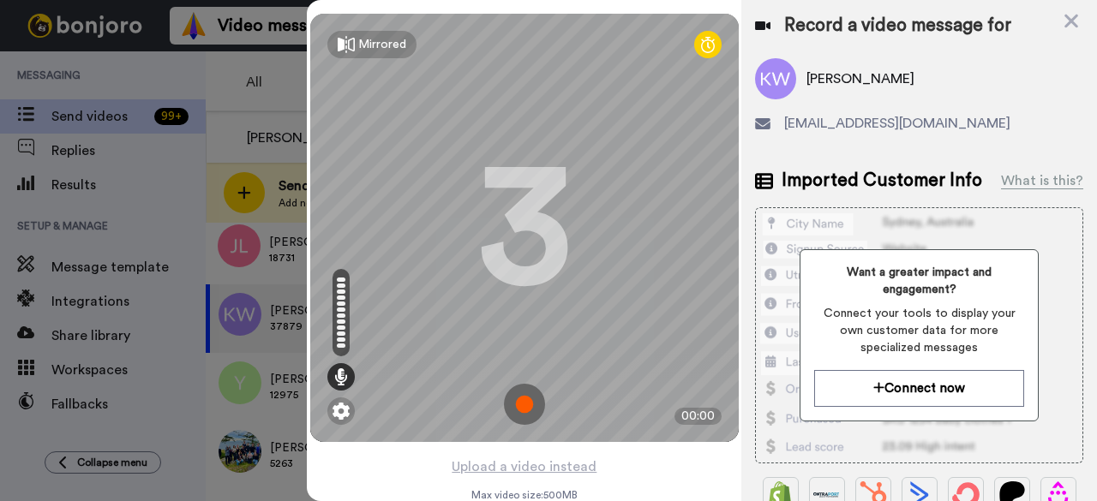
click at [515, 403] on img at bounding box center [524, 404] width 41 height 41
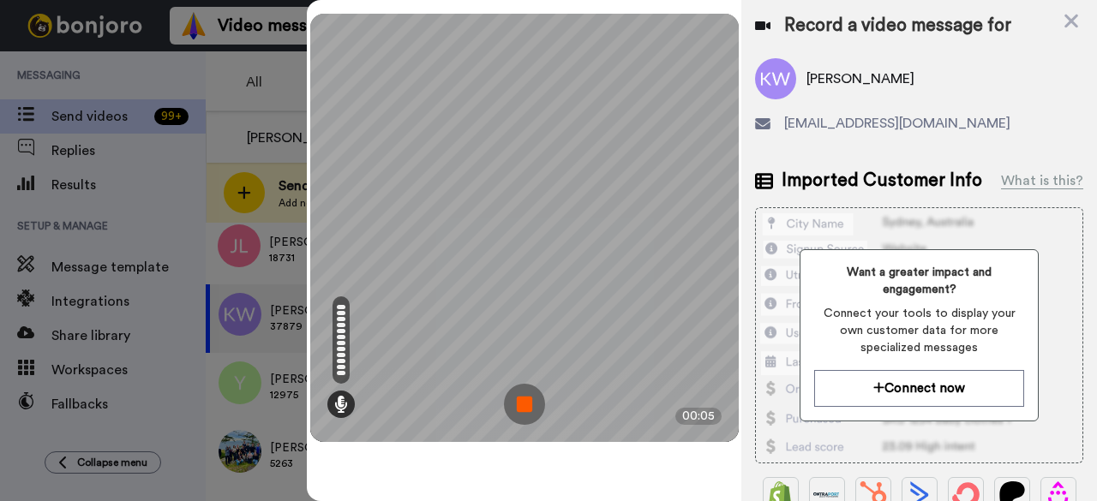
click at [527, 396] on img at bounding box center [524, 404] width 41 height 41
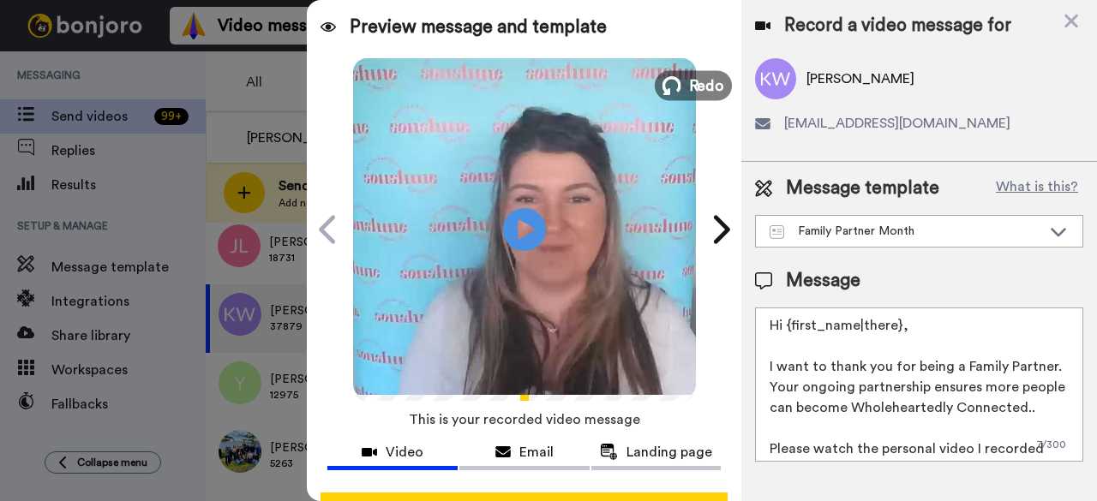
click at [669, 83] on icon at bounding box center [671, 85] width 19 height 19
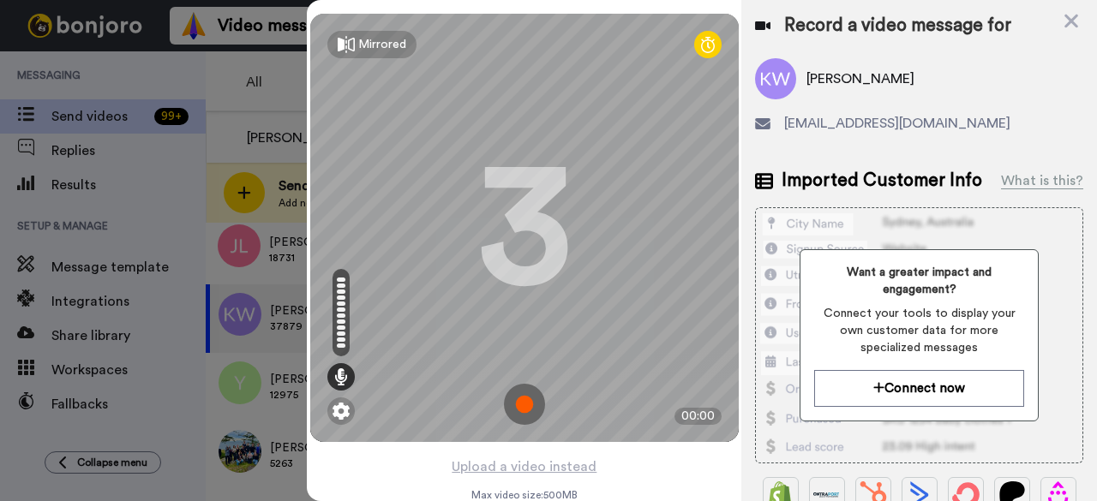
click at [514, 408] on img at bounding box center [524, 404] width 41 height 41
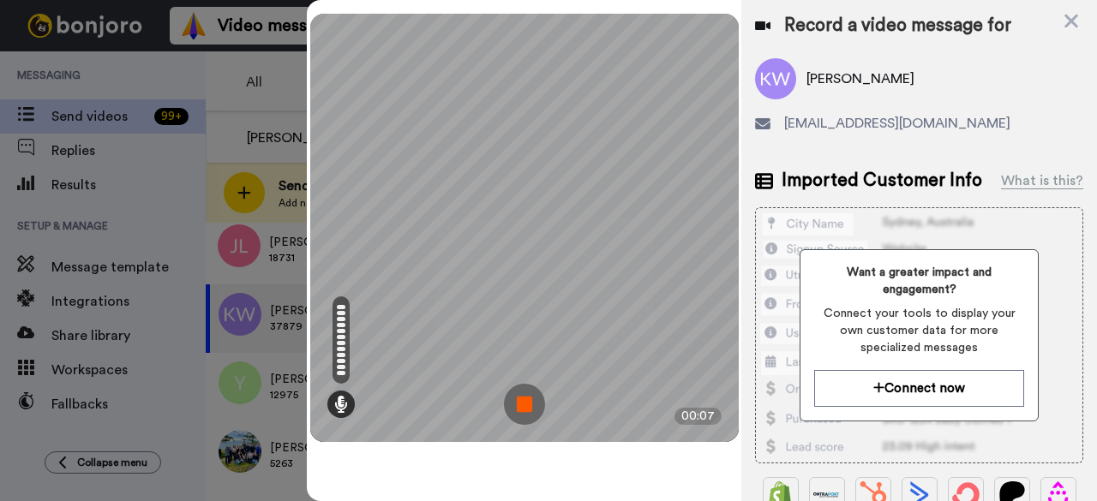
click at [516, 393] on img at bounding box center [524, 404] width 41 height 41
